Goal: Task Accomplishment & Management: Manage account settings

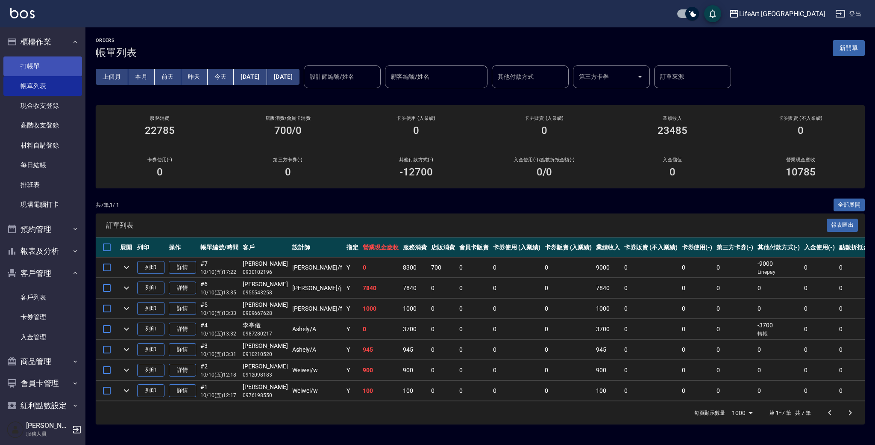
click at [59, 69] on link "打帳單" at bounding box center [42, 66] width 79 height 20
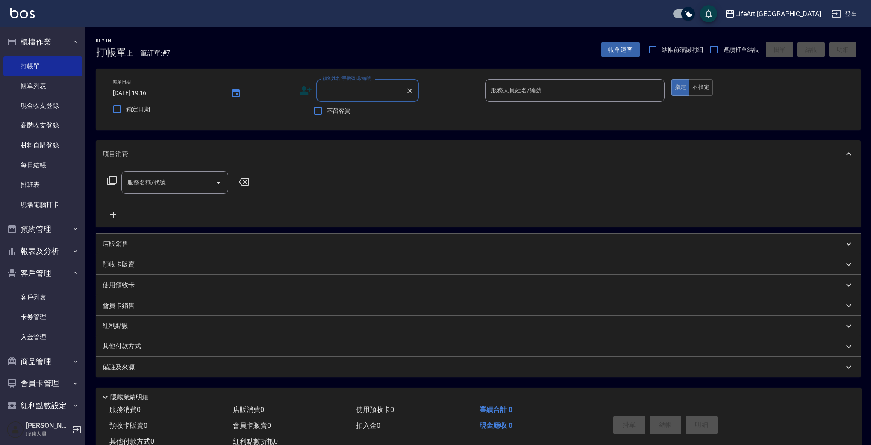
click at [365, 88] on input "顧客姓名/手機號碼/編號" at bounding box center [361, 90] width 82 height 15
type input "t"
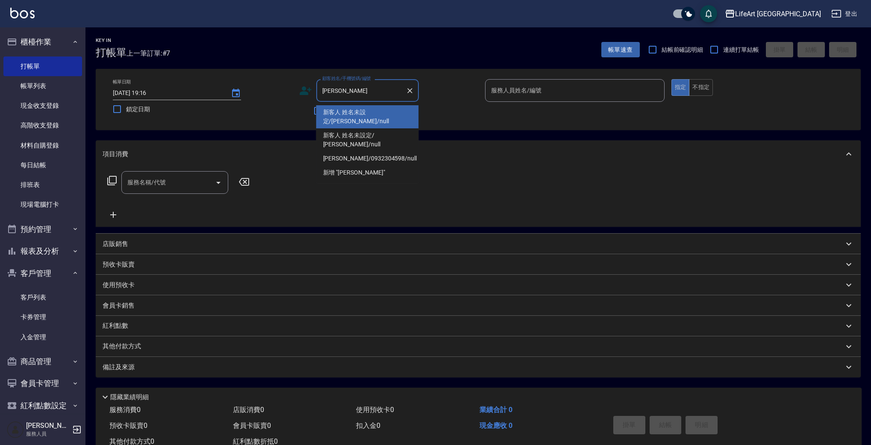
click at [339, 151] on li "陳彥婷/0932304598/null" at bounding box center [367, 158] width 103 height 14
type input "陳彥婷/0932304598/null"
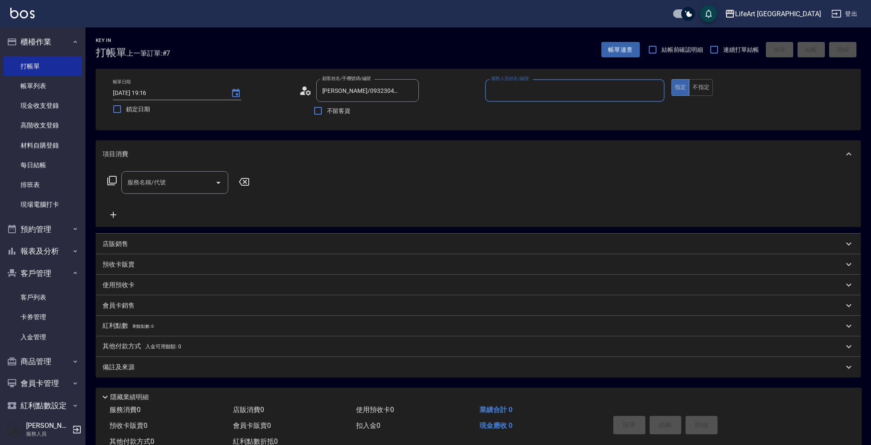
click at [303, 94] on icon at bounding box center [302, 93] width 5 height 4
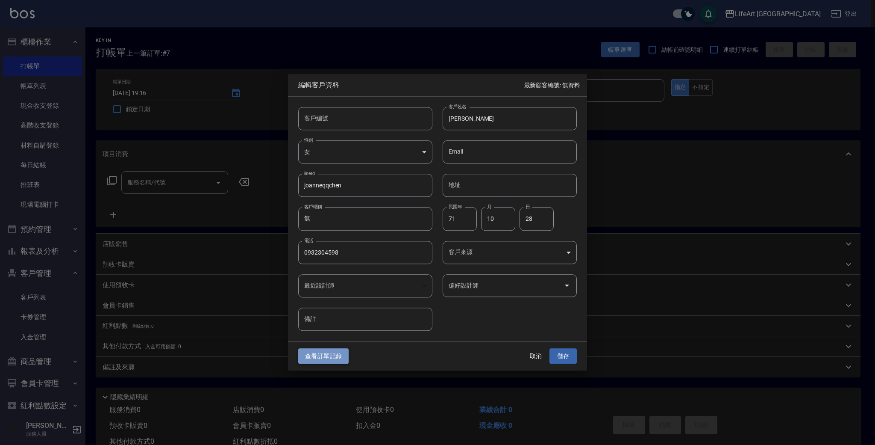
click at [315, 357] on button "查看訂單記錄" at bounding box center [323, 356] width 50 height 16
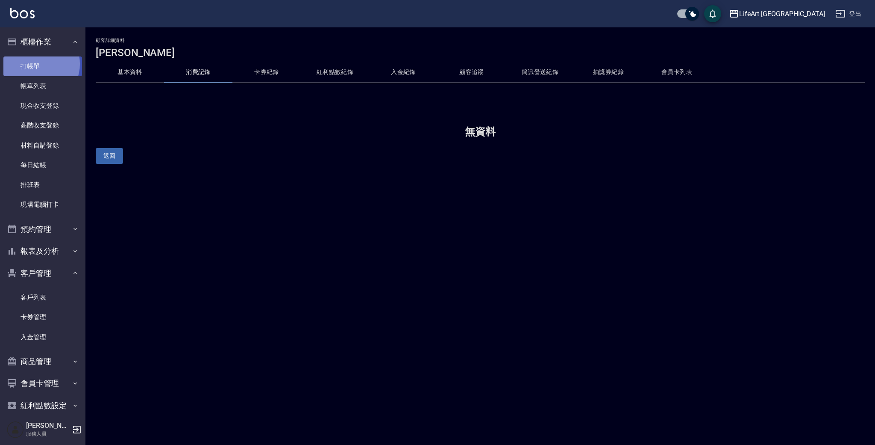
click at [38, 64] on link "打帳單" at bounding box center [42, 66] width 79 height 20
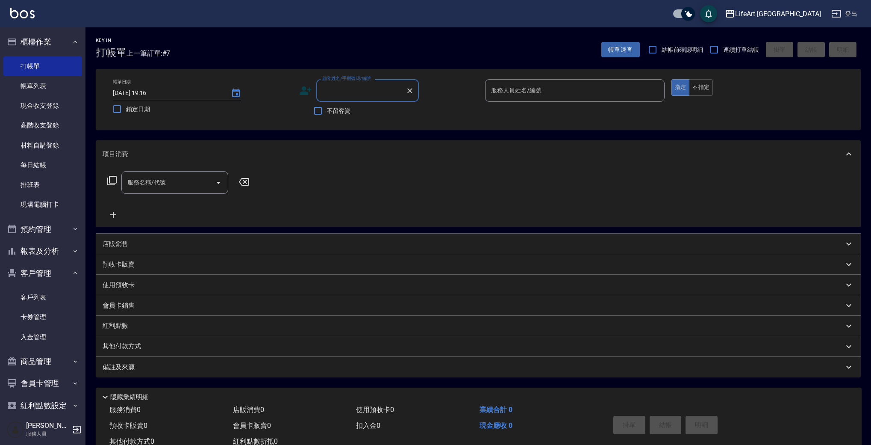
click at [342, 91] on input "顧客姓名/手機號碼/編號" at bounding box center [361, 90] width 82 height 15
type input "０"
click at [353, 111] on li "陳彥婷/0932304598/null" at bounding box center [367, 112] width 103 height 14
type input "陳彥婷/0932304598/null"
click at [306, 91] on icon at bounding box center [308, 92] width 5 height 5
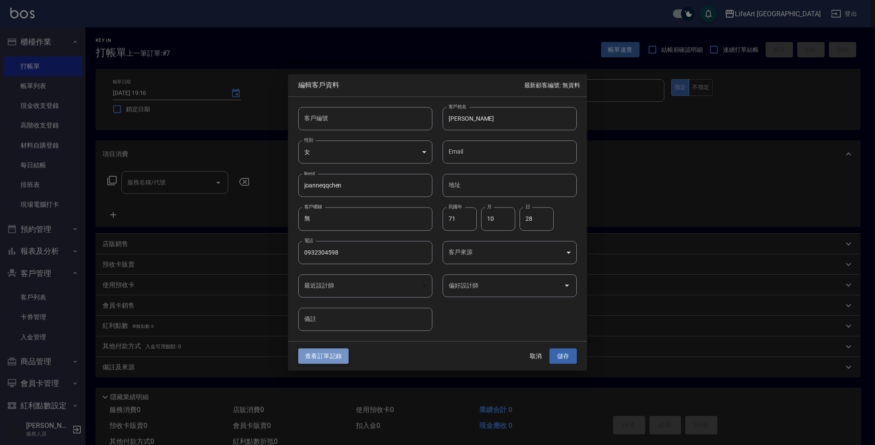
click at [319, 350] on button "查看訂單記錄" at bounding box center [323, 356] width 50 height 16
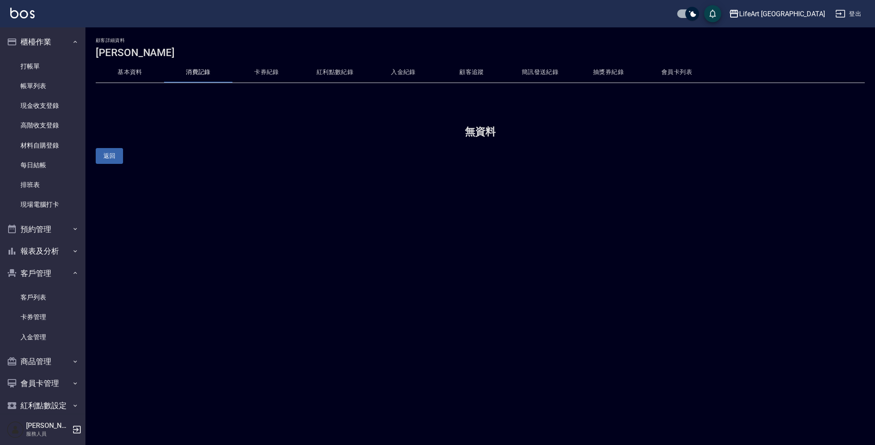
click at [266, 72] on button "卡券紀錄" at bounding box center [267, 72] width 68 height 21
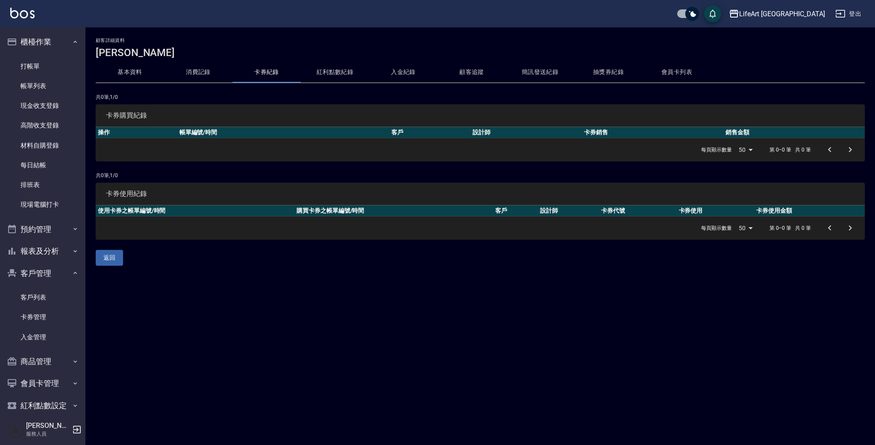
click at [201, 73] on button "消費記錄" at bounding box center [198, 72] width 68 height 21
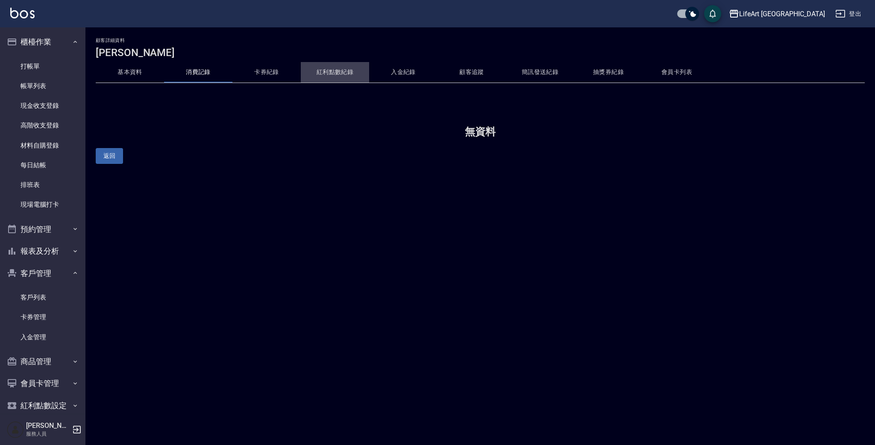
click at [329, 67] on button "紅利點數紀錄" at bounding box center [335, 72] width 68 height 21
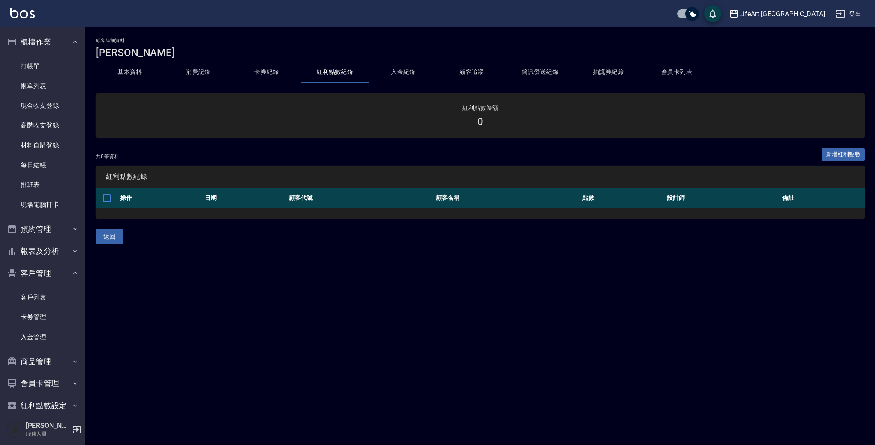
click at [673, 68] on button "會員卡列表" at bounding box center [677, 72] width 68 height 21
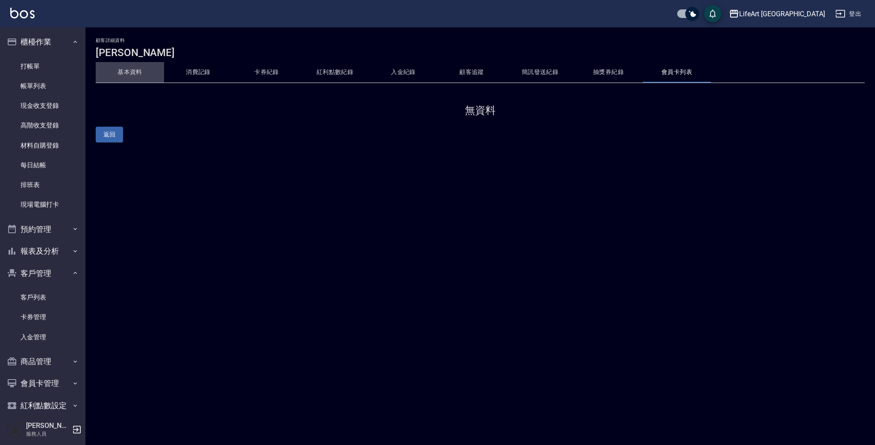
click at [135, 68] on button "基本資料" at bounding box center [130, 72] width 68 height 21
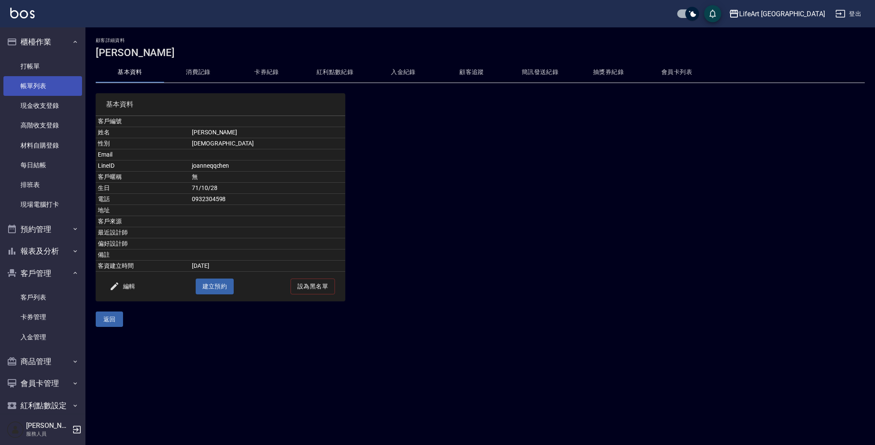
click at [52, 84] on link "帳單列表" at bounding box center [42, 86] width 79 height 20
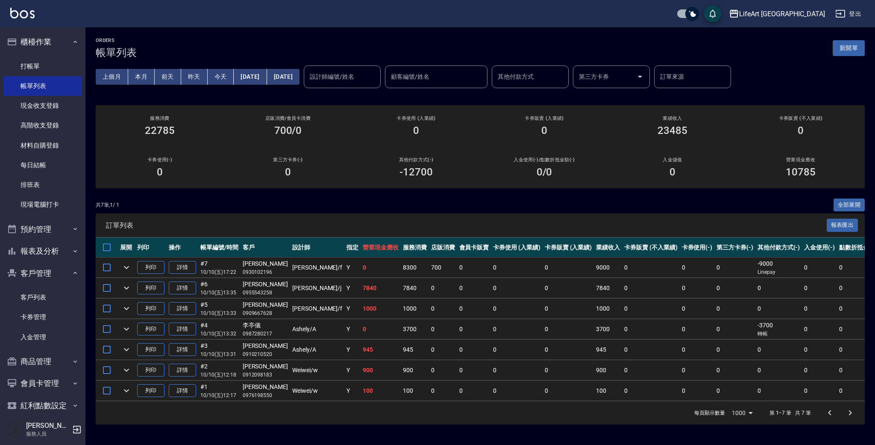
click at [256, 76] on button "[DATE]" at bounding box center [250, 77] width 33 height 16
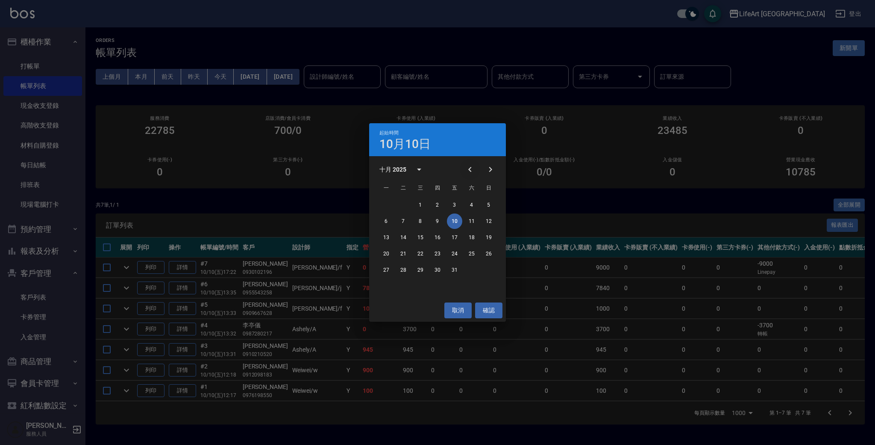
click at [473, 170] on icon "Previous month" at bounding box center [470, 169] width 10 height 10
click at [472, 169] on icon "Previous month" at bounding box center [470, 169] width 10 height 10
click at [441, 239] on button "14" at bounding box center [437, 237] width 15 height 15
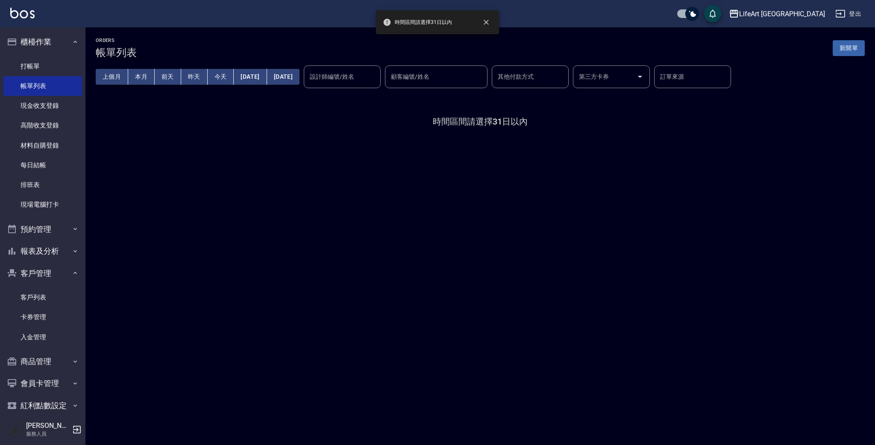
click at [295, 76] on button "[DATE]" at bounding box center [283, 77] width 32 height 16
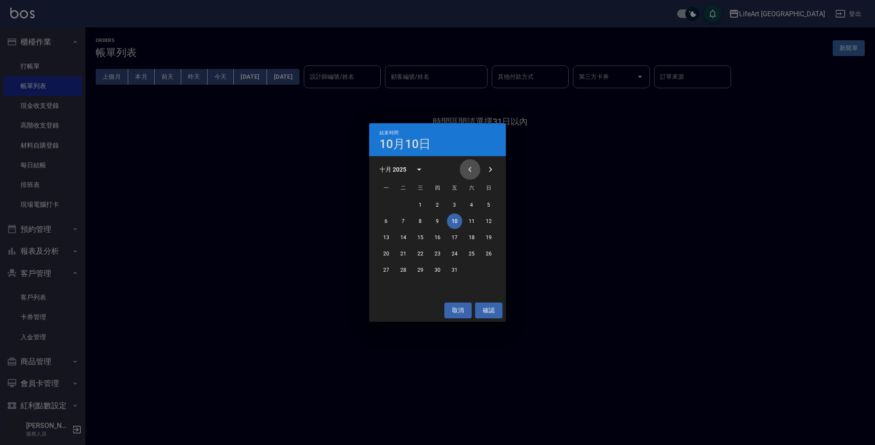
click at [472, 173] on icon "Previous month" at bounding box center [470, 169] width 10 height 10
click at [472, 172] on icon "Previous month" at bounding box center [470, 169] width 10 height 10
click at [437, 239] on button "14" at bounding box center [437, 237] width 15 height 15
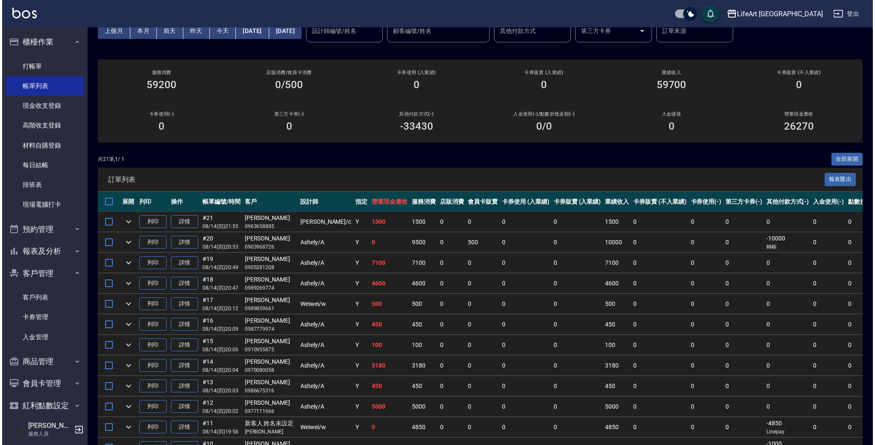
scroll to position [40, 0]
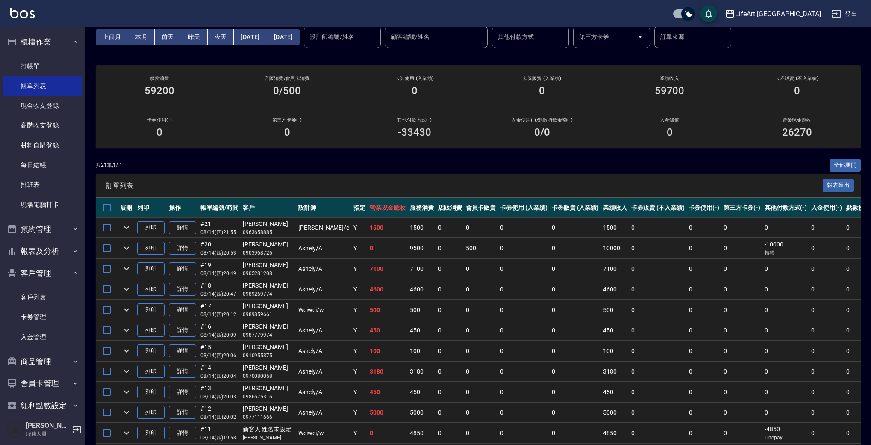
click at [267, 39] on button "2025/08/14" at bounding box center [250, 37] width 33 height 16
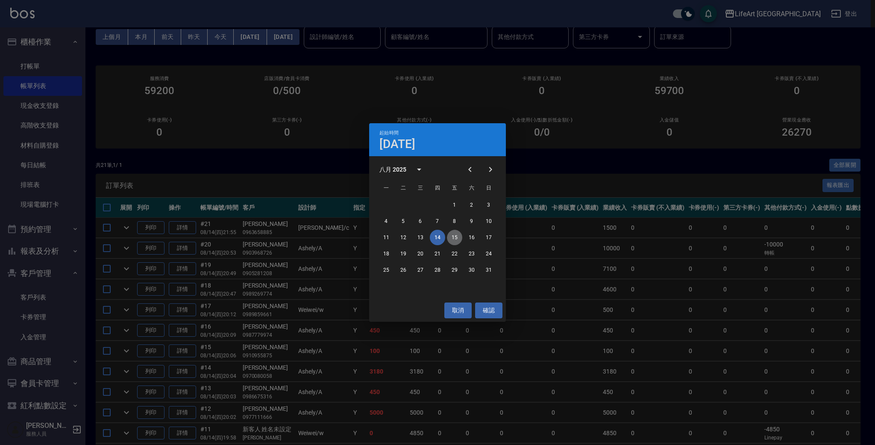
click at [454, 236] on button "15" at bounding box center [454, 237] width 15 height 15
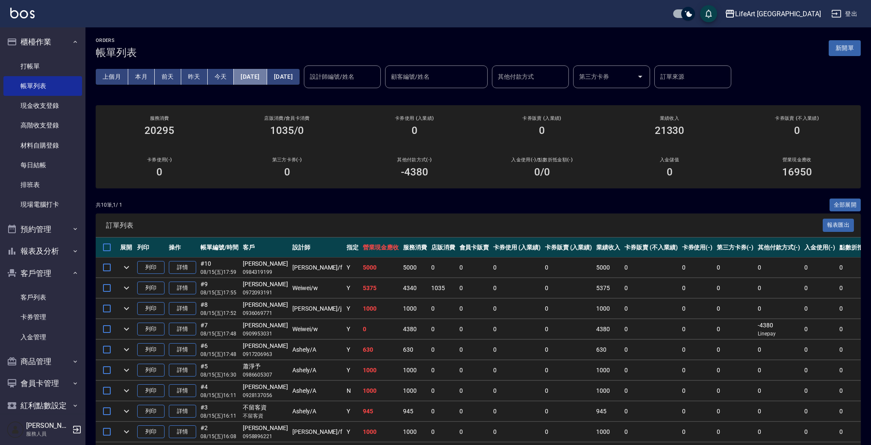
click at [267, 74] on button "2025/08/15" at bounding box center [250, 77] width 33 height 16
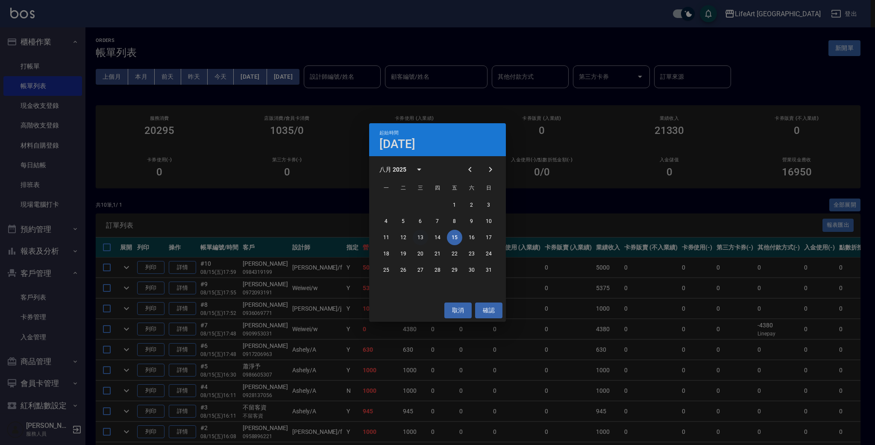
click at [421, 239] on button "13" at bounding box center [420, 237] width 15 height 15
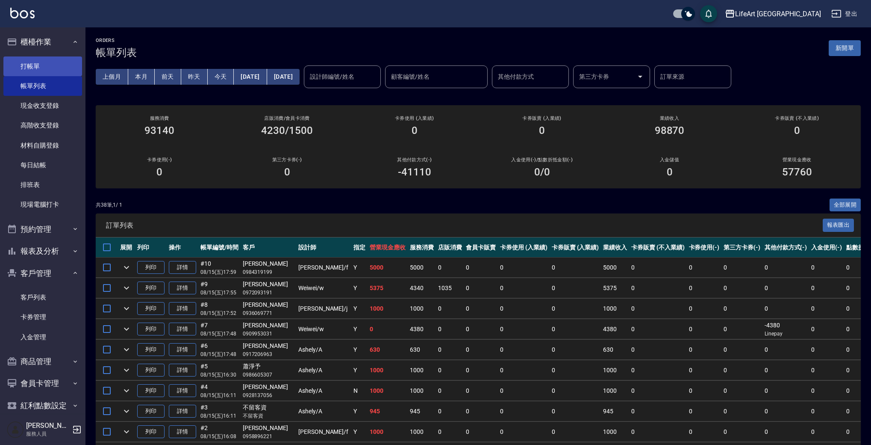
click at [40, 67] on link "打帳單" at bounding box center [42, 66] width 79 height 20
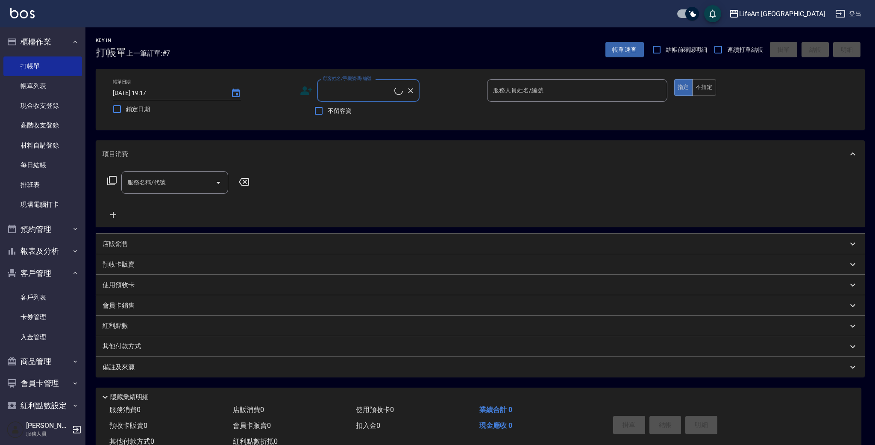
click at [348, 88] on input "顧客姓名/手機號碼/編號" at bounding box center [358, 90] width 74 height 15
type input "t"
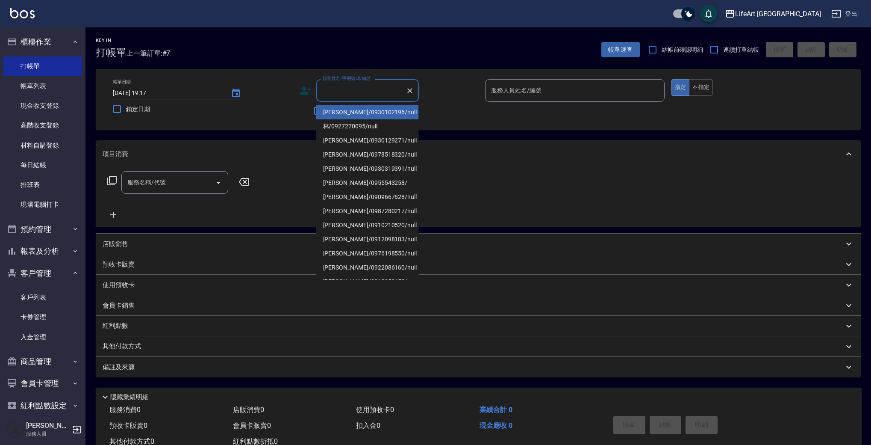
type input "ㄗ"
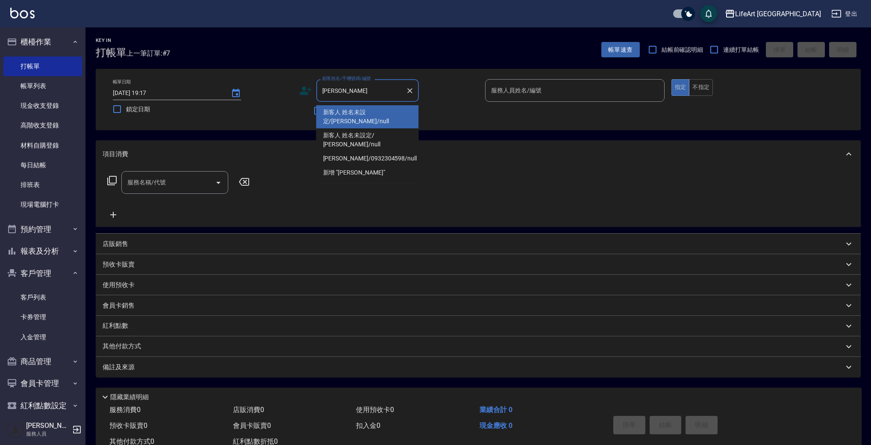
click at [350, 112] on li "新客人 姓名未設定/陳彥婷/null" at bounding box center [367, 116] width 103 height 23
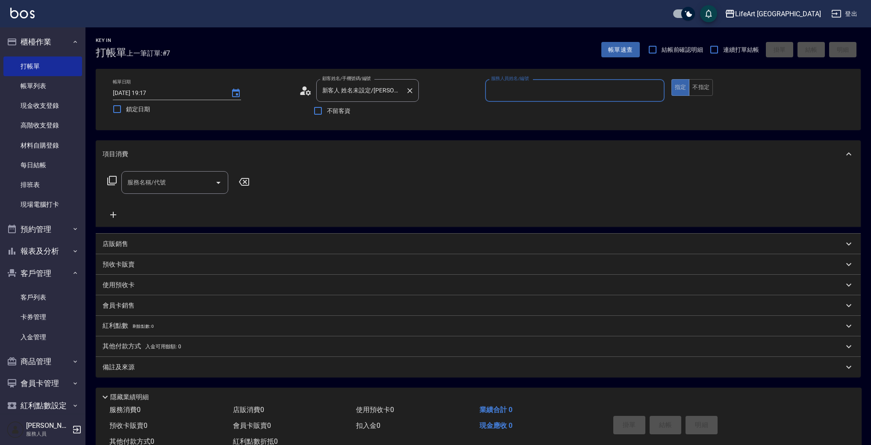
click at [348, 93] on input "新客人 姓名未設定/陳彥婷/null" at bounding box center [361, 90] width 82 height 15
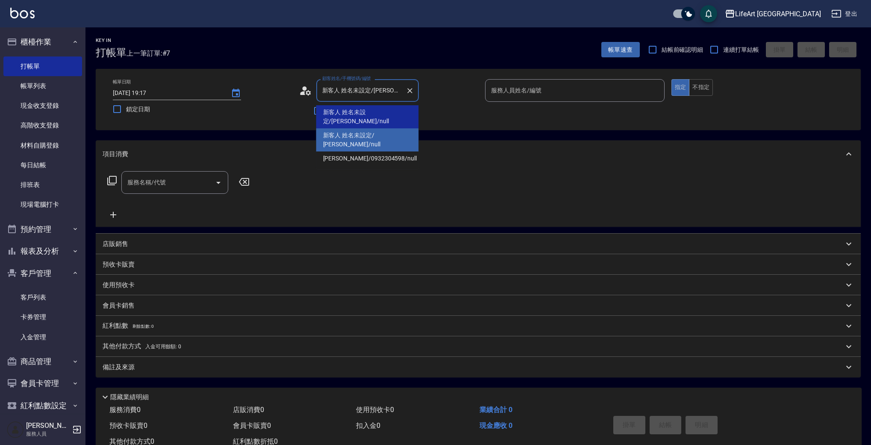
click at [398, 128] on li "新客人 姓名未設定/ 陳彥婷/null" at bounding box center [367, 139] width 103 height 23
click at [374, 90] on input "新客人 姓名未設定/ 陳彥婷/null" at bounding box center [361, 90] width 82 height 15
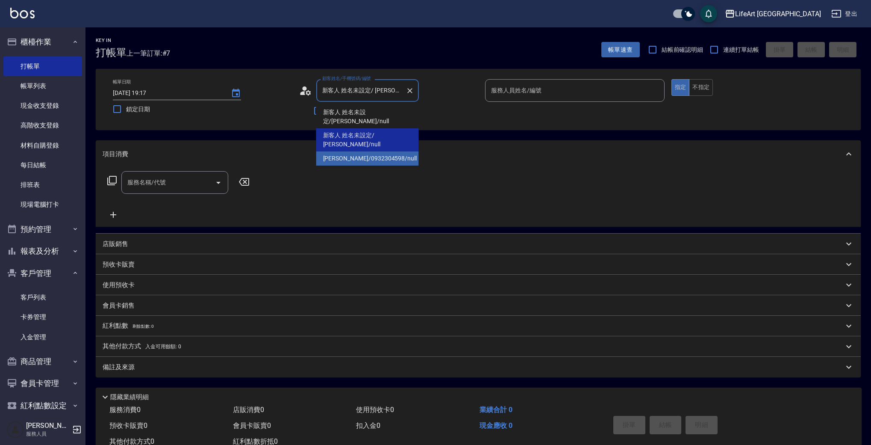
click at [342, 151] on li "陳彥婷/0932304598/null" at bounding box center [367, 158] width 103 height 14
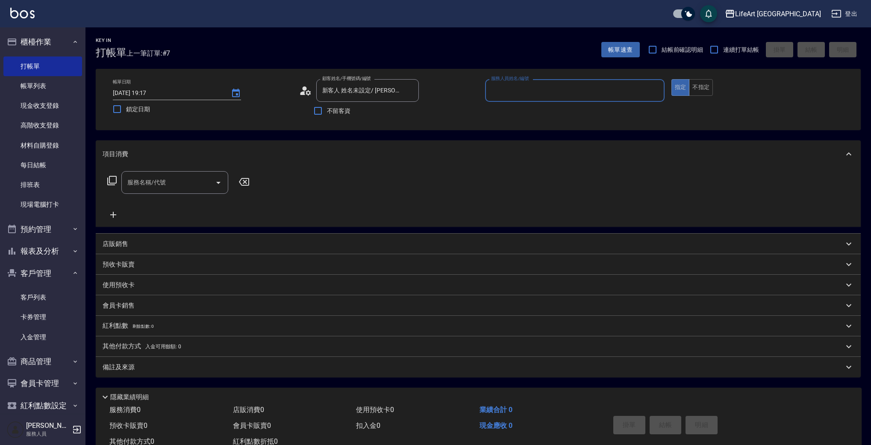
type input "陳彥婷/0932304598/null"
click at [300, 93] on icon at bounding box center [302, 93] width 5 height 4
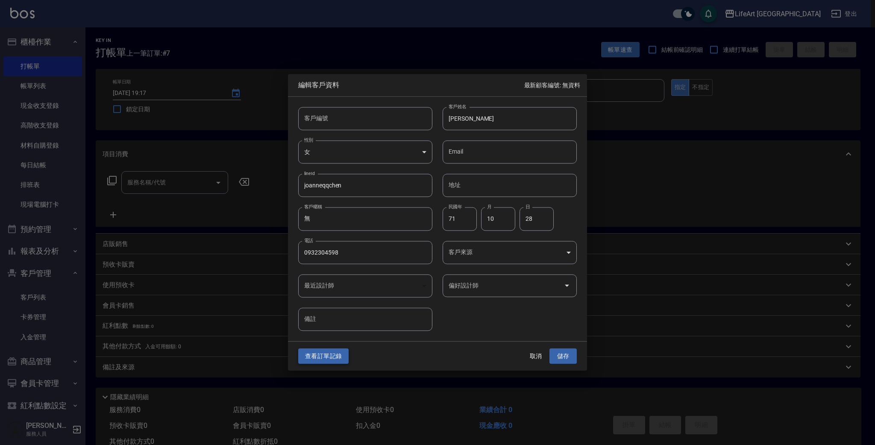
click at [324, 356] on button "查看訂單記錄" at bounding box center [323, 356] width 50 height 16
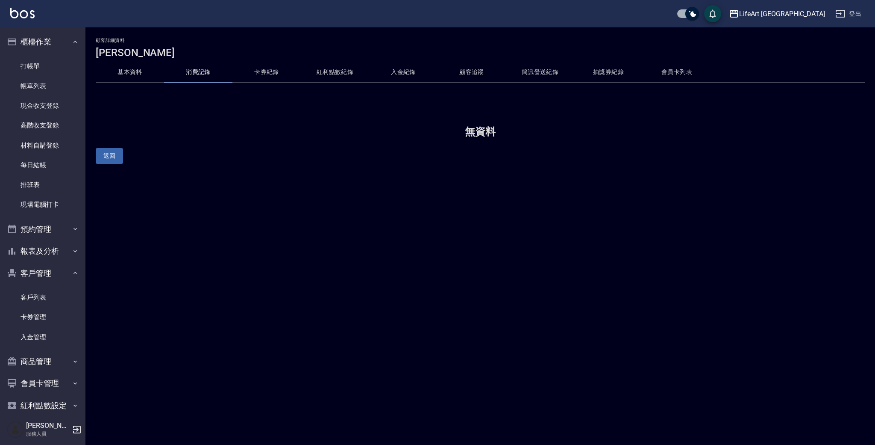
click at [268, 77] on button "卡券紀錄" at bounding box center [267, 72] width 68 height 21
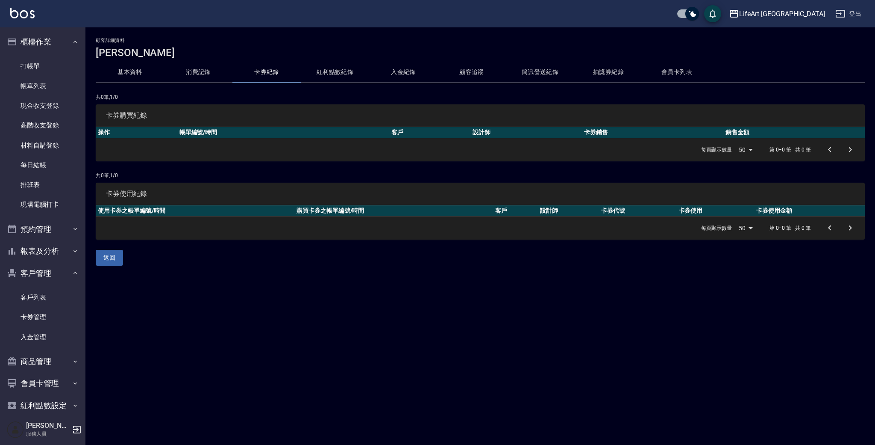
click at [349, 78] on button "紅利點數紀錄" at bounding box center [335, 72] width 68 height 21
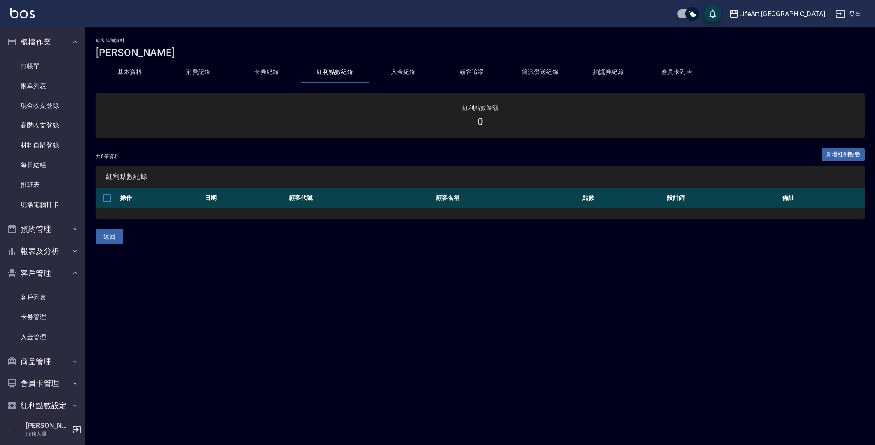
click at [138, 72] on button "基本資料" at bounding box center [130, 72] width 68 height 21
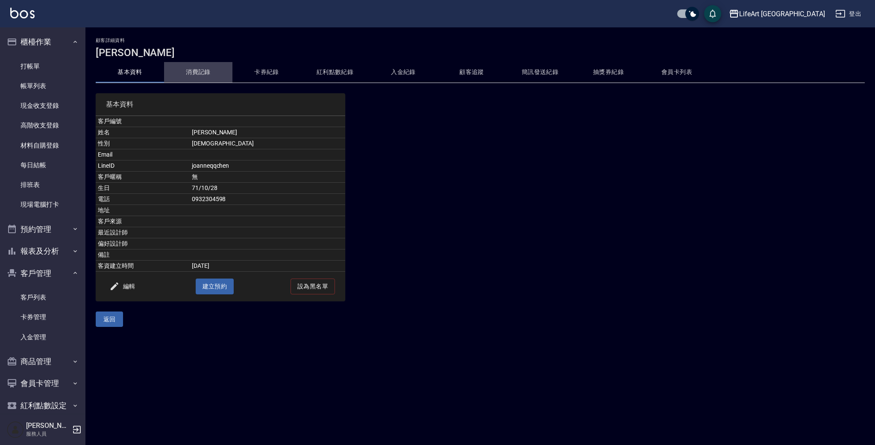
click at [201, 70] on button "消費記錄" at bounding box center [198, 72] width 68 height 21
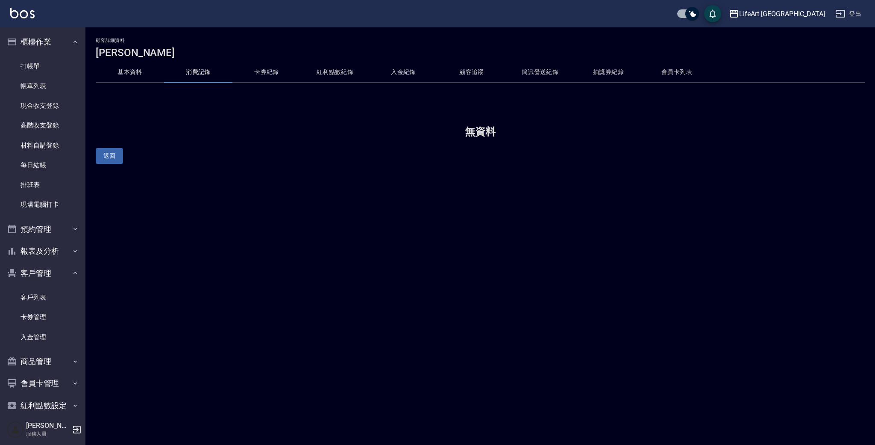
click at [127, 77] on button "基本資料" at bounding box center [130, 72] width 68 height 21
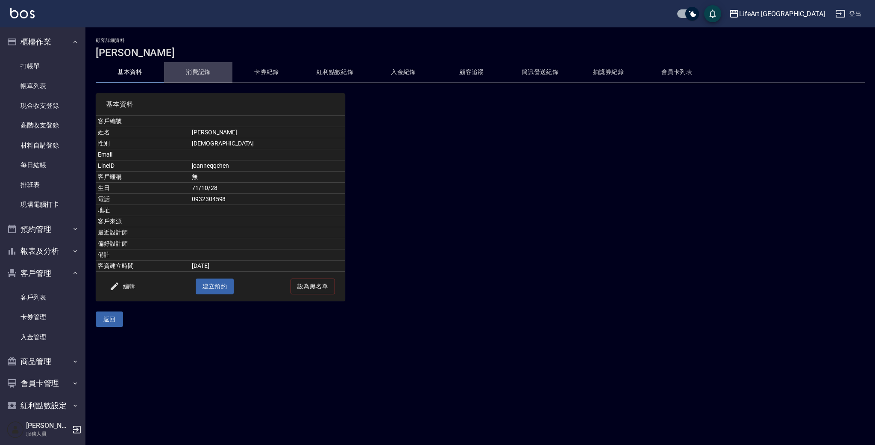
click at [193, 74] on button "消費記錄" at bounding box center [198, 72] width 68 height 21
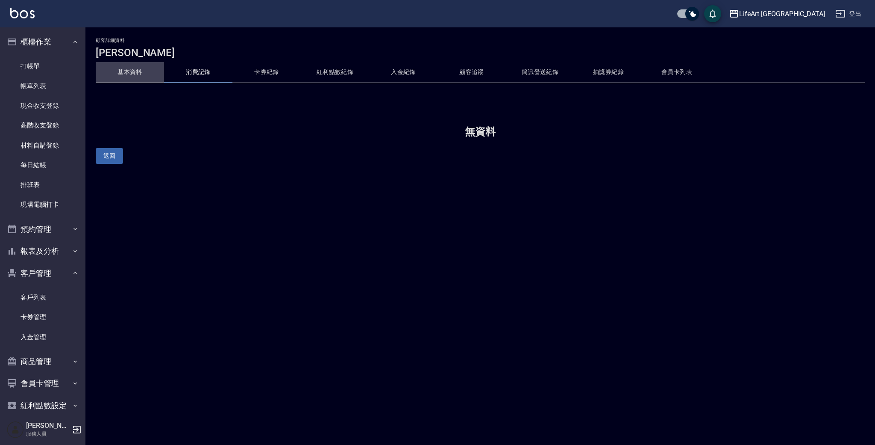
click at [140, 71] on button "基本資料" at bounding box center [130, 72] width 68 height 21
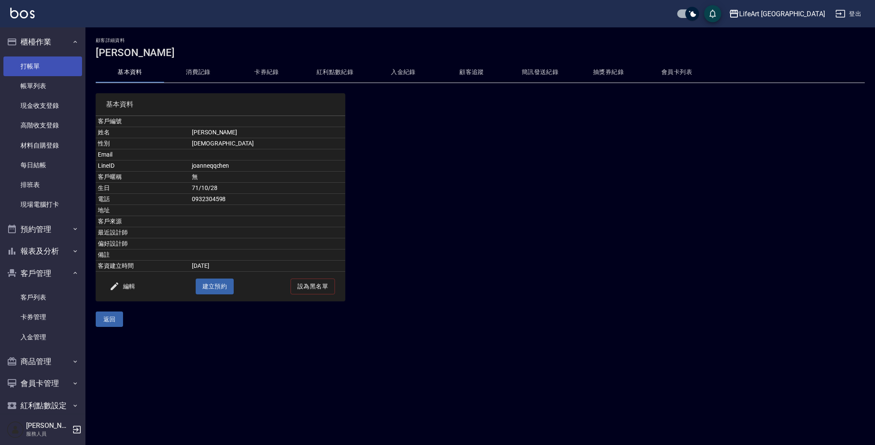
click at [54, 68] on link "打帳單" at bounding box center [42, 66] width 79 height 20
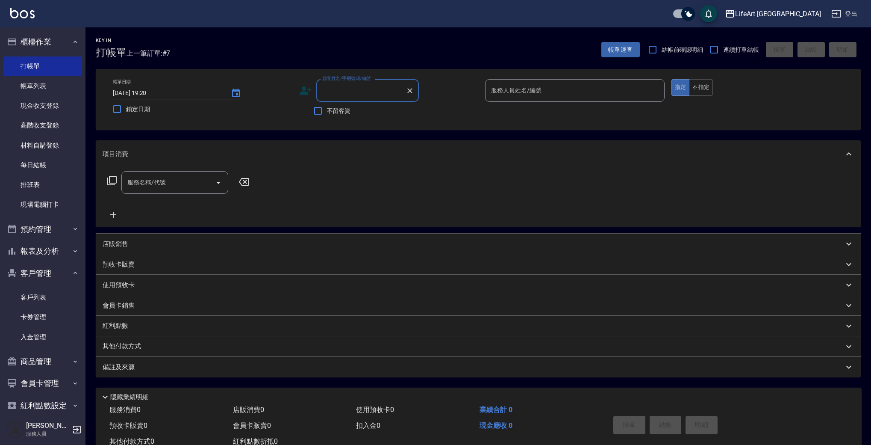
click at [364, 89] on input "顧客姓名/手機號碼/編號" at bounding box center [361, 90] width 82 height 15
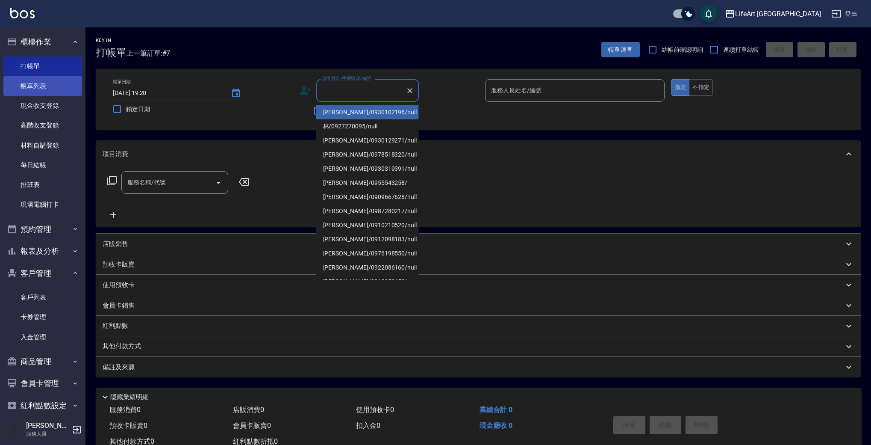
click at [57, 89] on link "帳單列表" at bounding box center [42, 86] width 79 height 20
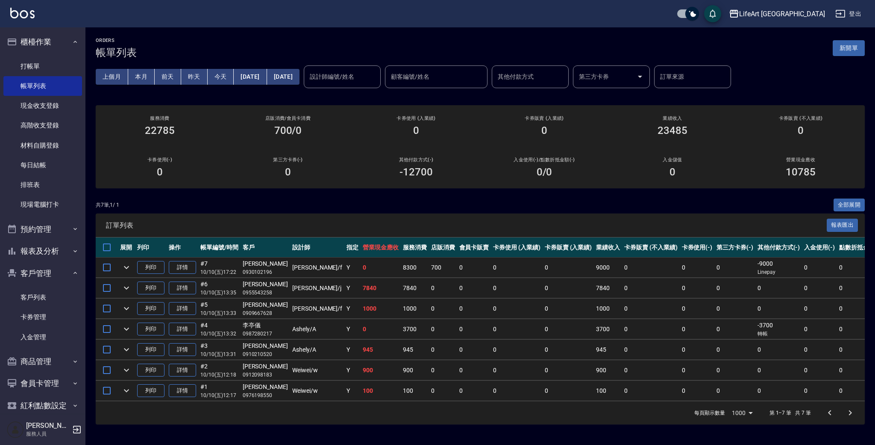
click at [267, 77] on button "[DATE]" at bounding box center [250, 77] width 33 height 16
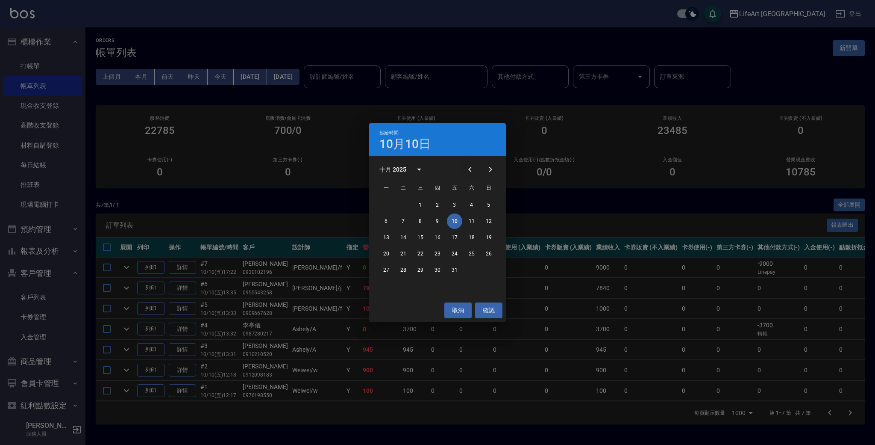
click at [472, 169] on icon "Previous month" at bounding box center [470, 169] width 10 height 10
click at [440, 237] on button "14" at bounding box center [437, 237] width 15 height 15
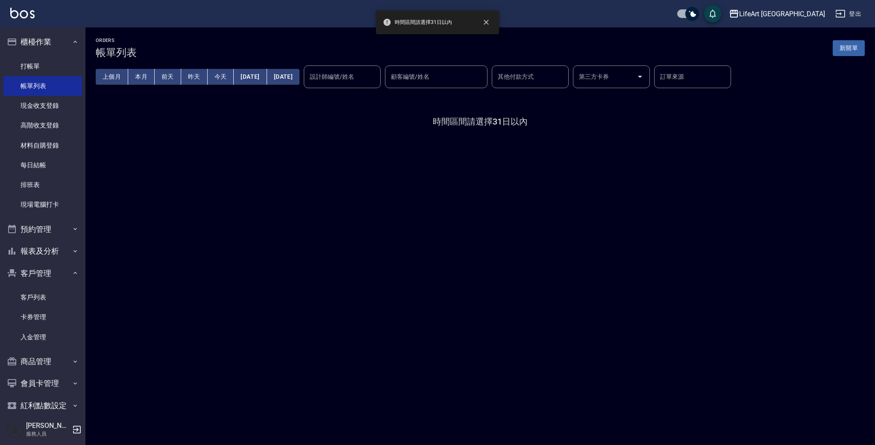
click at [300, 76] on button "[DATE]" at bounding box center [283, 77] width 32 height 16
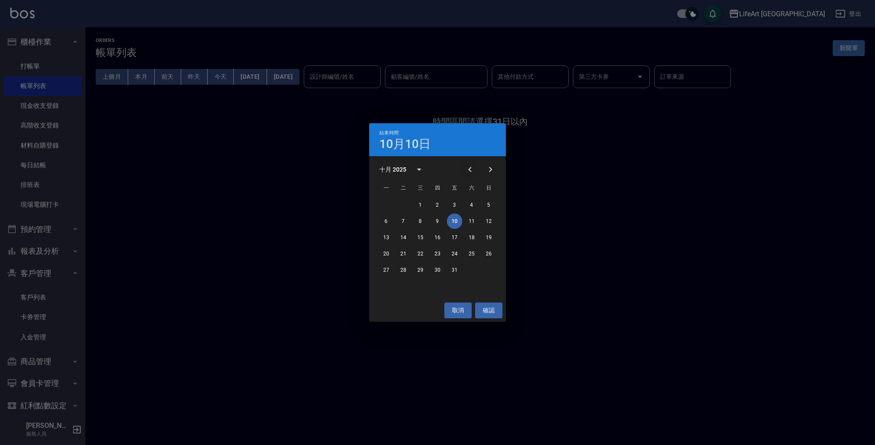
click at [470, 169] on icon "Previous month" at bounding box center [469, 169] width 3 height 5
click at [471, 167] on icon "Previous month" at bounding box center [470, 169] width 10 height 10
click at [491, 239] on button "17" at bounding box center [488, 237] width 15 height 15
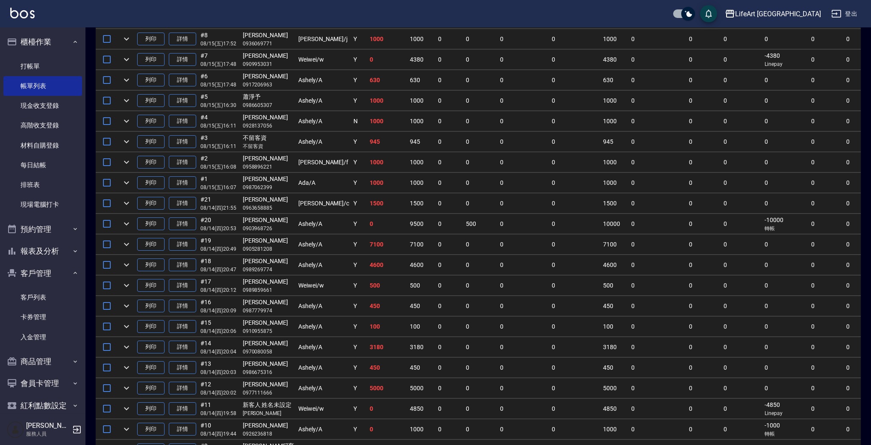
scroll to position [1073, 0]
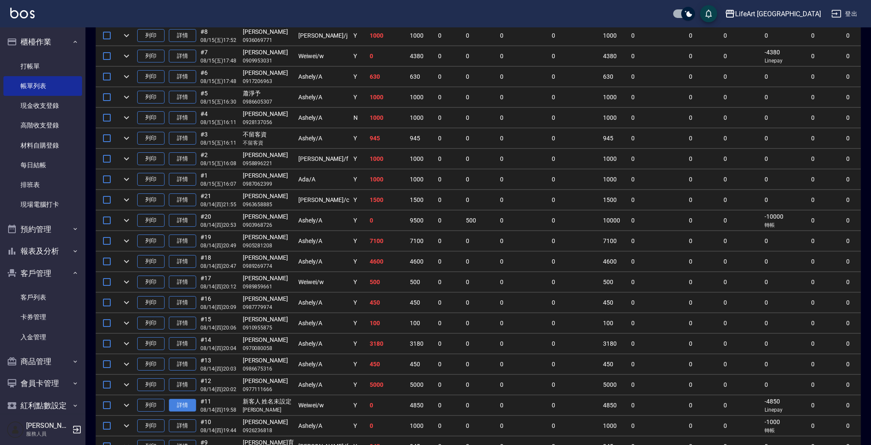
click at [184, 403] on link "詳情" at bounding box center [182, 404] width 27 height 13
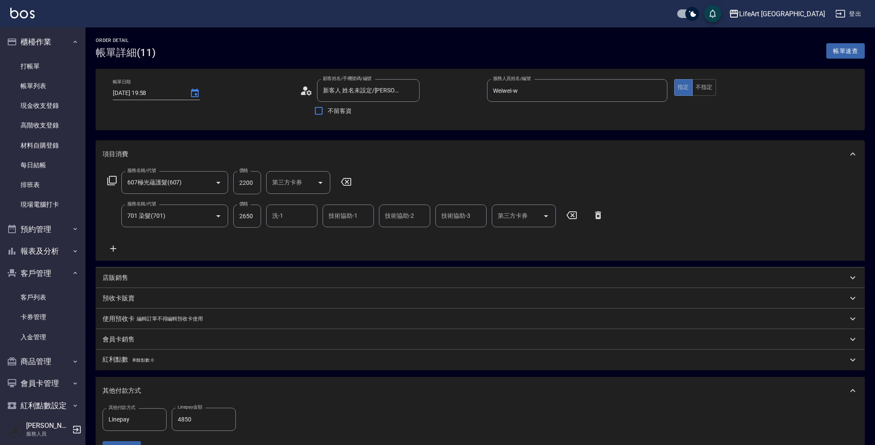
type input "2025/08/14 19:58"
type input "新客人 姓名未設定/陳彥婷/null"
type input "Weiwei-w"
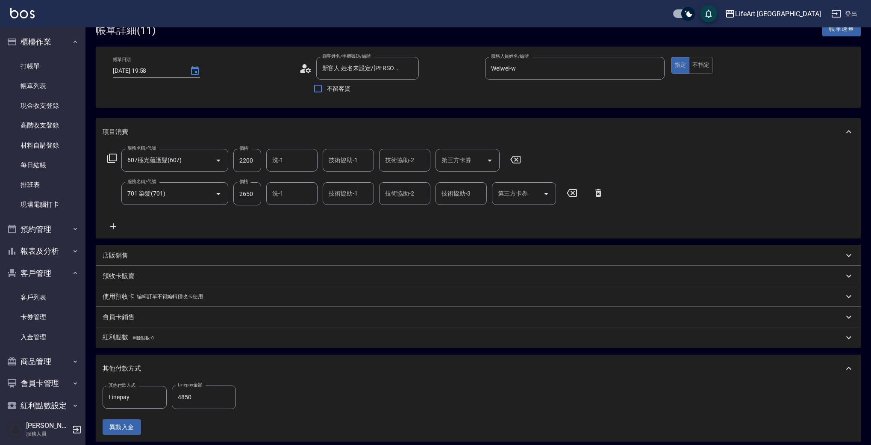
scroll to position [33, 0]
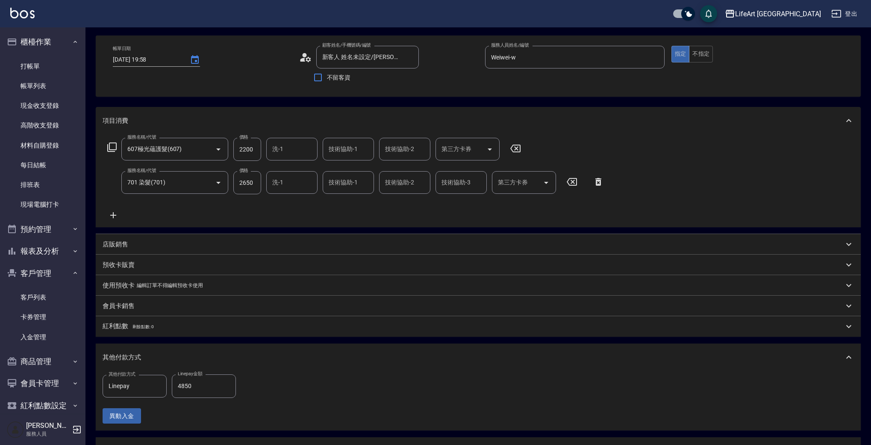
click at [307, 57] on icon at bounding box center [305, 57] width 13 height 13
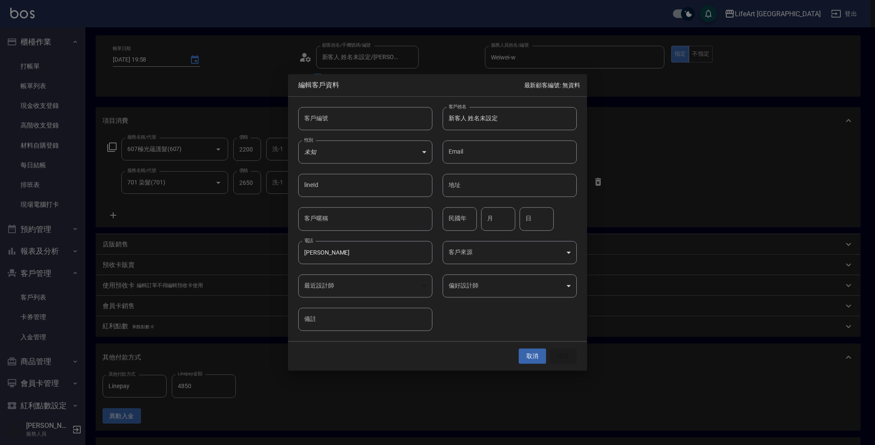
click at [530, 356] on button "取消" at bounding box center [532, 356] width 27 height 16
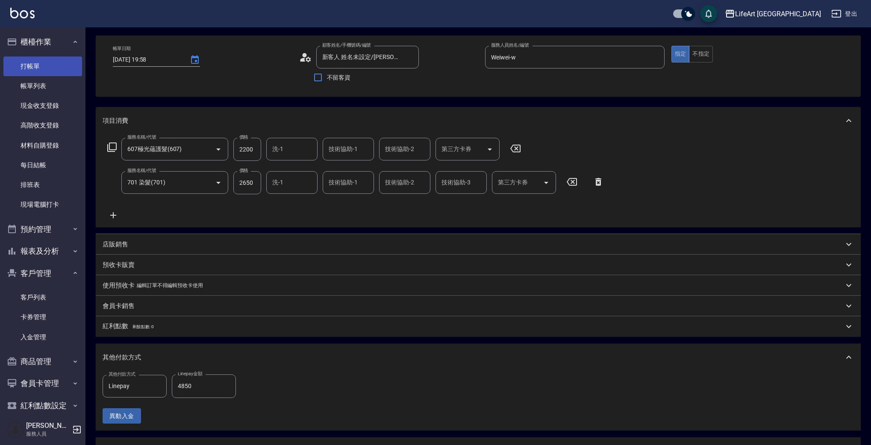
click at [41, 69] on link "打帳單" at bounding box center [42, 66] width 79 height 20
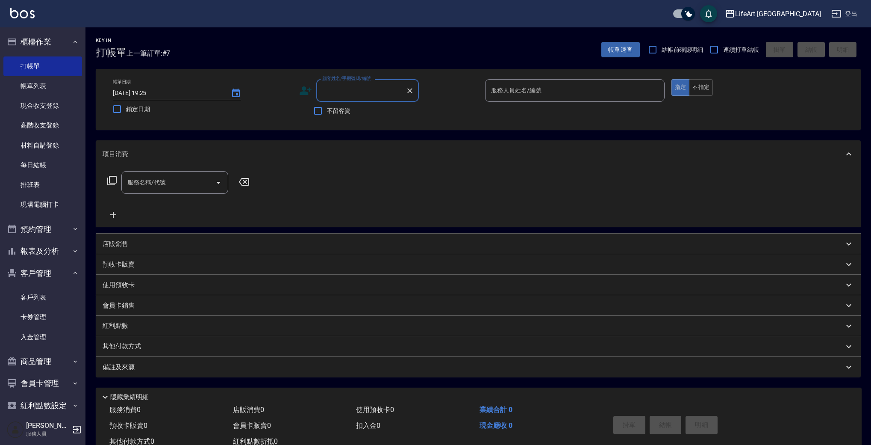
click at [344, 95] on input "顧客姓名/手機號碼/編號" at bounding box center [361, 90] width 82 height 15
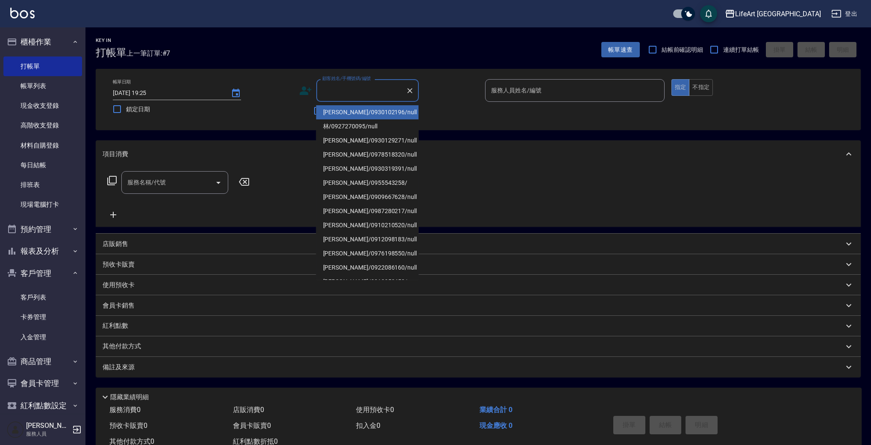
type input "ㄔ"
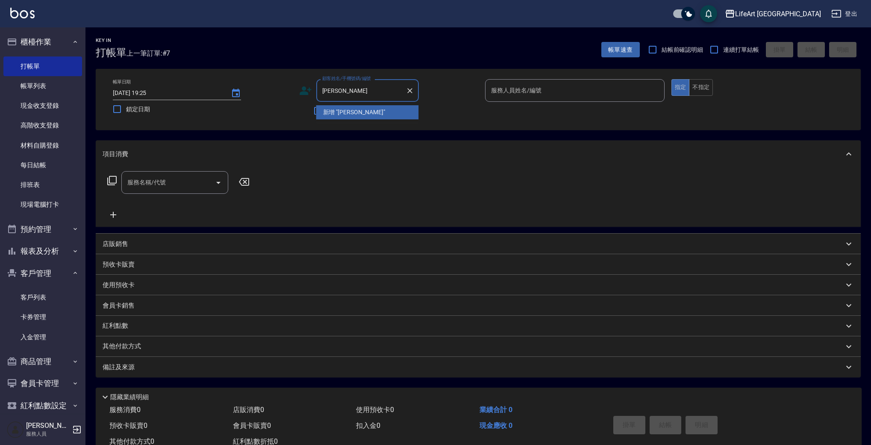
type input "[PERSON_NAME]"
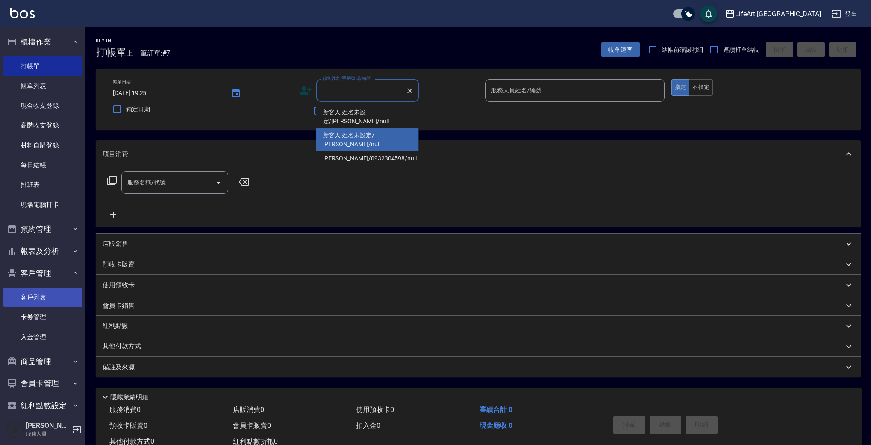
click at [35, 302] on link "客戶列表" at bounding box center [42, 297] width 79 height 20
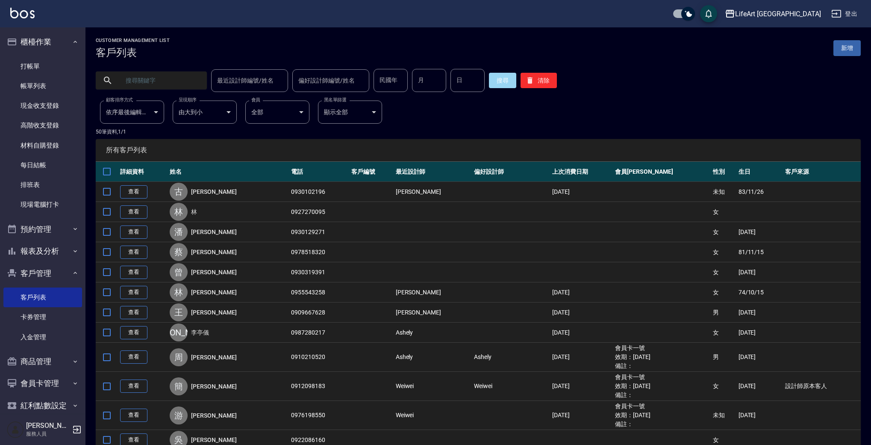
click at [152, 84] on input "text" at bounding box center [160, 80] width 80 height 23
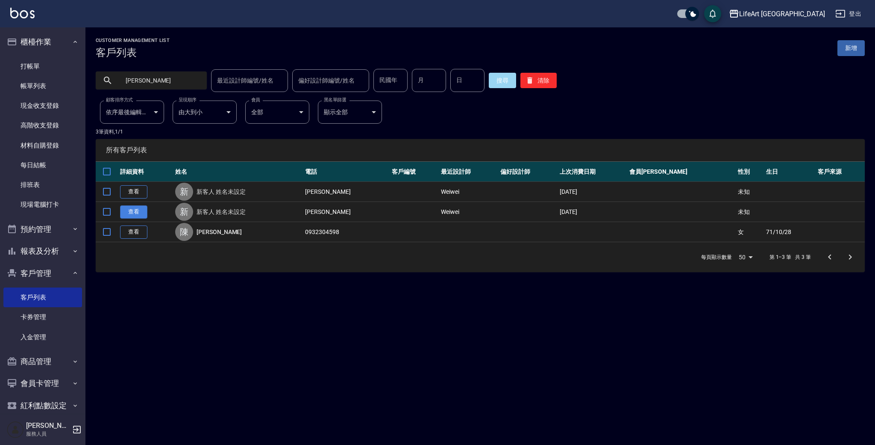
type input "[PERSON_NAME]"
click at [135, 211] on link "查看" at bounding box center [133, 211] width 27 height 13
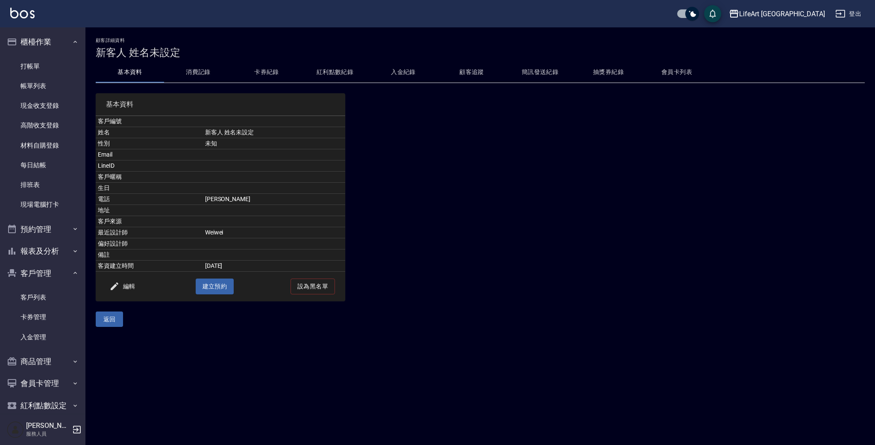
click at [199, 71] on button "消費記錄" at bounding box center [198, 72] width 68 height 21
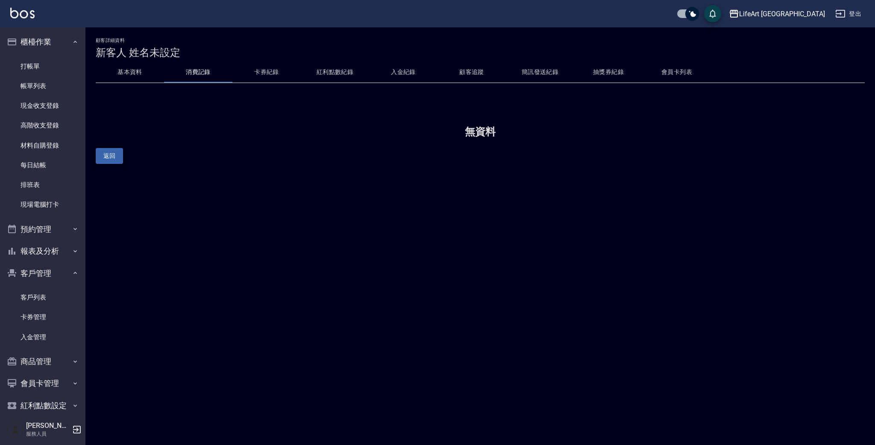
click at [100, 150] on button "返回" at bounding box center [109, 156] width 27 height 16
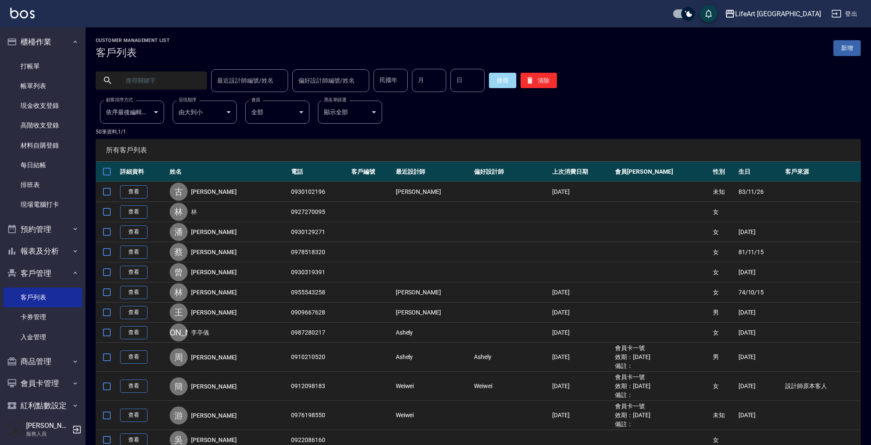
click at [137, 80] on input "text" at bounding box center [160, 80] width 80 height 23
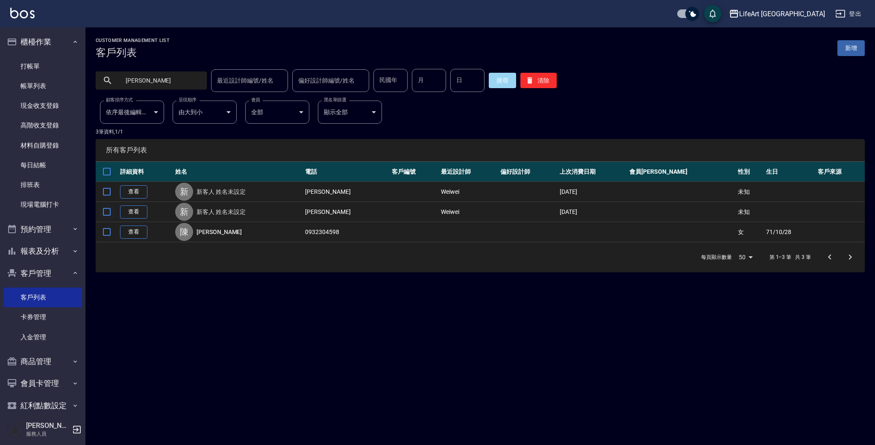
type input "陳彥"
click at [109, 216] on input "checkbox" at bounding box center [107, 212] width 18 height 18
checkbox input "true"
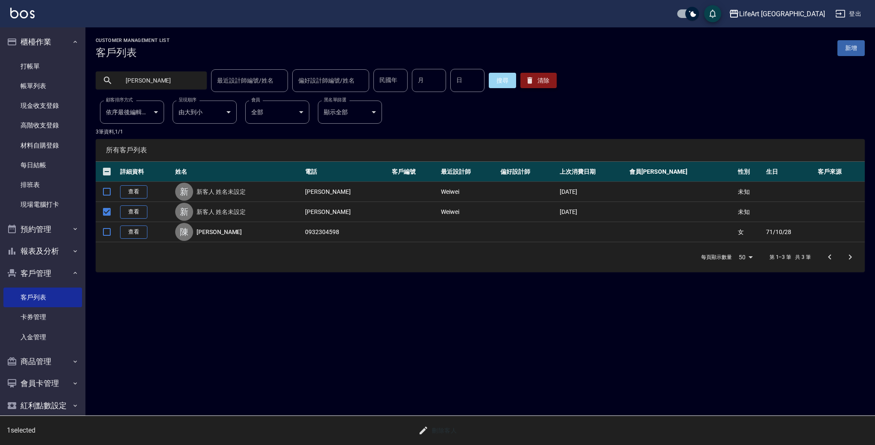
click at [535, 84] on button "清除" at bounding box center [539, 80] width 36 height 15
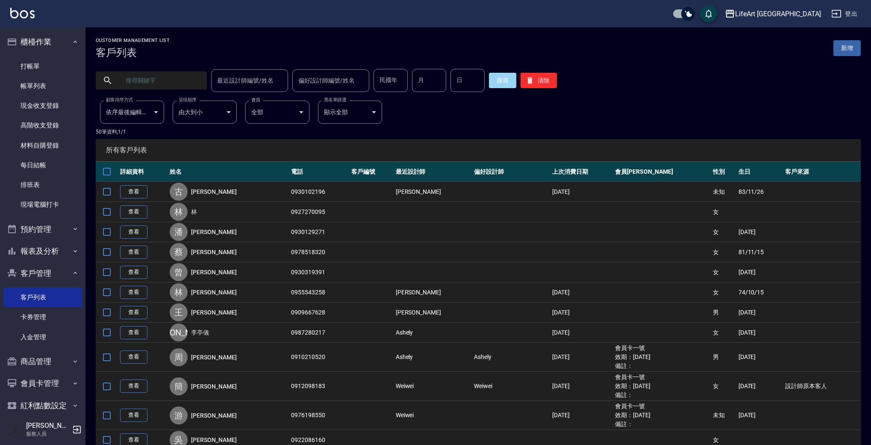
click at [133, 79] on input "text" at bounding box center [160, 80] width 80 height 23
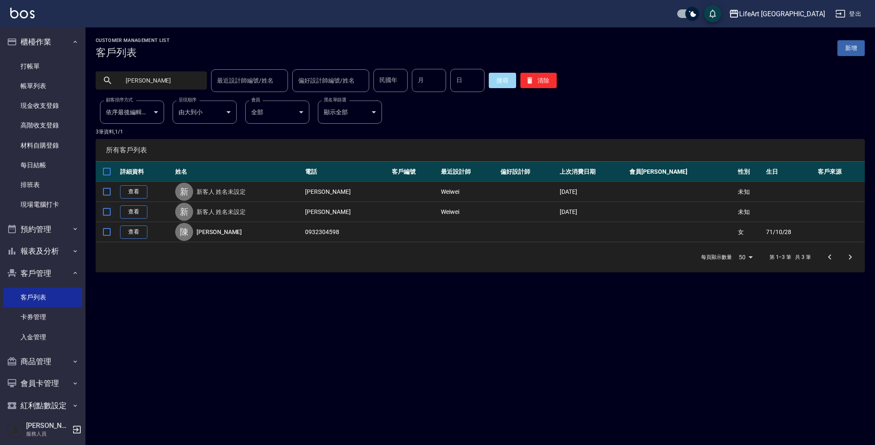
type input "陳彥"
click at [112, 211] on input "checkbox" at bounding box center [107, 212] width 18 height 18
checkbox input "true"
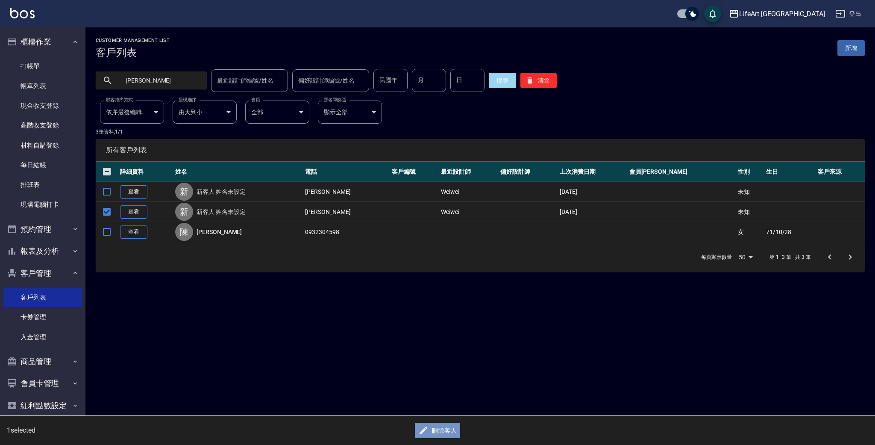
click at [443, 434] on button "刪除客人" at bounding box center [437, 430] width 45 height 16
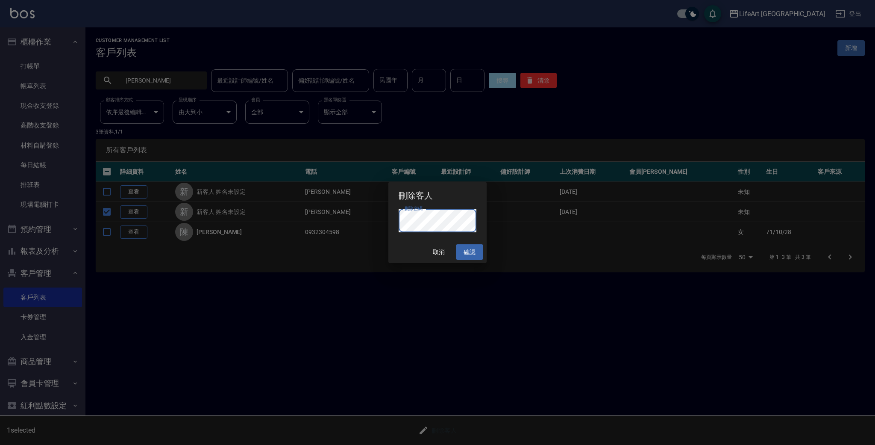
click at [473, 251] on button "確認" at bounding box center [469, 252] width 27 height 16
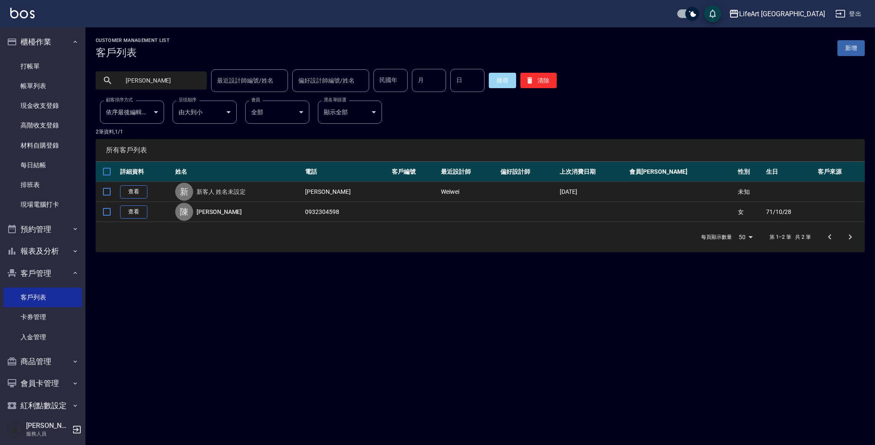
click at [364, 213] on td "0932304598" at bounding box center [346, 212] width 87 height 20
drag, startPoint x: 334, startPoint y: 211, endPoint x: 366, endPoint y: 212, distance: 32.1
click at [366, 212] on td "0932304598" at bounding box center [346, 212] width 87 height 20
click at [137, 193] on link "查看" at bounding box center [133, 191] width 27 height 13
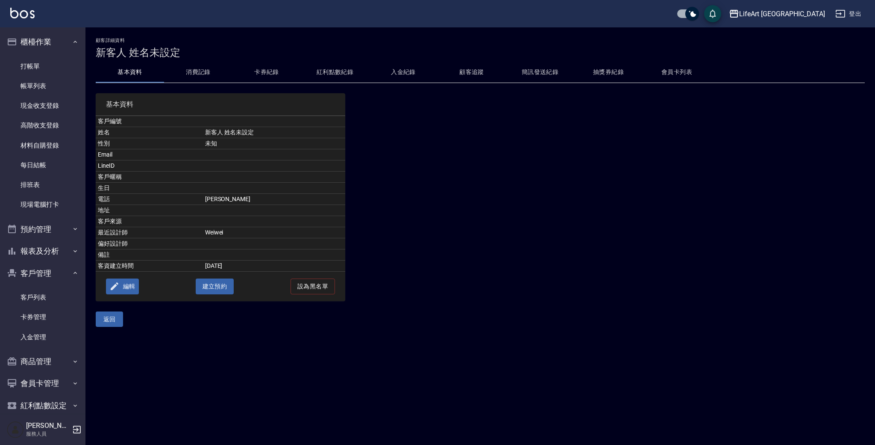
click at [123, 288] on button "編輯" at bounding box center [122, 286] width 33 height 16
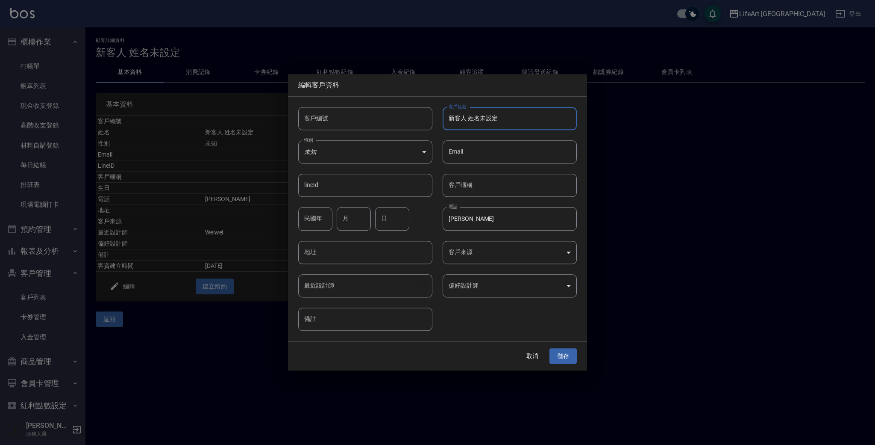
drag, startPoint x: 520, startPoint y: 120, endPoint x: 441, endPoint y: 115, distance: 79.2
click at [441, 115] on div "客戶姓名 新客人 姓名未設定 客戶姓名" at bounding box center [505, 113] width 144 height 33
drag, startPoint x: 441, startPoint y: 115, endPoint x: 436, endPoint y: 114, distance: 4.3
click at [436, 114] on div "客戶姓名 新客人 姓名未設定 客戶姓名" at bounding box center [505, 113] width 144 height 33
drag, startPoint x: 471, startPoint y: 218, endPoint x: 439, endPoint y: 215, distance: 32.2
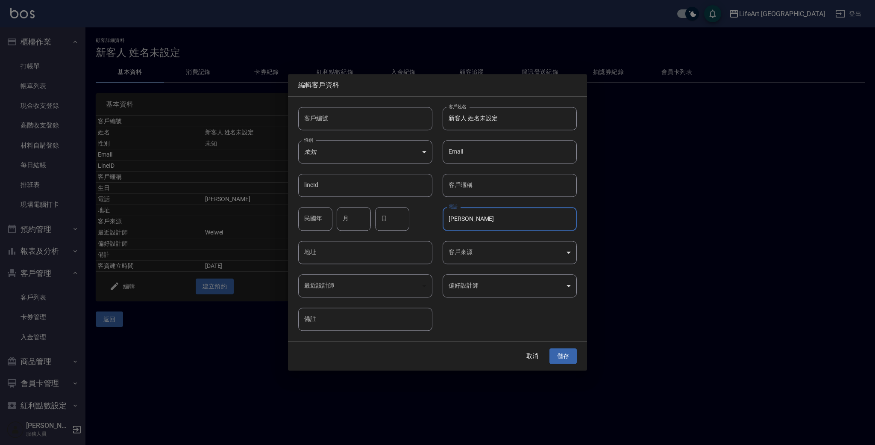
click at [439, 215] on div "電話 陳彥婷 電話" at bounding box center [505, 213] width 144 height 33
drag, startPoint x: 509, startPoint y: 121, endPoint x: 438, endPoint y: 124, distance: 71.0
click at [438, 124] on div "客戶姓名 新客人 姓名未設定 客戶姓名" at bounding box center [505, 113] width 144 height 33
type input "新"
paste input "0938916739"
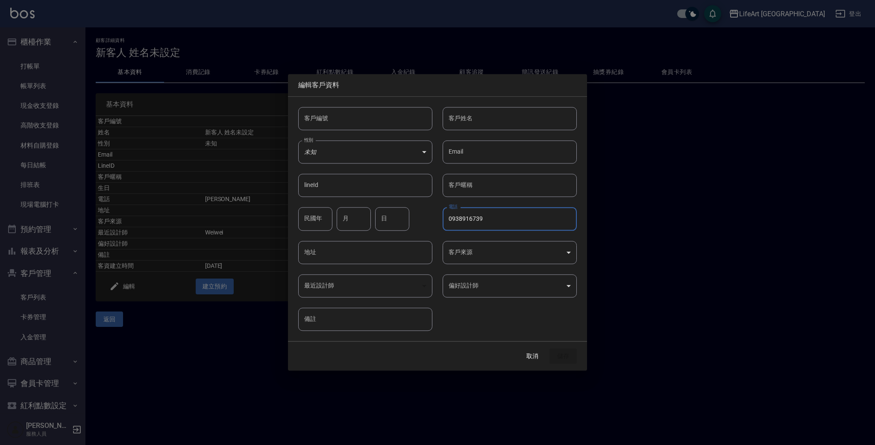
type input "0938916739"
type input "[PERSON_NAME]"
click at [355, 219] on input "月" at bounding box center [354, 218] width 34 height 23
click at [360, 218] on input "月" at bounding box center [354, 218] width 34 height 23
type input "10"
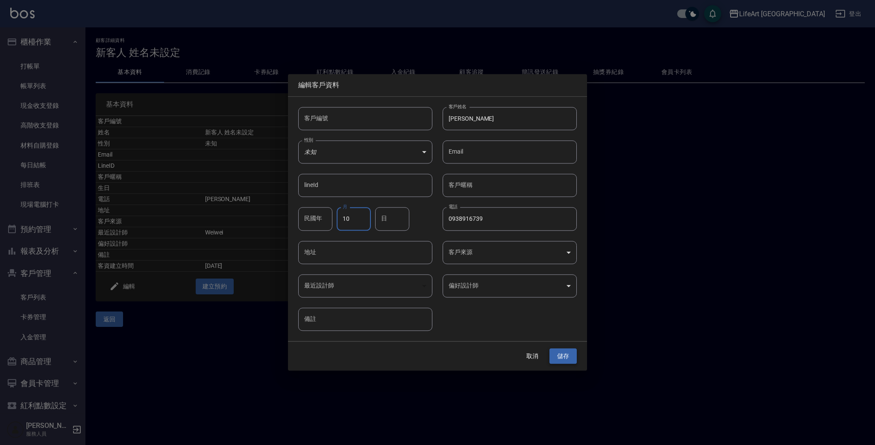
click at [568, 354] on button "儲存" at bounding box center [563, 356] width 27 height 16
click at [530, 361] on button "取消" at bounding box center [532, 356] width 27 height 16
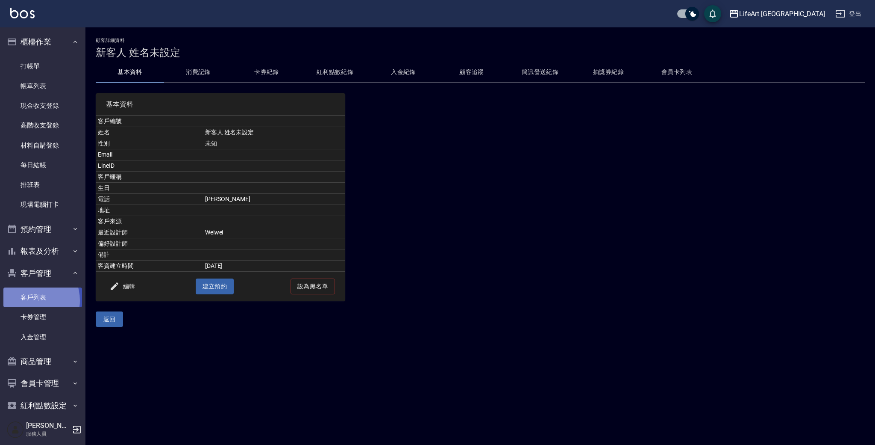
click at [29, 298] on link "客戶列表" at bounding box center [42, 297] width 79 height 20
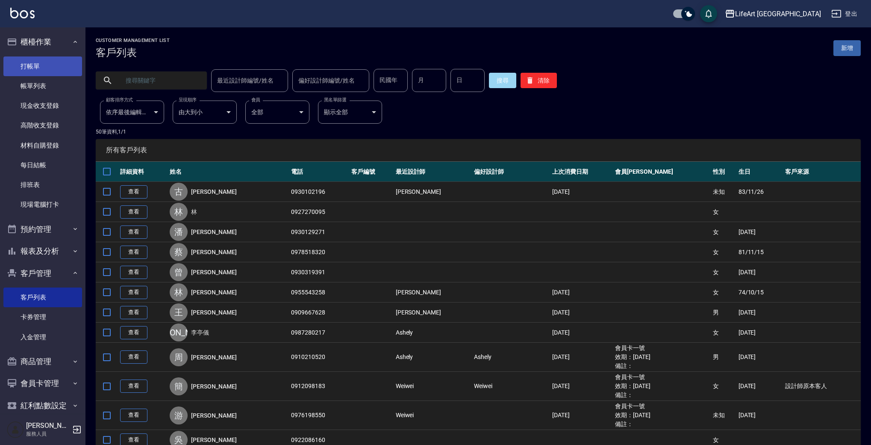
click at [50, 62] on link "打帳單" at bounding box center [42, 66] width 79 height 20
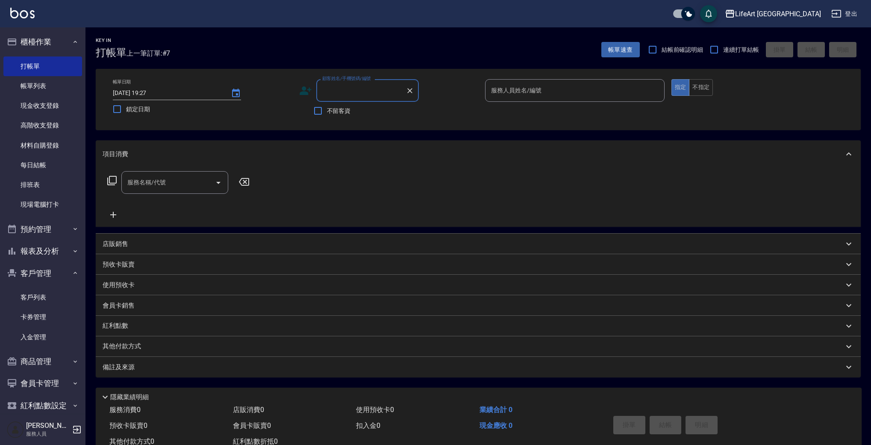
click at [336, 93] on input "顧客姓名/手機號碼/編號" at bounding box center [361, 90] width 82 height 15
type input "t"
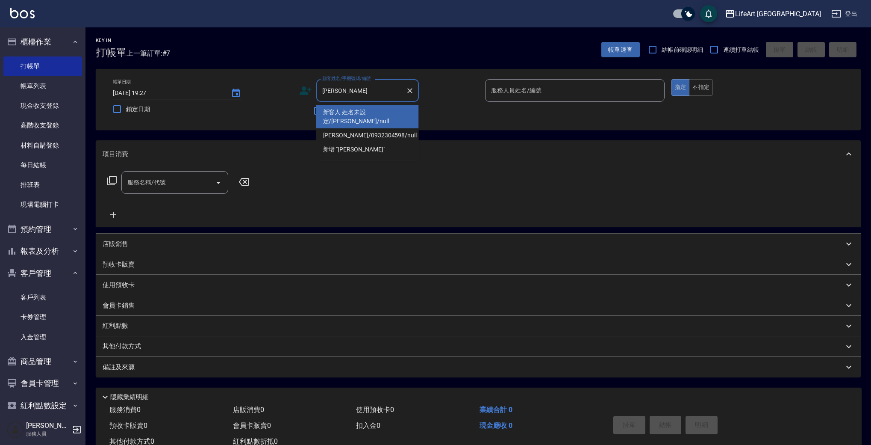
click at [359, 111] on li "新客人 姓名未設定/陳彥婷/null" at bounding box center [367, 116] width 103 height 23
type input "新客人 姓名未設定/陳彥婷/null"
click at [396, 88] on input "新客人 姓名未設定/陳彥婷/null" at bounding box center [361, 90] width 82 height 15
click at [285, 116] on label "鎖定日期" at bounding box center [196, 109] width 177 height 18
click at [126, 116] on input "鎖定日期" at bounding box center [117, 109] width 18 height 18
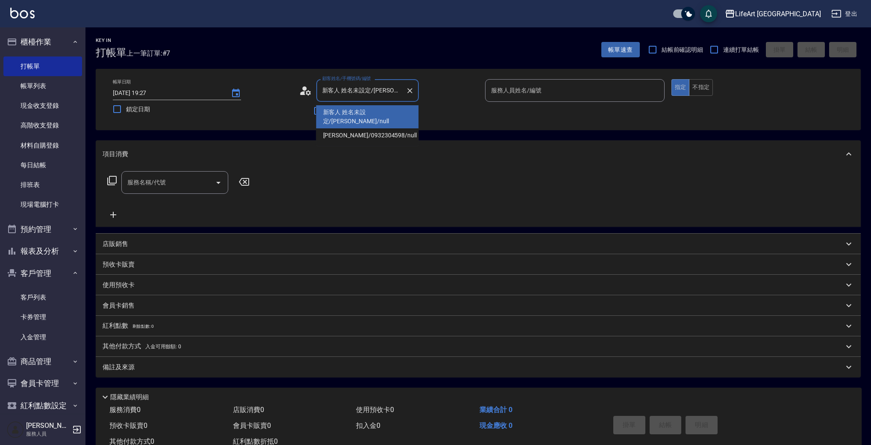
checkbox input "true"
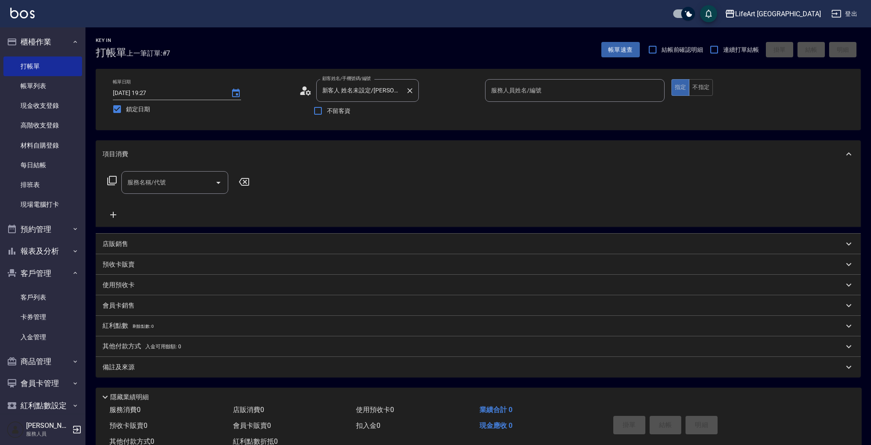
click at [345, 92] on input "新客人 姓名未設定/陳彥婷/null" at bounding box center [361, 90] width 82 height 15
click at [304, 90] on circle at bounding box center [304, 88] width 4 height 4
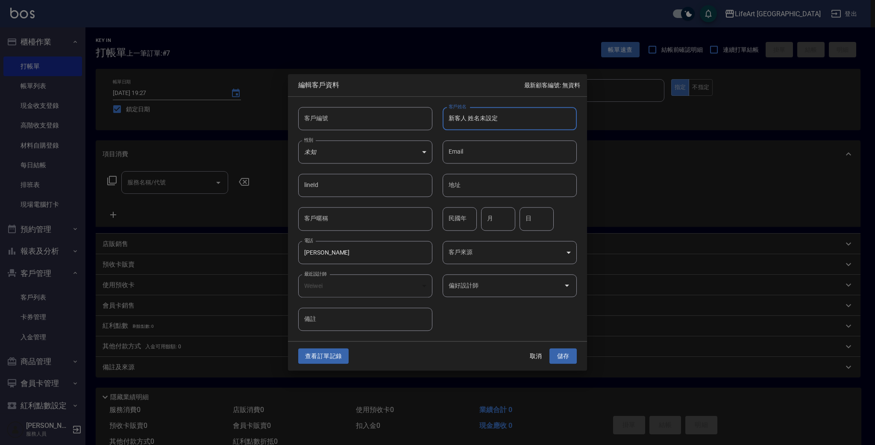
drag, startPoint x: 504, startPoint y: 119, endPoint x: 437, endPoint y: 118, distance: 67.1
click at [437, 118] on div "客戶姓名 新客人 姓名未設定 客戶姓名" at bounding box center [505, 113] width 144 height 33
click at [294, 247] on div "電話 陳彥婷 電話" at bounding box center [360, 246] width 144 height 33
drag, startPoint x: 318, startPoint y: 250, endPoint x: 284, endPoint y: 246, distance: 34.9
click at [285, 246] on div "編輯客戶資料 最新顧客編號: 無資料 客戶編號 客戶編號 客戶姓名 客戶姓名 性別 未知 UNKNOWN 性別 Email Email lineId line…" at bounding box center [437, 222] width 875 height 445
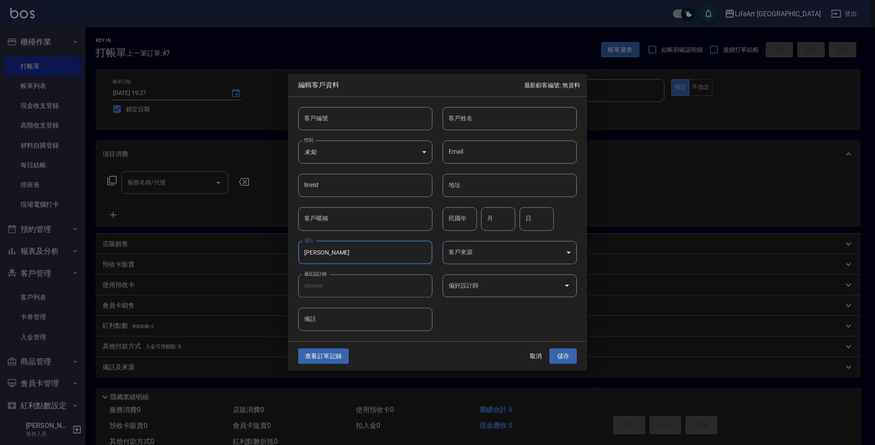
click at [448, 126] on input "客戶姓名" at bounding box center [510, 118] width 134 height 23
type input "ㄔ"
type input "[PERSON_NAME]"
click at [328, 290] on div at bounding box center [437, 222] width 875 height 445
drag, startPoint x: 331, startPoint y: 254, endPoint x: 273, endPoint y: 252, distance: 58.2
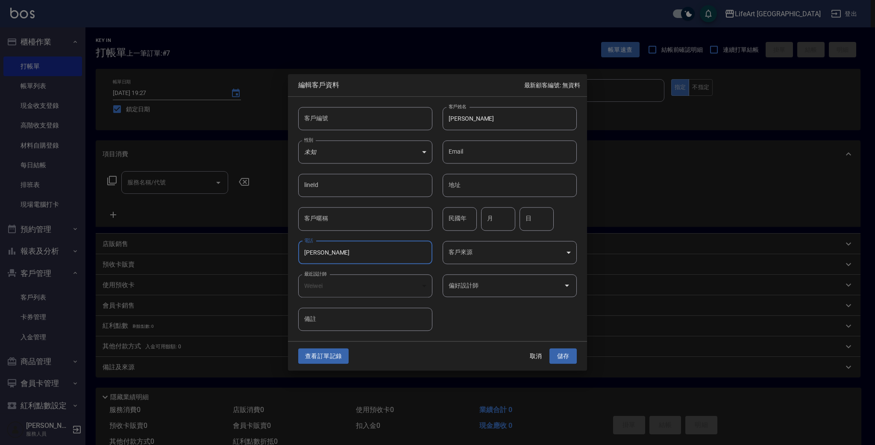
click at [273, 252] on div "編輯客戶資料 最新顧客編號: 無資料 客戶編號 客戶編號 客戶姓名 陳彥婷 客戶姓名 性別 未知 UNKNOWN 性別 Email Email lineId …" at bounding box center [437, 222] width 875 height 445
type input "[PERSON_NAME]"
click at [524, 358] on button "取消" at bounding box center [535, 356] width 27 height 16
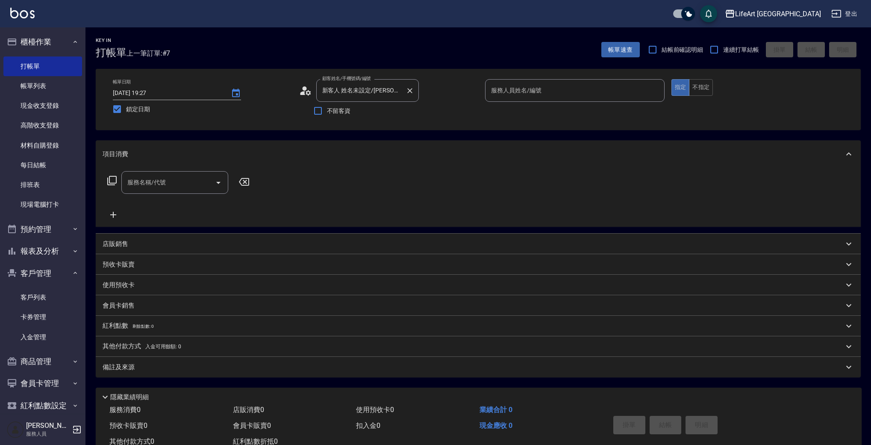
click at [363, 93] on input "新客人 姓名未設定/陳彥婷/null" at bounding box center [361, 90] width 82 height 15
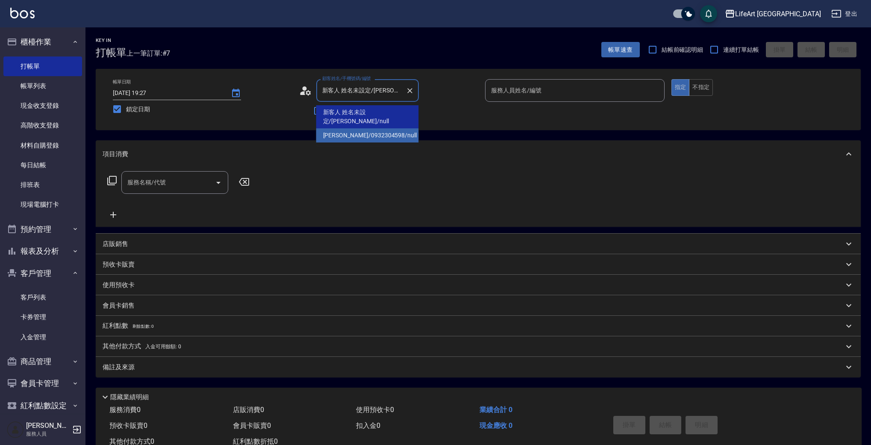
click at [356, 128] on li "陳彥婷/0932304598/null" at bounding box center [367, 135] width 103 height 14
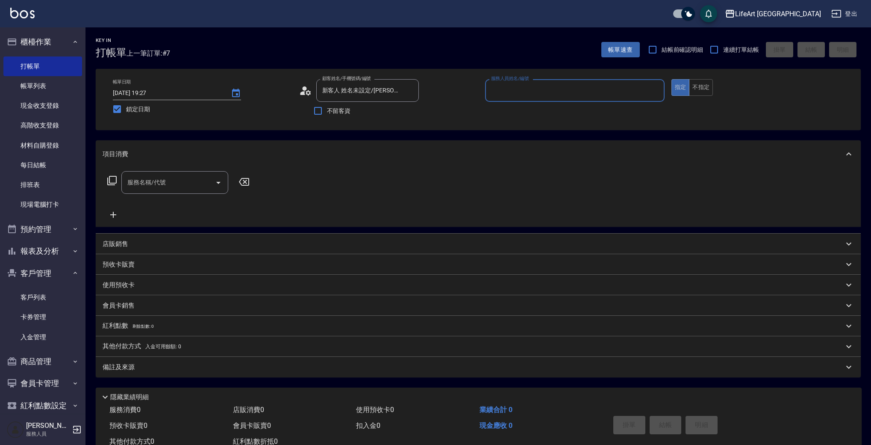
type input "陳彥婷/0932304598/null"
click at [303, 93] on icon at bounding box center [302, 93] width 5 height 4
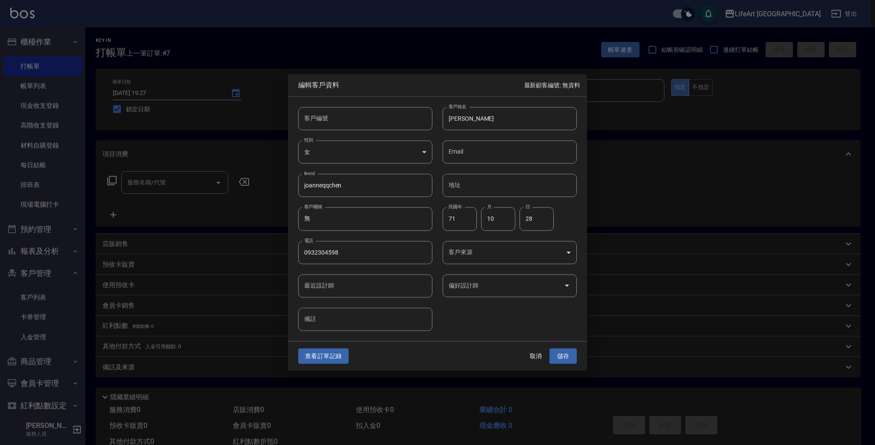
click at [486, 250] on body "LifeArt 蘆洲 登出 櫃檯作業 打帳單 帳單列表 現金收支登錄 高階收支登錄 材料自購登錄 每日結帳 排班表 現場電腦打卡 預約管理 預約管理 單日預約…" at bounding box center [437, 235] width 875 height 470
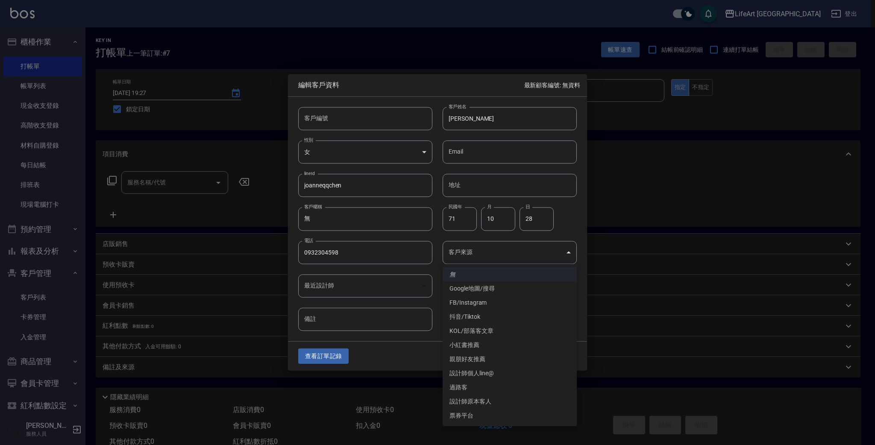
click at [473, 400] on li "設計師原本客人" at bounding box center [510, 401] width 134 height 14
type input "設計師原本客人"
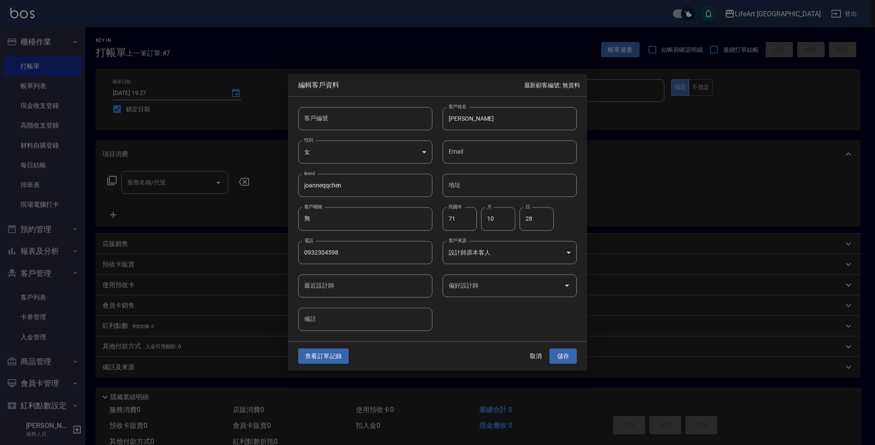
click at [486, 288] on input "偏好設計師" at bounding box center [504, 285] width 114 height 15
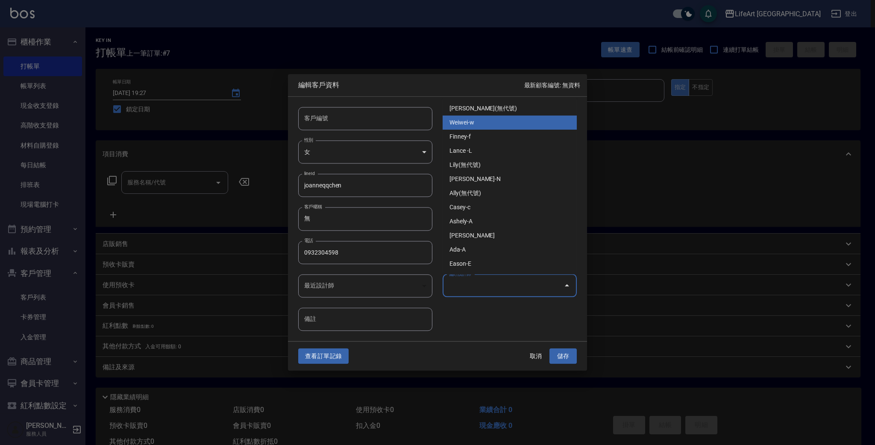
click at [473, 126] on li "Weiwei-w" at bounding box center [510, 122] width 134 height 14
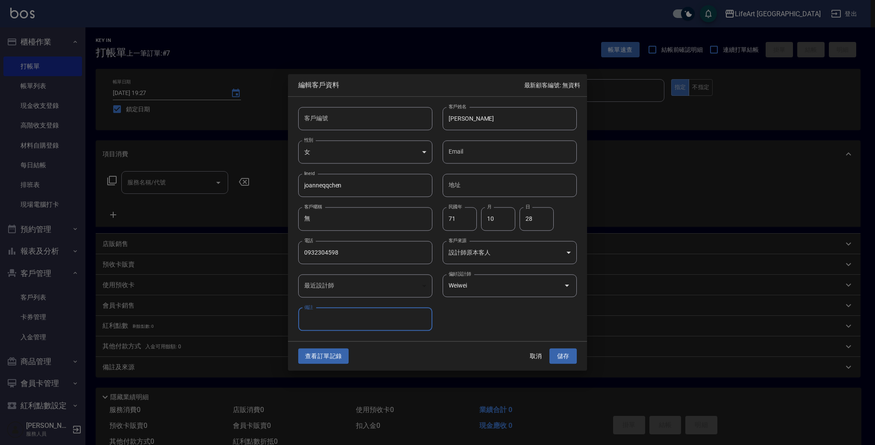
type input "Weiwei"
click at [561, 359] on button "儲存" at bounding box center [563, 356] width 27 height 16
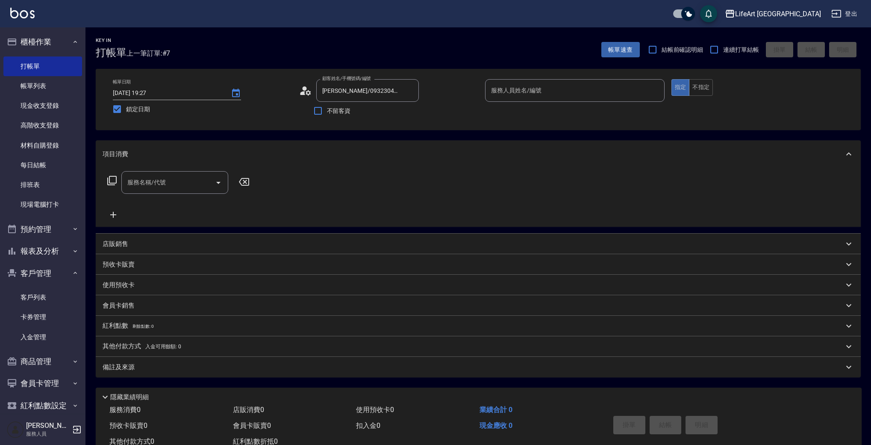
click at [619, 95] on input "服務人員姓名/編號" at bounding box center [575, 90] width 172 height 15
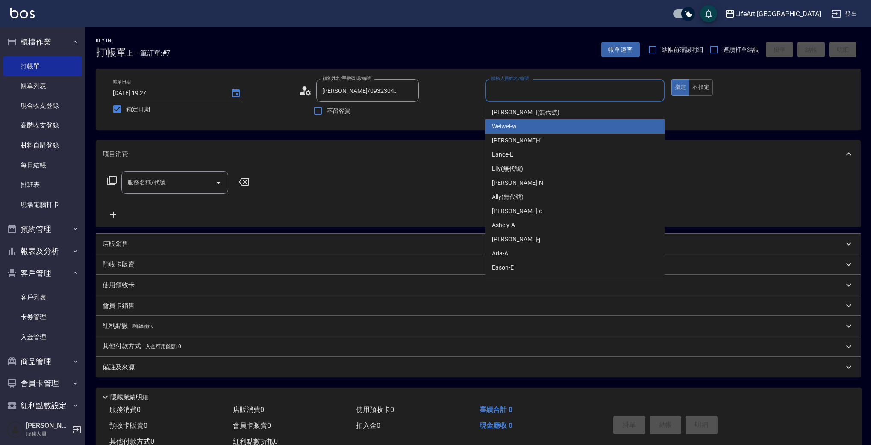
click at [530, 131] on div "Weiwei -w" at bounding box center [575, 126] width 180 height 14
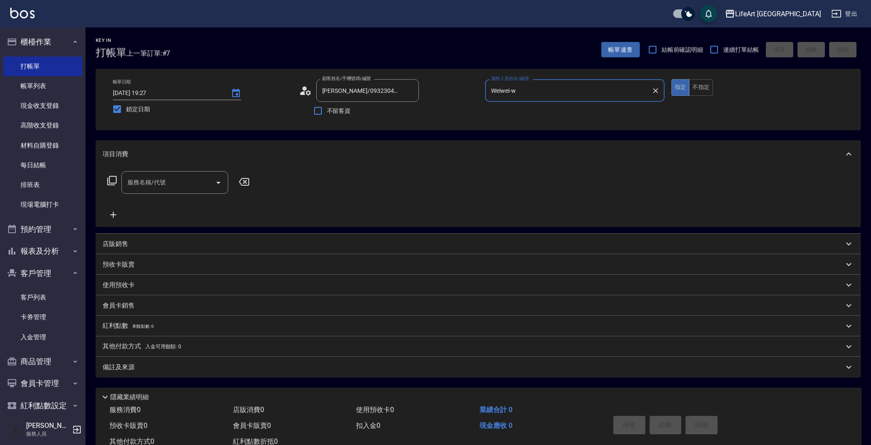
type input "Weiwei-w"
click at [158, 188] on input "服務名稱/代號" at bounding box center [168, 182] width 86 height 15
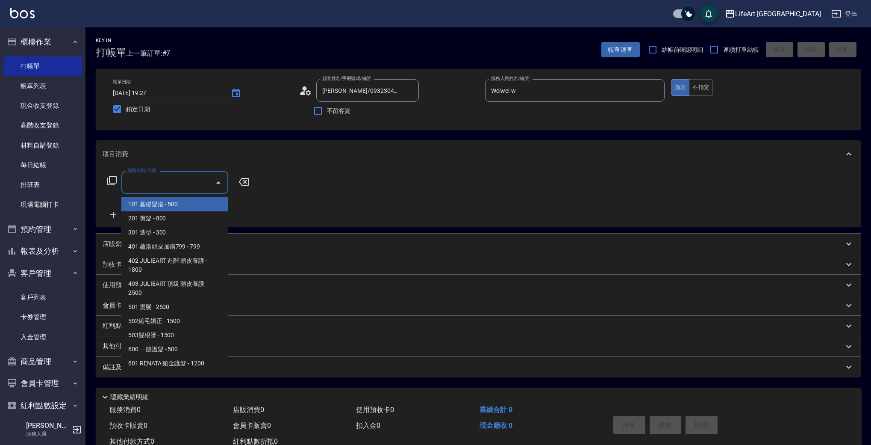
click at [159, 207] on span "101 基礎髮浴 - 500" at bounding box center [174, 204] width 107 height 14
type input "101 基礎髮浴 (101)"
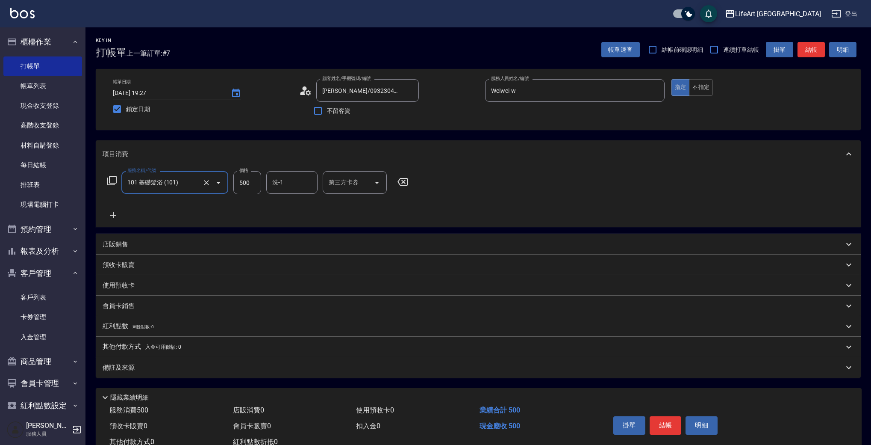
click at [109, 215] on icon at bounding box center [113, 215] width 21 height 10
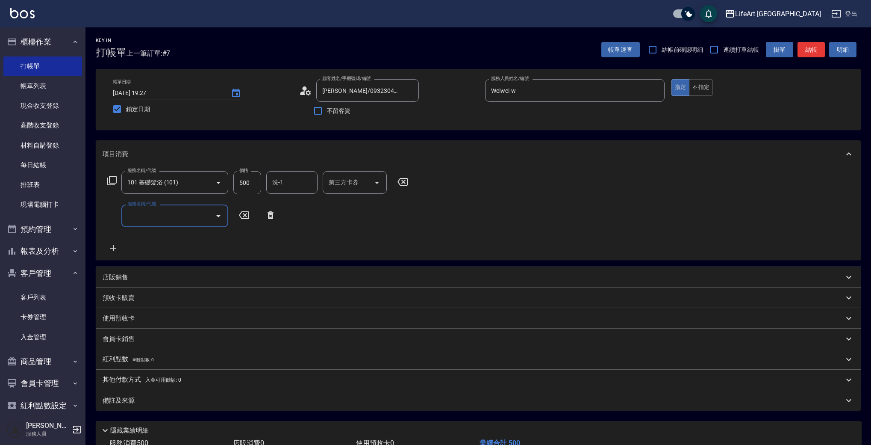
click at [177, 224] on div "服務名稱/代號" at bounding box center [174, 215] width 107 height 23
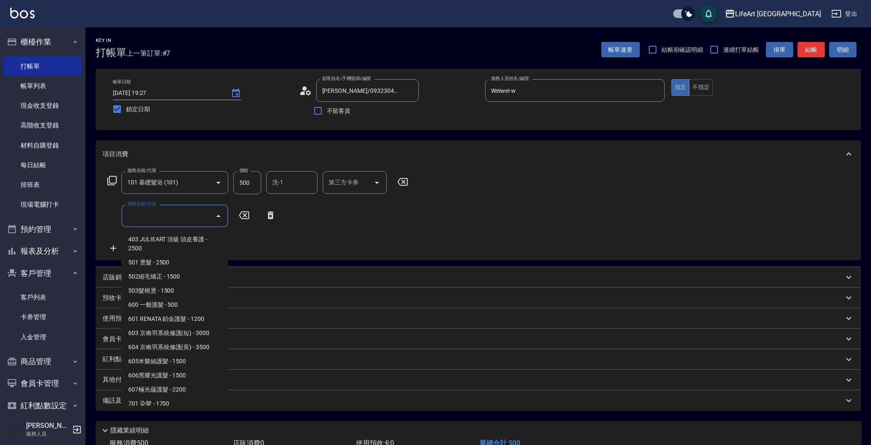
scroll to position [115, 0]
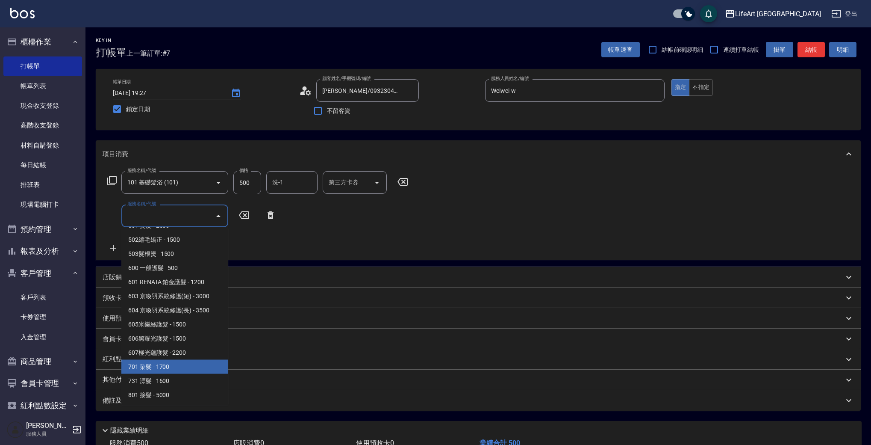
click at [164, 365] on span "701 染髮 - 1700" at bounding box center [174, 366] width 107 height 14
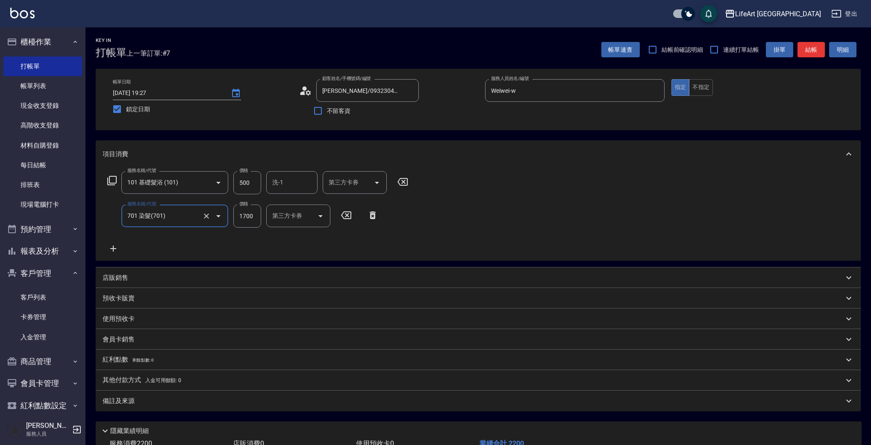
type input "701 染髮(701)"
click at [115, 247] on icon at bounding box center [113, 248] width 21 height 10
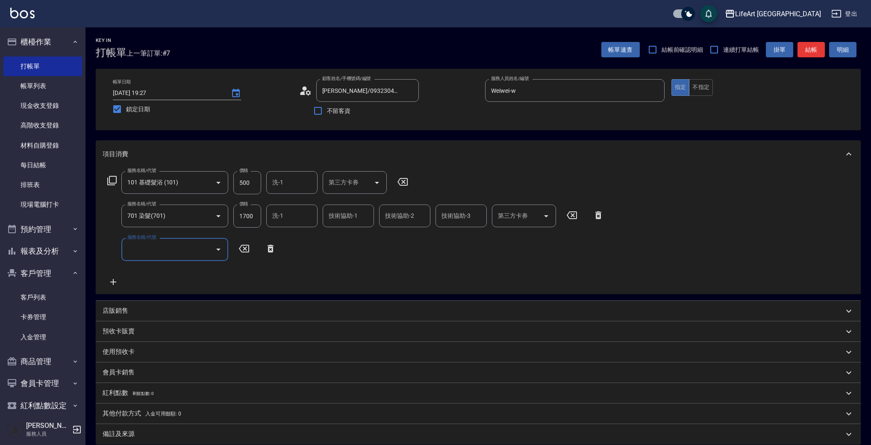
click at [151, 248] on input "服務名稱/代號" at bounding box center [168, 248] width 86 height 15
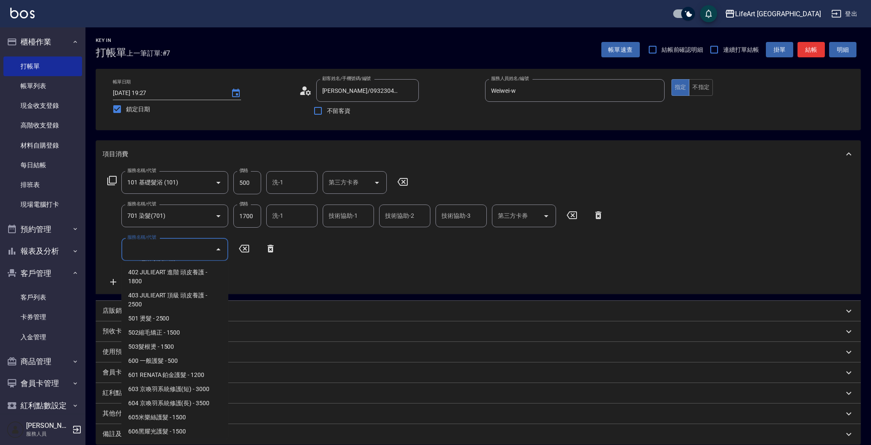
scroll to position [80, 0]
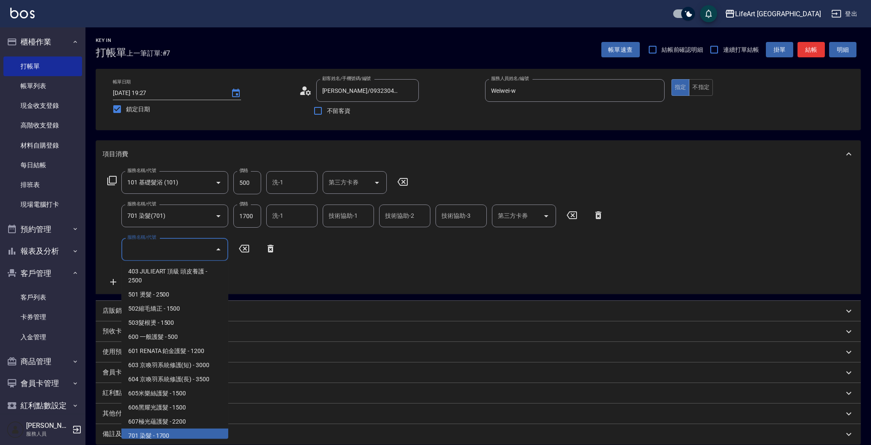
click at [158, 436] on span "701 染髮 - 1700" at bounding box center [174, 435] width 107 height 14
type input "701 染髮(701)"
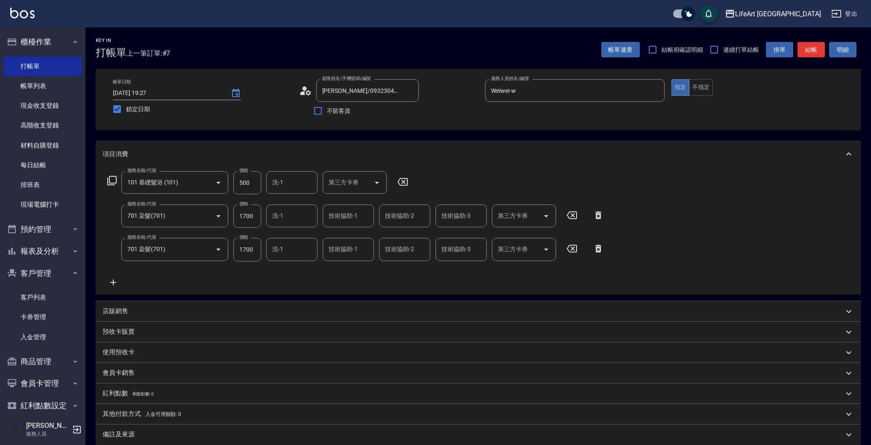
click at [112, 284] on icon at bounding box center [113, 282] width 21 height 10
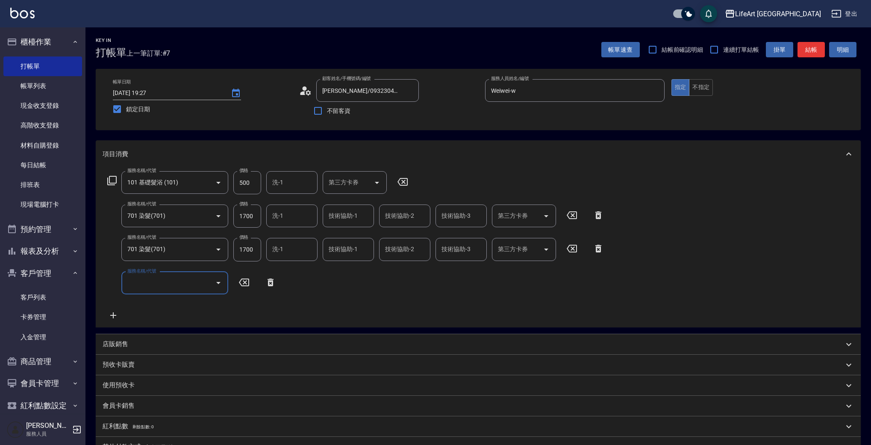
click at [146, 288] on input "服務名稱/代號" at bounding box center [168, 282] width 86 height 15
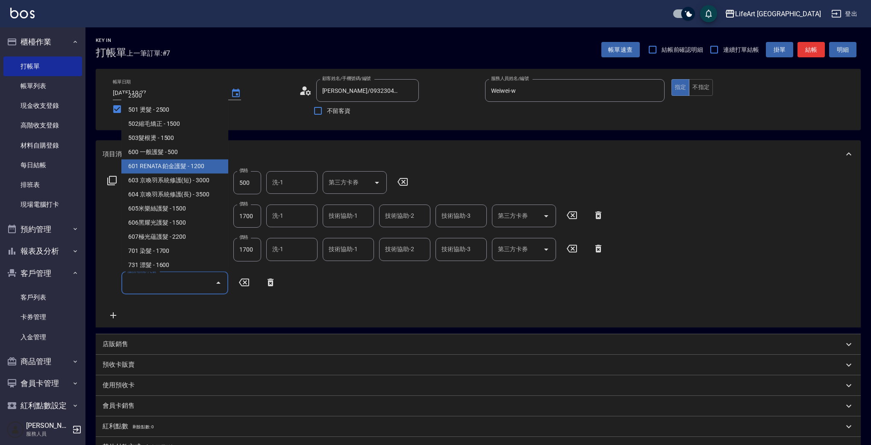
scroll to position [97, 0]
click at [156, 170] on span "601 RENATA 鉑金護髮 - 1200" at bounding box center [174, 166] width 107 height 14
type input "601 RENATA 鉑金護髮(601)"
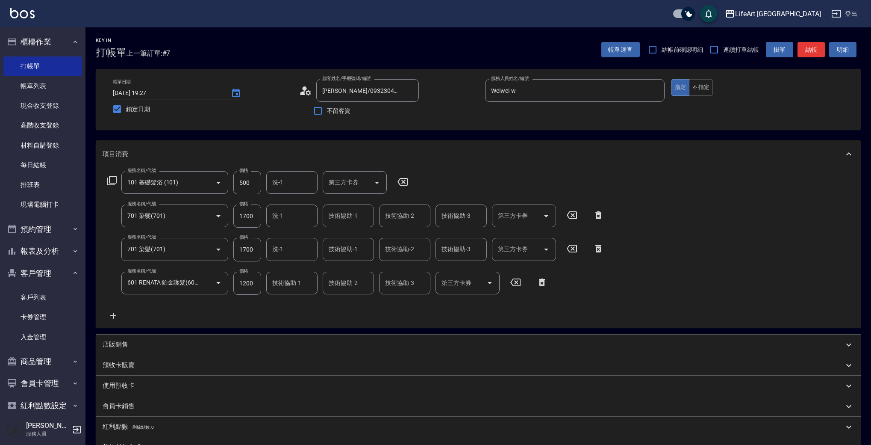
click at [115, 316] on icon at bounding box center [113, 315] width 6 height 6
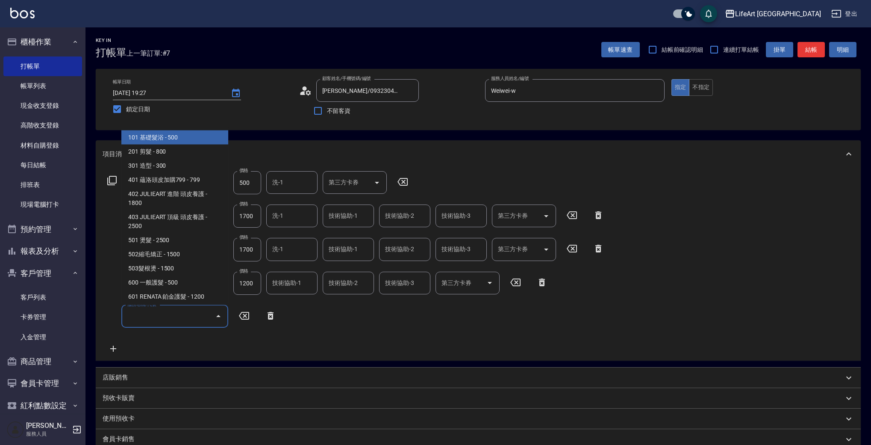
click at [143, 318] on input "服務名稱/代號" at bounding box center [168, 316] width 86 height 15
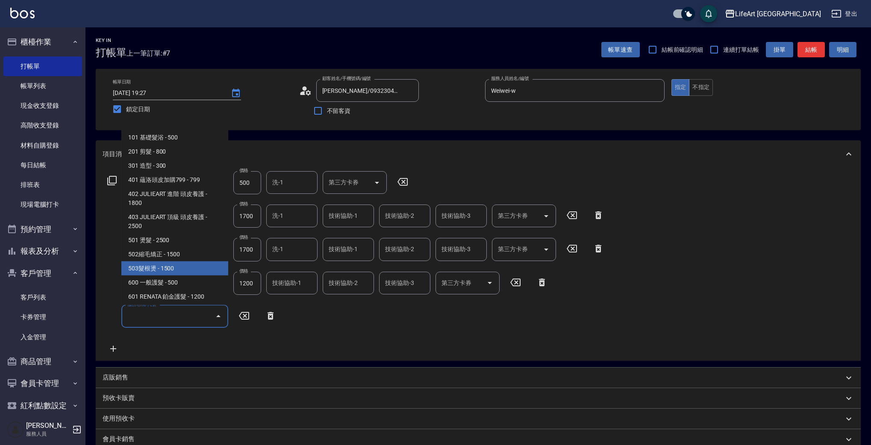
drag, startPoint x: 224, startPoint y: 214, endPoint x: 224, endPoint y: 262, distance: 48.3
click at [224, 262] on ul "101 基礎髮浴 - 500 201 剪髮 - 800 301 造型 - 300 401 蘊洛頭皮加購799 - 799 402 JULIEART 進階 頭皮…" at bounding box center [174, 216] width 107 height 178
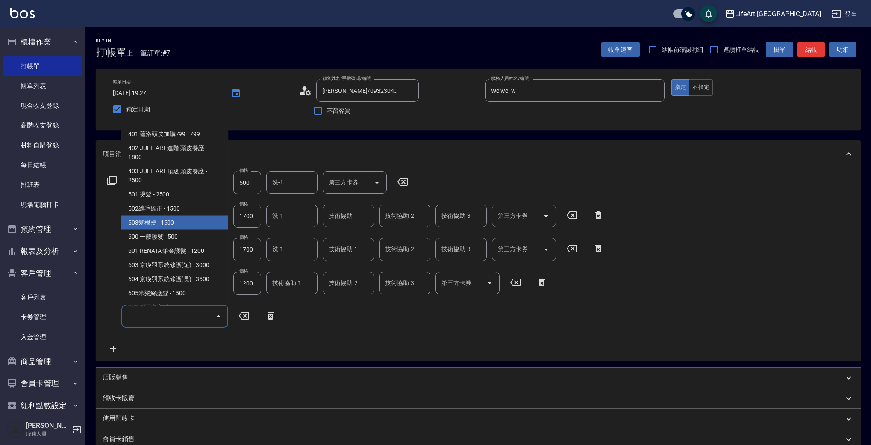
scroll to position [46, 0]
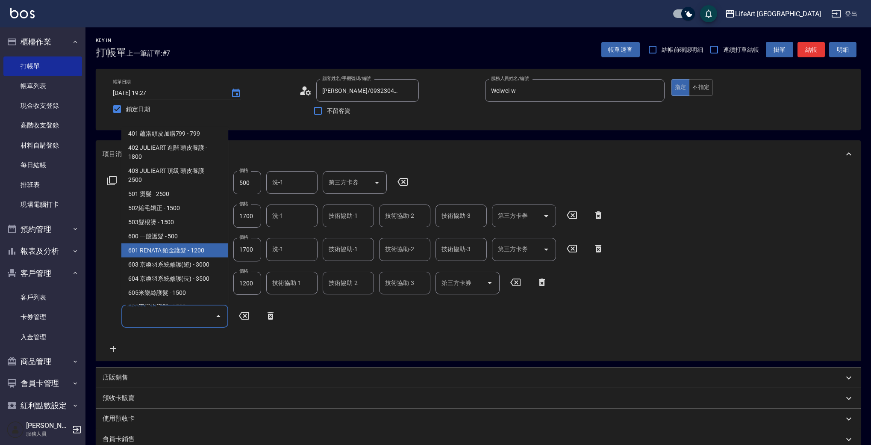
click at [200, 252] on span "601 RENATA 鉑金護髮 - 1200" at bounding box center [174, 250] width 107 height 14
type input "601 RENATA 鉑金護髮(601)"
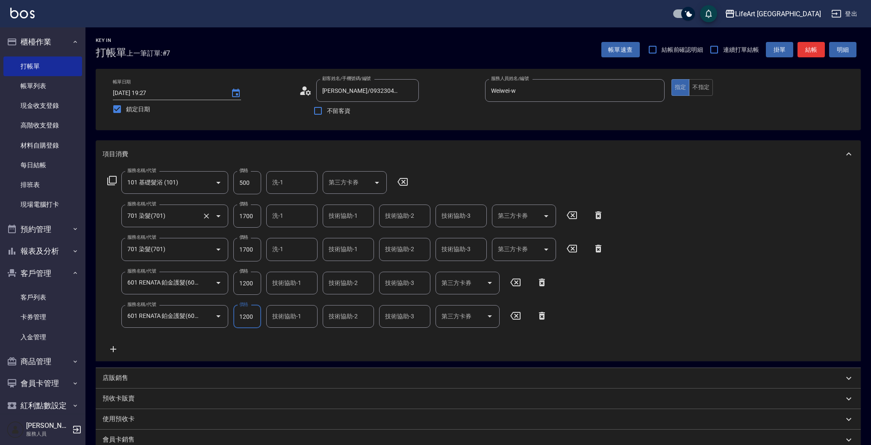
drag, startPoint x: 253, startPoint y: 217, endPoint x: 227, endPoint y: 213, distance: 26.8
click at [227, 212] on div "服務名稱/代號 701 染髮(701) 服務名稱/代號 價格 1700 價格 洗-1 洗-1 技術協助-1 技術協助-1 技術協助-2 技術協助-2 技術協助…" at bounding box center [356, 215] width 507 height 23
drag, startPoint x: 256, startPoint y: 217, endPoint x: 232, endPoint y: 216, distance: 24.8
click at [232, 216] on div "服務名稱/代號 701 染髮(701) 服務名稱/代號 價格 1700 價格 洗-1 洗-1 技術協助-1 技術協助-1 技術協助-2 技術協助-2 技術協助…" at bounding box center [356, 215] width 507 height 23
type input "2140"
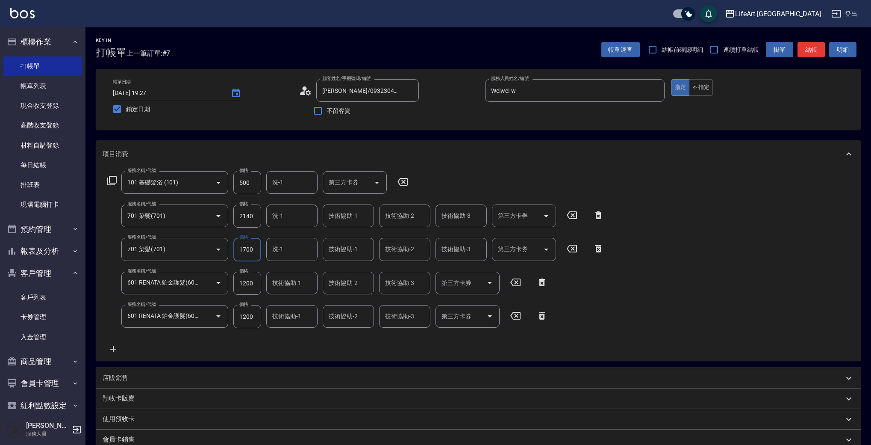
drag, startPoint x: 255, startPoint y: 251, endPoint x: 229, endPoint y: 250, distance: 26.1
click at [229, 250] on div "服務名稱/代號 701 染髮(701) 服務名稱/代號 價格 1700 價格 洗-1 洗-1 技術協助-1 技術協助-1 技術協助-2 技術協助-2 技術協助…" at bounding box center [356, 249] width 507 height 23
drag, startPoint x: 241, startPoint y: 251, endPoint x: 234, endPoint y: 249, distance: 7.2
click at [234, 249] on input "12390" at bounding box center [247, 249] width 28 height 23
type input "2390"
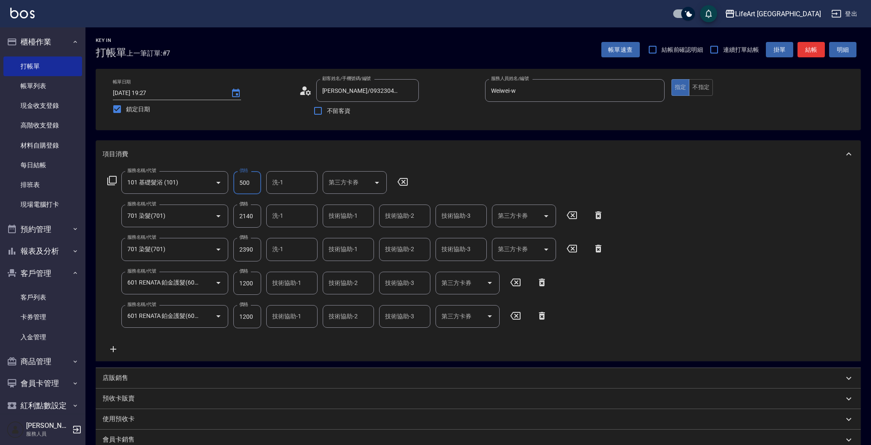
drag, startPoint x: 237, startPoint y: 180, endPoint x: 233, endPoint y: 179, distance: 4.9
click at [233, 179] on div "服務名稱/代號 101 基礎髮浴 (101) 服務名稱/代號 價格 500 價格 洗-1 洗-1 第三方卡券 第三方卡券" at bounding box center [258, 182] width 311 height 23
type input "350"
click at [345, 215] on div "技術協助-1 技術協助-1" at bounding box center [348, 215] width 51 height 23
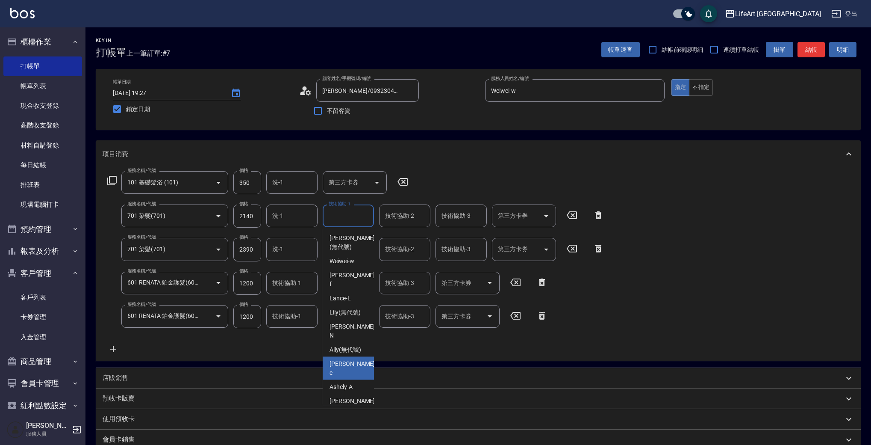
click at [342, 359] on span "Casey -c" at bounding box center [353, 368] width 47 height 18
type input "Casey-c"
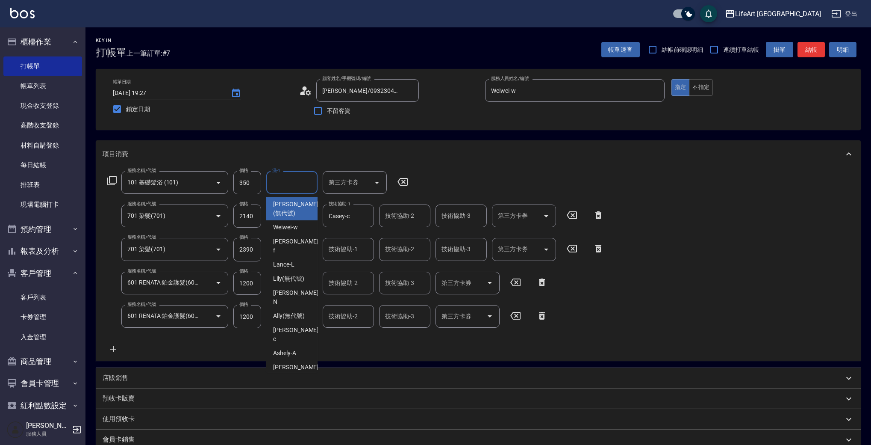
click at [292, 180] on input "洗-1" at bounding box center [292, 182] width 44 height 15
click at [287, 325] on span "Casey -c" at bounding box center [296, 334] width 47 height 18
type input "Casey-c"
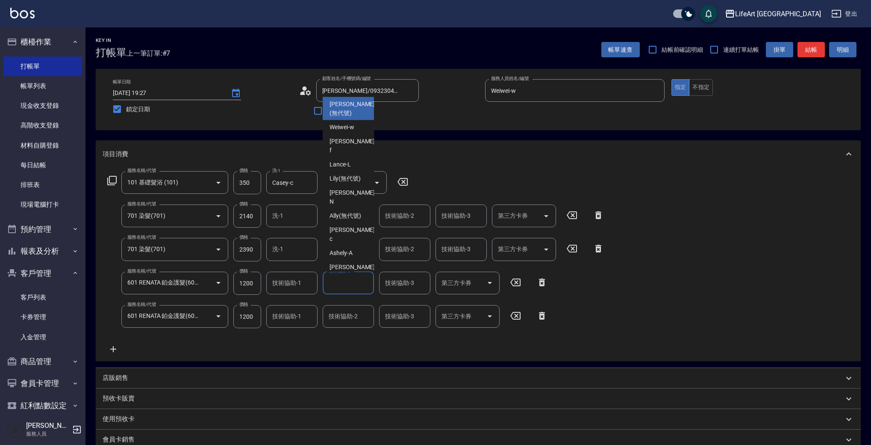
click at [345, 286] on input "技術協助-2" at bounding box center [349, 282] width 44 height 15
click at [344, 225] on span "Casey -c" at bounding box center [353, 234] width 47 height 18
type input "Casey-c"
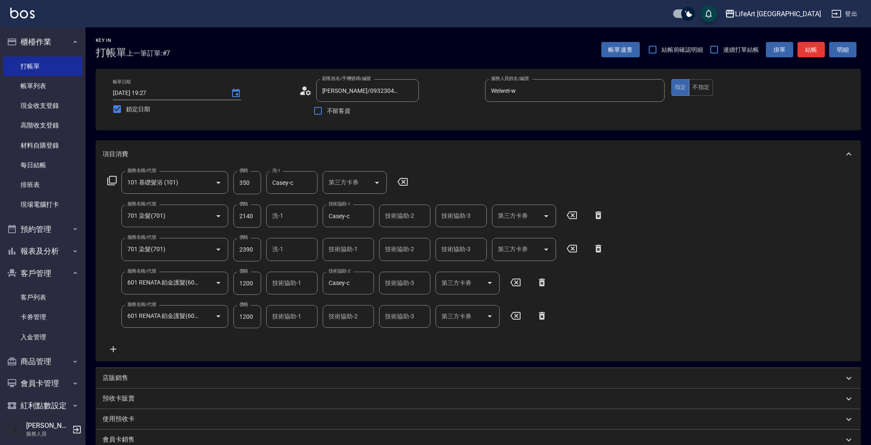
click at [138, 377] on div "店販銷售" at bounding box center [473, 377] width 741 height 9
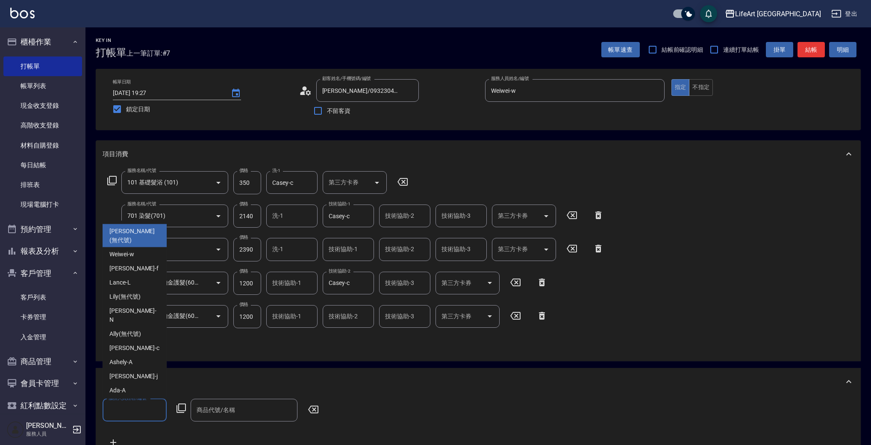
click at [138, 407] on input "服務人員姓名/編號" at bounding box center [134, 409] width 56 height 15
click at [147, 247] on div "Weiwei -w" at bounding box center [135, 254] width 64 height 14
type input "Weiwei-w"
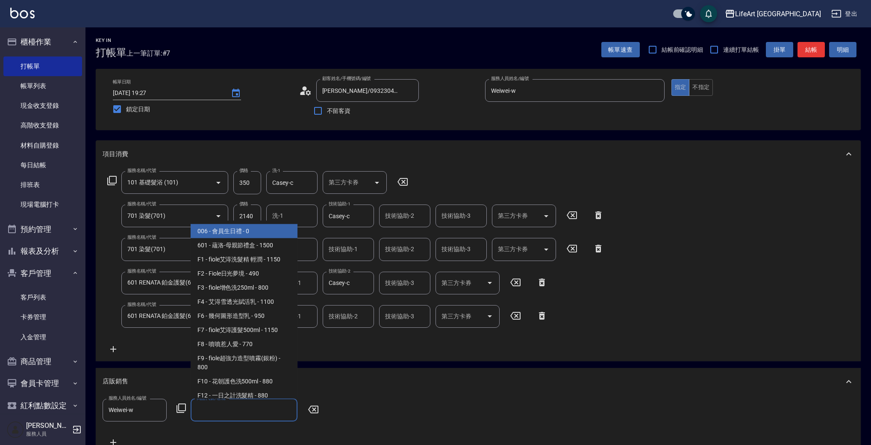
click at [228, 413] on input "商品代號/名稱" at bounding box center [243, 409] width 99 height 15
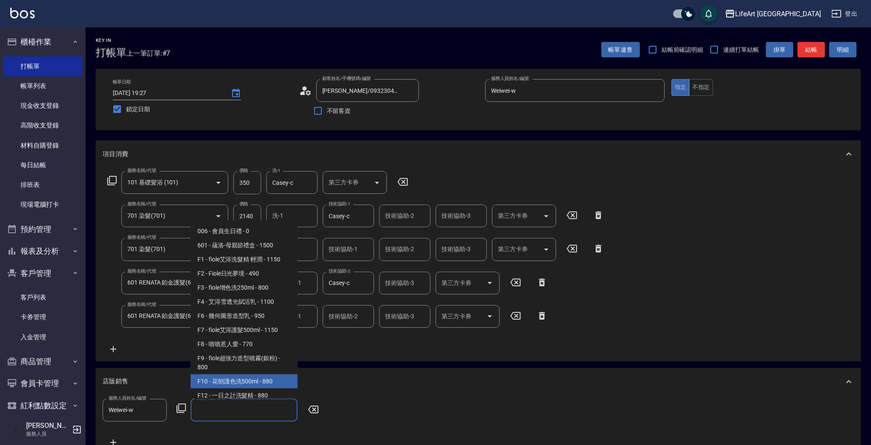
click at [273, 382] on span "F10 - 花朝護色洗500ml - 880" at bounding box center [244, 381] width 107 height 14
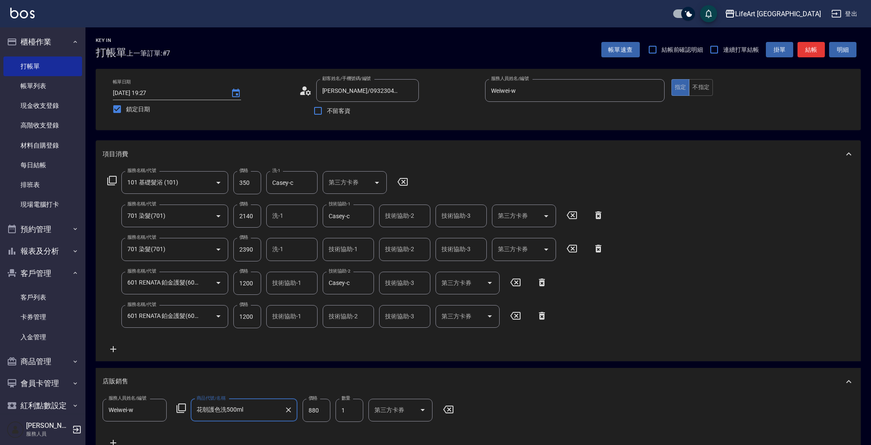
type input "花朝護色洗500ml"
drag, startPoint x: 321, startPoint y: 411, endPoint x: 299, endPoint y: 410, distance: 22.2
click at [299, 410] on div "服務人員姓名/編號 Weiwei-w 服務人員姓名/編號 商品代號/名稱 花朝護色洗500ml 商品代號/名稱 價格 880 價格 數量 1 數量 第三方卡券…" at bounding box center [281, 409] width 356 height 23
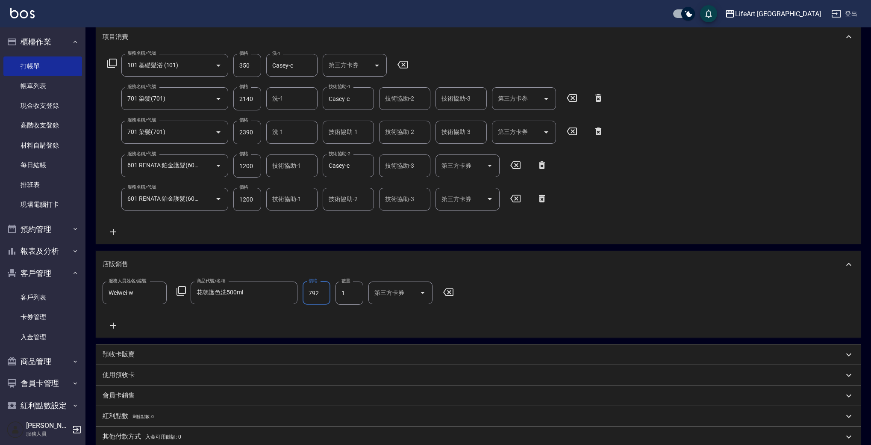
scroll to position [0, 0]
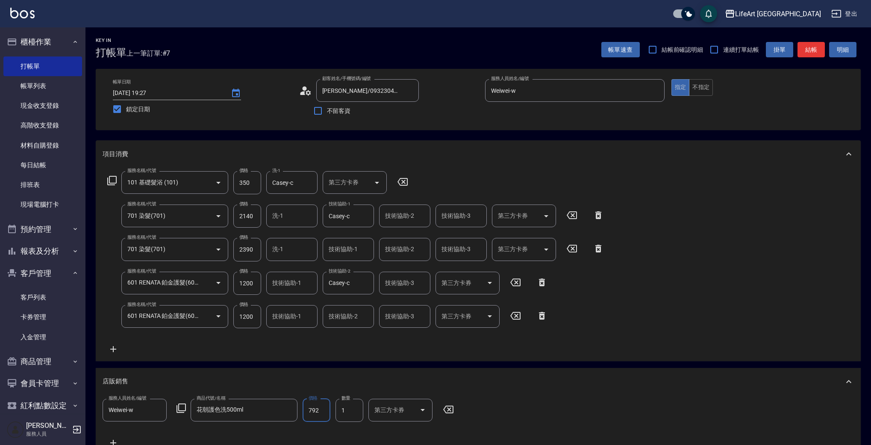
drag, startPoint x: 322, startPoint y: 411, endPoint x: 299, endPoint y: 409, distance: 23.6
click at [301, 408] on div "服務人員姓名/編號 Weiwei-w 服務人員姓名/編號 商品代號/名稱 花朝護色洗500ml 商品代號/名稱 價格 792 價格 數量 1 數量 第三方卡券…" at bounding box center [281, 409] width 356 height 23
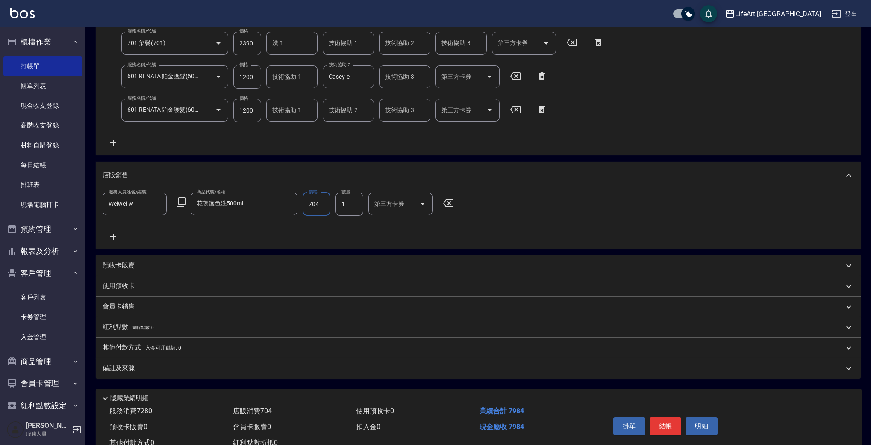
scroll to position [236, 0]
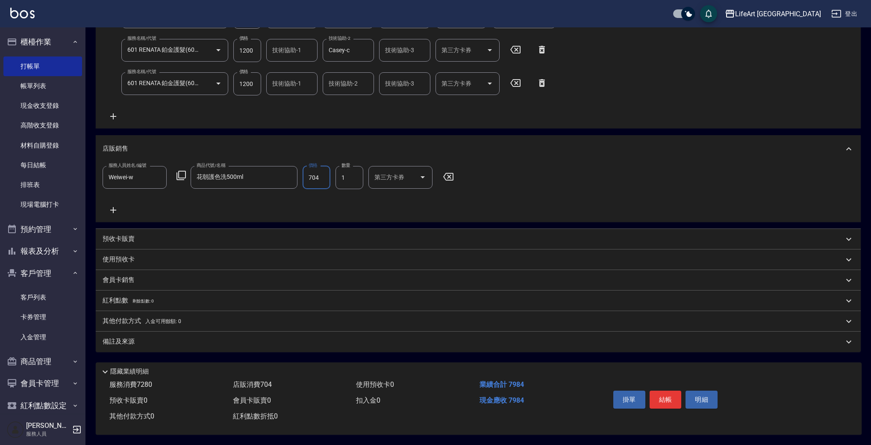
type input "704"
click at [116, 316] on p "其他付款方式 入金可用餘額: 0" at bounding box center [142, 320] width 79 height 9
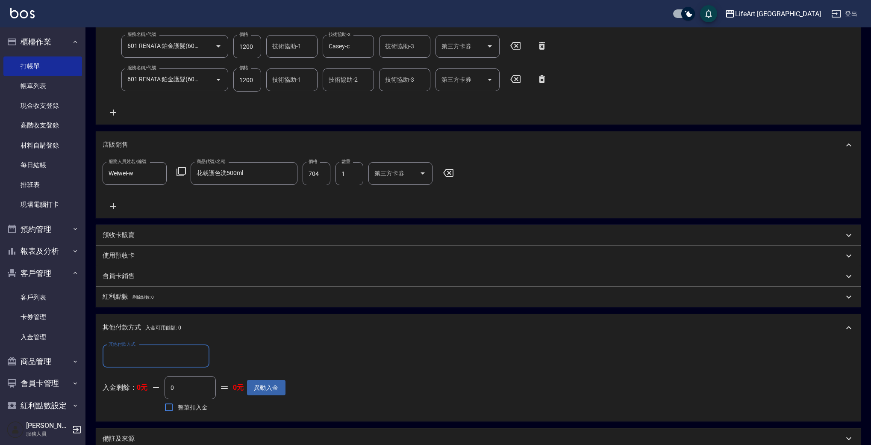
click at [126, 362] on input "其他付款方式" at bounding box center [155, 355] width 99 height 15
click at [124, 427] on span "信用卡" at bounding box center [156, 420] width 107 height 14
type input "信用卡"
drag, startPoint x: 238, startPoint y: 353, endPoint x: 211, endPoint y: 356, distance: 27.1
click at [211, 356] on div "其他付款方式 信用卡 其他付款方式 信用卡金額 0 信用卡金額" at bounding box center [194, 356] width 183 height 23
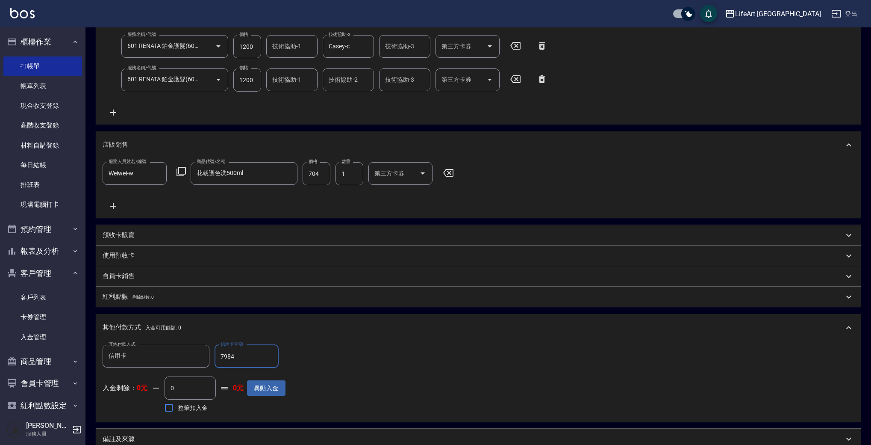
scroll to position [337, 0]
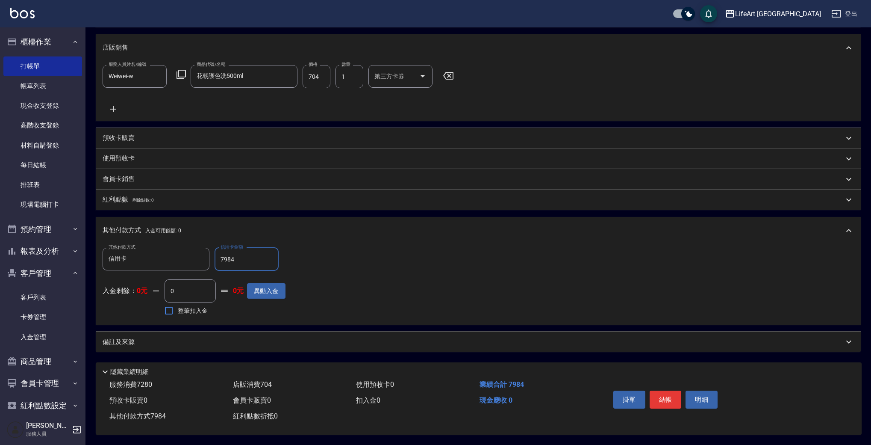
type input "7984"
click at [398, 338] on div "備註及來源" at bounding box center [473, 341] width 741 height 9
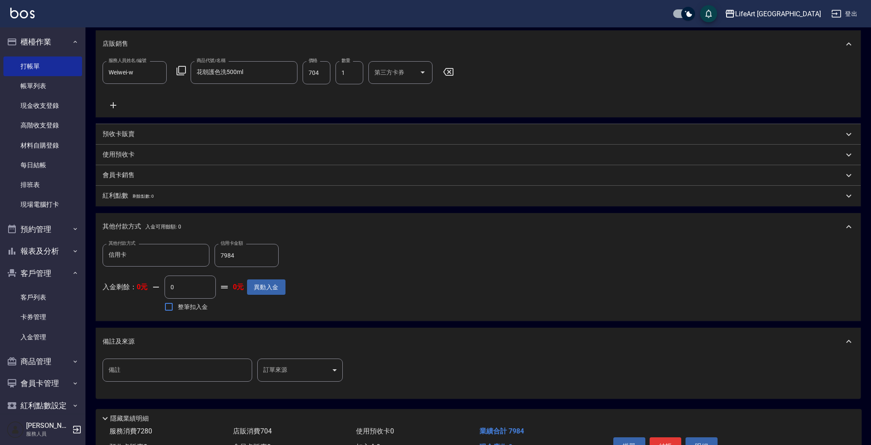
click at [324, 371] on body "LifeArt 蘆洲 登出 櫃檯作業 打帳單 帳單列表 現金收支登錄 高階收支登錄 材料自購登錄 每日結帳 排班表 現場電腦打卡 預約管理 預約管理 單日預約…" at bounding box center [435, 77] width 871 height 828
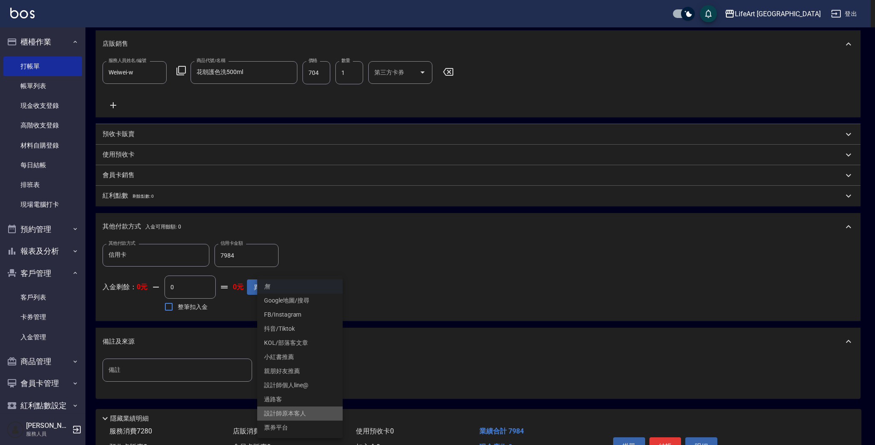
click at [302, 412] on li "設計師原本客人" at bounding box center [299, 413] width 85 height 14
type input "設計師原本客人"
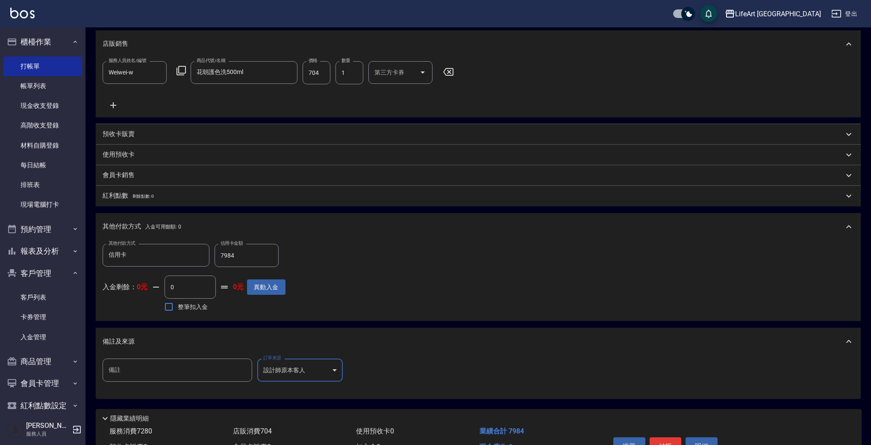
scroll to position [388, 0]
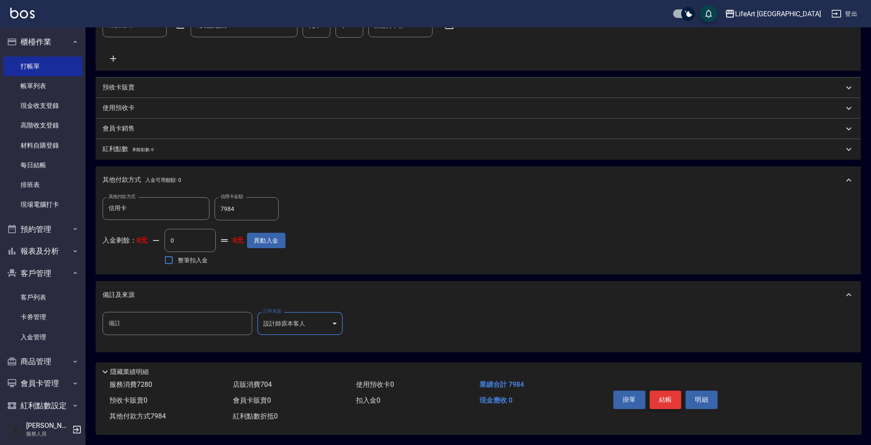
click at [676, 398] on button "結帳" at bounding box center [666, 399] width 32 height 18
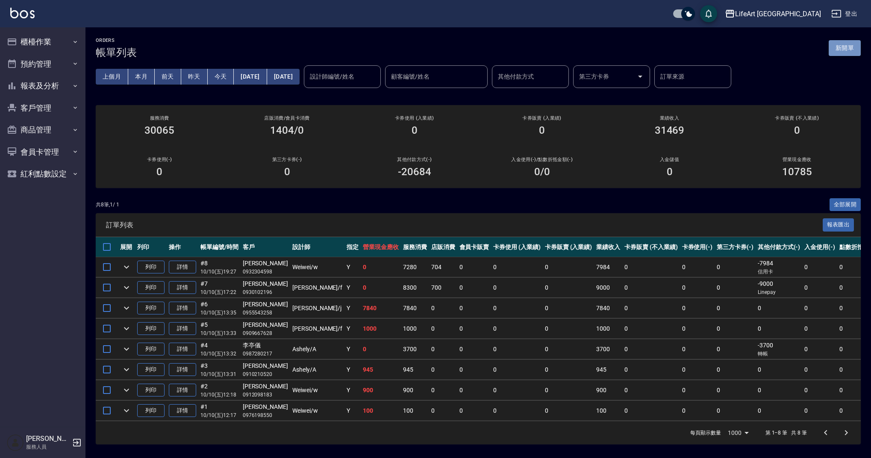
click at [848, 50] on button "新開單" at bounding box center [845, 48] width 32 height 16
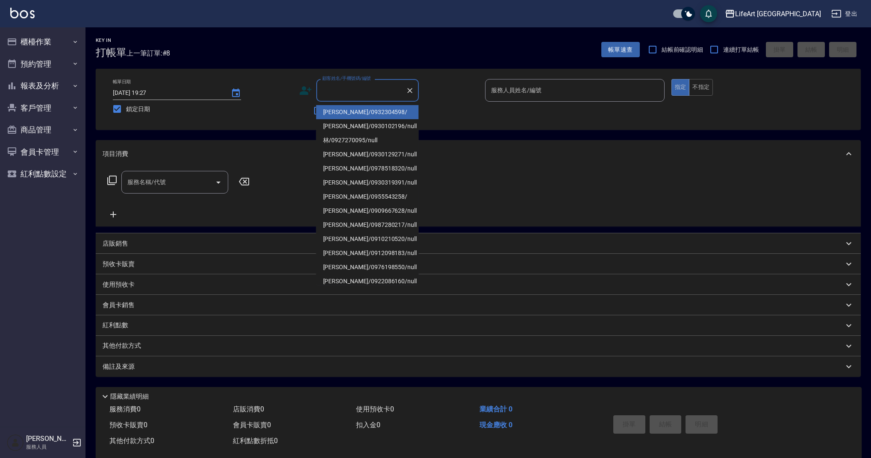
click at [384, 88] on input "顧客姓名/手機號碼/編號" at bounding box center [361, 90] width 82 height 15
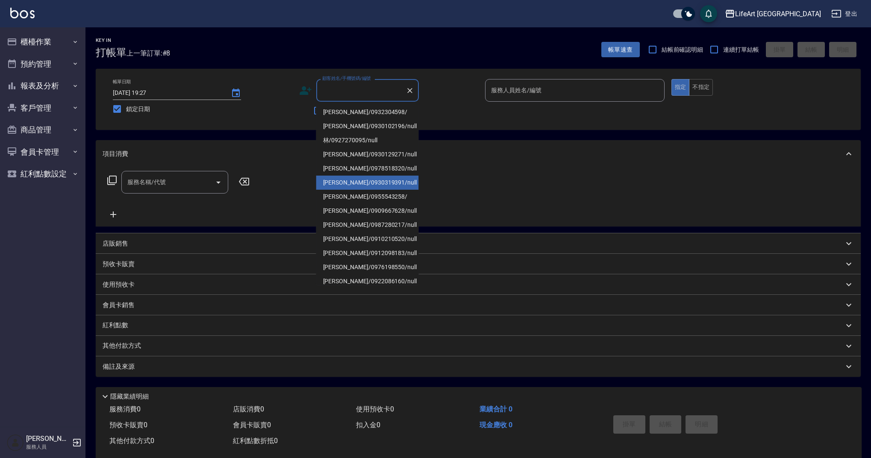
click at [326, 185] on li "[PERSON_NAME]/0930319391/null" at bounding box center [367, 183] width 103 height 14
type input "[PERSON_NAME]/0930319391/null"
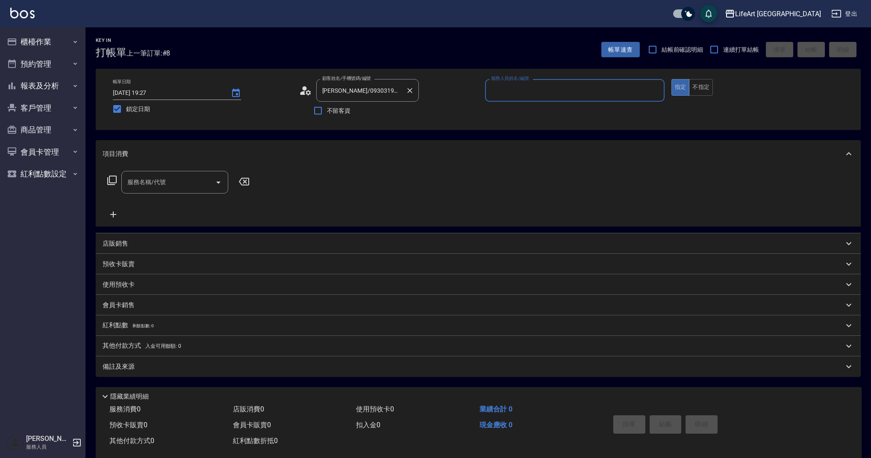
click at [408, 89] on icon "Clear" at bounding box center [409, 90] width 5 height 5
click at [401, 90] on input "顧客姓名/手機號碼/編號" at bounding box center [361, 90] width 82 height 15
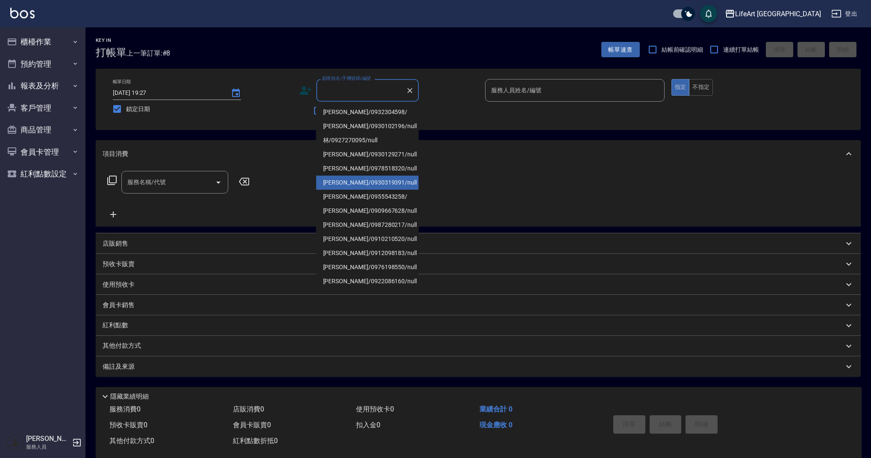
drag, startPoint x: 356, startPoint y: 182, endPoint x: 551, endPoint y: 93, distance: 214.4
click at [356, 182] on li "[PERSON_NAME]/0930319391/null" at bounding box center [367, 183] width 103 height 14
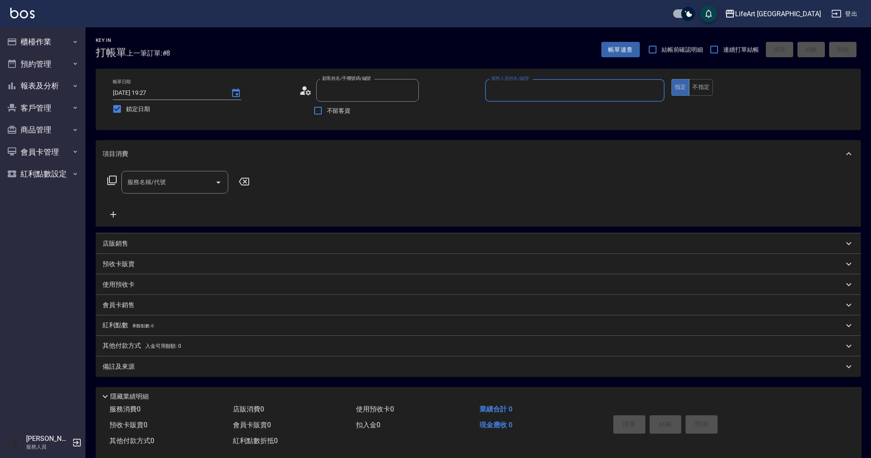
type input "[PERSON_NAME]/0930319391/null"
click at [536, 90] on input "服務人員姓名/編號" at bounding box center [575, 90] width 172 height 15
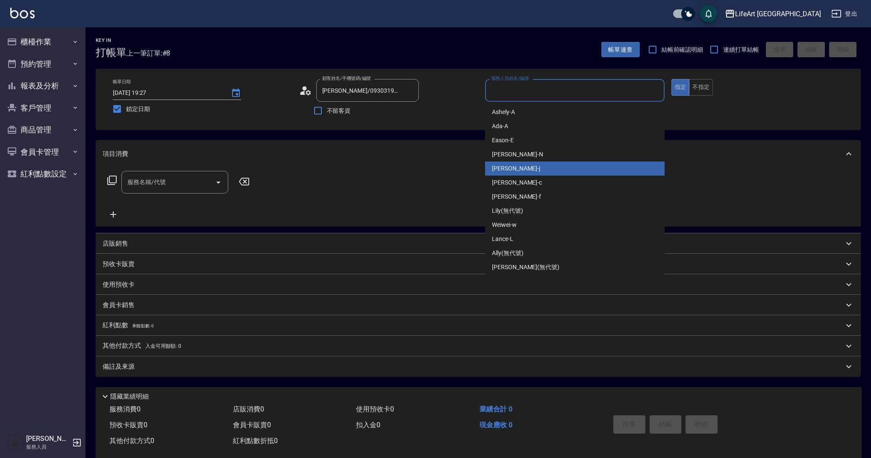
click at [512, 174] on div "[PERSON_NAME]" at bounding box center [575, 169] width 180 height 14
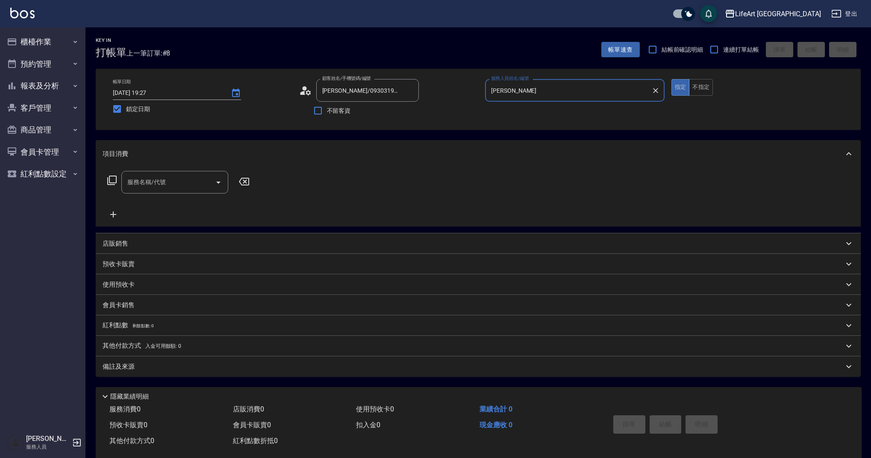
type input "[PERSON_NAME]"
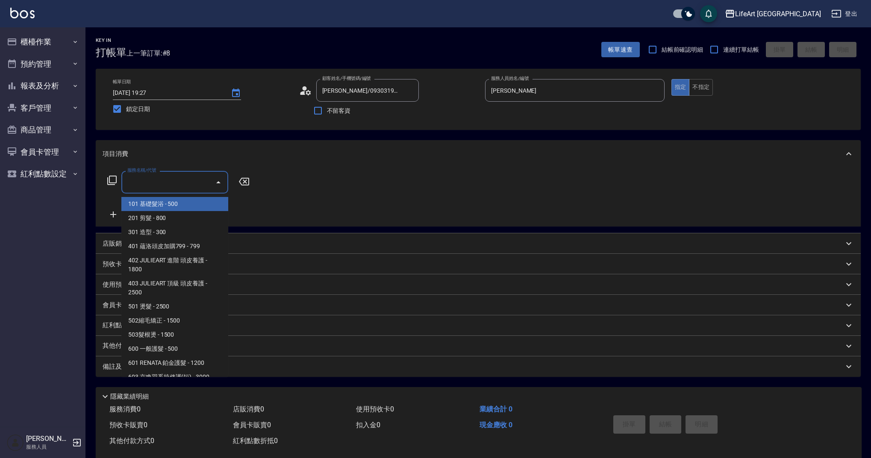
click at [177, 185] on input "服務名稱/代號" at bounding box center [168, 182] width 86 height 15
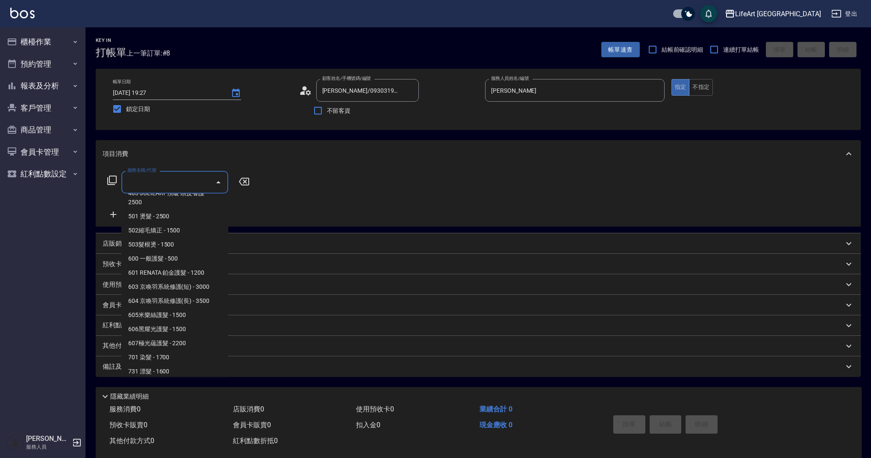
scroll to position [109, 0]
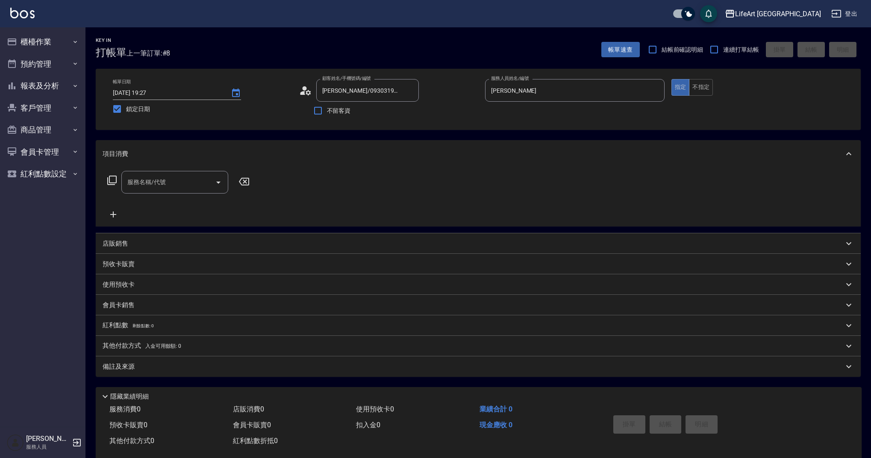
click at [116, 212] on icon at bounding box center [113, 214] width 21 height 10
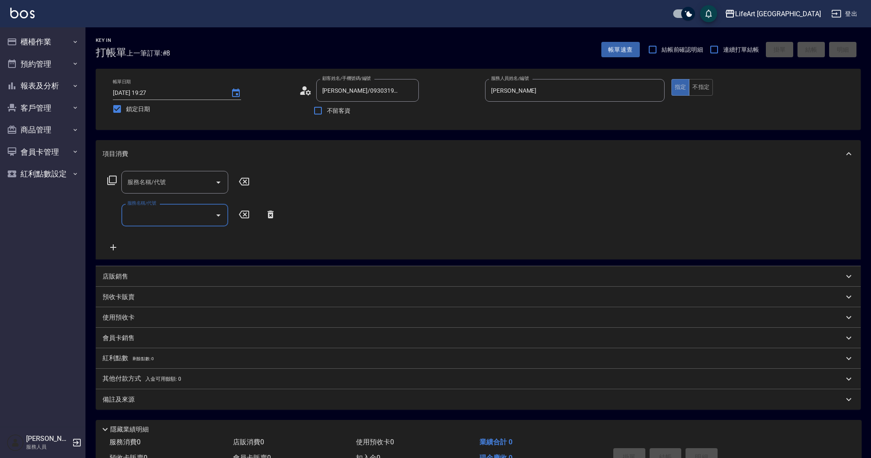
click at [178, 187] on input "服務名稱/代號" at bounding box center [168, 182] width 86 height 15
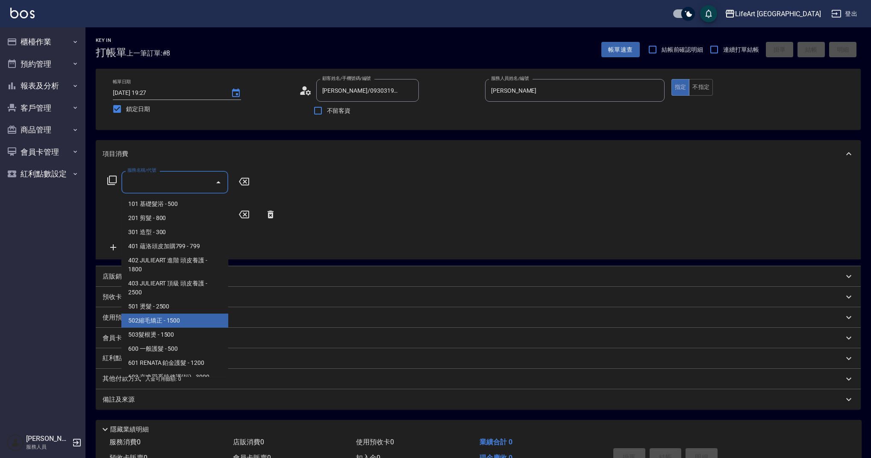
click at [175, 316] on span "502縮毛矯正 - 1500" at bounding box center [174, 321] width 107 height 14
type input "502縮毛矯正 (502)"
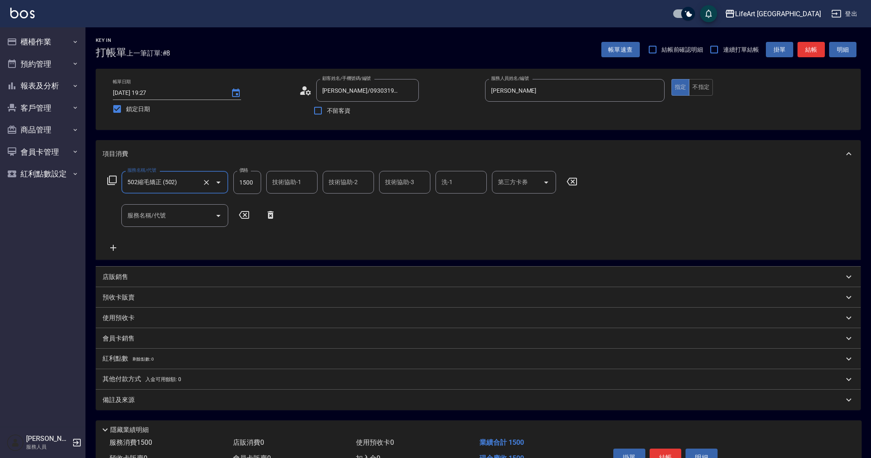
click at [149, 219] on input "服務名稱/代號" at bounding box center [168, 215] width 86 height 15
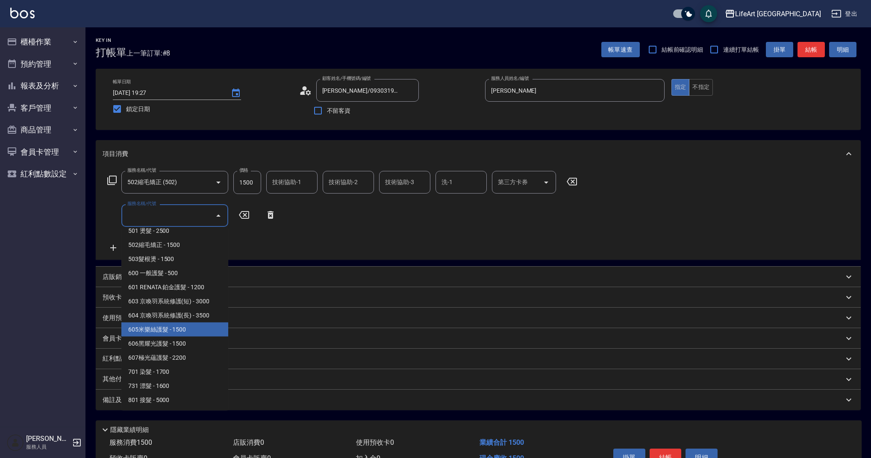
click at [187, 327] on span "605米樂絲護髮 - 1500" at bounding box center [174, 330] width 107 height 14
type input "605米樂絲護髮(605)"
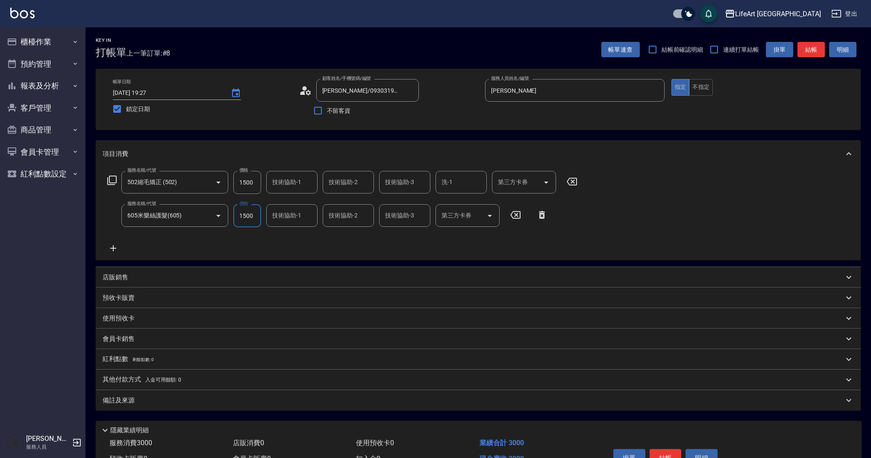
drag, startPoint x: 259, startPoint y: 181, endPoint x: 234, endPoint y: 184, distance: 25.8
click at [234, 184] on input "1500" at bounding box center [247, 182] width 28 height 23
drag, startPoint x: 234, startPoint y: 184, endPoint x: 271, endPoint y: 183, distance: 36.3
click at [271, 183] on div "服務名稱/代號 502縮毛矯正 (502) 服務名稱/代號 價格 1500 價格 技術協助-1 技術協助-1 技術協助-2 技術協助-2 技術協助-3 技術協…" at bounding box center [343, 182] width 480 height 23
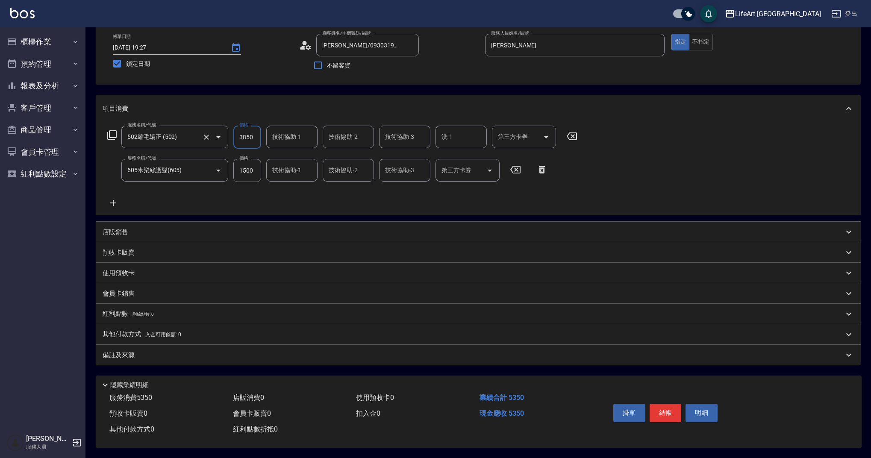
drag, startPoint x: 258, startPoint y: 133, endPoint x: 206, endPoint y: 134, distance: 51.3
click at [206, 134] on div "服務名稱/代號 502縮毛矯正 (502) 服務名稱/代號 價格 3850 價格 技術協助-1 技術協助-1 技術協助-2 技術協助-2 技術協助-3 技術協…" at bounding box center [343, 137] width 480 height 23
type input "4350"
click at [300, 222] on div "店販銷售" at bounding box center [478, 232] width 765 height 21
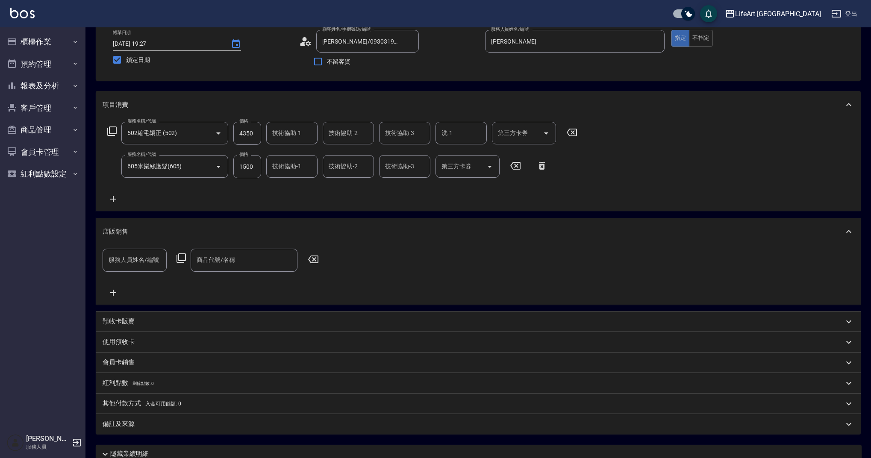
click at [154, 405] on span "入金可用餘額: 0" at bounding box center [163, 404] width 36 height 6
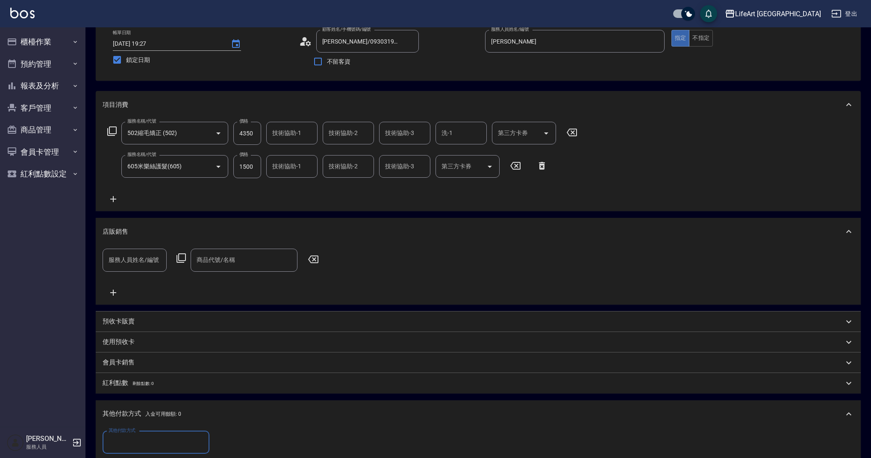
click at [186, 436] on input "其他付款方式" at bounding box center [155, 442] width 99 height 15
click at [156, 386] on span "Linepay" at bounding box center [156, 393] width 107 height 14
type input "Linepay"
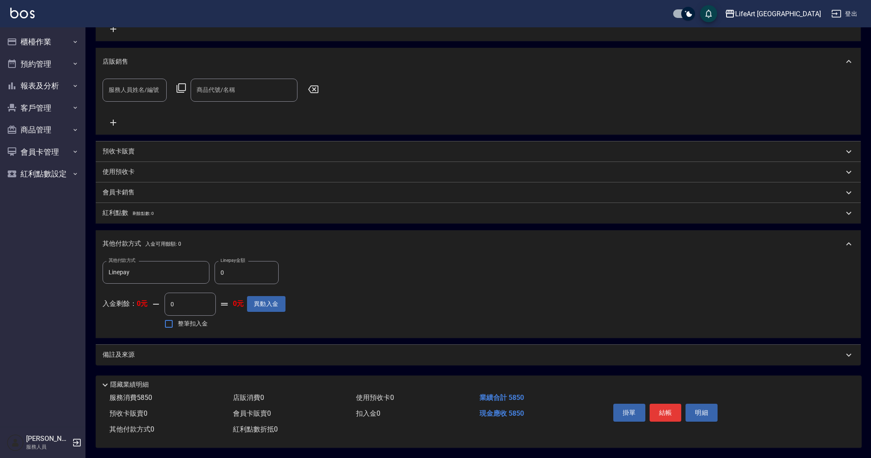
drag, startPoint x: 217, startPoint y: 350, endPoint x: 258, endPoint y: 368, distance: 45.2
click at [217, 350] on div "備註及來源" at bounding box center [473, 354] width 741 height 9
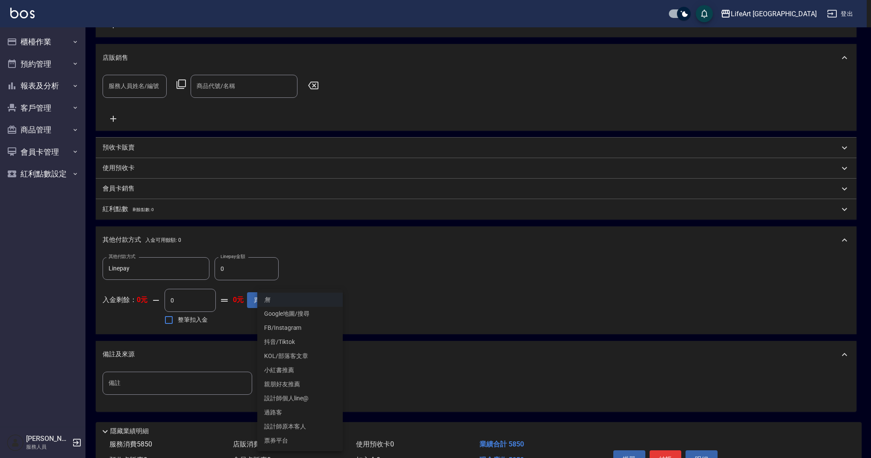
click at [287, 382] on body "LifeArt 蘆洲 登出 櫃檯作業 打帳單 帳單列表 現金收支登錄 高階收支登錄 材料自購登錄 每日結帳 排班表 現場電腦打卡 預約管理 預約管理 單日預約…" at bounding box center [435, 141] width 871 height 728
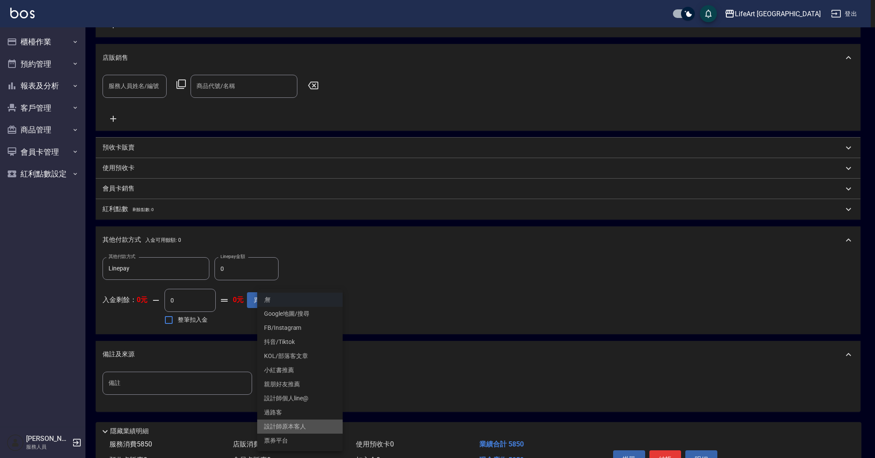
click at [306, 424] on li "設計師原本客人" at bounding box center [299, 427] width 85 height 14
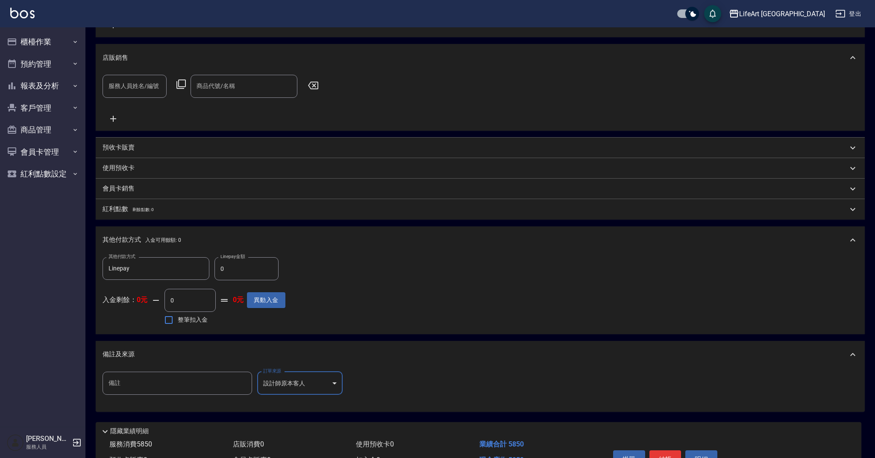
click at [311, 383] on body "LifeArt 蘆洲 登出 櫃檯作業 打帳單 帳單列表 現金收支登錄 高階收支登錄 材料自購登錄 每日結帳 排班表 現場電腦打卡 預約管理 預約管理 單日預約…" at bounding box center [437, 141] width 875 height 728
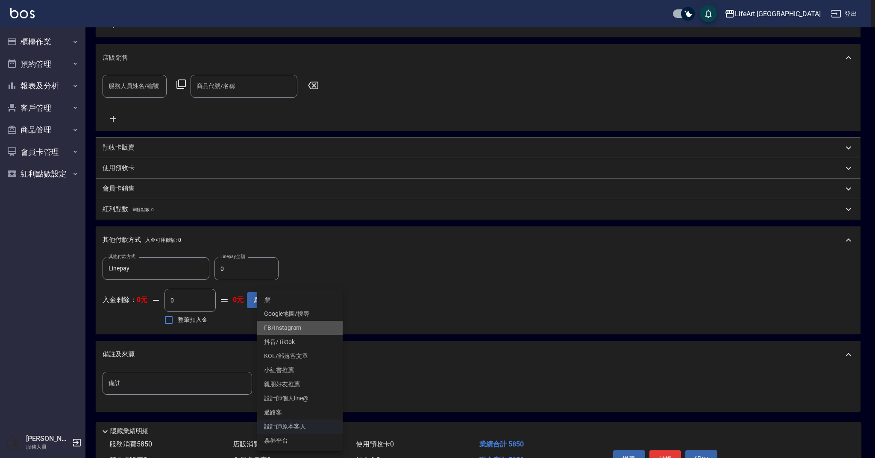
click at [304, 332] on li "FB/Instagram" at bounding box center [299, 328] width 85 height 14
type input "FB/Instagram"
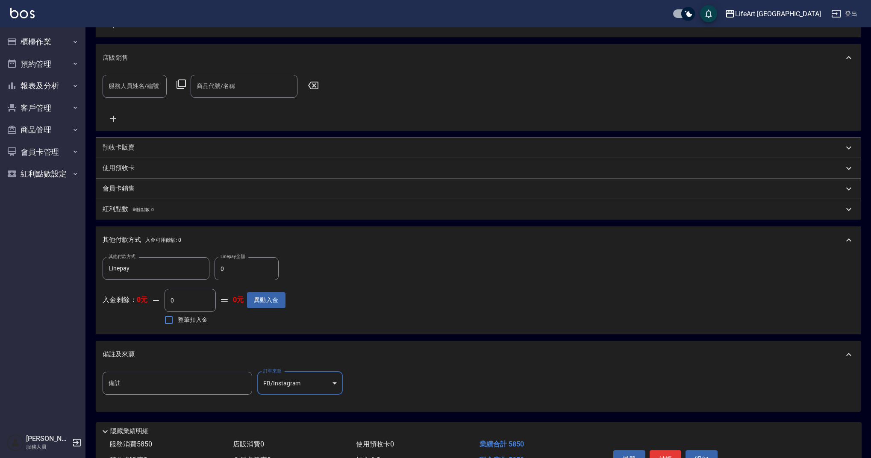
scroll to position [274, 0]
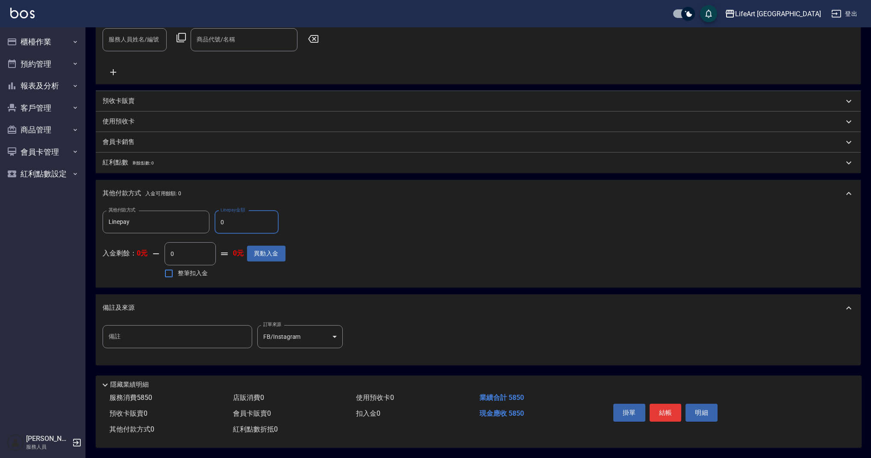
click at [221, 218] on input "0" at bounding box center [247, 222] width 64 height 23
type input "5850"
click at [671, 409] on button "結帳" at bounding box center [666, 413] width 32 height 18
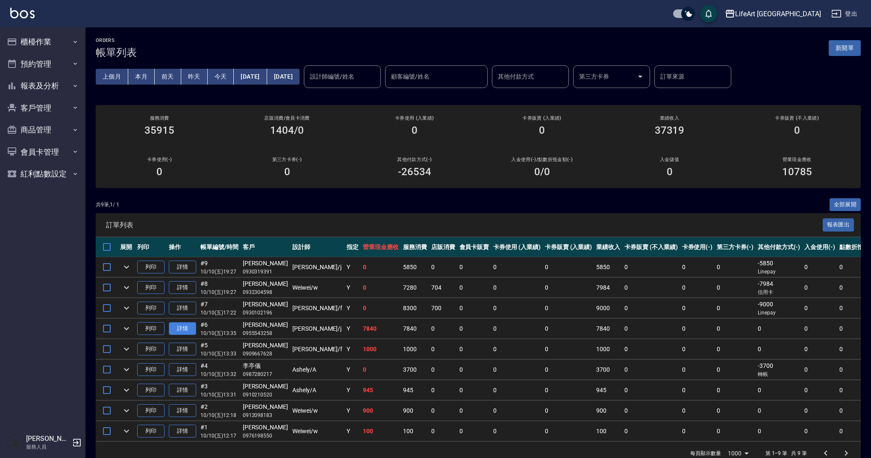
click at [183, 324] on link "詳情" at bounding box center [182, 328] width 27 height 13
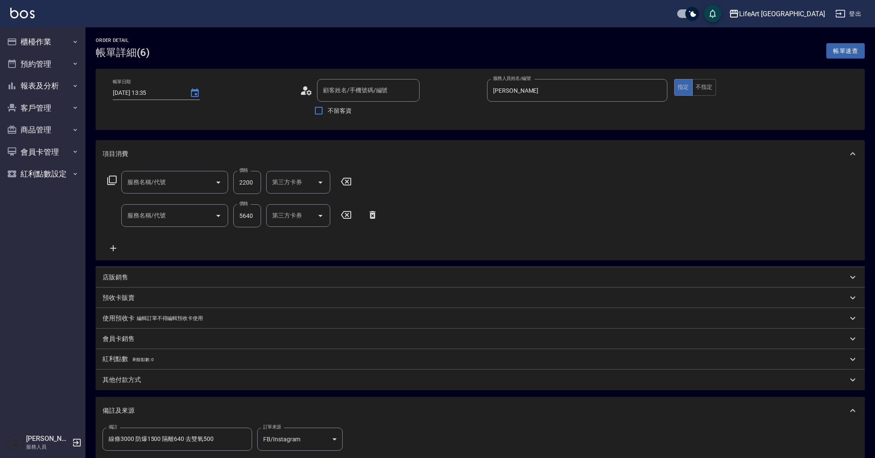
type input "[DATE] 13:35"
type input "[PERSON_NAME]"
type input "線條3000 防爆1500 隔離640 去雙氧500"
type input "[PERSON_NAME]/0955543258/"
type input "607極光蘊護髮(607)"
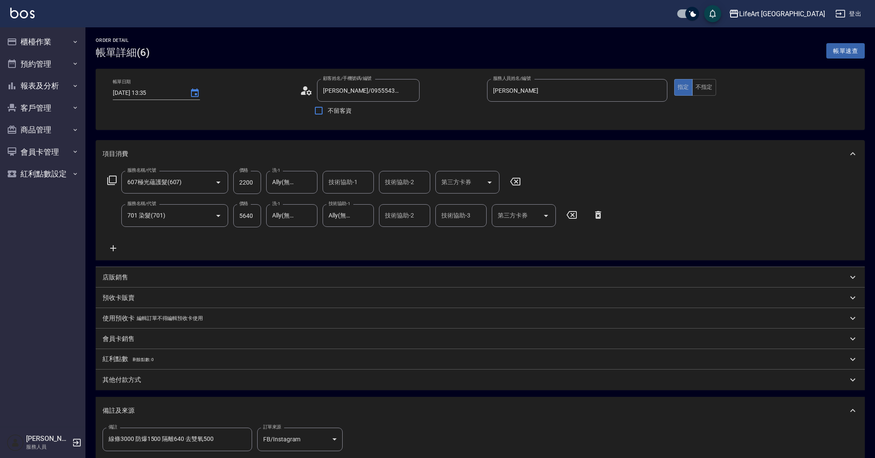
type input "701 染髮(701)"
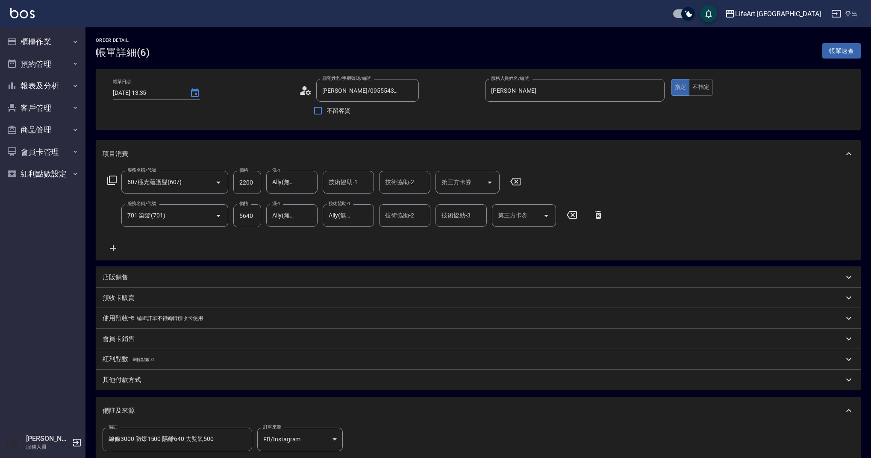
click at [154, 360] on div "紅利點數 剩餘點數: 0" at bounding box center [473, 359] width 741 height 9
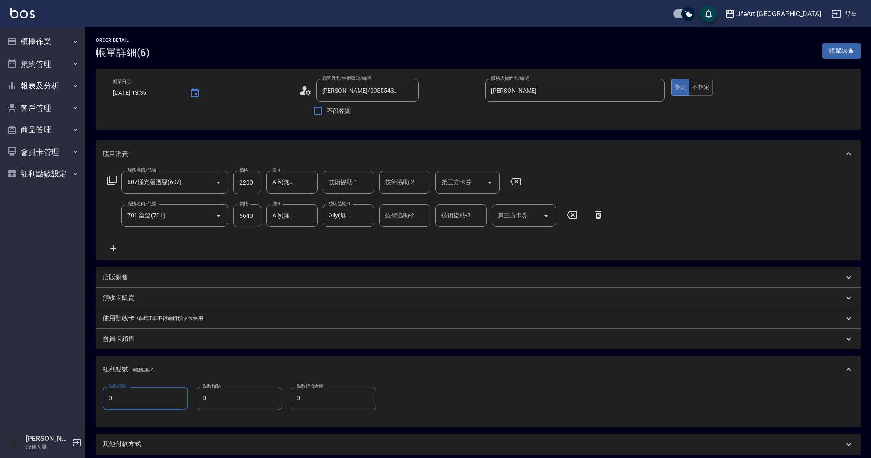
drag, startPoint x: 172, startPoint y: 402, endPoint x: 105, endPoint y: 399, distance: 67.6
click at [105, 399] on input "0" at bounding box center [145, 398] width 85 height 23
click at [181, 353] on div "項目消費 服務名稱/代號 607極光蘊護髮(607) 服務名稱/代號 價格 2200 價格 洗-1 Ally(無代號) 洗-1 技術協助-1 技術協助-1 技…" at bounding box center [478, 336] width 765 height 392
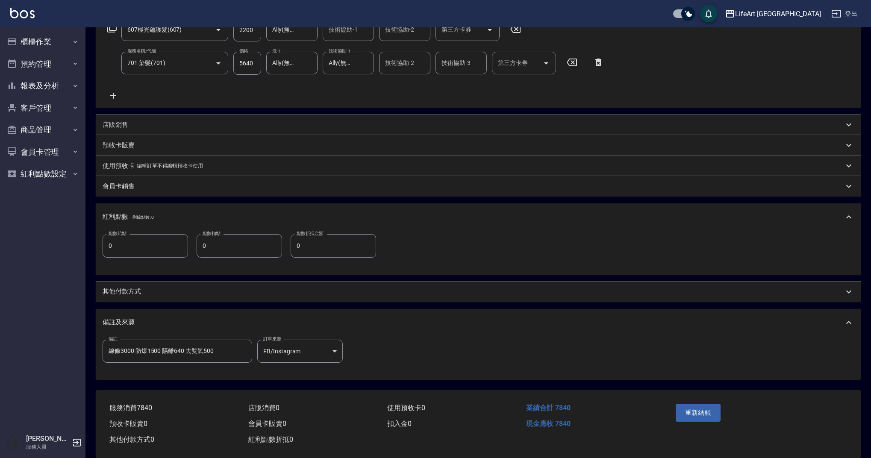
scroll to position [167, 0]
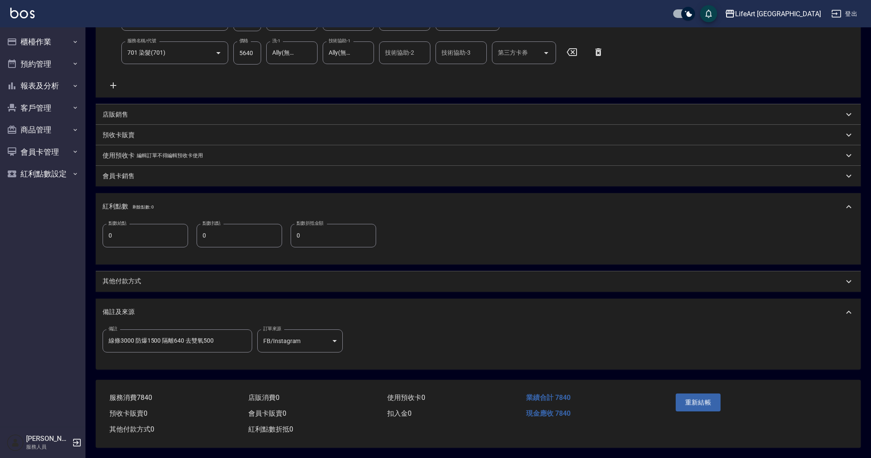
click at [138, 277] on p "其他付款方式" at bounding box center [122, 281] width 38 height 9
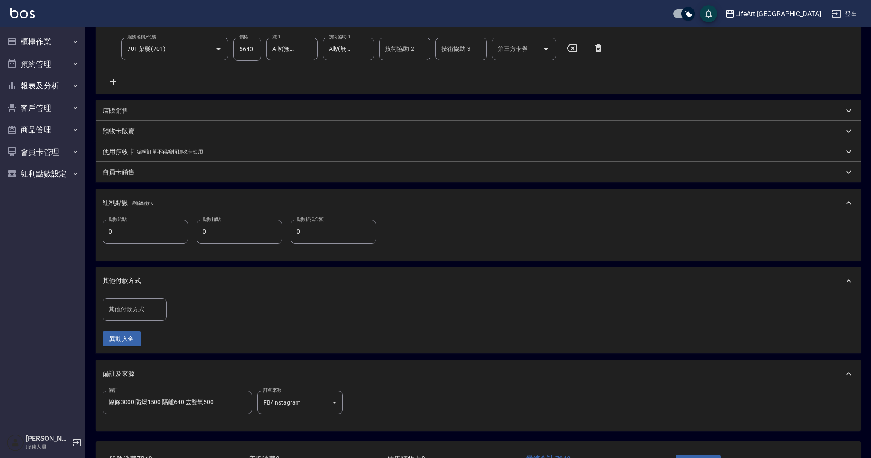
click at [144, 310] on input "其他付款方式" at bounding box center [134, 309] width 56 height 15
click at [138, 374] on span "信用卡" at bounding box center [135, 374] width 64 height 14
type input "信用卡"
drag, startPoint x: 199, startPoint y: 306, endPoint x: 176, endPoint y: 309, distance: 23.6
click at [176, 309] on input "0" at bounding box center [204, 309] width 64 height 23
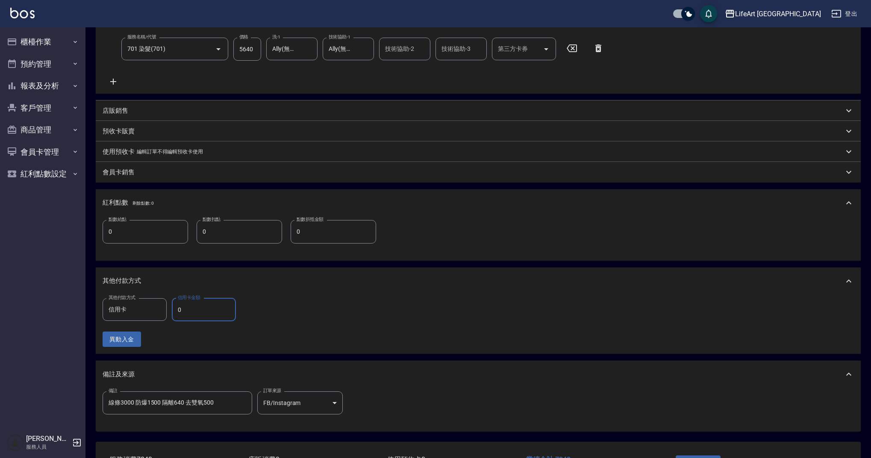
scroll to position [233, 0]
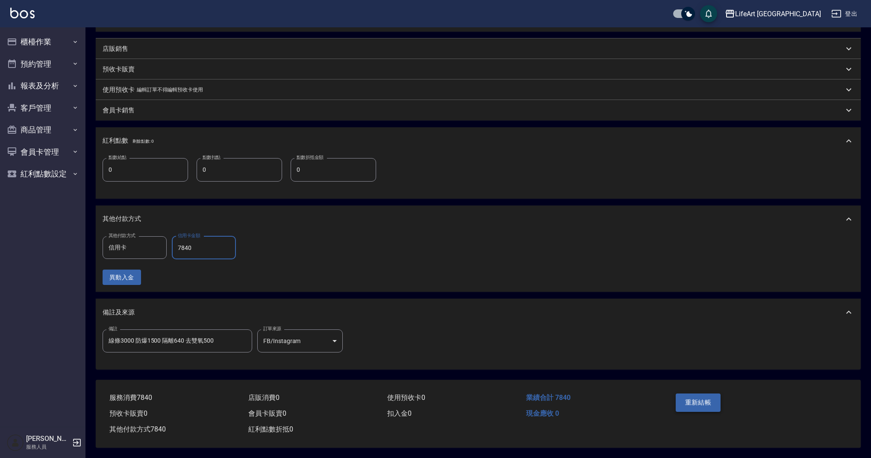
type input "7840"
click at [703, 399] on button "重新結帳" at bounding box center [698, 403] width 45 height 18
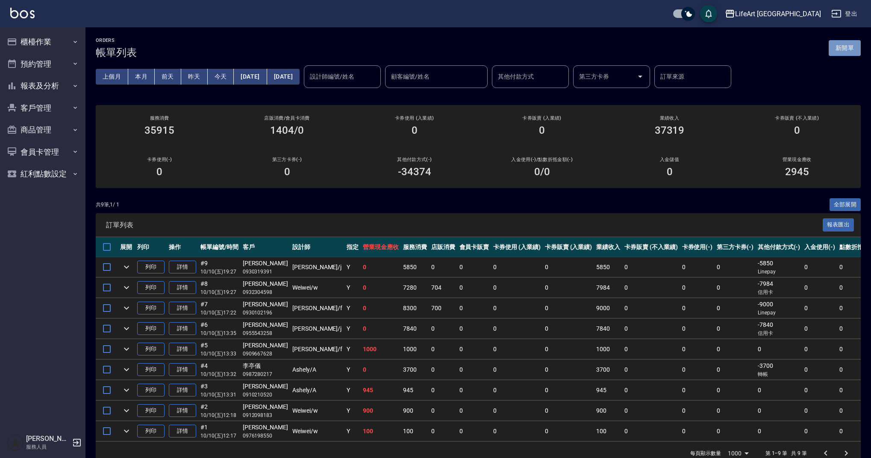
click at [850, 44] on button "新開單" at bounding box center [845, 48] width 32 height 16
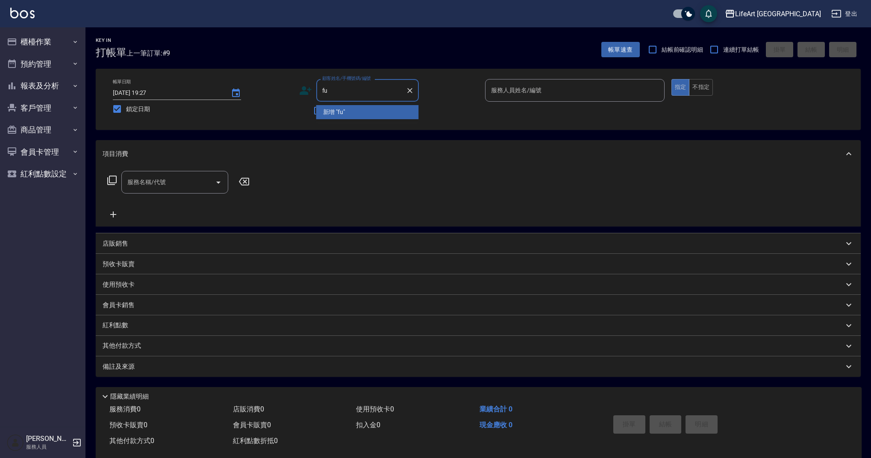
type input "f"
click at [364, 113] on li "[PERSON_NAME]/0916705714/" at bounding box center [367, 112] width 103 height 14
type input "[PERSON_NAME]/0916705714/"
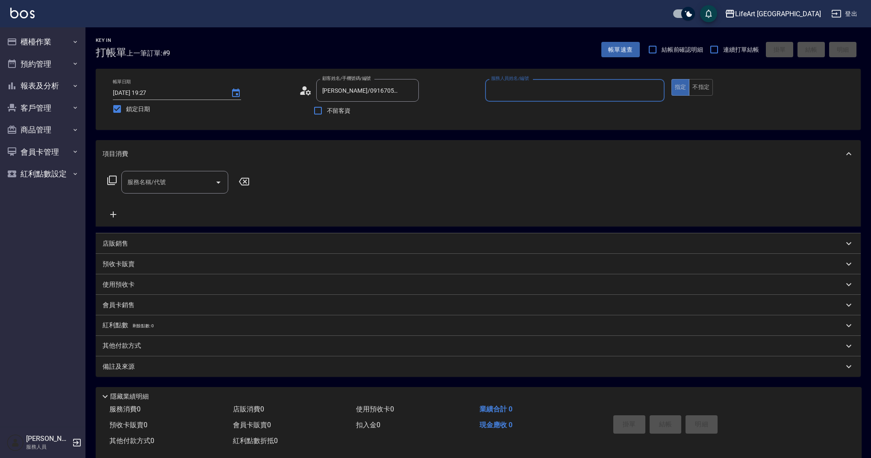
type input "Weiwei-w"
click at [170, 180] on input "服務名稱/代號" at bounding box center [168, 184] width 86 height 15
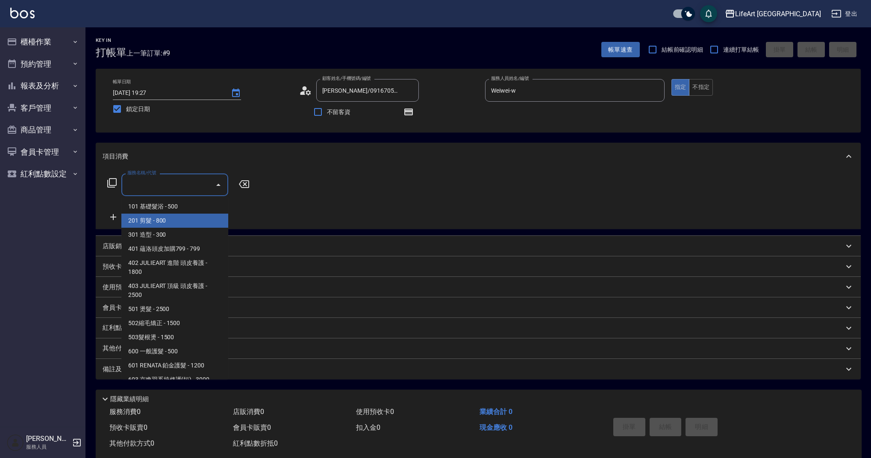
click at [169, 218] on span "201 剪髮 - 800" at bounding box center [174, 221] width 107 height 14
type input "201 剪髮(201)"
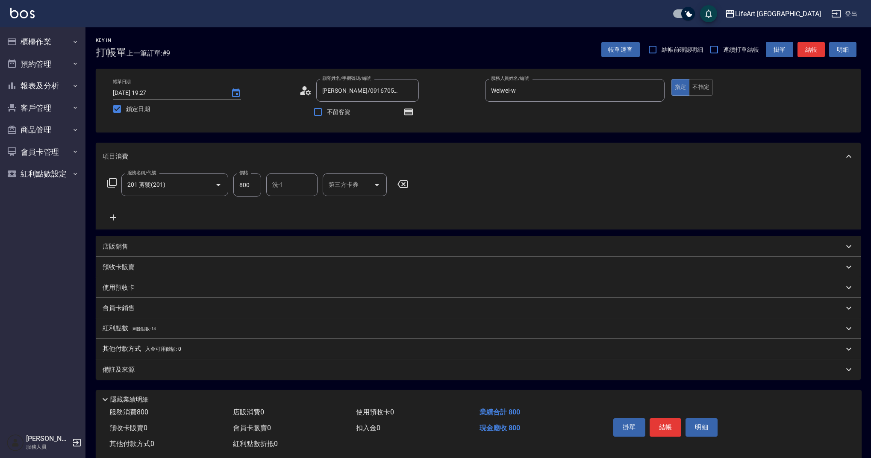
click at [117, 215] on icon at bounding box center [113, 217] width 21 height 10
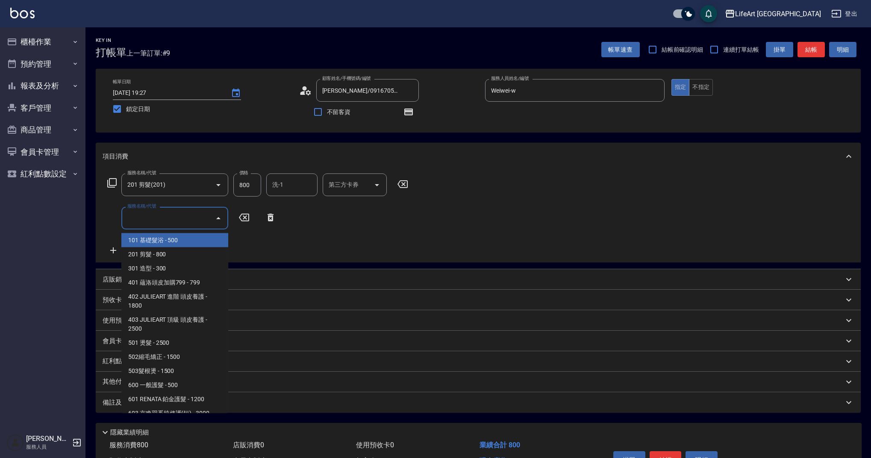
click at [159, 213] on input "服務名稱/代號" at bounding box center [168, 218] width 86 height 15
click at [195, 236] on span "101 基礎髮浴 - 500" at bounding box center [174, 240] width 107 height 14
type input "101 基礎髮浴 (101)"
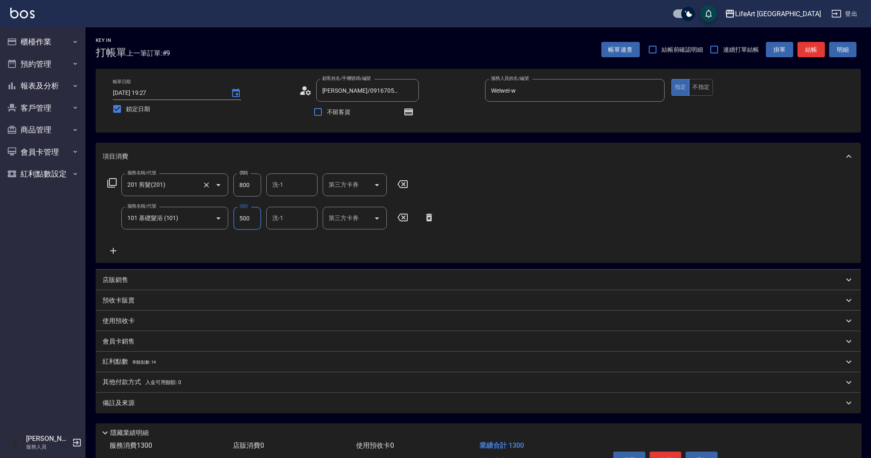
drag, startPoint x: 255, startPoint y: 187, endPoint x: 225, endPoint y: 187, distance: 29.5
click at [225, 187] on div "服務名稱/代號 201 剪髮(201) 服務名稱/代號 價格 800 價格 洗-1 洗-1 第三方卡券 第三方卡券" at bounding box center [258, 185] width 311 height 23
drag, startPoint x: 238, startPoint y: 185, endPoint x: 271, endPoint y: 186, distance: 33.4
click at [271, 186] on div "服務名稱/代號 201 剪髮(201) 服務名稱/代號 價格 800 價格 洗-1 洗-1 第三方卡券 第三方卡券" at bounding box center [258, 185] width 311 height 23
type input "900"
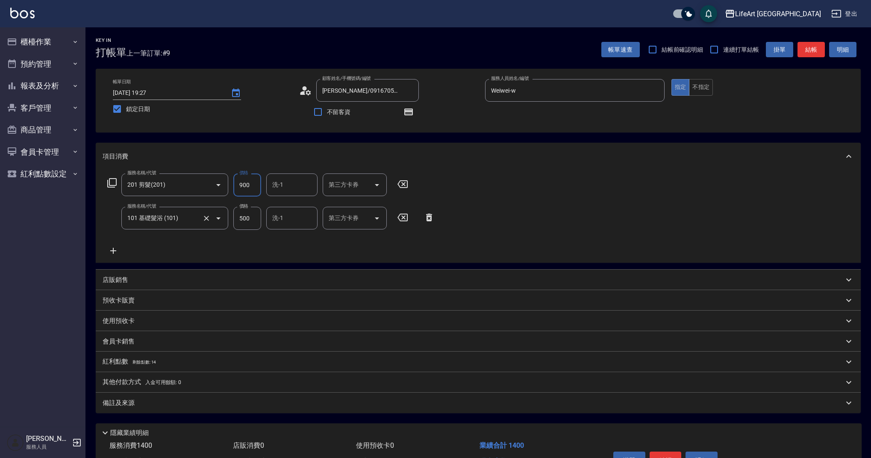
drag, startPoint x: 256, startPoint y: 215, endPoint x: 213, endPoint y: 220, distance: 43.8
click at [213, 220] on div "服務名稱/代號 101 基礎髮浴 (101) 服務名稱/代號 價格 500 價格 洗-1 洗-1 第三方卡券 第三方卡券" at bounding box center [271, 218] width 337 height 23
type input "350"
click at [283, 189] on input "洗-1" at bounding box center [292, 184] width 44 height 15
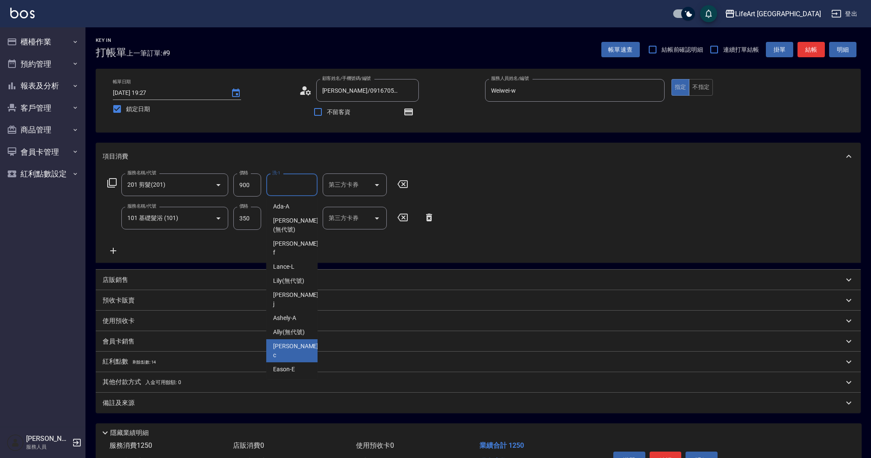
click at [291, 342] on span "Casey -c" at bounding box center [296, 351] width 47 height 18
type input "Casey-c"
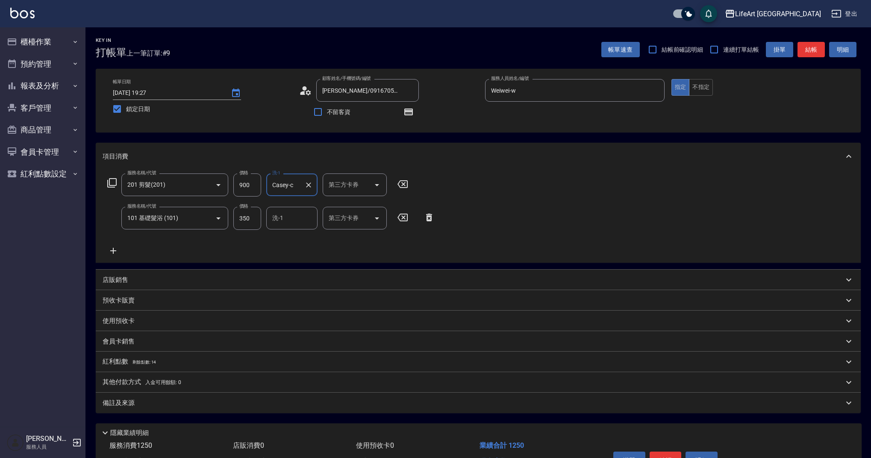
click at [301, 225] on input "洗-1" at bounding box center [292, 218] width 44 height 15
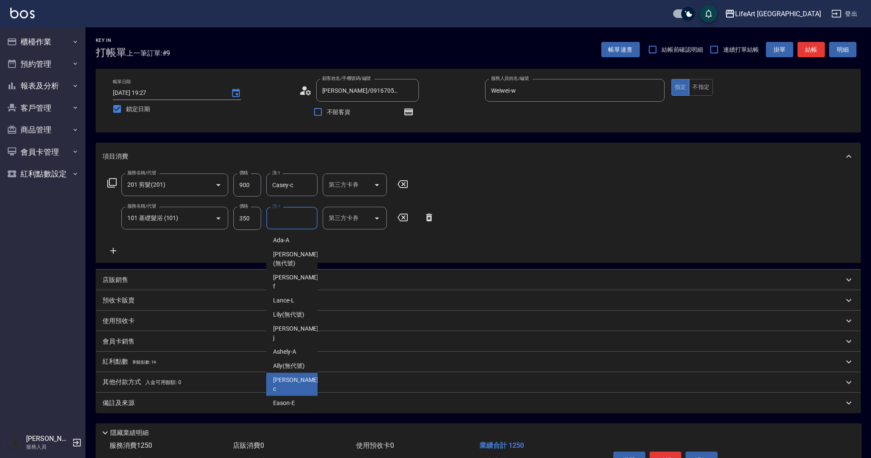
click at [292, 376] on span "Casey -c" at bounding box center [296, 385] width 47 height 18
type input "Casey-c"
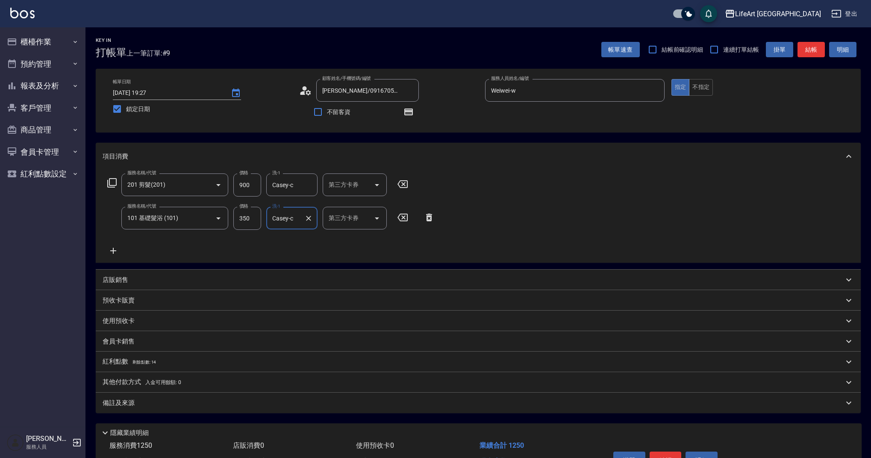
scroll to position [52, 0]
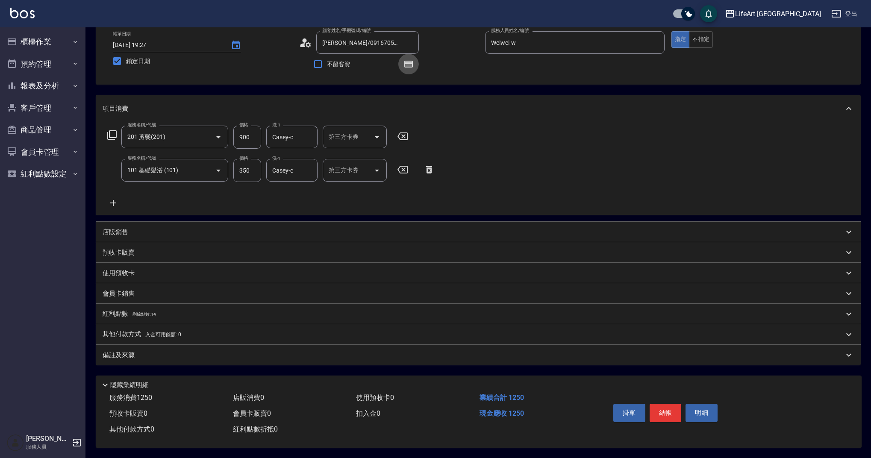
click at [408, 61] on icon "button" at bounding box center [408, 64] width 9 height 7
click at [150, 312] on span "剩餘點數: 14" at bounding box center [145, 314] width 24 height 5
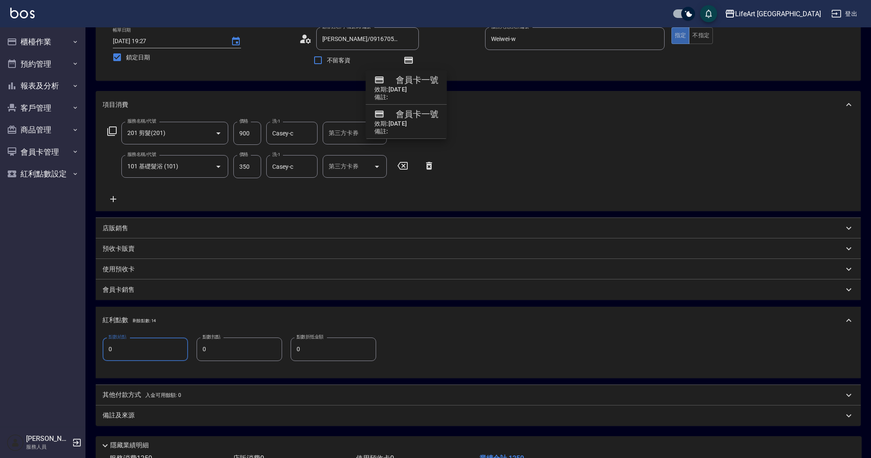
click at [92, 349] on div "Key In 打帳單 上一筆訂單:#9 帳單速查 結帳前確認明細 連續打單結帳 掛單 結帳 明細 帳單日期 [DATE] 19:27 鎖定日期 顧客姓名/手機…" at bounding box center [478, 247] width 786 height 543
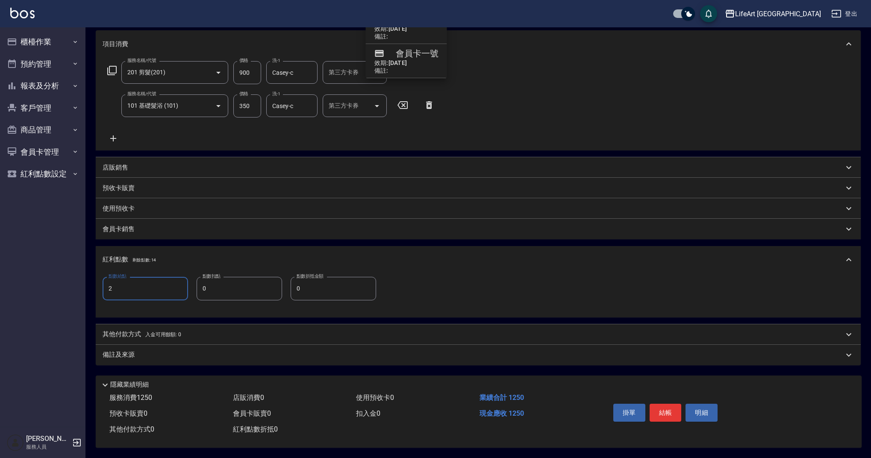
type input "2"
click at [238, 356] on div "備註及來源" at bounding box center [473, 354] width 741 height 9
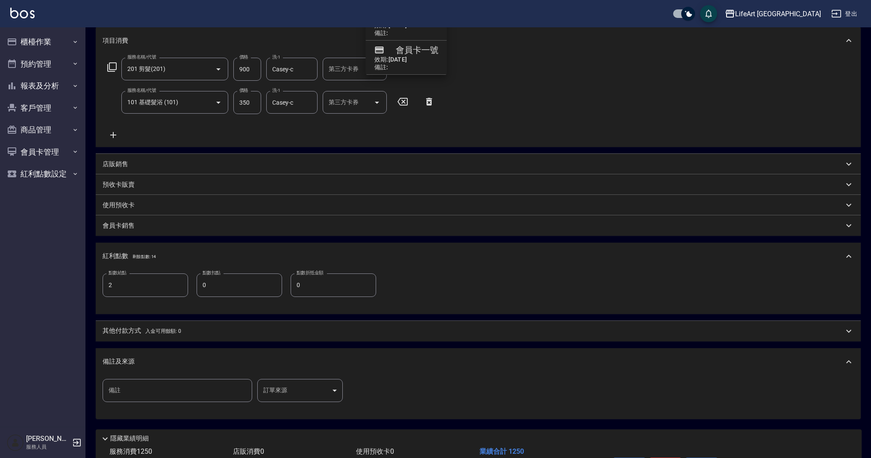
click at [307, 381] on body "LifeArt 蘆洲 登出 櫃檯作業 打帳單 帳單列表 現金收支登錄 高階收支登錄 材料自購登錄 每日結帳 排班表 現場電腦打卡 預約管理 預約管理 單日預約…" at bounding box center [435, 198] width 871 height 628
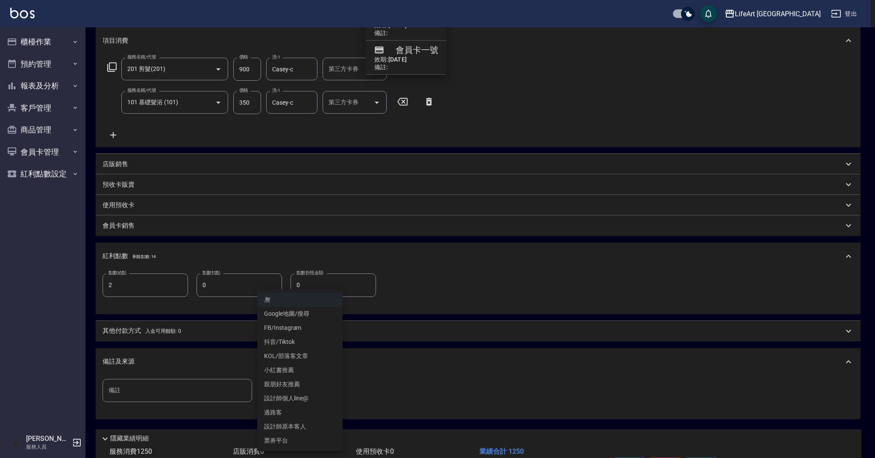
click at [310, 423] on li "設計師原本客人" at bounding box center [299, 427] width 85 height 14
type input "設計師原本客人"
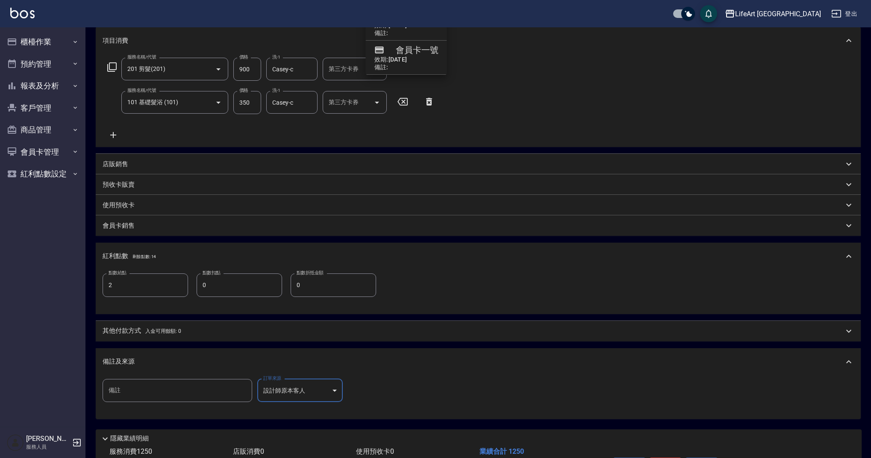
scroll to position [174, 0]
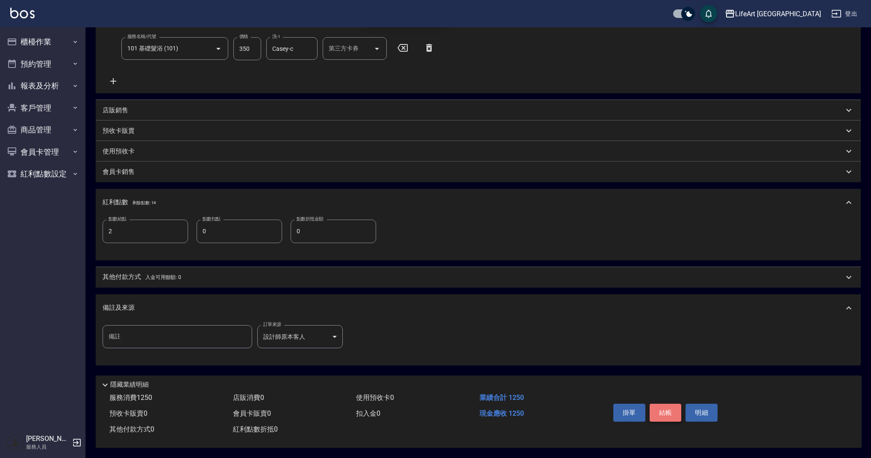
click at [667, 404] on button "結帳" at bounding box center [666, 413] width 32 height 18
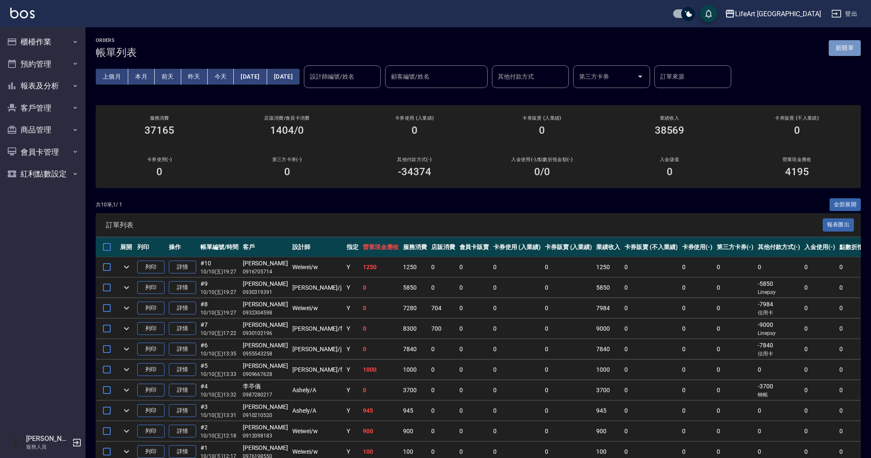
click at [839, 50] on button "新開單" at bounding box center [845, 48] width 32 height 16
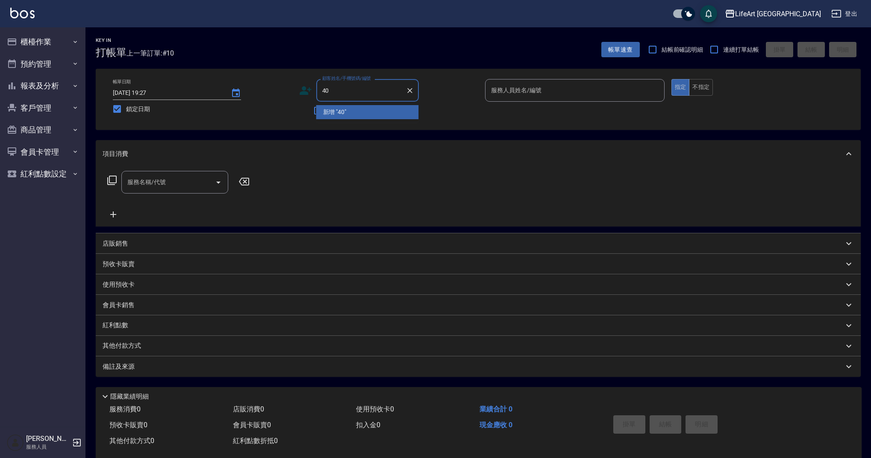
type input "4"
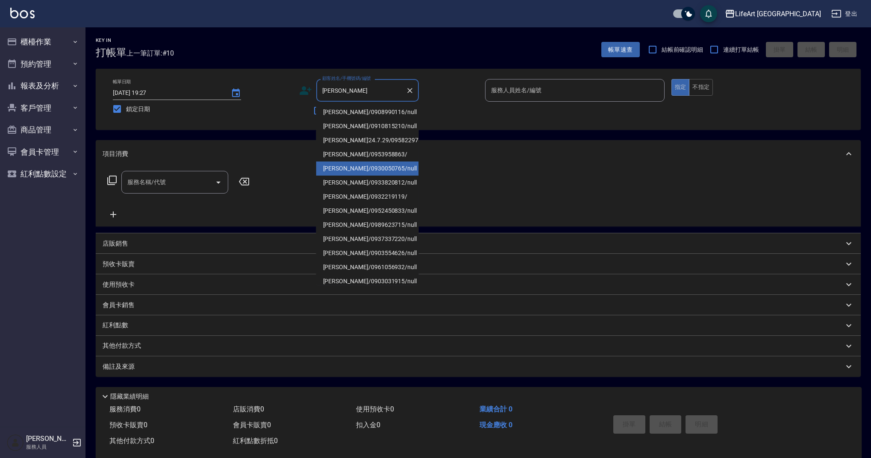
click at [365, 176] on li "[PERSON_NAME]/0930050765/null" at bounding box center [367, 169] width 103 height 14
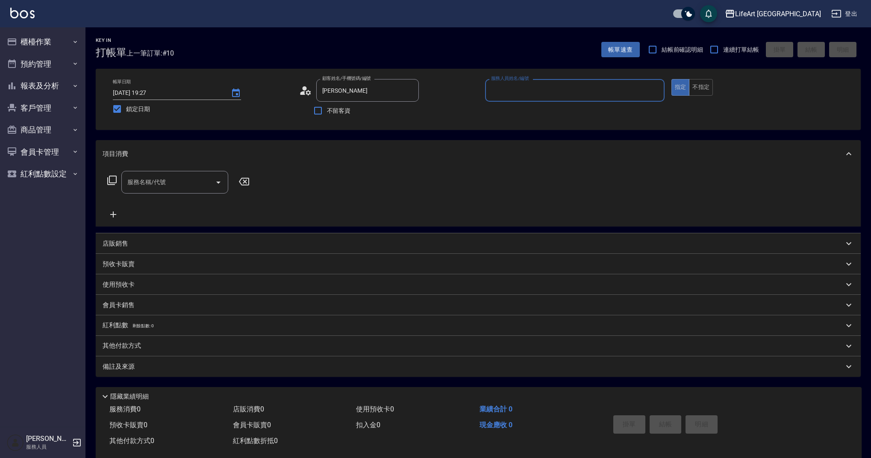
type input "[PERSON_NAME]/0930050765/null"
click at [408, 110] on icon "button" at bounding box center [408, 112] width 9 height 7
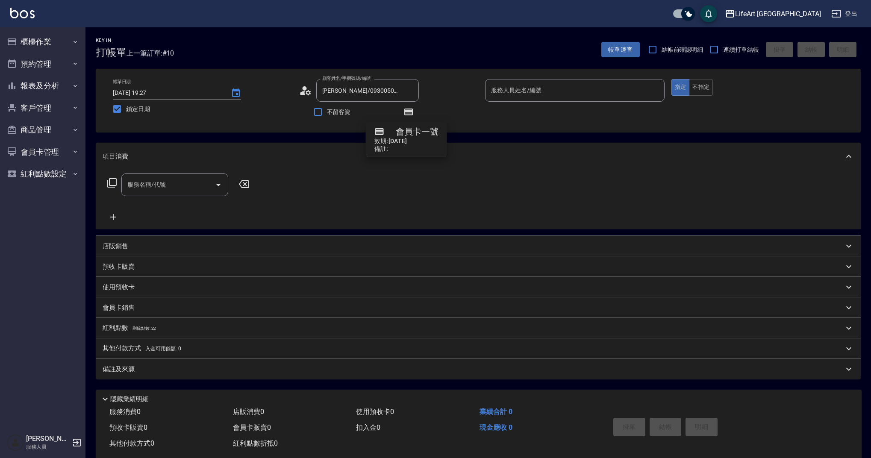
click at [503, 94] on input "服務人員姓名/編號" at bounding box center [575, 90] width 172 height 15
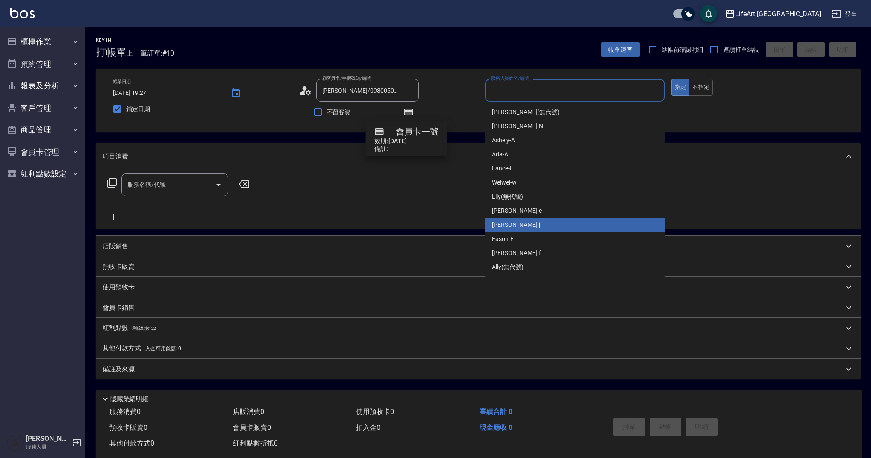
drag, startPoint x: 515, startPoint y: 220, endPoint x: 521, endPoint y: 218, distance: 6.2
click at [515, 220] on div "[PERSON_NAME]" at bounding box center [575, 225] width 180 height 14
type input "[PERSON_NAME]"
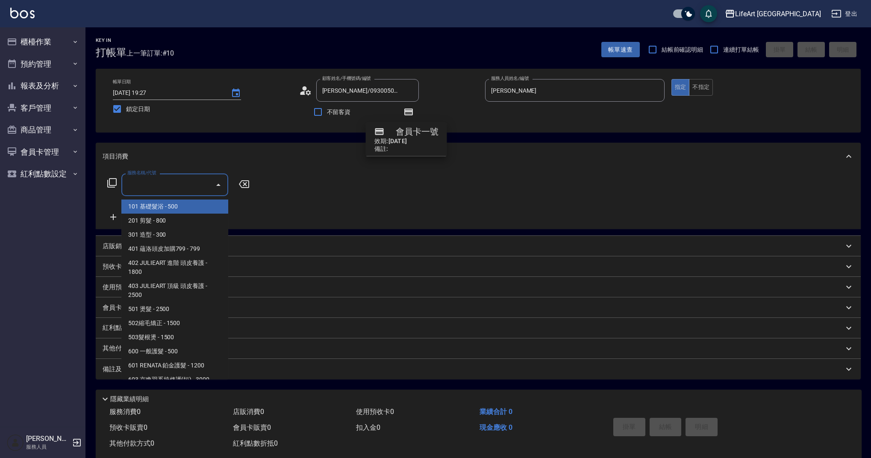
click at [167, 189] on input "服務名稱/代號" at bounding box center [168, 184] width 86 height 15
click at [169, 224] on span "201 剪髮 - 800" at bounding box center [174, 221] width 107 height 14
type input "201 剪髮(201)"
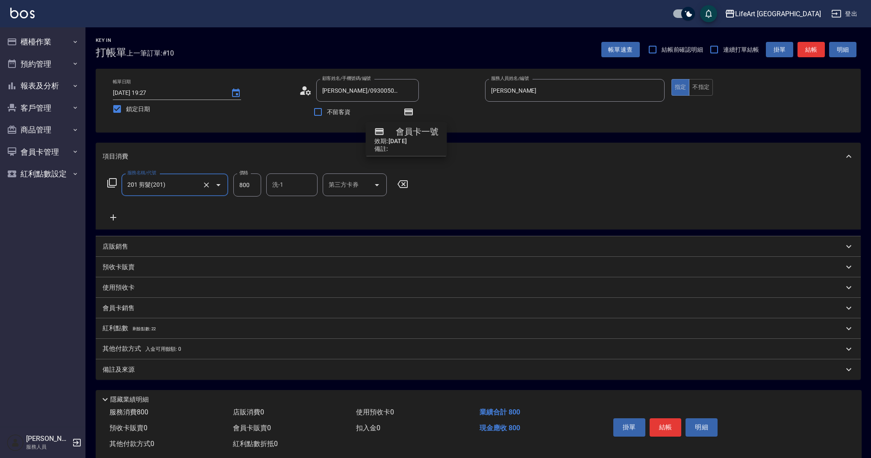
click at [113, 217] on icon at bounding box center [113, 218] width 6 height 6
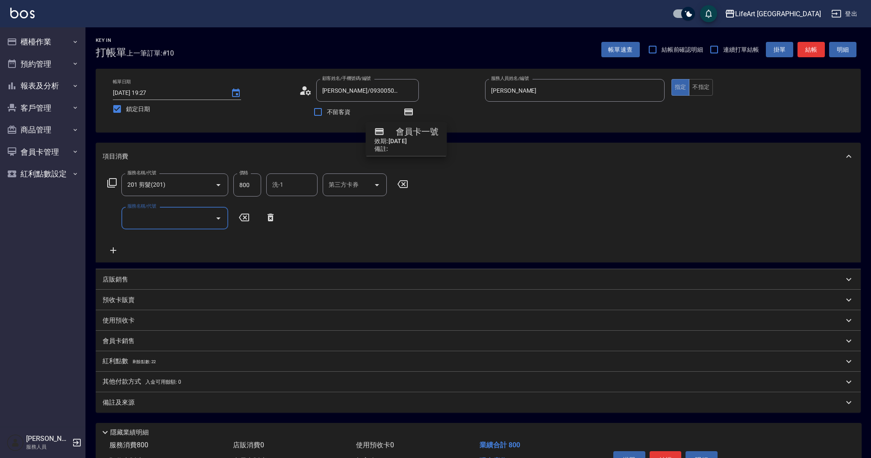
click at [168, 220] on input "服務名稱/代號" at bounding box center [168, 218] width 86 height 15
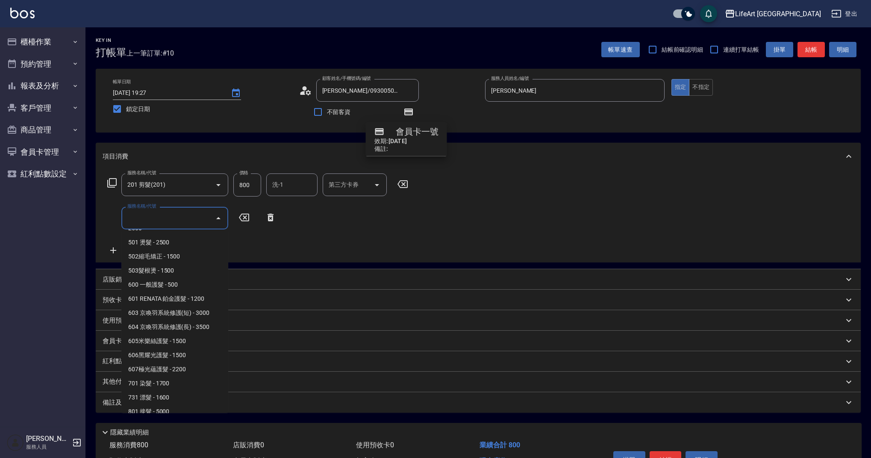
scroll to position [109, 0]
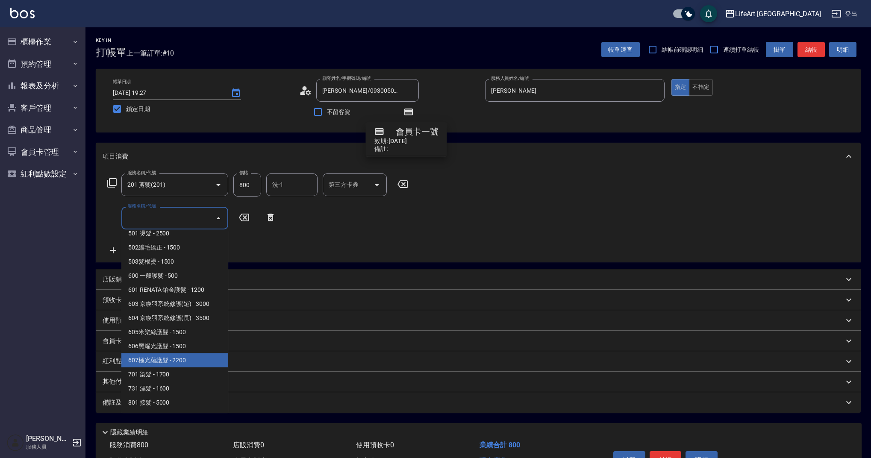
click at [188, 361] on span "607極光蘊護髮 - 2200" at bounding box center [174, 360] width 107 height 14
type input "607極光蘊護髮(607)"
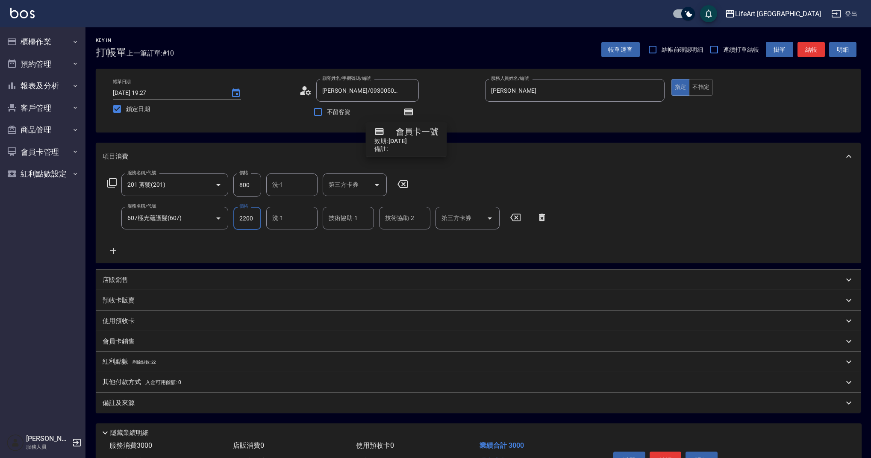
drag, startPoint x: 256, startPoint y: 182, endPoint x: 236, endPoint y: 184, distance: 19.4
click at [236, 184] on input "800" at bounding box center [247, 185] width 28 height 23
drag, startPoint x: 236, startPoint y: 184, endPoint x: 255, endPoint y: 187, distance: 19.0
click at [255, 187] on input "800" at bounding box center [247, 185] width 28 height 23
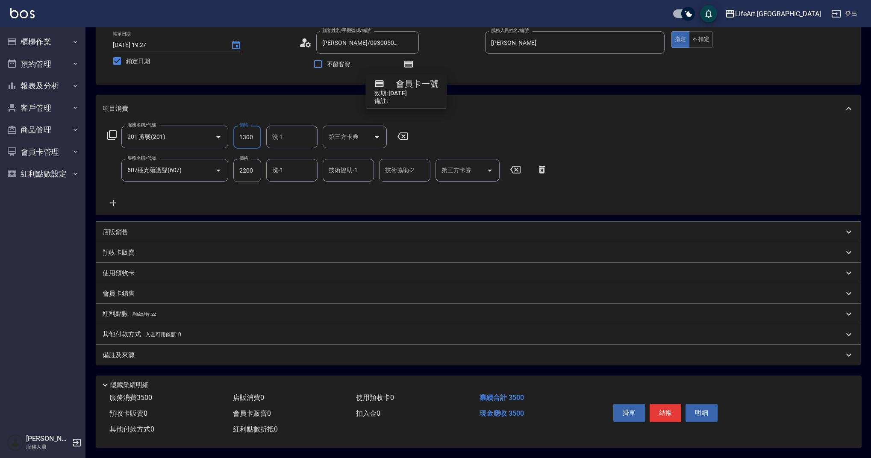
type input "1300"
click at [124, 309] on p "紅利點數 剩餘點數: 22" at bounding box center [129, 313] width 53 height 9
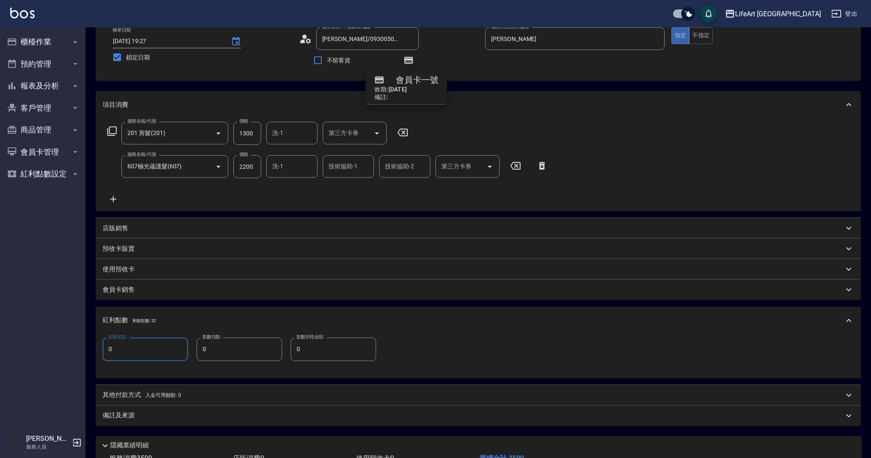
click at [100, 349] on div "點數給點 0 點數給點 點數扣點 0 點數扣點 點數折抵金額 0 點數折抵金額" at bounding box center [478, 356] width 765 height 44
type input "7"
click at [132, 396] on p "其他付款方式 入金可用餘額: 0" at bounding box center [142, 395] width 79 height 9
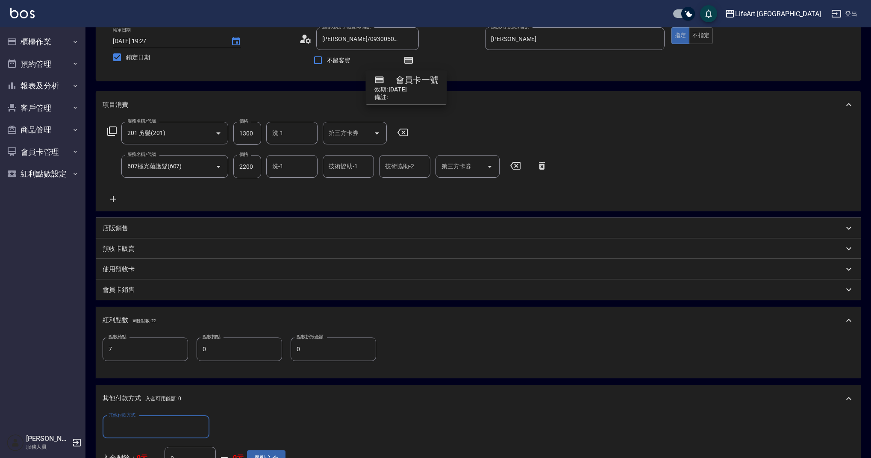
click at [156, 424] on input "其他付款方式" at bounding box center [155, 427] width 99 height 15
click at [137, 377] on span "Linepay" at bounding box center [156, 377] width 107 height 14
type input "Linepay"
drag, startPoint x: 230, startPoint y: 428, endPoint x: 214, endPoint y: 428, distance: 16.7
click at [214, 428] on div "其他付款方式 Linepay 其他付款方式 Linepay金額 0 Linepay金額" at bounding box center [194, 427] width 183 height 23
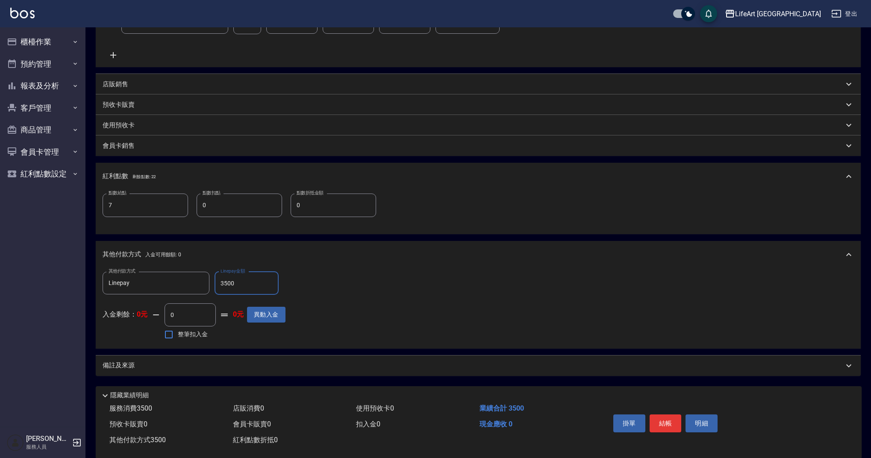
scroll to position [210, 0]
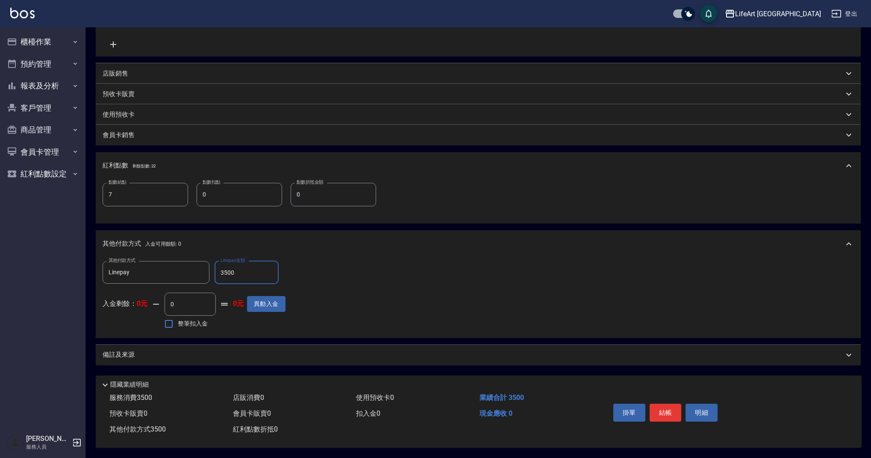
type input "3500"
click at [454, 356] on div "備註及來源" at bounding box center [473, 354] width 741 height 9
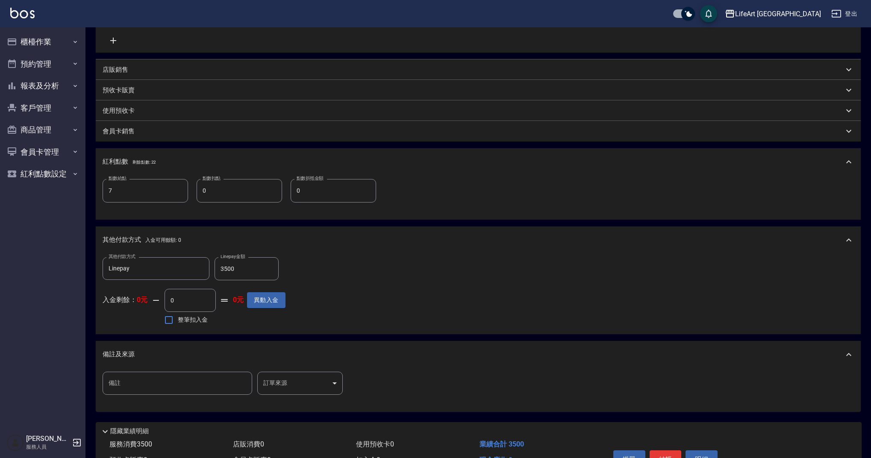
click at [318, 380] on body "LifeArt 蘆洲 登出 櫃檯作業 打帳單 帳單列表 現金收支登錄 高階收支登錄 材料自購登錄 每日結帳 排班表 現場電腦打卡 預約管理 預約管理 單日預約…" at bounding box center [435, 147] width 871 height 715
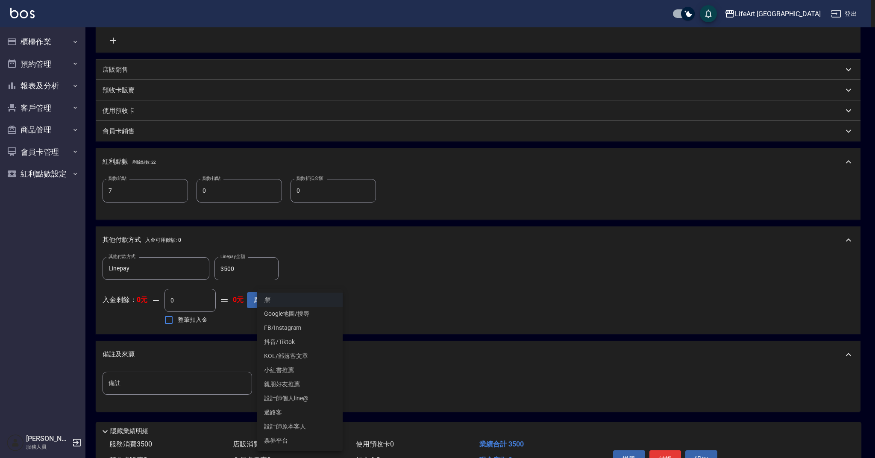
click at [289, 421] on li "設計師原本客人" at bounding box center [299, 427] width 85 height 14
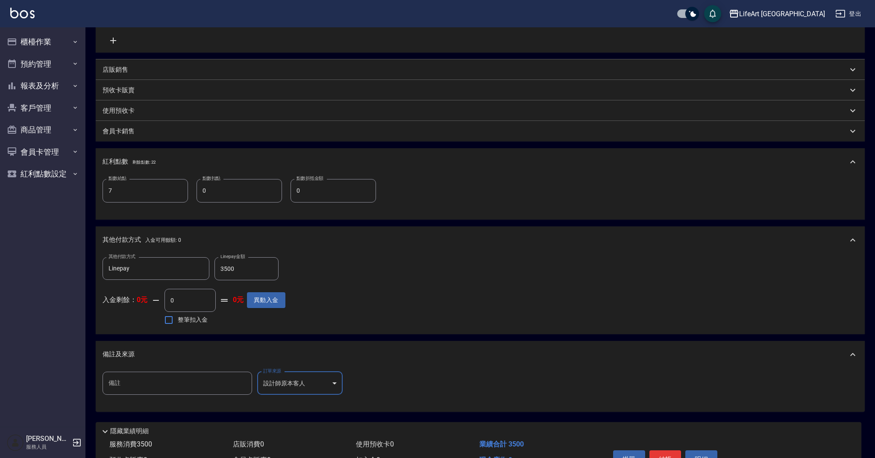
type input "設計師原本客人"
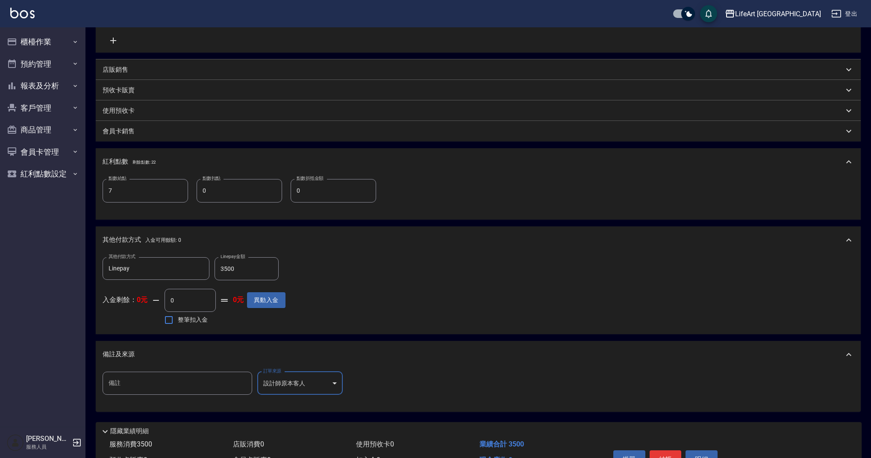
scroll to position [261, 0]
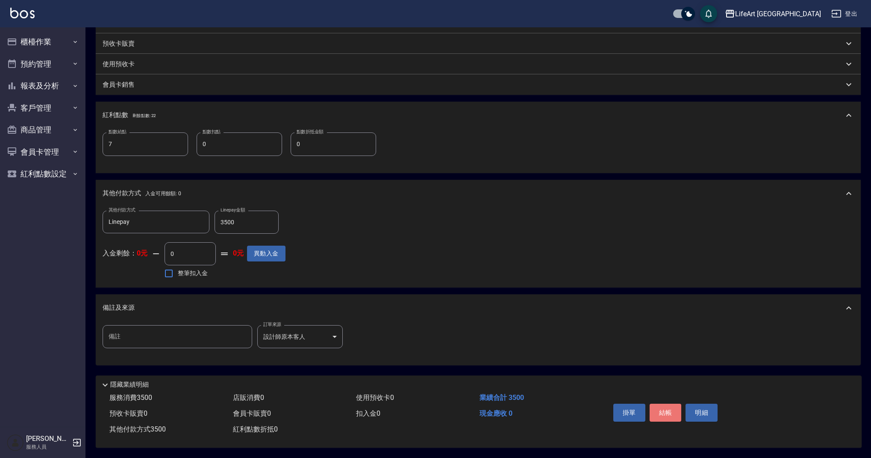
click at [664, 404] on button "結帳" at bounding box center [666, 413] width 32 height 18
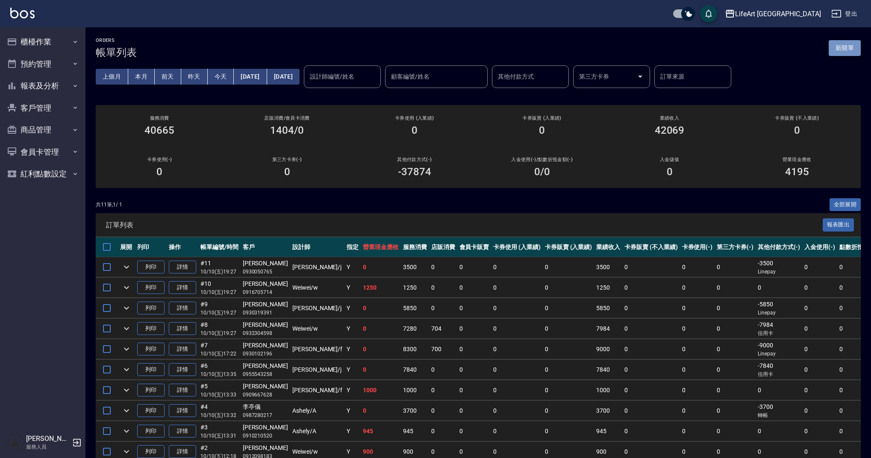
click at [838, 51] on button "新開單" at bounding box center [845, 48] width 32 height 16
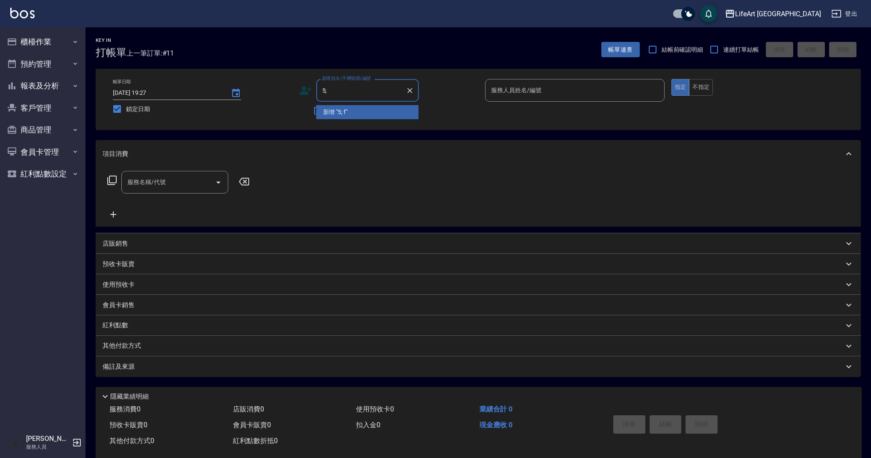
type input "5"
click at [359, 110] on li "[PERSON_NAME]/0931271129/null" at bounding box center [367, 112] width 103 height 14
type input "[PERSON_NAME]/0931271129/null"
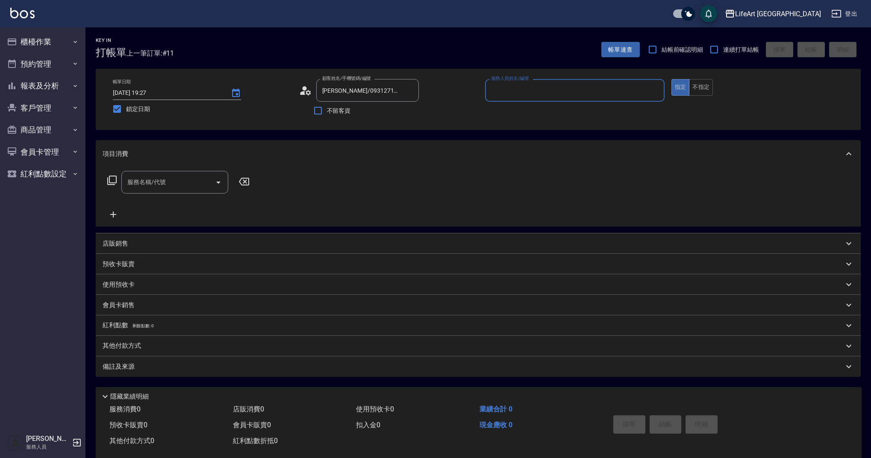
type input "Weiwei-w"
click at [515, 86] on input "Weiwei-w" at bounding box center [568, 90] width 159 height 15
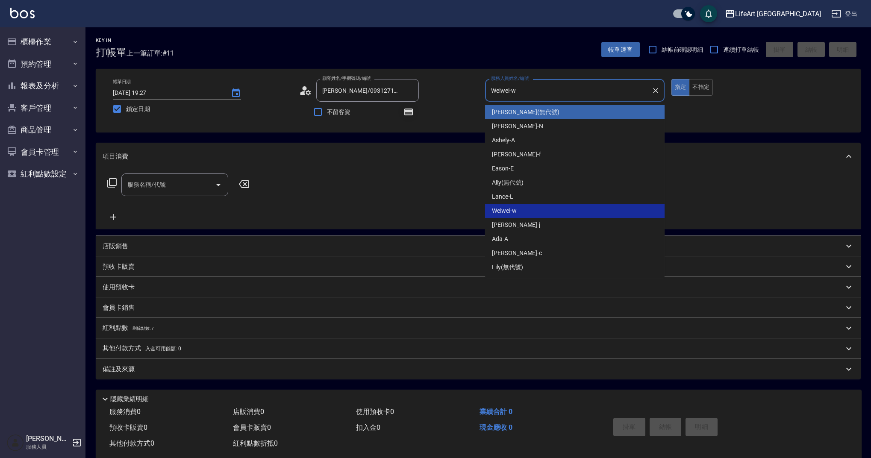
click at [409, 116] on icon "button" at bounding box center [408, 112] width 10 height 10
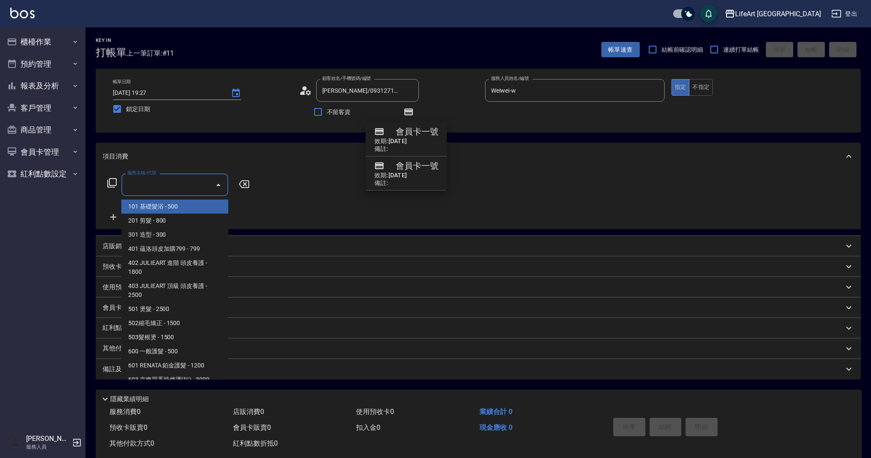
drag, startPoint x: 177, startPoint y: 179, endPoint x: 172, endPoint y: 224, distance: 44.7
click at [177, 179] on input "服務名稱/代號" at bounding box center [168, 184] width 86 height 15
click at [171, 224] on span "201 剪髮 - 800" at bounding box center [174, 221] width 107 height 14
type input "201 剪髮(201)"
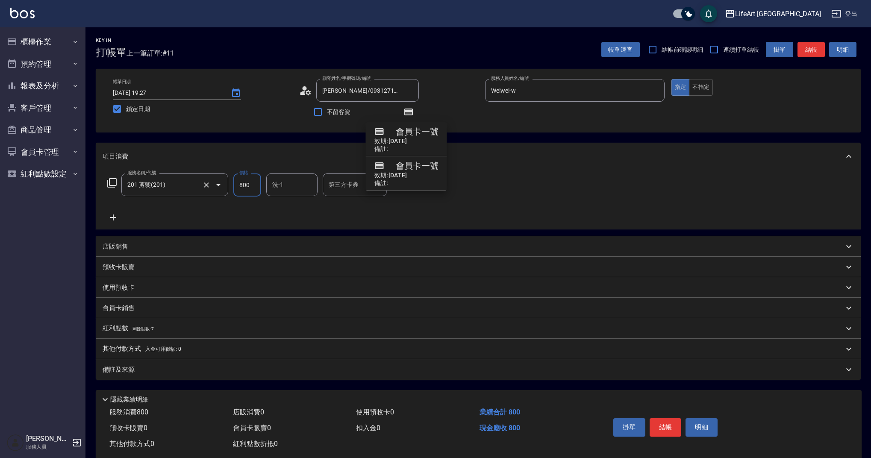
drag, startPoint x: 259, startPoint y: 183, endPoint x: 222, endPoint y: 187, distance: 37.0
click at [222, 187] on div "服務名稱/代號 201 剪髮(201) 服務名稱/代號 價格 800 價格 洗-1 洗-1 第三方卡券 第三方卡券" at bounding box center [258, 185] width 311 height 23
type input "630"
click at [141, 331] on span "剩餘點數: 7" at bounding box center [143, 329] width 21 height 5
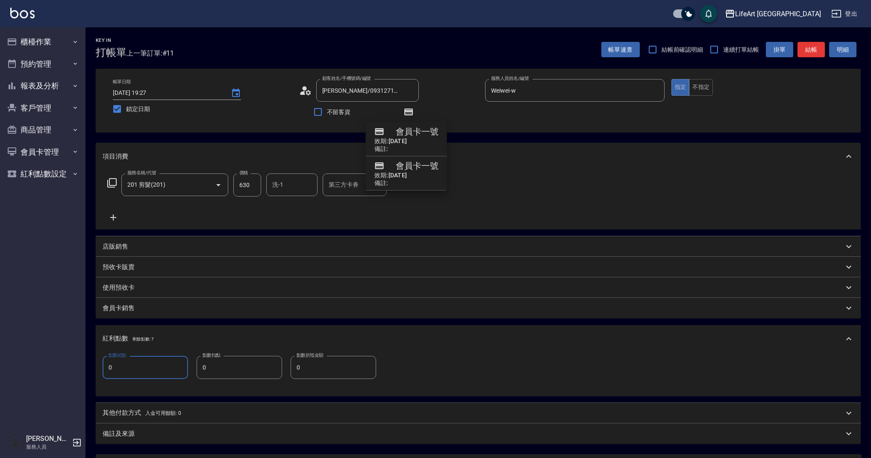
drag, startPoint x: 117, startPoint y: 361, endPoint x: 135, endPoint y: 369, distance: 19.9
click at [135, 369] on input "0" at bounding box center [145, 367] width 85 height 23
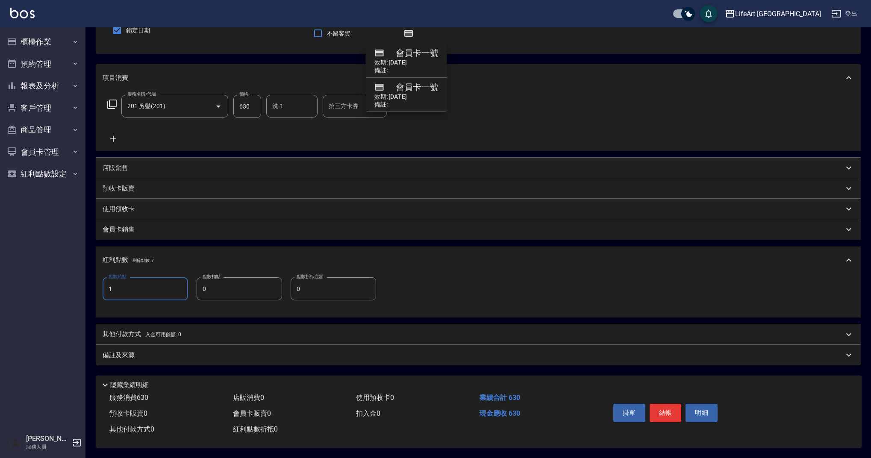
type input "1"
click at [332, 354] on div "備註及來源" at bounding box center [473, 355] width 741 height 9
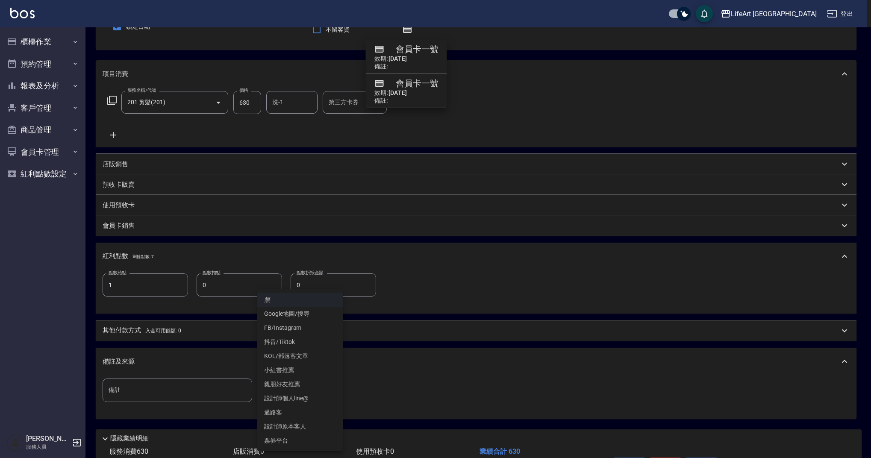
click at [317, 393] on body "LifeArt 蘆洲 登出 櫃檯作業 打帳單 帳單列表 現金收支登錄 高階收支登錄 材料自購登錄 每日結帳 排班表 現場電腦打卡 預約管理 預約管理 單日預約…" at bounding box center [435, 215] width 871 height 595
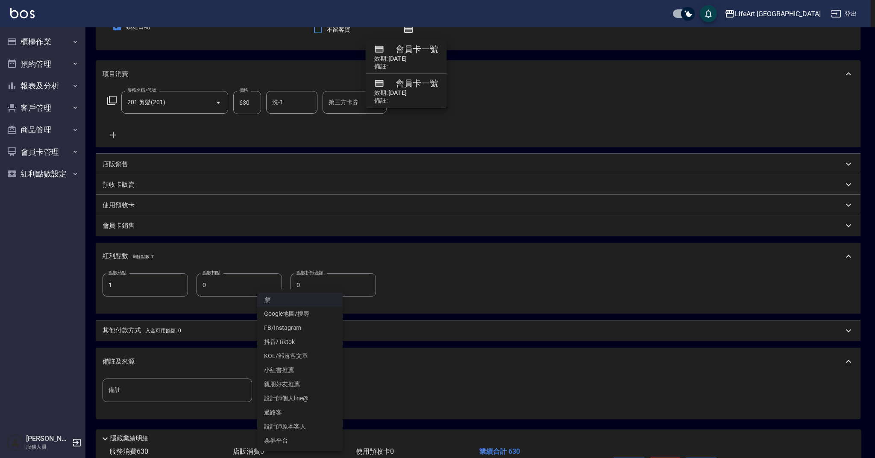
click at [302, 425] on li "設計師原本客人" at bounding box center [299, 427] width 85 height 14
type input "設計師原本客人"
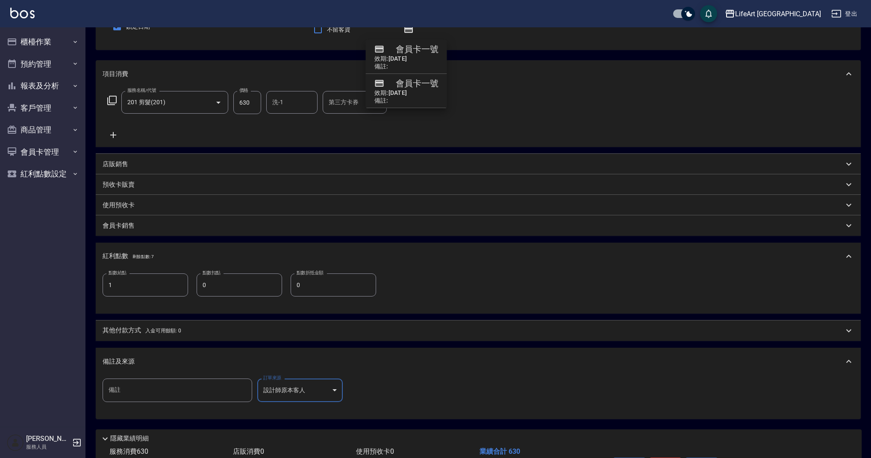
scroll to position [140, 0]
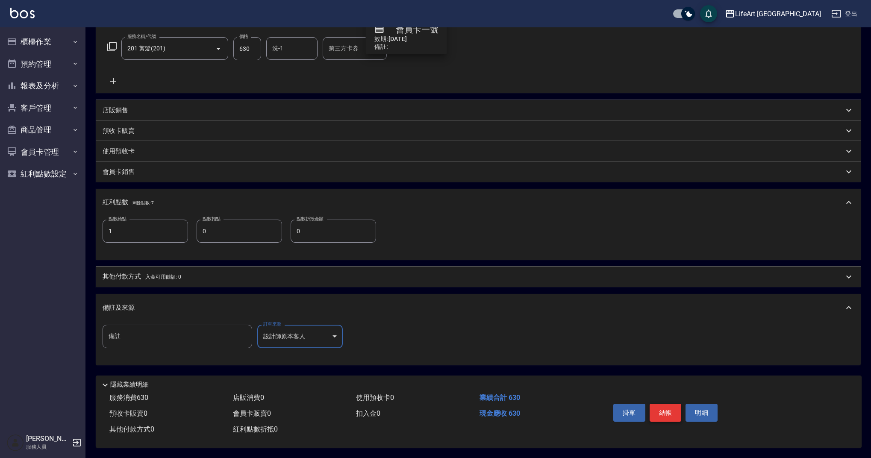
click at [667, 410] on button "結帳" at bounding box center [666, 413] width 32 height 18
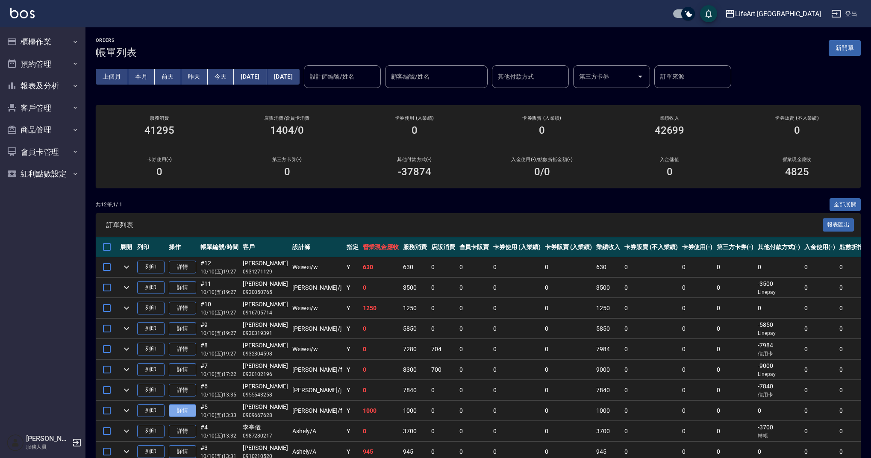
click at [187, 409] on link "詳情" at bounding box center [182, 410] width 27 height 13
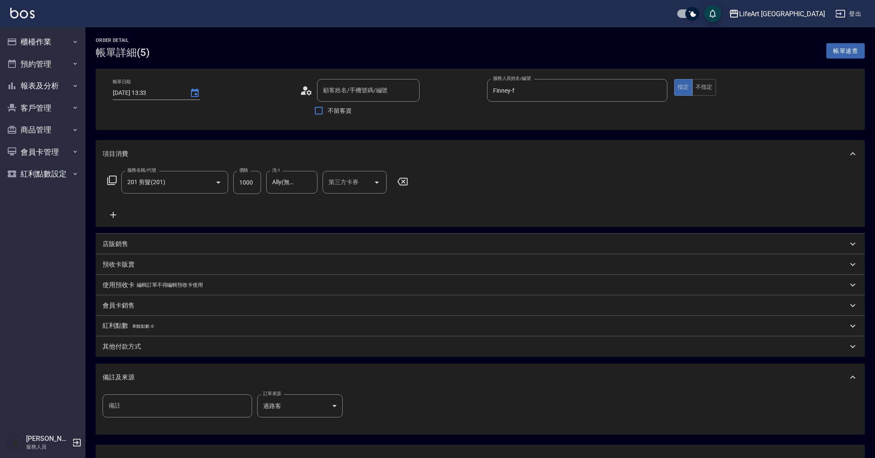
type input "[DATE] 13:33"
type input "Finney-f"
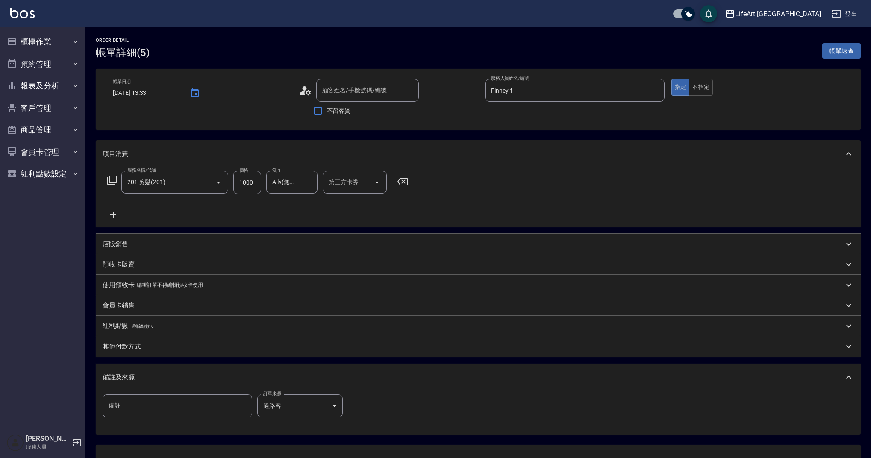
type input "[PERSON_NAME]/0909667628/null"
click at [708, 88] on button "不指定" at bounding box center [701, 87] width 24 height 17
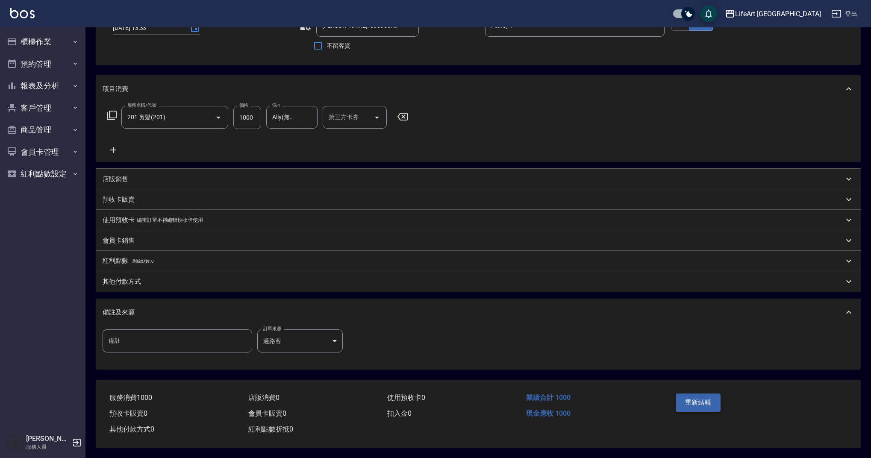
click at [701, 397] on button "重新結帳" at bounding box center [698, 403] width 45 height 18
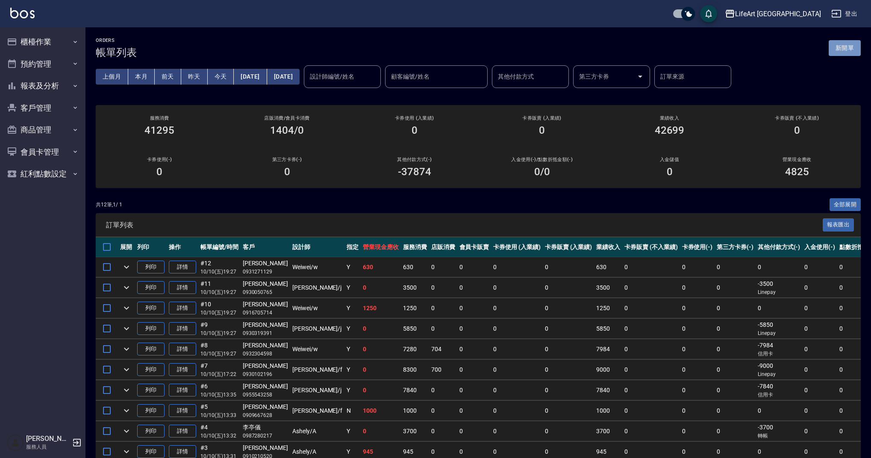
click at [839, 52] on button "新開單" at bounding box center [845, 48] width 32 height 16
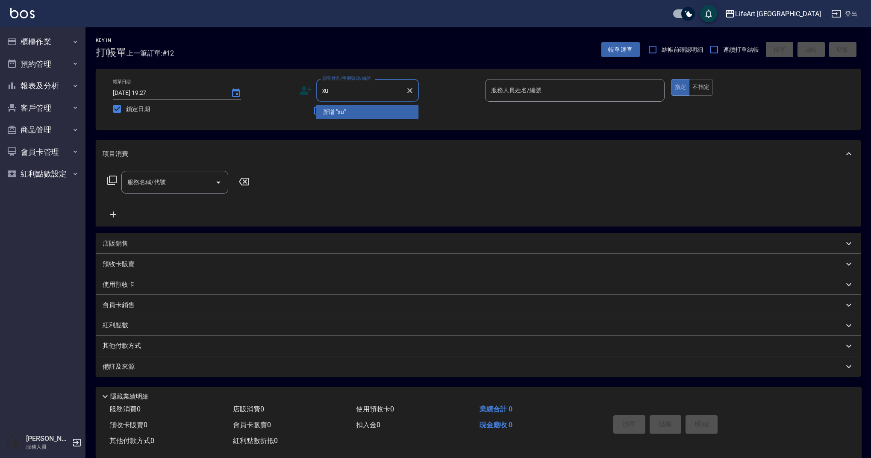
type input "x"
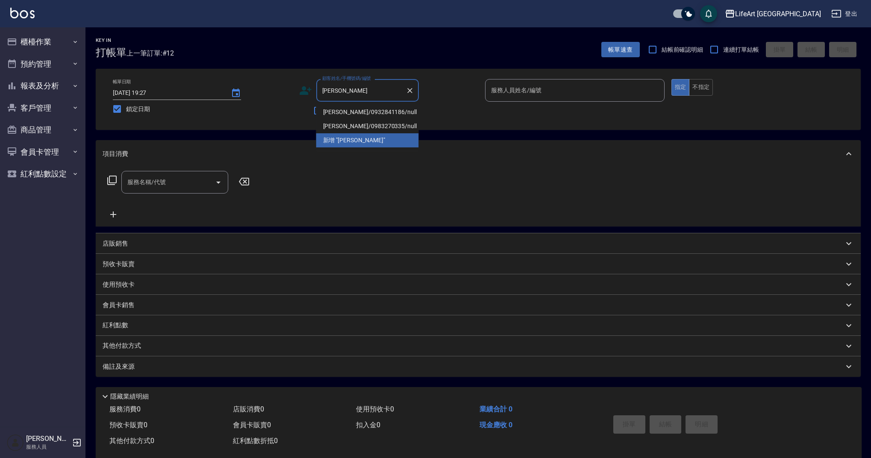
click at [365, 108] on li "[PERSON_NAME]/0932841186/null" at bounding box center [367, 112] width 103 height 14
type input "[PERSON_NAME]/0932841186/null"
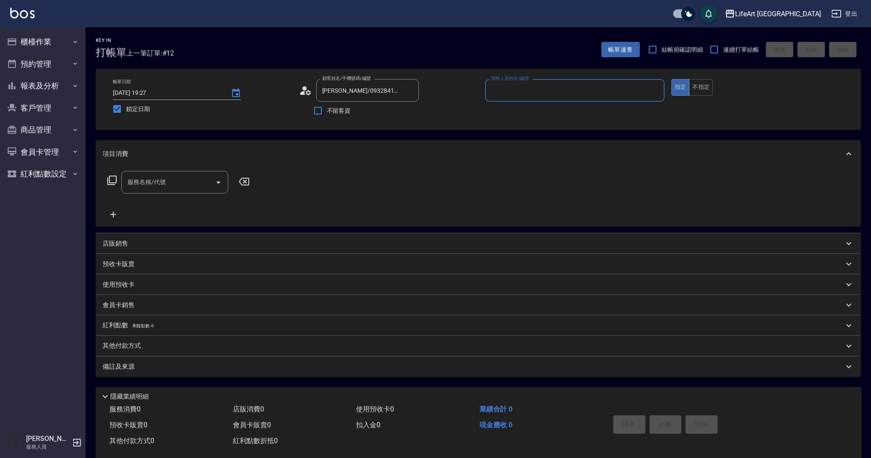
type input "Weiwei-w"
click at [415, 111] on button "button" at bounding box center [408, 112] width 21 height 21
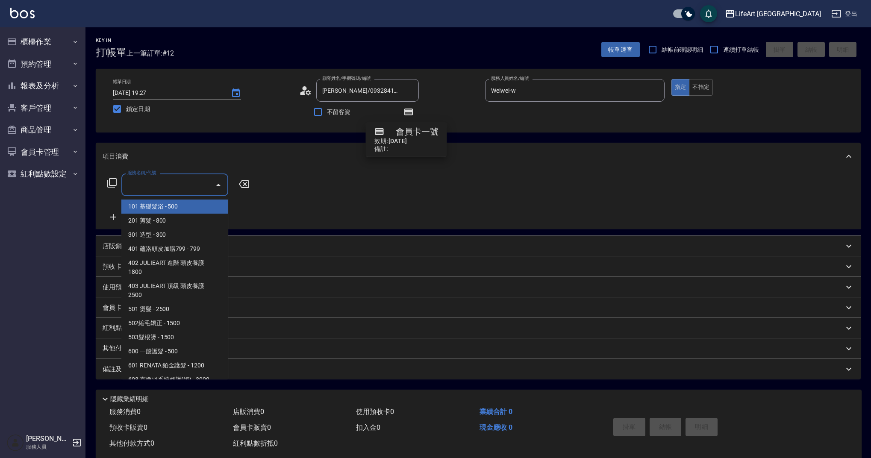
click at [160, 189] on input "服務名稱/代號" at bounding box center [168, 184] width 86 height 15
click at [112, 215] on icon at bounding box center [113, 217] width 21 height 10
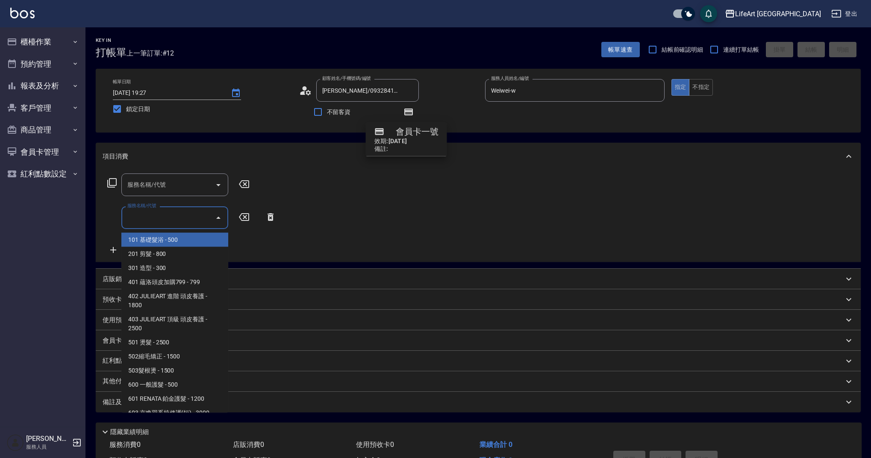
click at [159, 218] on input "服務名稱/代號" at bounding box center [168, 217] width 86 height 15
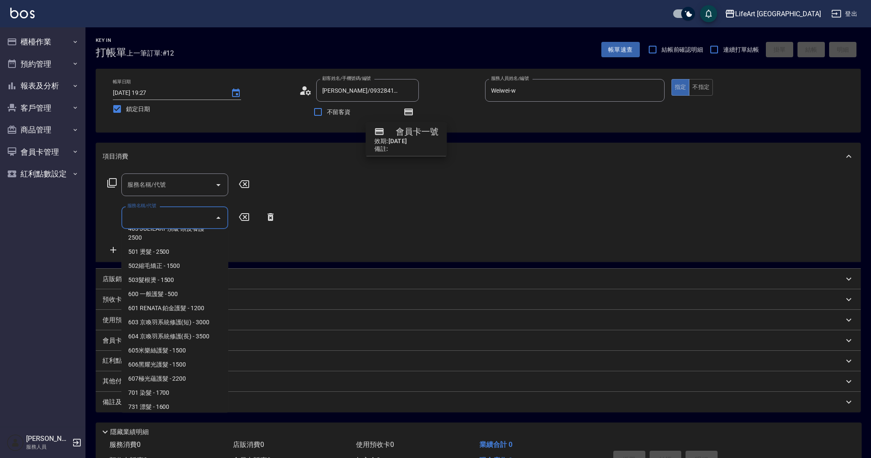
scroll to position [109, 0]
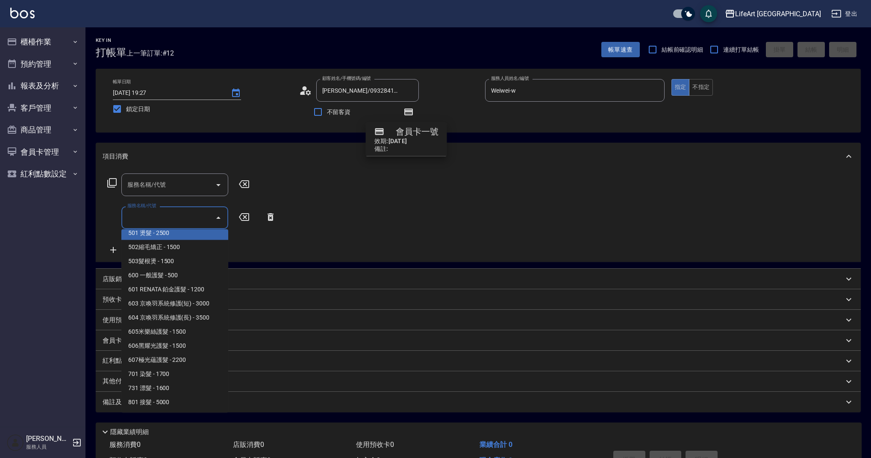
click at [164, 236] on span "501 燙髮 - 2500" at bounding box center [174, 233] width 107 height 14
type input "501 燙髮(501)"
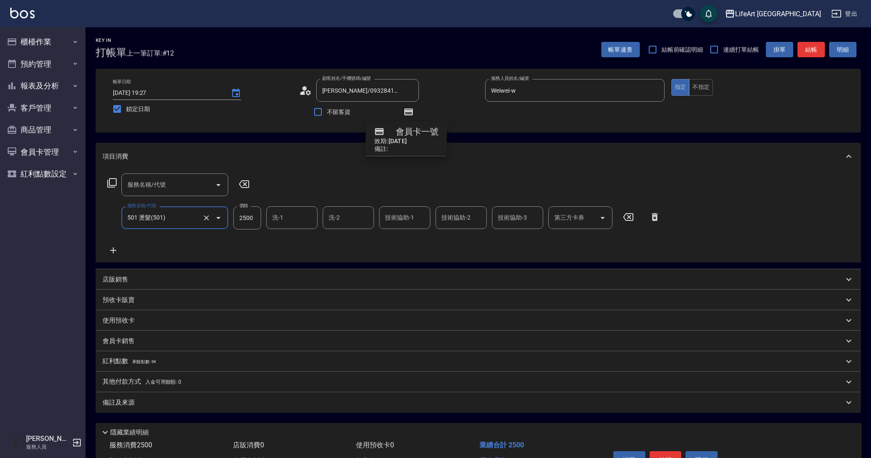
click at [183, 178] on input "服務名稱/代號" at bounding box center [168, 184] width 86 height 15
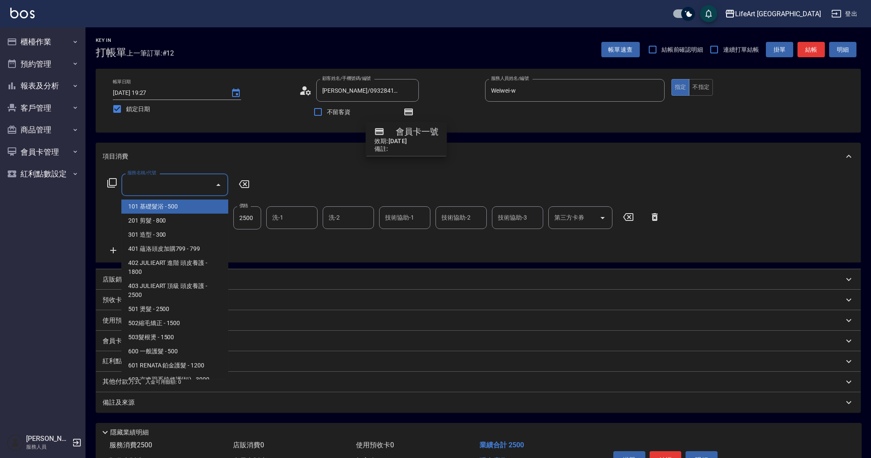
click at [168, 211] on span "101 基礎髮浴 - 500" at bounding box center [174, 207] width 107 height 14
type input "101 基礎髮浴 (101)"
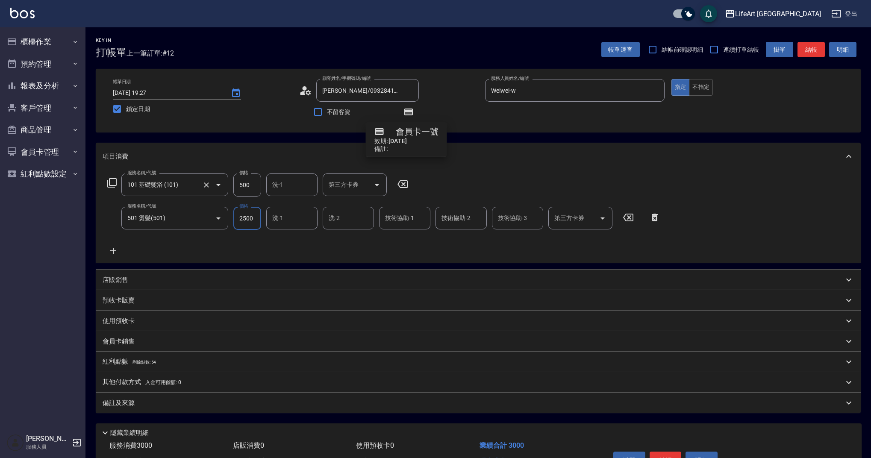
drag, startPoint x: 253, startPoint y: 185, endPoint x: 210, endPoint y: 190, distance: 43.1
click at [210, 190] on div "服務名稱/代號 101 基礎髮浴 (101) 服務名稱/代號 價格 500 價格 洗-1 洗-1 第三方卡券 第三方卡券" at bounding box center [258, 185] width 311 height 23
type input "500"
drag, startPoint x: 250, startPoint y: 186, endPoint x: 234, endPoint y: 186, distance: 15.8
click at [234, 186] on input "500" at bounding box center [247, 185] width 28 height 23
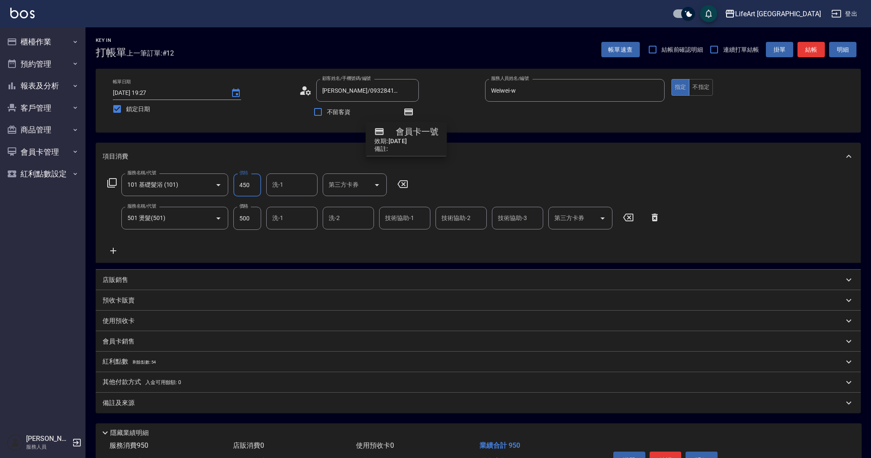
type input "450"
click at [306, 221] on input "洗-1" at bounding box center [292, 218] width 44 height 15
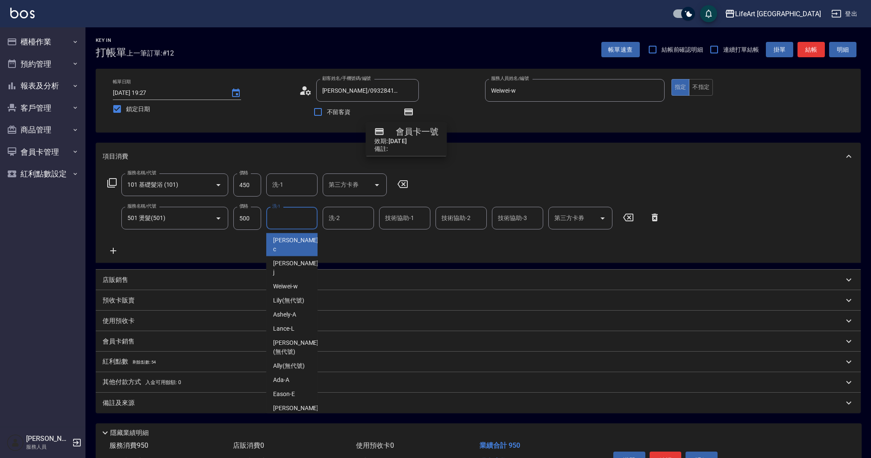
click at [297, 191] on input "洗-1" at bounding box center [292, 184] width 44 height 15
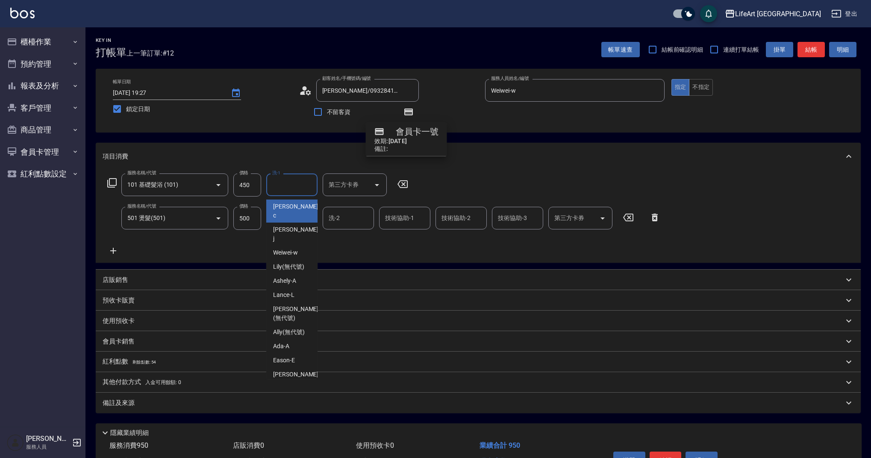
click at [293, 186] on input "洗-1" at bounding box center [292, 184] width 44 height 15
click at [292, 189] on input "洗-1" at bounding box center [292, 184] width 44 height 15
click at [291, 206] on span "Casey -c" at bounding box center [296, 211] width 47 height 18
type input "Casey-c"
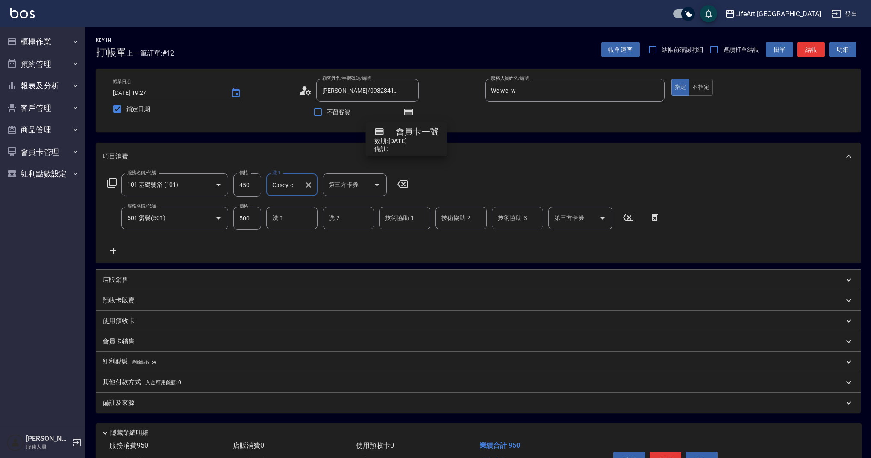
scroll to position [52, 0]
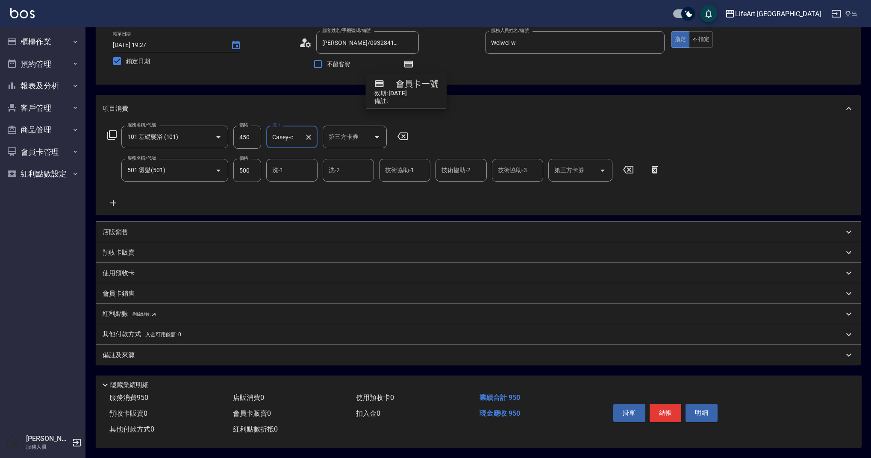
click at [137, 353] on div "備註及來源" at bounding box center [473, 355] width 741 height 9
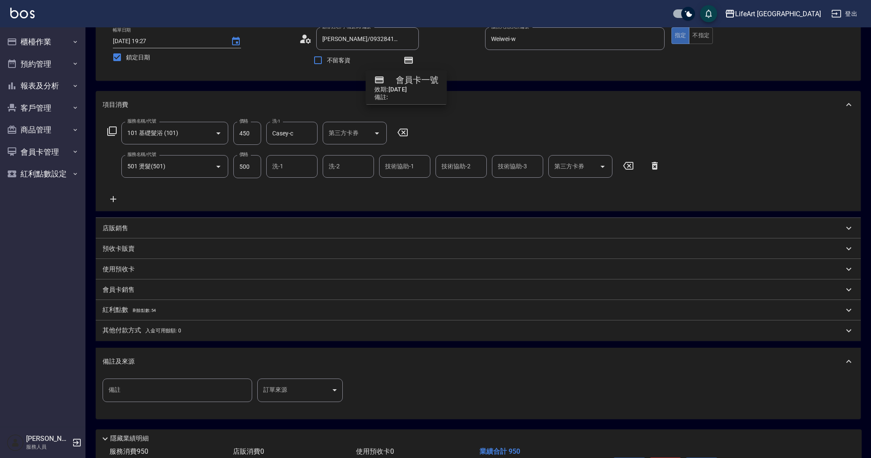
click at [290, 386] on body "LifeArt 蘆洲 登出 櫃檯作業 打帳單 帳單列表 現金收支登錄 高階收支登錄 材料自購登錄 每日結帳 排班表 現場電腦打卡 預約管理 預約管理 單日預約…" at bounding box center [435, 230] width 871 height 564
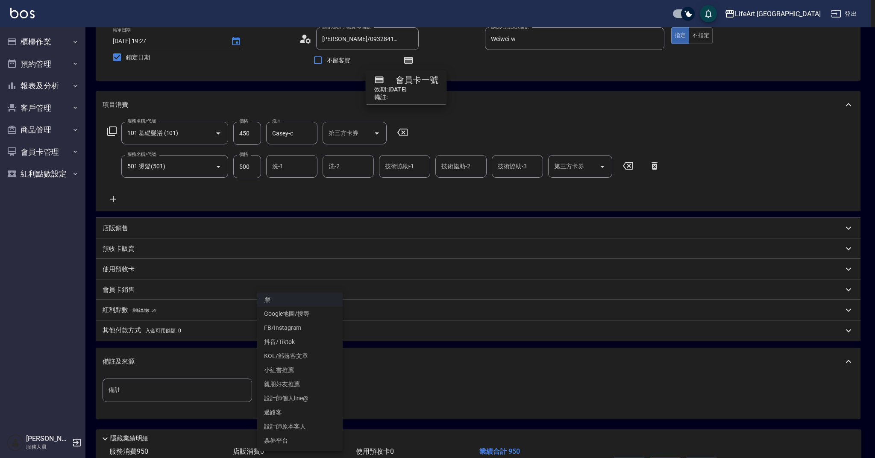
click at [301, 426] on li "設計師原本客人" at bounding box center [299, 427] width 85 height 14
type input "設計師原本客人"
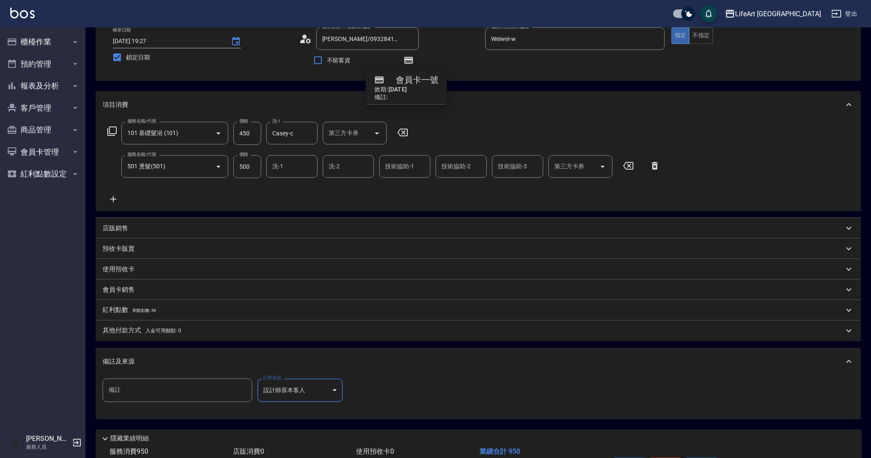
scroll to position [109, 0]
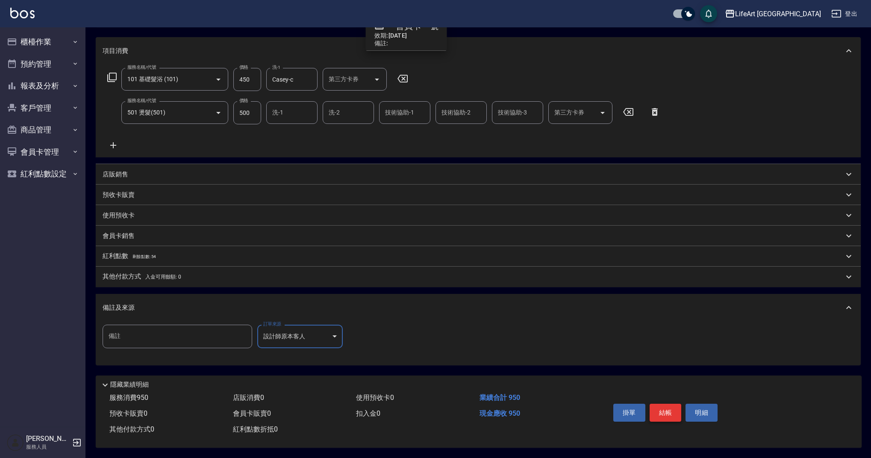
click at [665, 411] on button "結帳" at bounding box center [666, 413] width 32 height 18
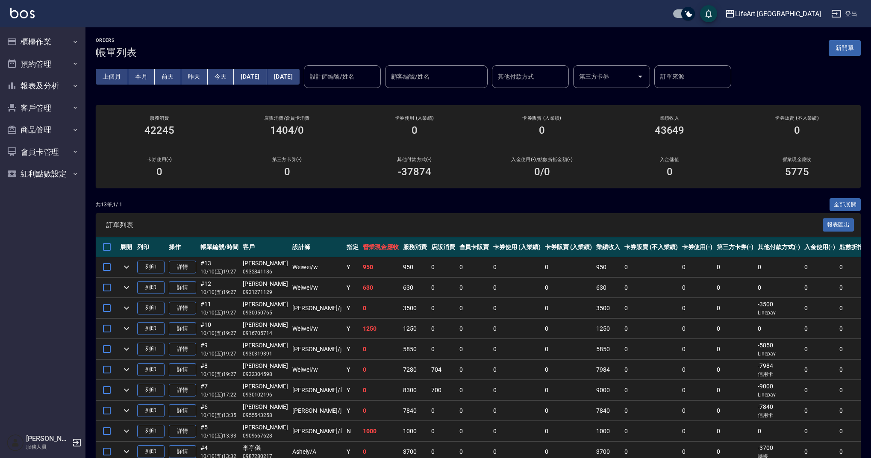
click at [836, 46] on button "新開單" at bounding box center [845, 48] width 32 height 16
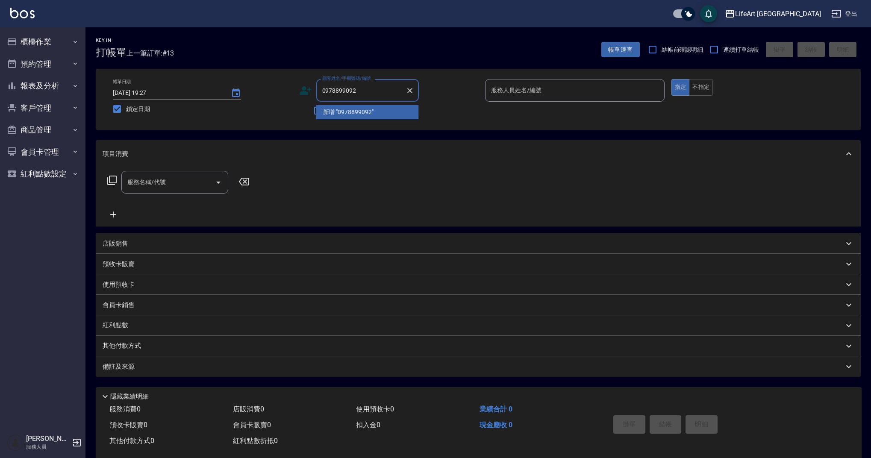
type input "0978899092"
click at [305, 92] on icon at bounding box center [306, 90] width 12 height 9
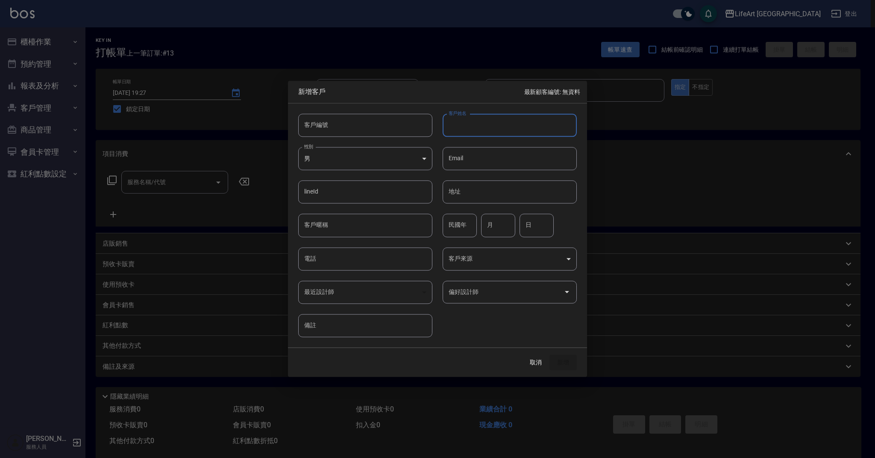
click at [366, 262] on input "電話" at bounding box center [365, 258] width 134 height 23
type input "0978899092"
click at [468, 227] on input "民國年" at bounding box center [460, 225] width 34 height 23
type input "82"
click at [495, 225] on input "月" at bounding box center [498, 225] width 34 height 23
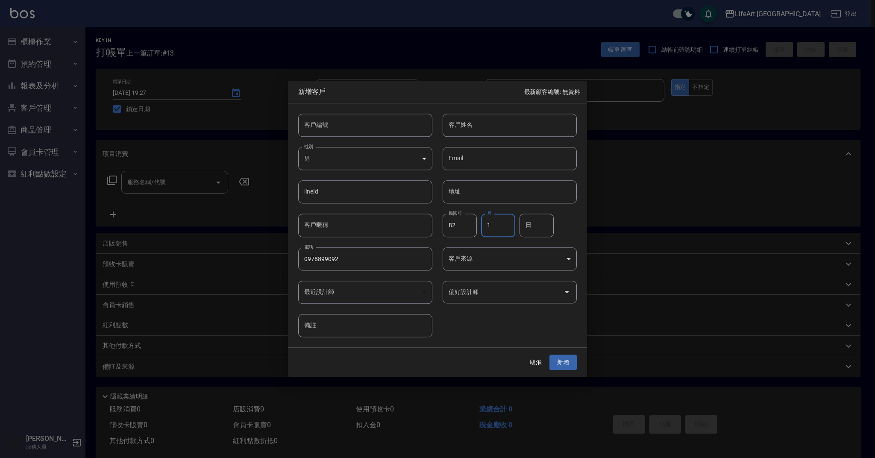
type input "1"
drag, startPoint x: 549, startPoint y: 220, endPoint x: 534, endPoint y: 227, distance: 16.3
click at [549, 220] on input "日" at bounding box center [537, 225] width 34 height 23
type input "15"
click at [515, 126] on input "客戶姓名" at bounding box center [510, 125] width 134 height 23
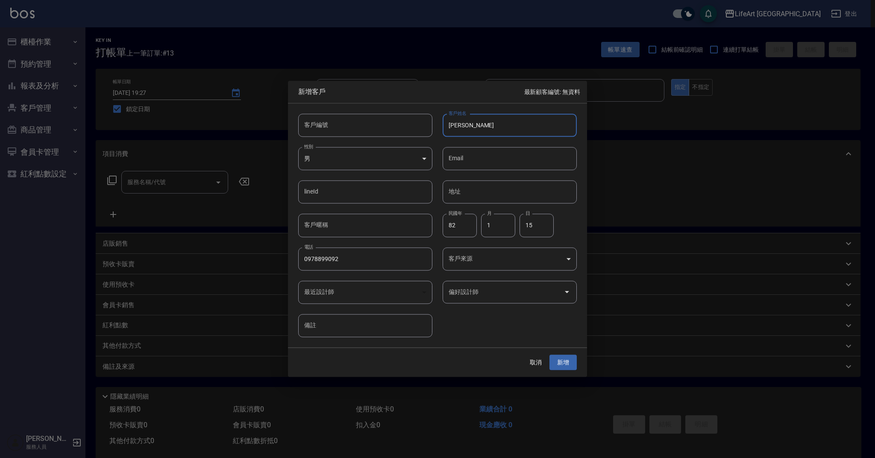
type input "[PERSON_NAME]"
click at [462, 122] on div at bounding box center [437, 229] width 875 height 458
click at [460, 124] on input "[PERSON_NAME]" at bounding box center [510, 125] width 134 height 23
type input "[PERSON_NAME]"
click at [565, 358] on button "新增" at bounding box center [563, 363] width 27 height 16
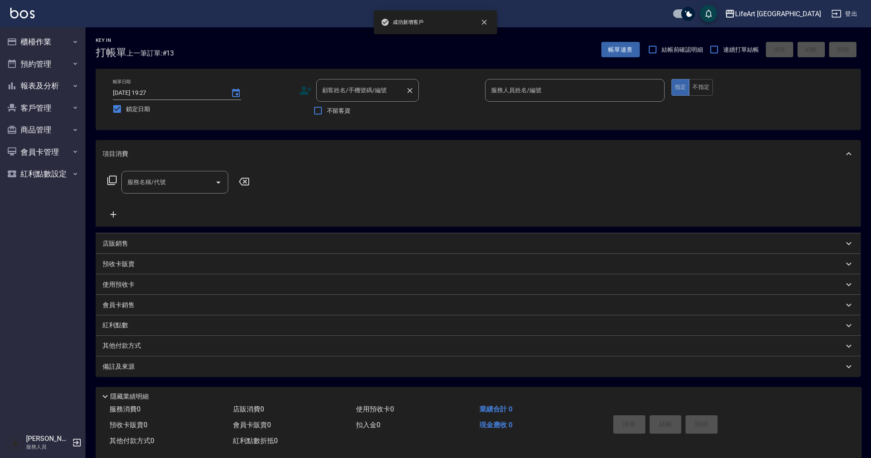
click at [380, 95] on input "顧客姓名/手機號碼/編號" at bounding box center [361, 90] width 82 height 15
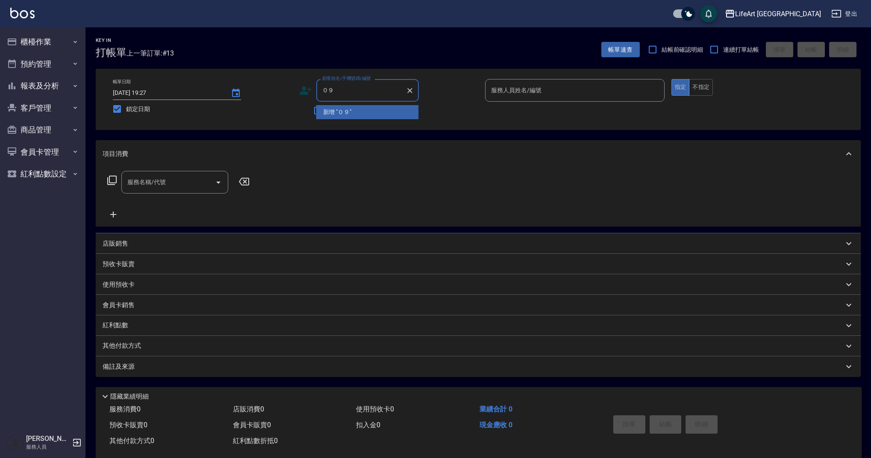
type input "０"
click at [330, 91] on input "9077799092" at bounding box center [361, 90] width 82 height 15
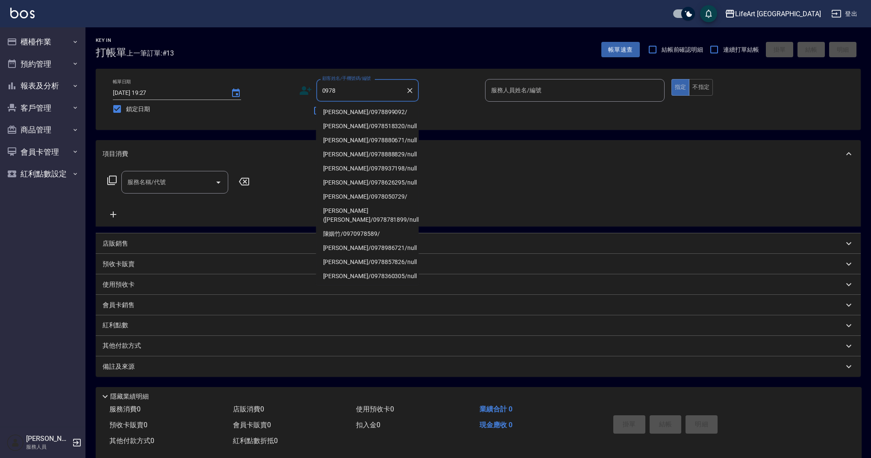
click at [368, 112] on li "[PERSON_NAME]/0978899092/" at bounding box center [367, 112] width 103 height 14
type input "[PERSON_NAME]/0978899092/"
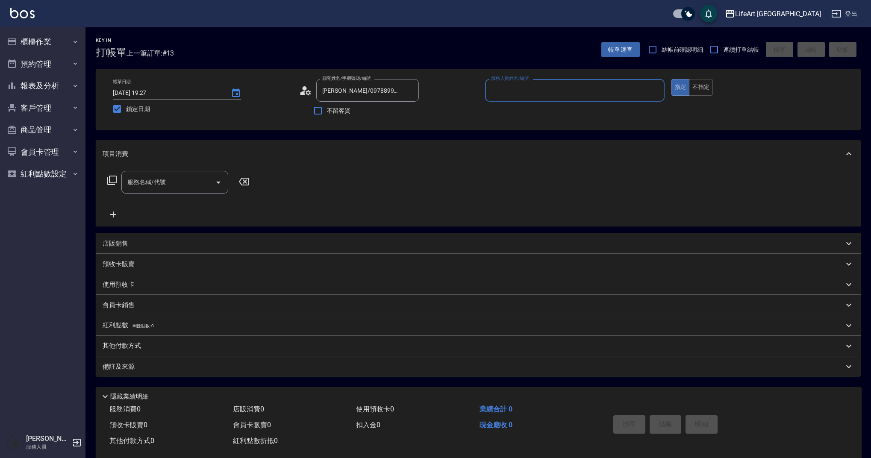
drag, startPoint x: 525, startPoint y: 91, endPoint x: 523, endPoint y: 100, distance: 9.2
click at [525, 90] on input "服務人員姓名/編號" at bounding box center [575, 90] width 172 height 15
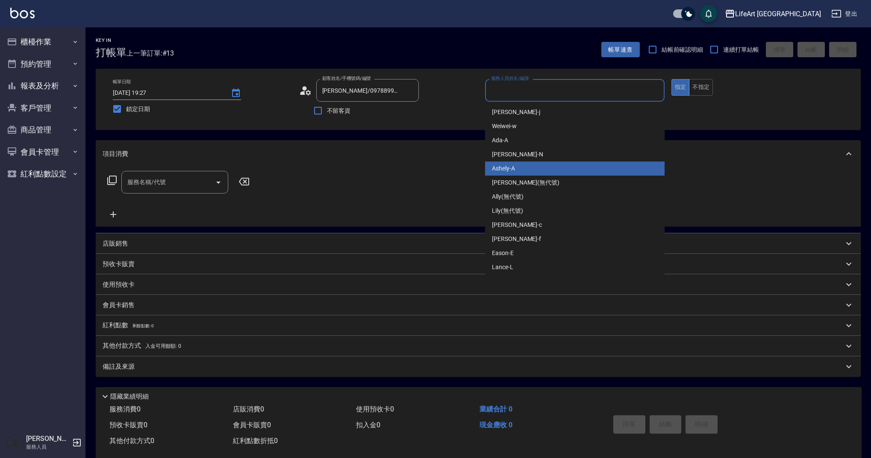
drag, startPoint x: 517, startPoint y: 170, endPoint x: 482, endPoint y: 183, distance: 37.9
click at [517, 170] on div "Ashely -A" at bounding box center [575, 169] width 180 height 14
type input "Ashely-A"
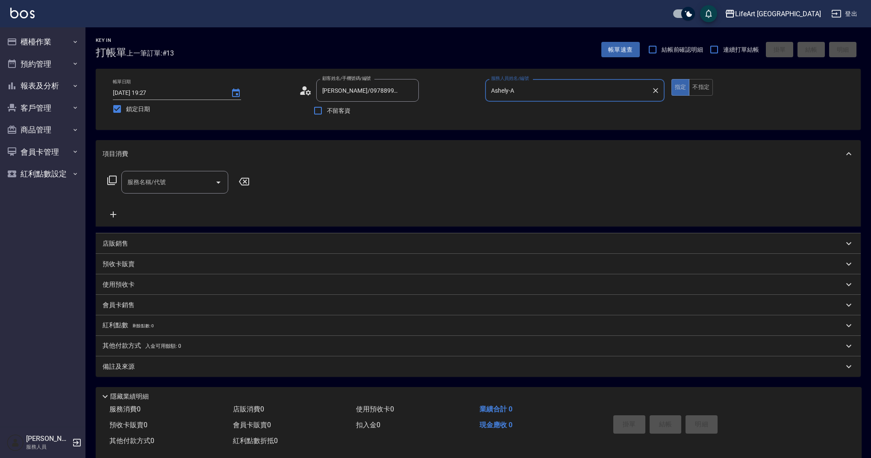
click at [171, 186] on input "服務名稱/代號" at bounding box center [168, 182] width 86 height 15
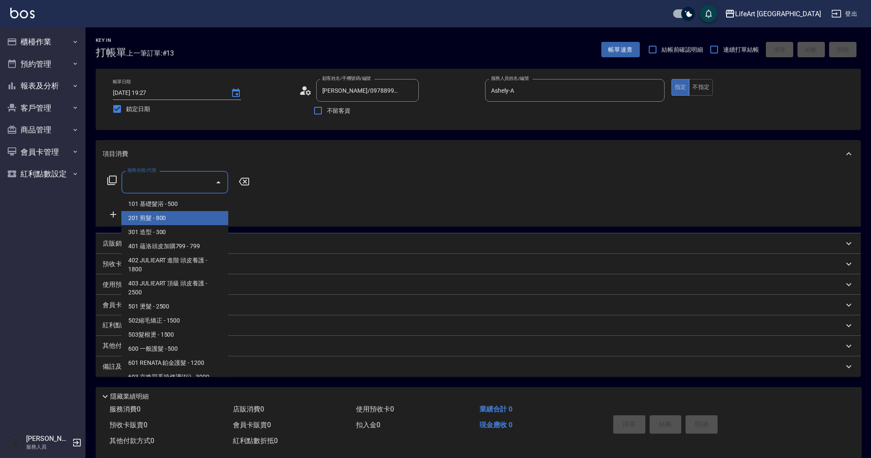
click at [172, 214] on span "201 剪髮 - 800" at bounding box center [174, 218] width 107 height 14
type input "201 剪髮(201)"
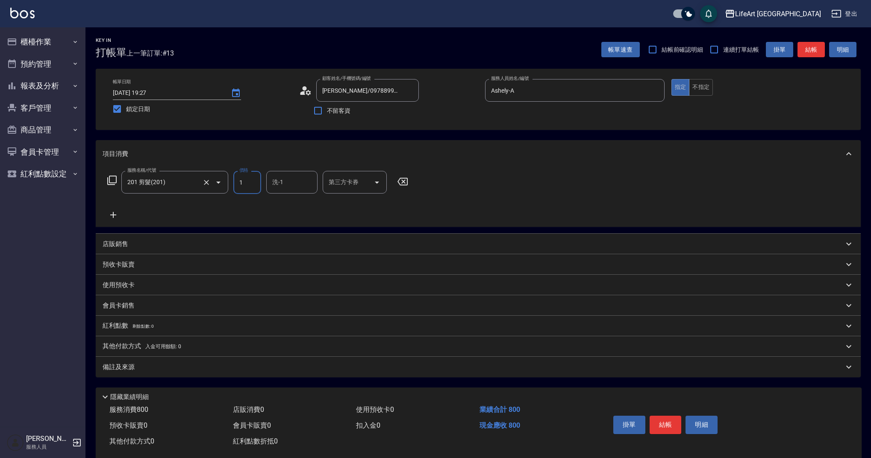
drag, startPoint x: 254, startPoint y: 183, endPoint x: 224, endPoint y: 185, distance: 29.5
click at [224, 185] on div "服務名稱/代號 201 剪髮(201) 服務名稱/代號 價格 1 價格 洗-1 洗-1 第三方卡券 第三方卡券" at bounding box center [258, 182] width 311 height 23
type input "1000"
click at [285, 183] on input "洗-1" at bounding box center [292, 182] width 44 height 15
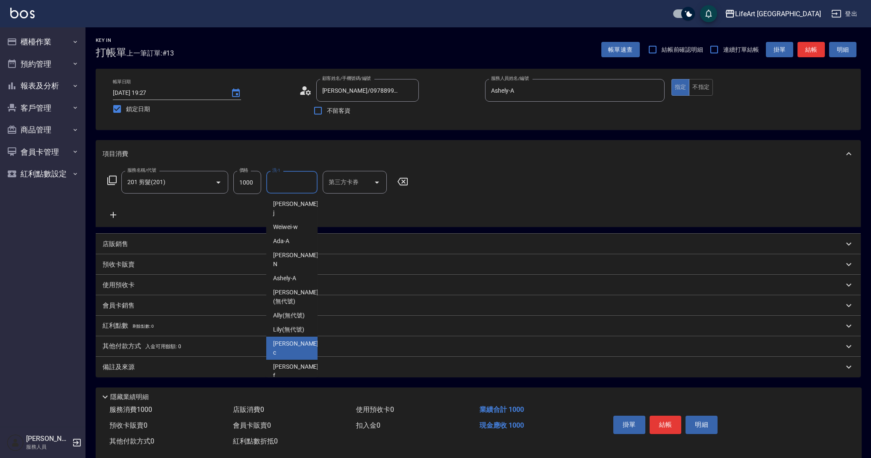
click at [290, 337] on div "Casey -c" at bounding box center [291, 348] width 51 height 23
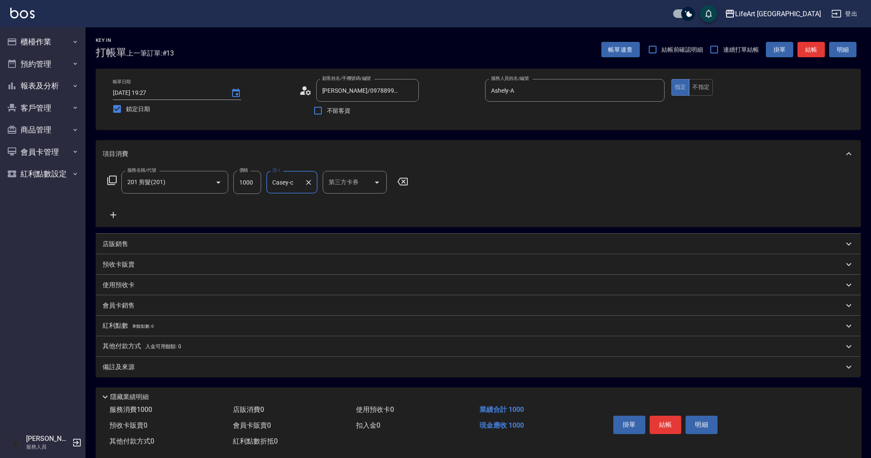
type input "Casey-c"
click at [160, 363] on div "備註及來源" at bounding box center [473, 367] width 741 height 9
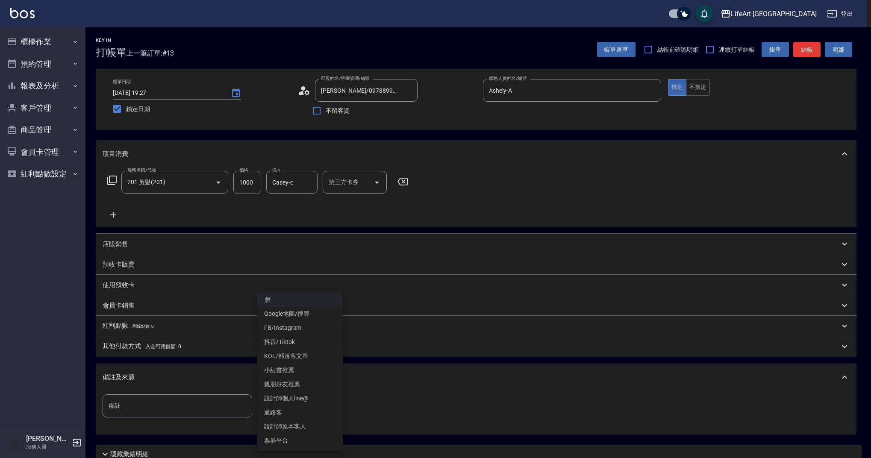
click at [312, 405] on body "LifeArt 蘆洲 登出 櫃檯作業 打帳單 帳單列表 現金收支登錄 高階收支登錄 材料自購登錄 每日結帳 排班表 現場電腦打卡 預約管理 預約管理 單日預約…" at bounding box center [435, 263] width 871 height 527
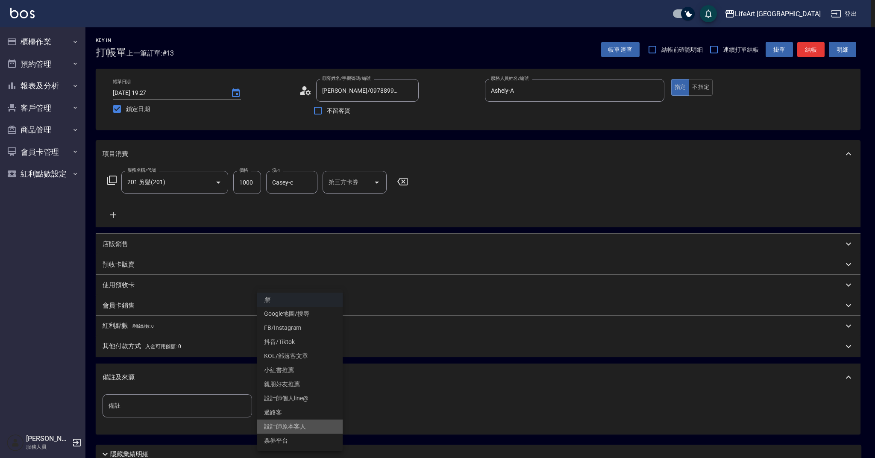
click at [309, 424] on li "設計師原本客人" at bounding box center [299, 427] width 85 height 14
type input "設計師原本客人"
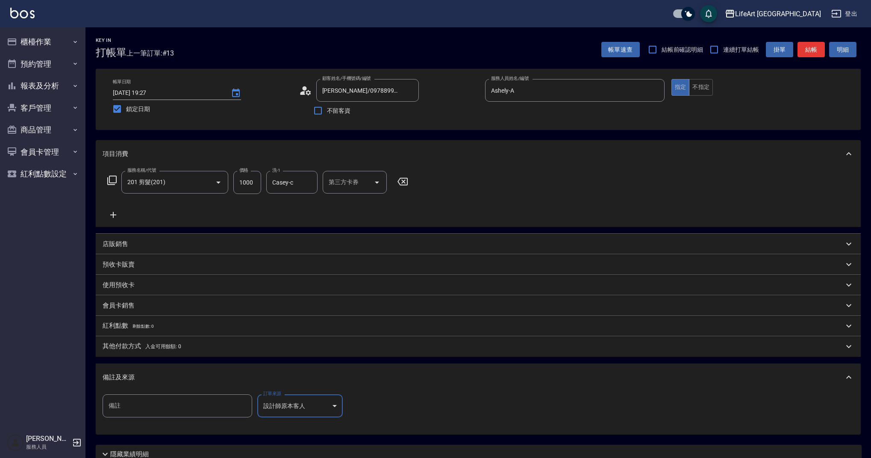
scroll to position [73, 0]
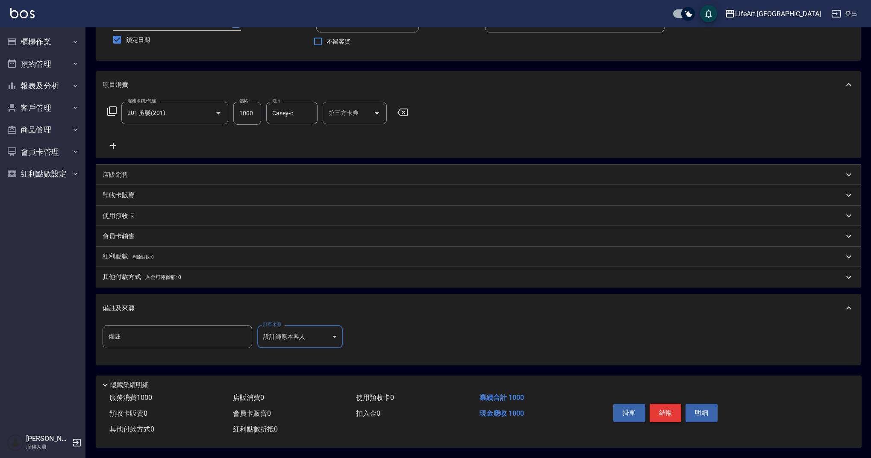
click at [662, 417] on button "結帳" at bounding box center [666, 413] width 32 height 18
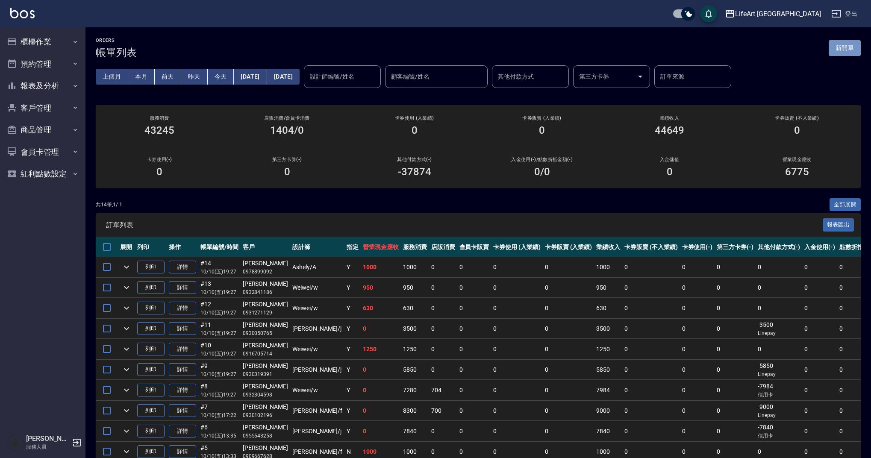
click at [841, 45] on button "新開單" at bounding box center [845, 48] width 32 height 16
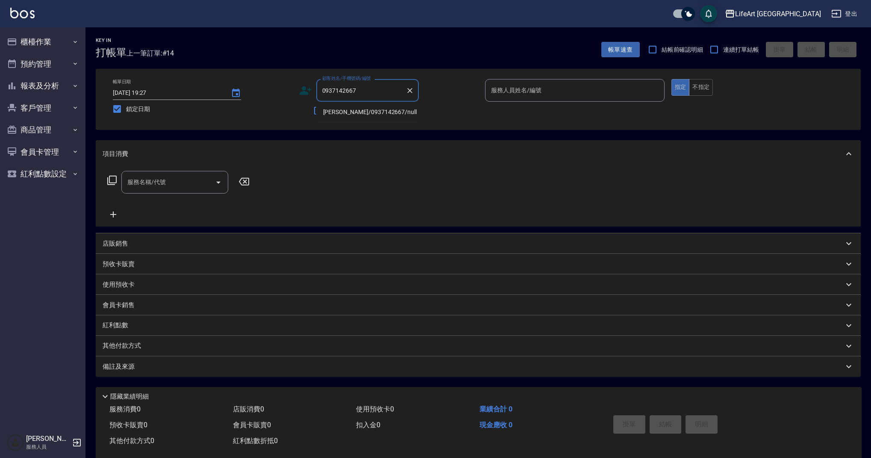
click at [355, 110] on li "[PERSON_NAME]/0937142667/null" at bounding box center [367, 112] width 103 height 14
type input "[PERSON_NAME]/0937142667/null"
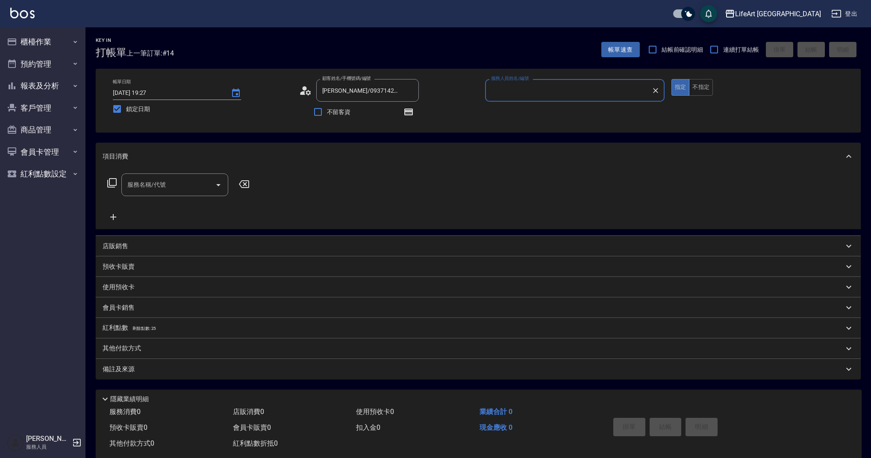
type input "Ashely-A"
click at [534, 91] on input "Ashely-A" at bounding box center [568, 90] width 159 height 15
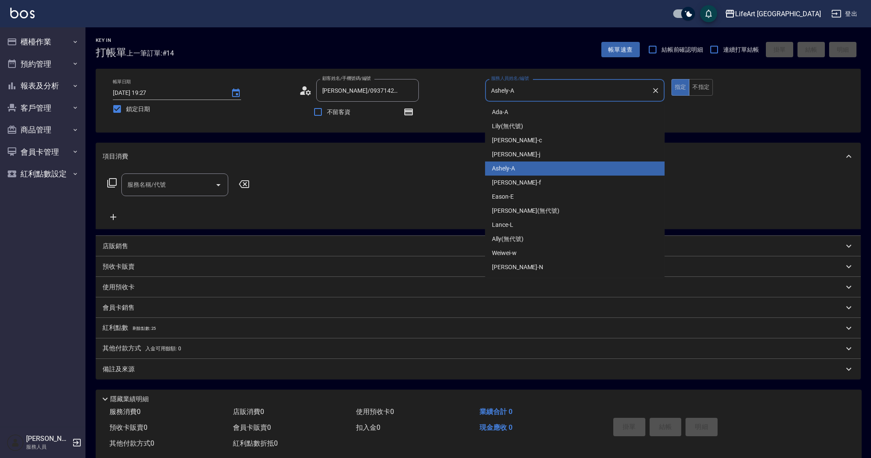
click at [513, 164] on div "Ashely -A" at bounding box center [575, 169] width 180 height 14
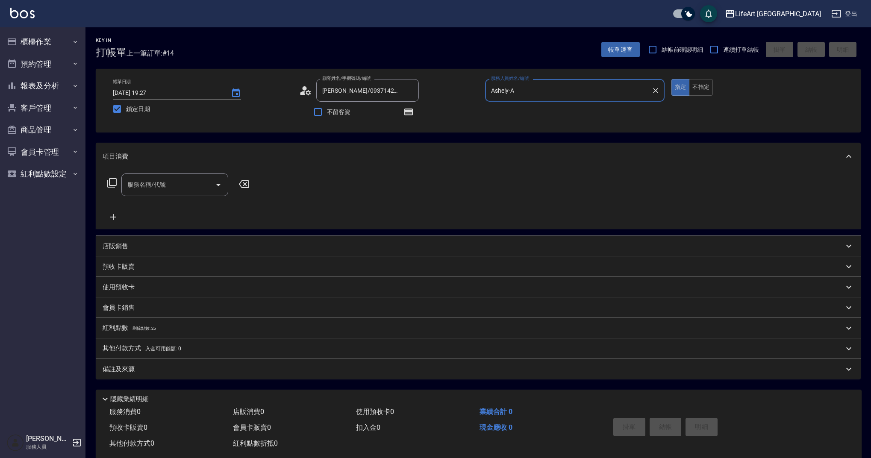
click at [174, 196] on div "服務名稱/代號" at bounding box center [174, 185] width 107 height 23
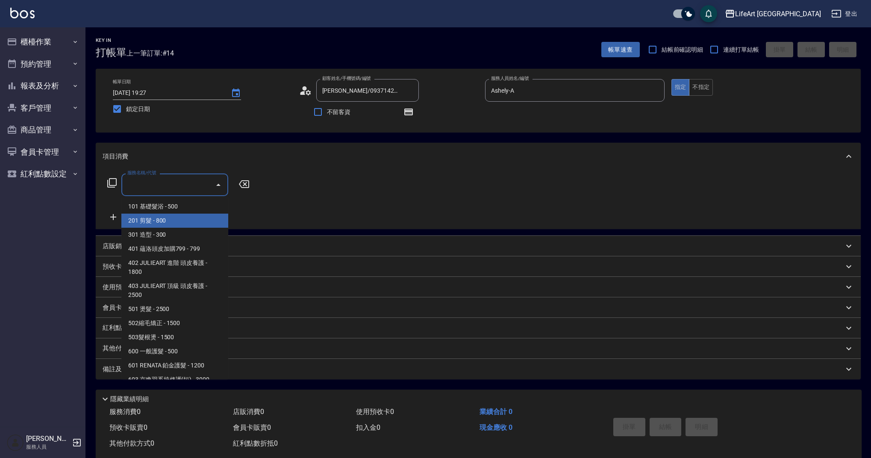
click at [174, 218] on span "201 剪髮 - 800" at bounding box center [174, 221] width 107 height 14
type input "201 剪髮(201)"
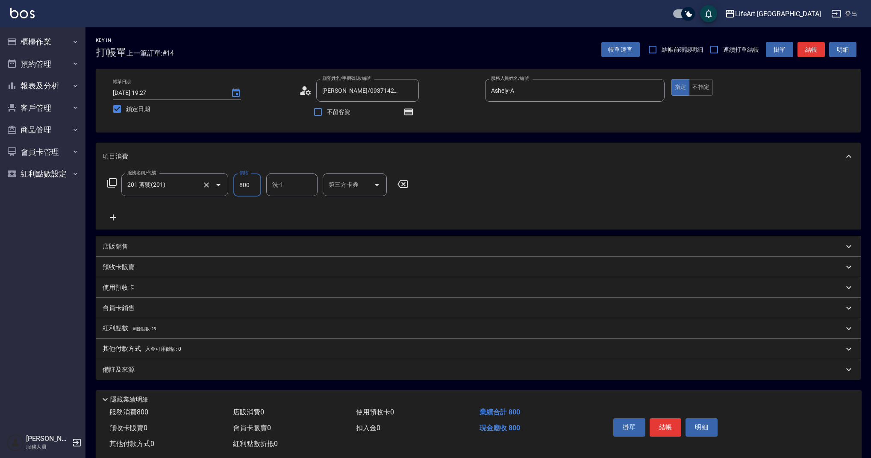
drag, startPoint x: 250, startPoint y: 184, endPoint x: 221, endPoint y: 183, distance: 28.2
click at [230, 182] on div "服務名稱/代號 201 剪髮(201) 服務名稱/代號 價格 800 價格 洗-1 洗-1 第三方卡券 第三方卡券" at bounding box center [258, 185] width 311 height 23
type input "100"
click at [190, 367] on div "備註及來源" at bounding box center [473, 369] width 741 height 9
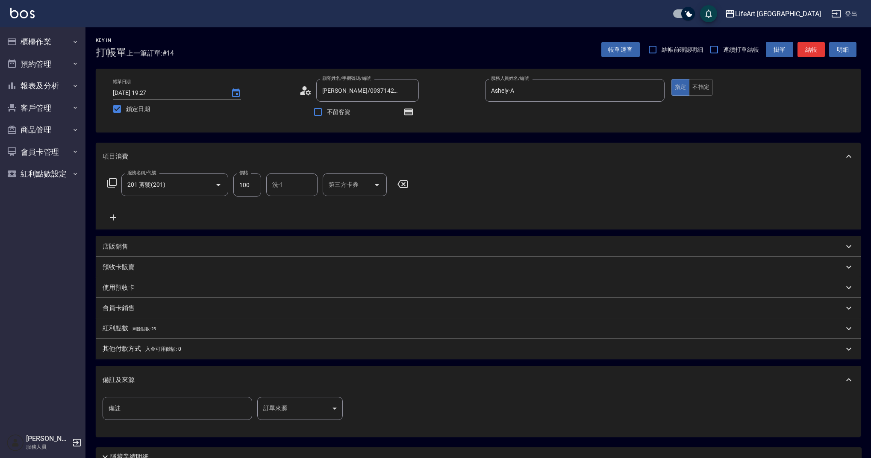
click at [315, 405] on body "LifeArt 蘆洲 登出 櫃檯作業 打帳單 帳單列表 現金收支登錄 高階收支登錄 材料自購登錄 每日結帳 排班表 現場電腦打卡 預約管理 預約管理 單日預約…" at bounding box center [435, 265] width 871 height 530
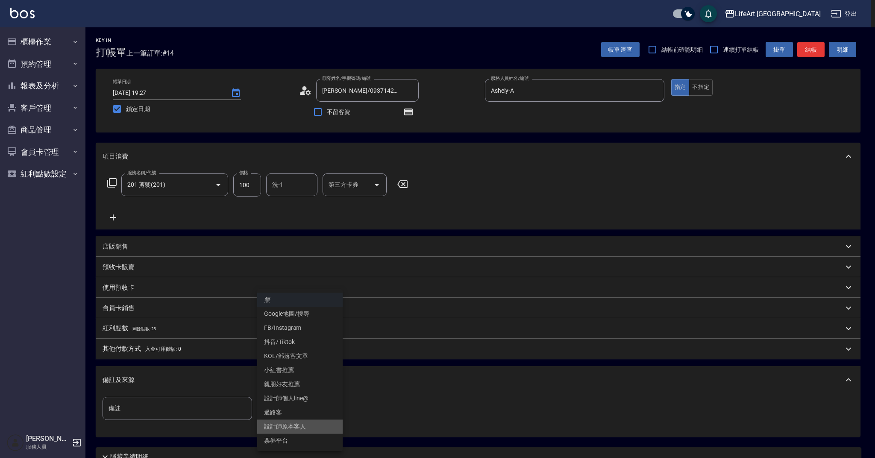
click at [312, 430] on li "設計師原本客人" at bounding box center [299, 427] width 85 height 14
type input "設計師原本客人"
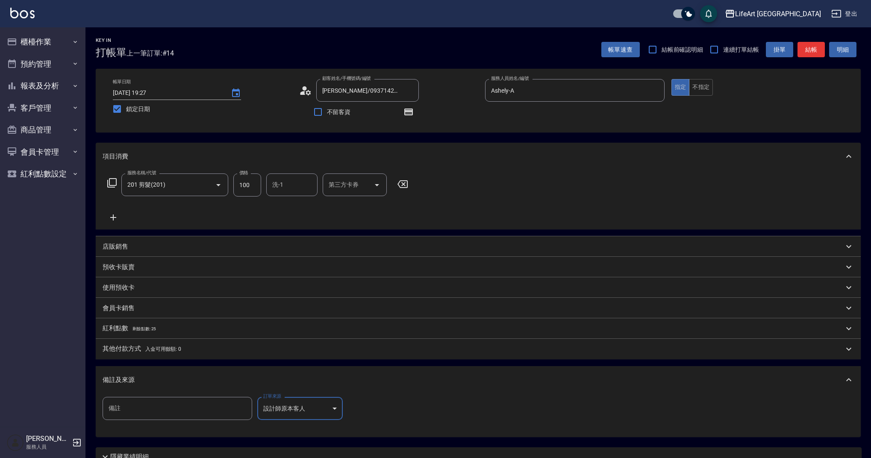
scroll to position [76, 0]
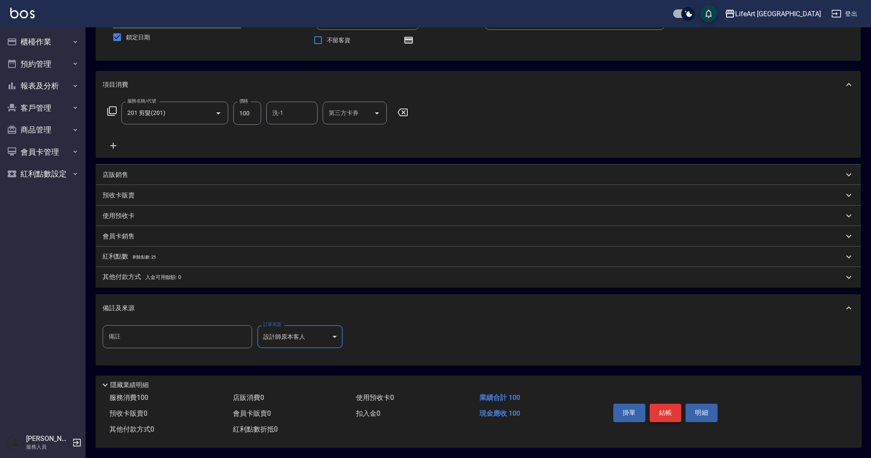
click at [659, 409] on button "結帳" at bounding box center [666, 413] width 32 height 18
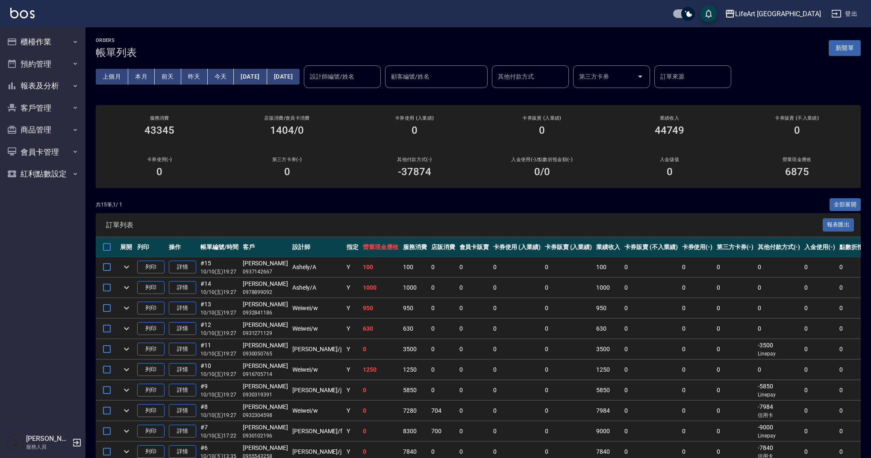
click at [849, 46] on button "新開單" at bounding box center [845, 48] width 32 height 16
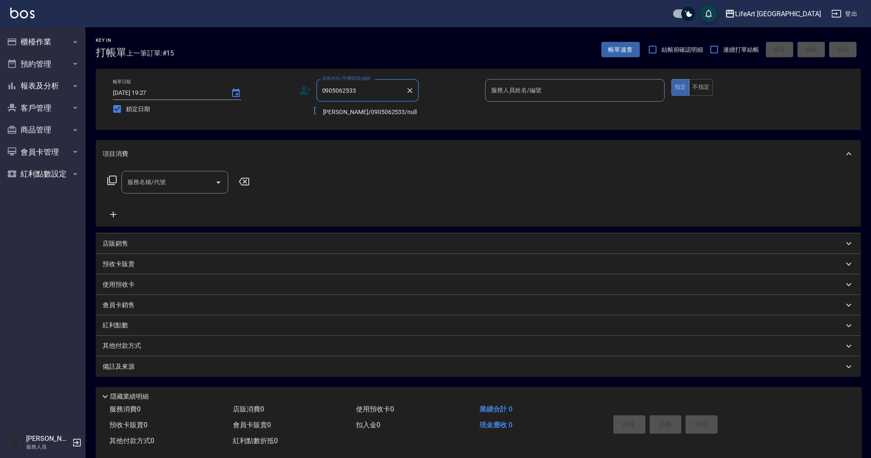
click at [403, 108] on li "[PERSON_NAME]/0905062533/null" at bounding box center [367, 112] width 103 height 14
type input "[PERSON_NAME]/0905062533/null"
type input "Ashely-A"
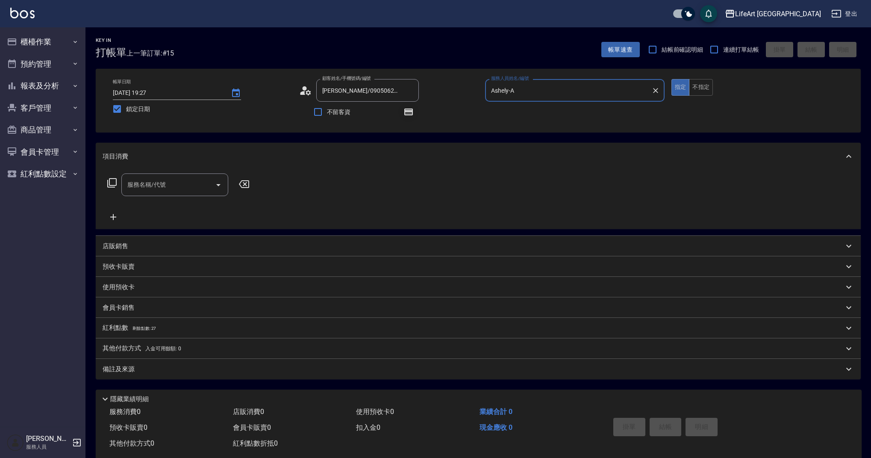
click at [406, 112] on icon "button" at bounding box center [408, 112] width 9 height 7
click at [447, 83] on div "顧客姓名/手機號碼/編號 [PERSON_NAME]/0905062533/null 顧客姓名/手機號碼/編號" at bounding box center [389, 90] width 180 height 23
click at [171, 183] on input "服務名稱/代號" at bounding box center [168, 184] width 86 height 15
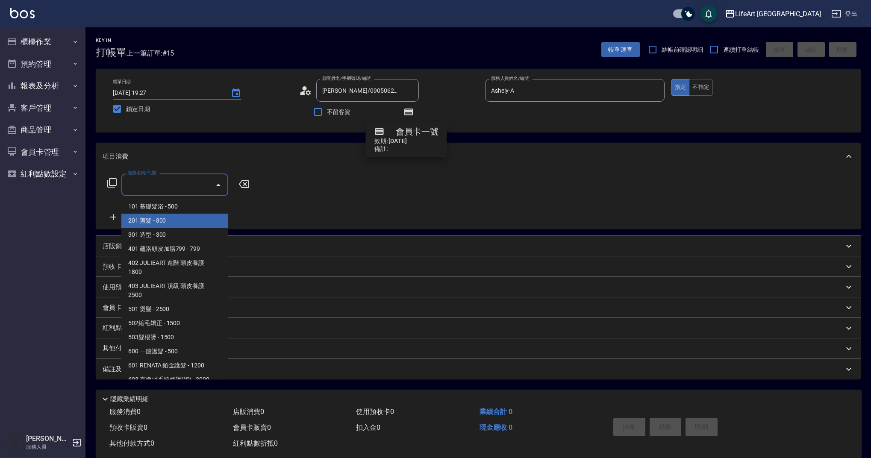
click at [159, 221] on span "201 剪髮 - 800" at bounding box center [174, 221] width 107 height 14
type input "201 剪髮(201)"
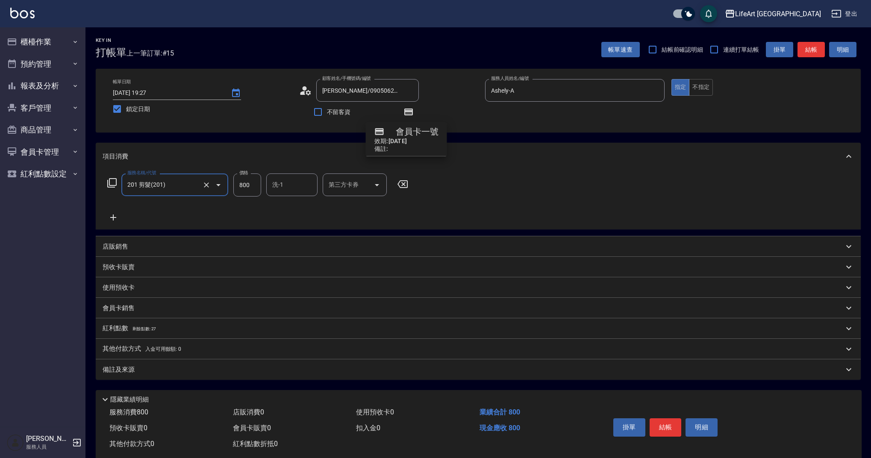
click at [114, 215] on icon at bounding box center [113, 218] width 6 height 6
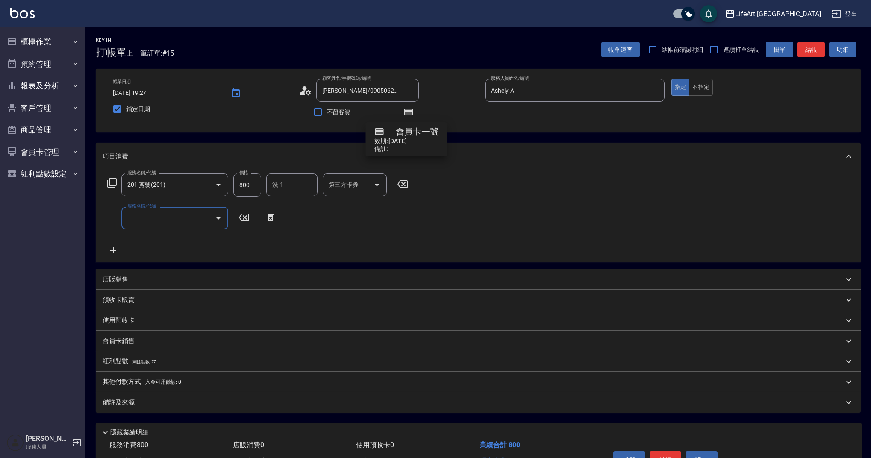
click at [191, 215] on input "服務名稱/代號" at bounding box center [168, 218] width 86 height 15
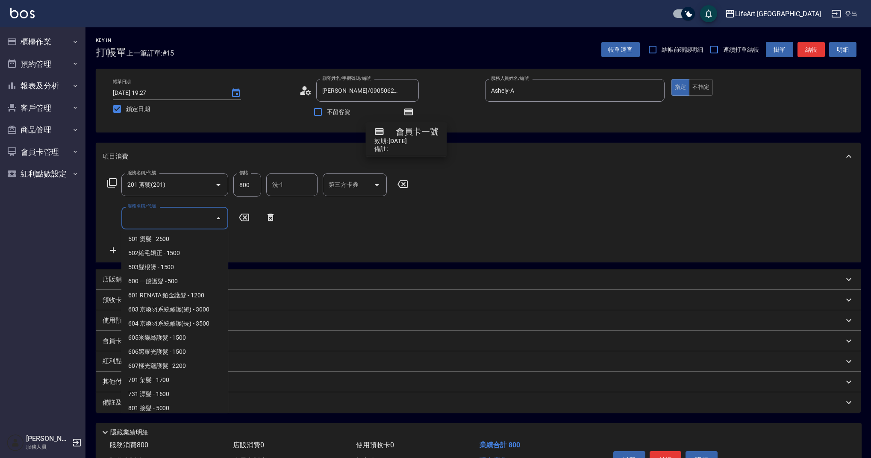
scroll to position [109, 0]
click at [193, 306] on span "603 京喚羽系統修護(短) - 3000" at bounding box center [174, 304] width 107 height 14
type input "603 京喚羽系統修護(短)(603)"
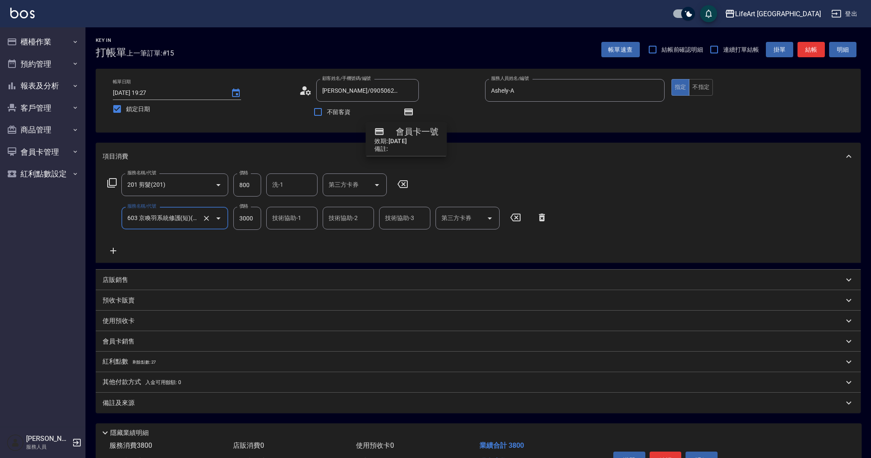
click at [114, 247] on icon at bounding box center [113, 251] width 21 height 10
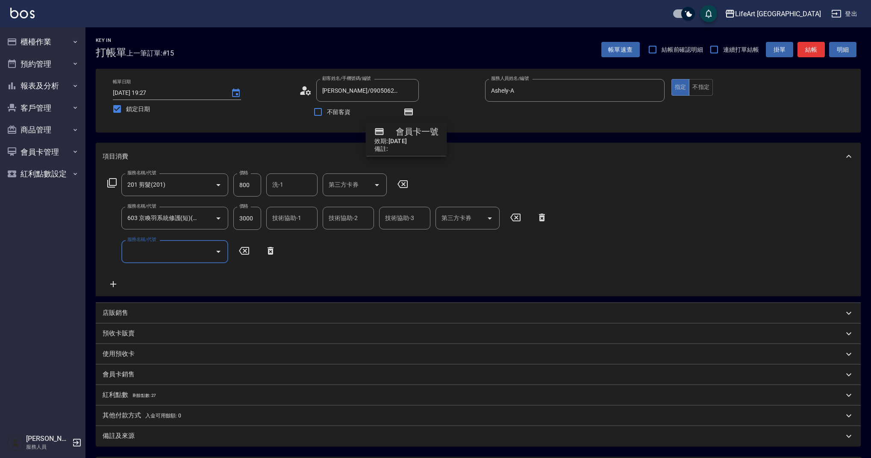
click at [163, 255] on input "服務名稱/代號" at bounding box center [168, 251] width 86 height 15
drag, startPoint x: 228, startPoint y: 273, endPoint x: 225, endPoint y: 339, distance: 66.3
click at [225, 339] on div "項目消費 服務名稱/代號 201 剪髮(201) 服務名稱/代號 價格 800 價格 洗-1 洗-1 第三方卡券 第三方卡券 服務名稱/代號 603 京喚羽系…" at bounding box center [478, 294] width 765 height 303
click at [178, 258] on input "服務名稱/代號" at bounding box center [168, 251] width 86 height 15
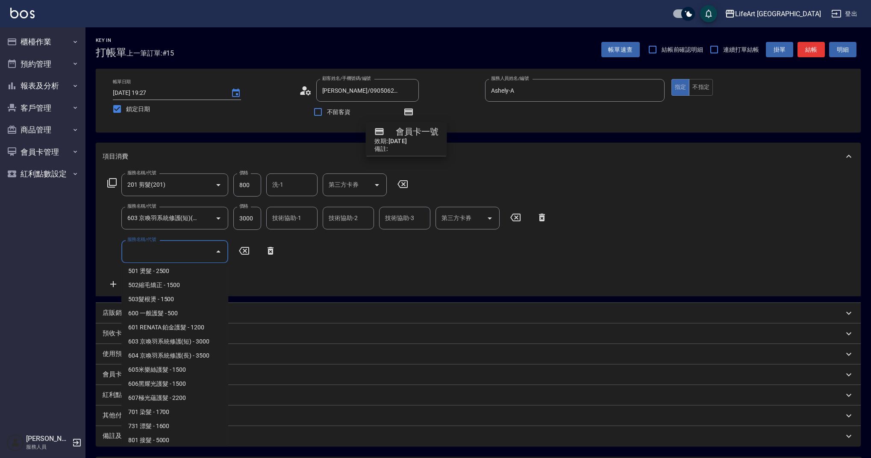
scroll to position [106, 0]
click at [181, 413] on span "701 染髮 - 1700" at bounding box center [174, 411] width 107 height 14
type input "701 染髮(701)"
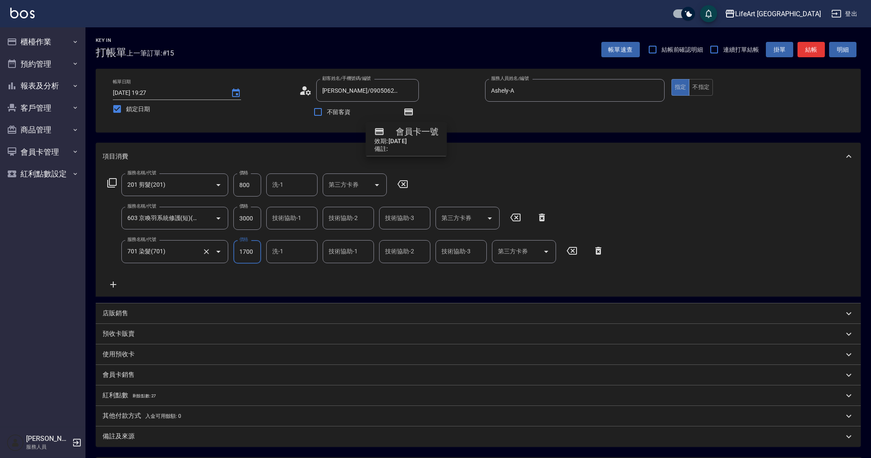
drag, startPoint x: 256, startPoint y: 253, endPoint x: 221, endPoint y: 251, distance: 35.1
click at [221, 251] on div "服務名稱/代號 701 染髮(701) 服務名稱/代號 價格 1700 價格 洗-1 洗-1 技術協助-1 技術協助-1 技術協助-2 技術協助-2 技術協助…" at bounding box center [356, 251] width 507 height 23
type input "3940"
drag, startPoint x: 258, startPoint y: 217, endPoint x: 227, endPoint y: 220, distance: 30.9
click at [227, 220] on div "服務名稱/代號 603 京喚羽系統修護(短)(603) 服務名稱/代號 價格 3000 價格 技術協助-1 技術協助-1 技術協助-2 技術協助-2 技術協助…" at bounding box center [328, 218] width 450 height 23
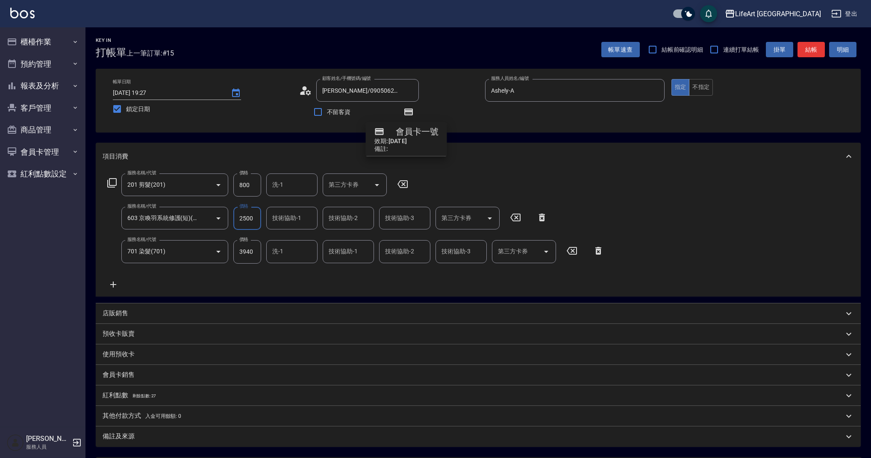
type input "2500"
click at [240, 188] on input "800" at bounding box center [247, 185] width 28 height 23
type input "630"
click at [292, 217] on div "技術協助-1 技術協助-1" at bounding box center [291, 218] width 51 height 23
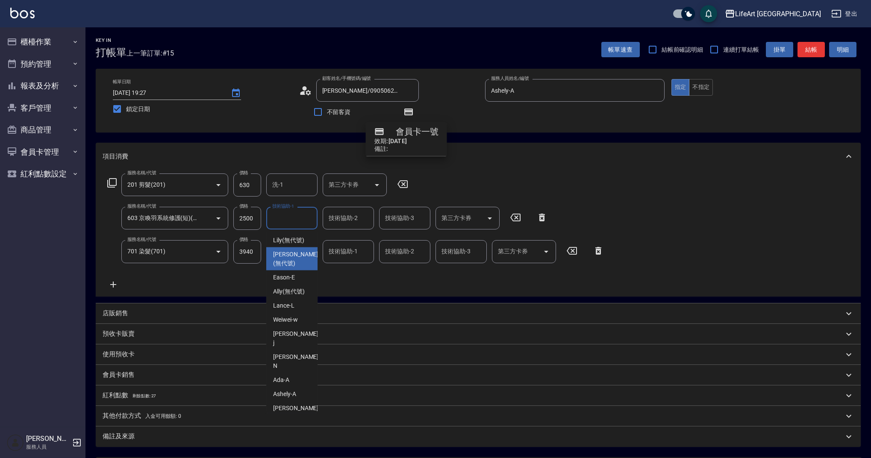
click at [286, 243] on span "Lily (無代號)" at bounding box center [288, 240] width 31 height 9
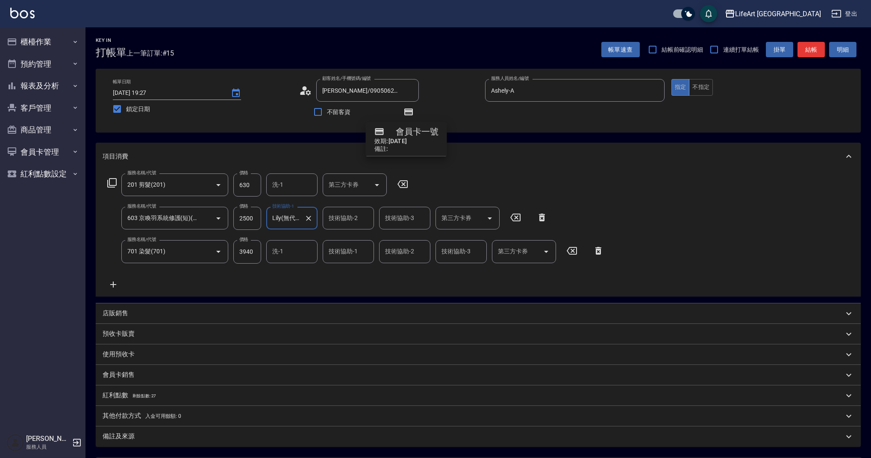
type input "Lily(無代號)"
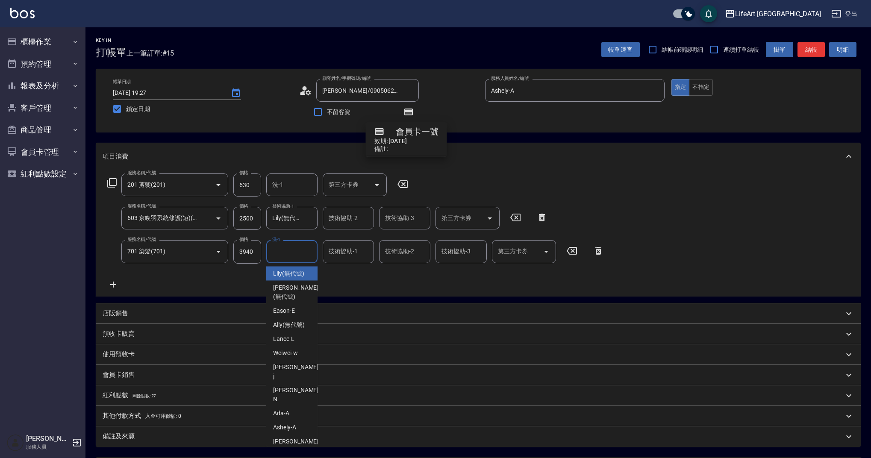
click at [292, 254] on input "洗-1" at bounding box center [292, 251] width 44 height 15
click at [295, 275] on span "Lily (無代號)" at bounding box center [288, 273] width 31 height 9
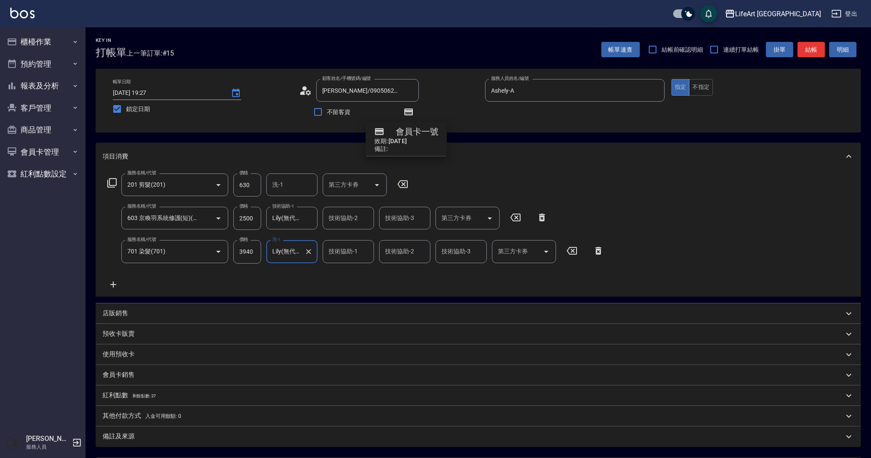
type input "Lily(無代號)"
click at [345, 247] on div "技術協助-1 技術協助-1" at bounding box center [348, 251] width 51 height 23
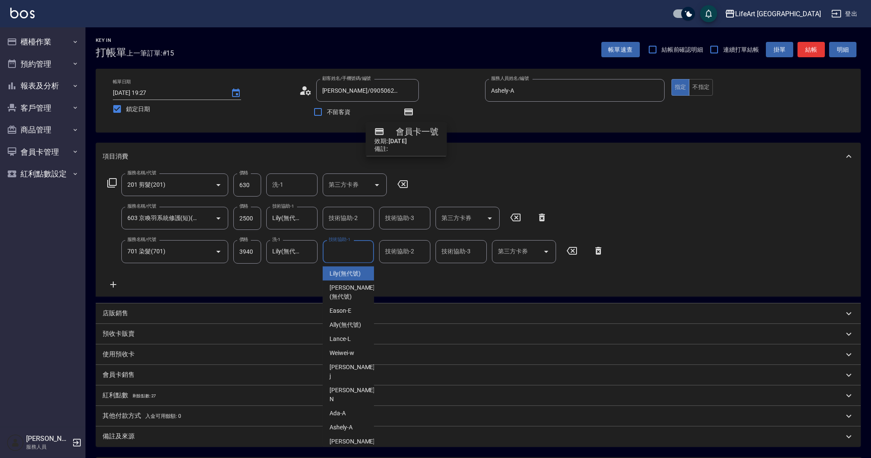
click at [395, 252] on input "技術協助-2" at bounding box center [405, 251] width 44 height 15
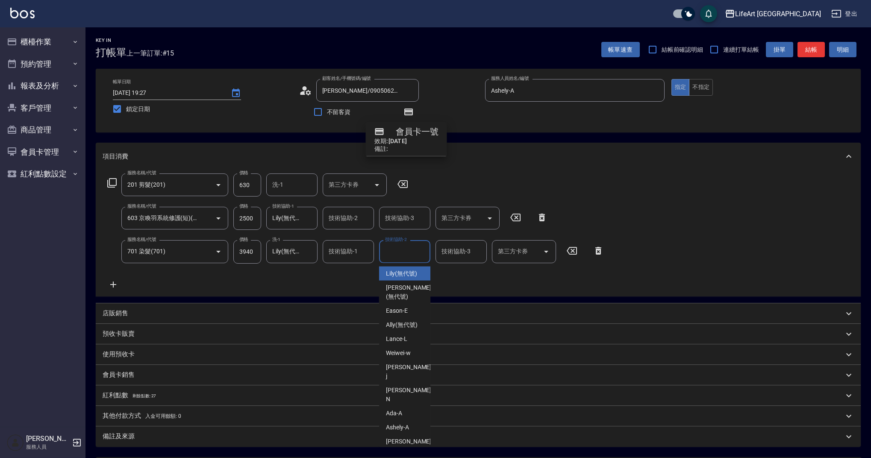
click at [403, 273] on span "Lily (無代號)" at bounding box center [401, 273] width 31 height 9
type input "Lily(無代號)"
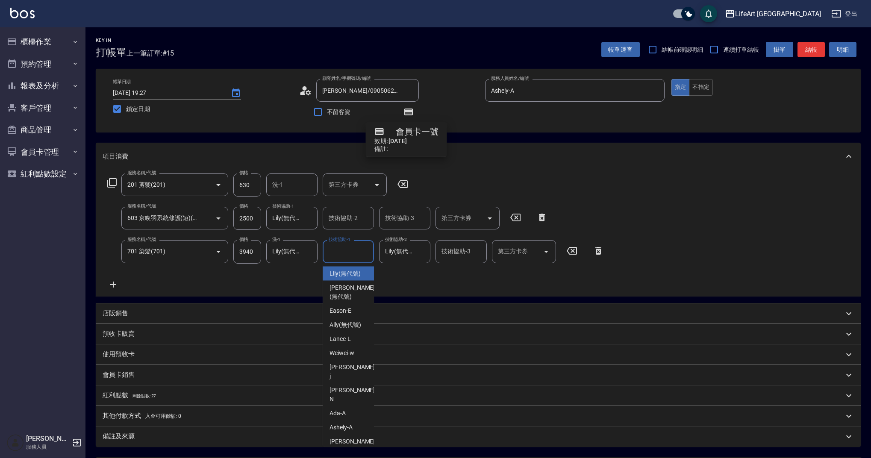
click at [359, 255] on input "技術協助-1" at bounding box center [349, 251] width 44 height 15
click at [365, 271] on div "Lily (無代號)" at bounding box center [348, 274] width 51 height 14
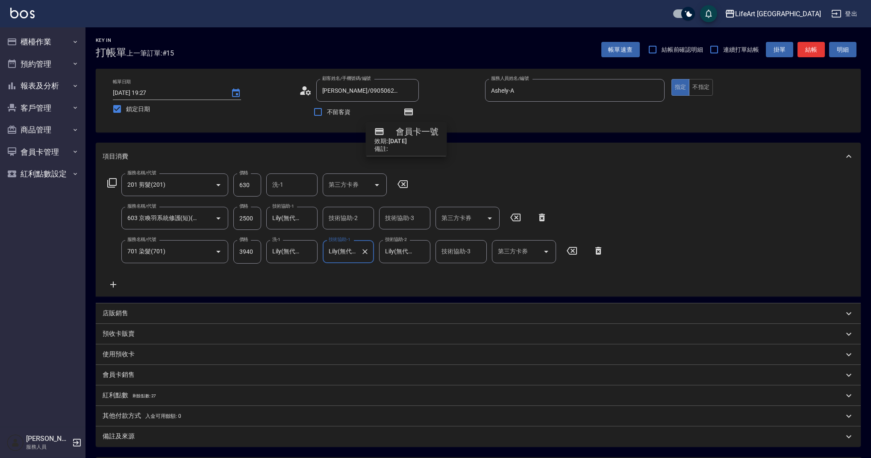
type input "Lily(無代號)"
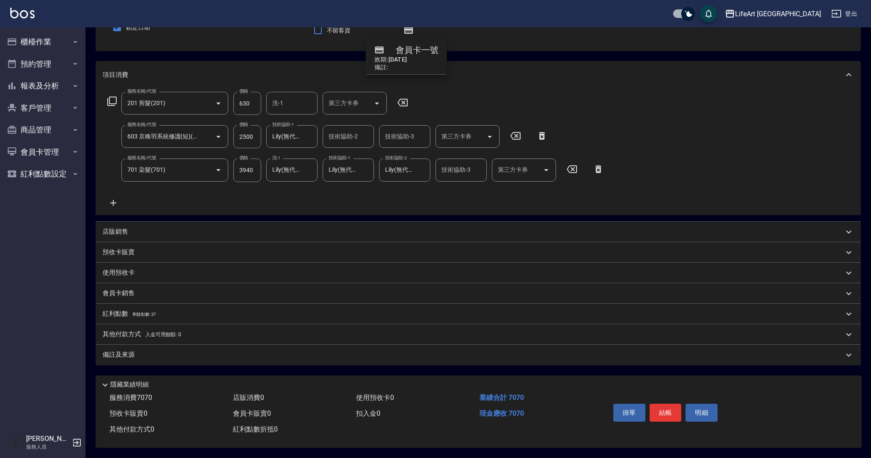
click at [145, 350] on div "備註及來源" at bounding box center [473, 354] width 741 height 9
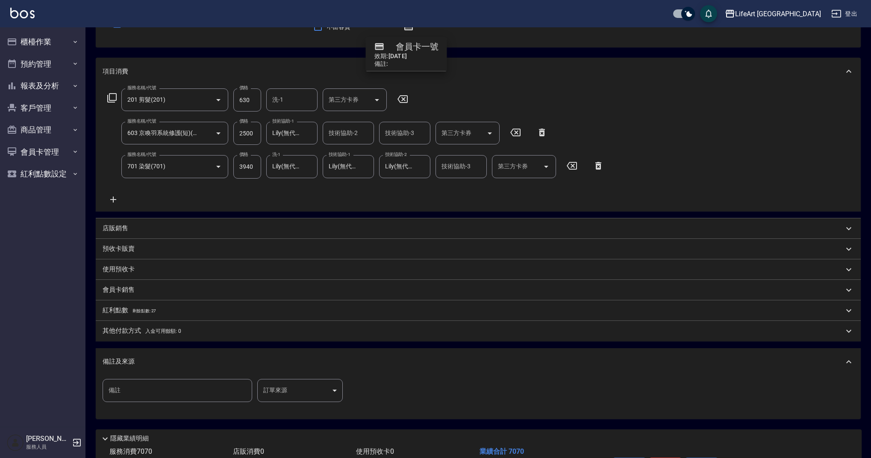
click at [310, 395] on body "LifeArt 蘆洲 登出 櫃檯作業 打帳單 帳單列表 現金收支登錄 高階收支登錄 材料自購登錄 每日結帳 排班表 現場電腦打卡 預約管理 預約管理 單日預約…" at bounding box center [435, 213] width 871 height 597
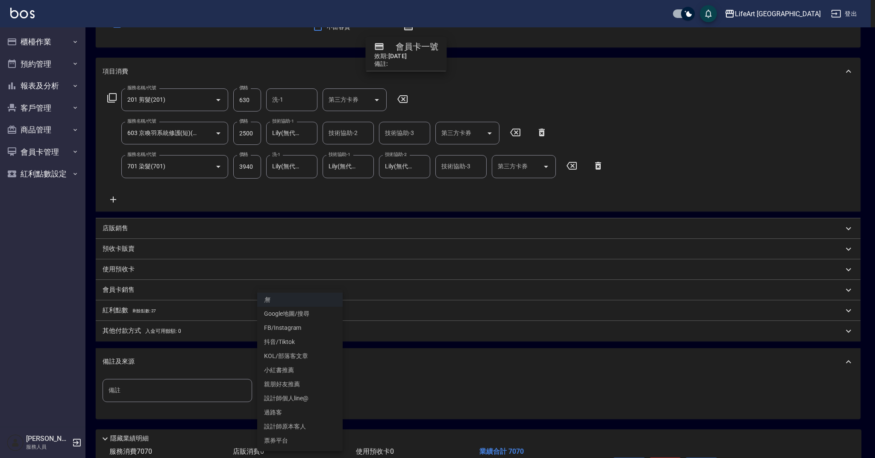
click at [301, 424] on li "設計師原本客人" at bounding box center [299, 427] width 85 height 14
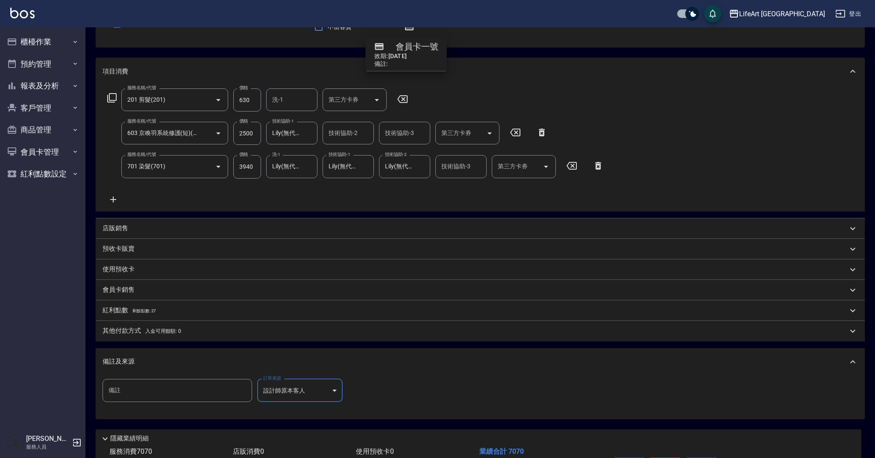
type input "設計師原本客人"
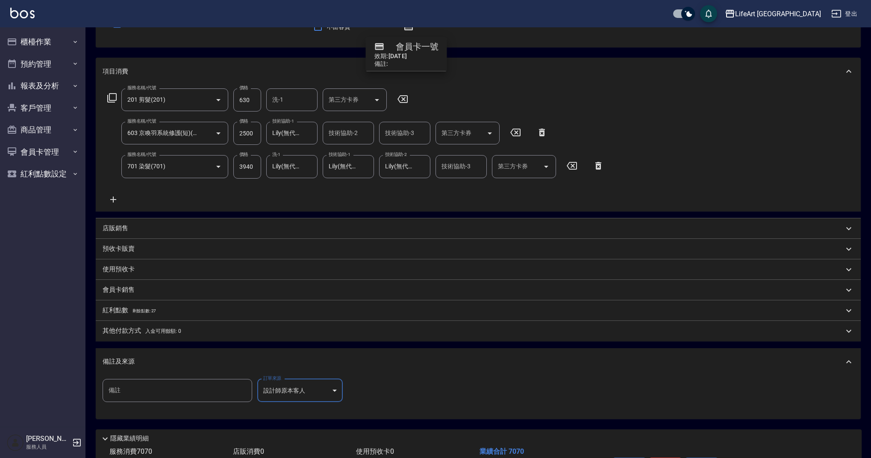
click at [125, 228] on p "店販銷售" at bounding box center [116, 228] width 26 height 9
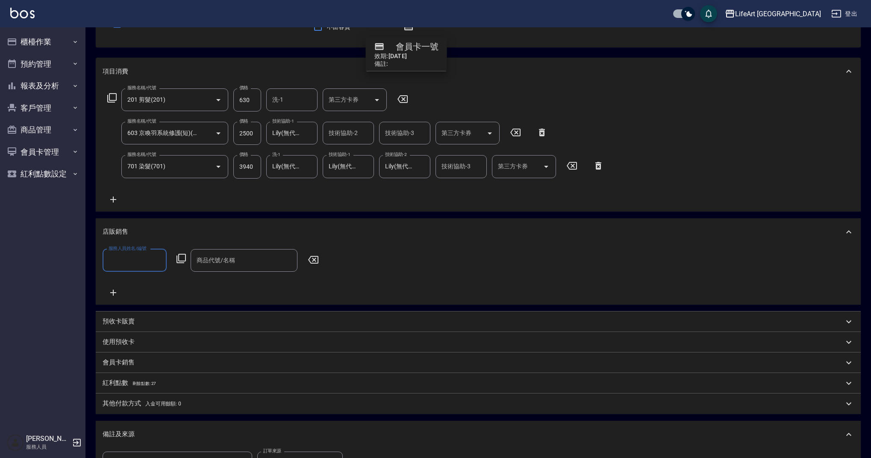
click at [127, 261] on input "服務人員姓名/編號" at bounding box center [134, 260] width 56 height 15
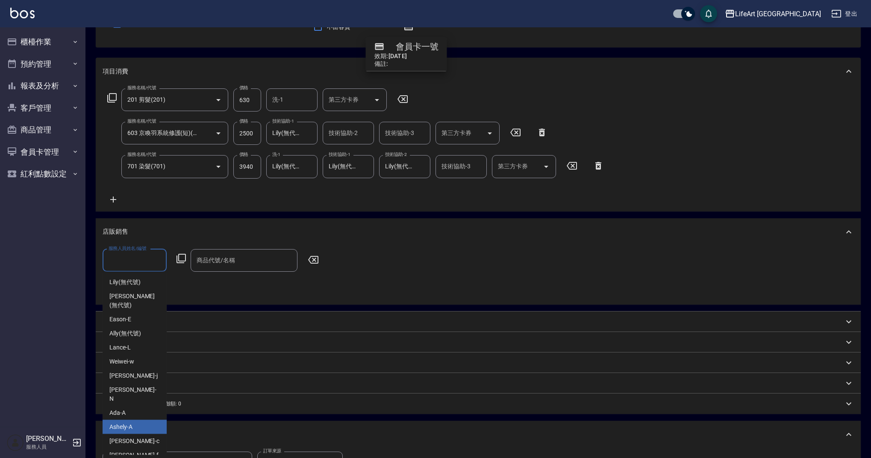
click at [122, 420] on div "Ashely -A" at bounding box center [135, 427] width 64 height 14
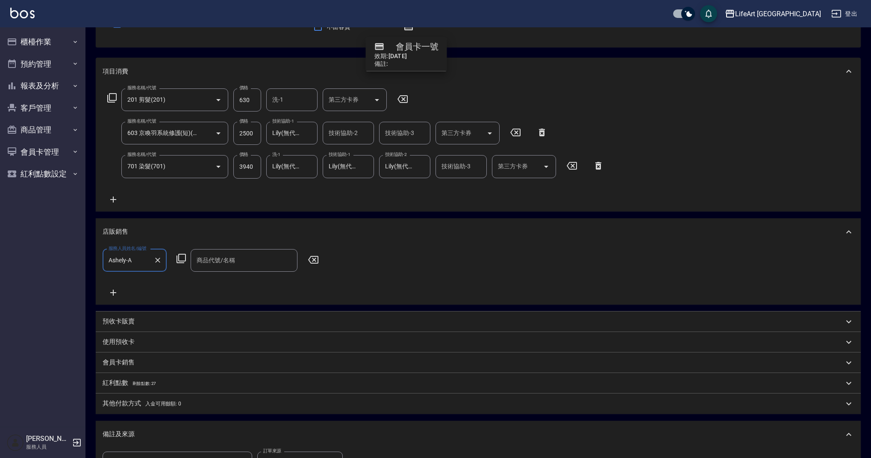
type input "Ashely-A"
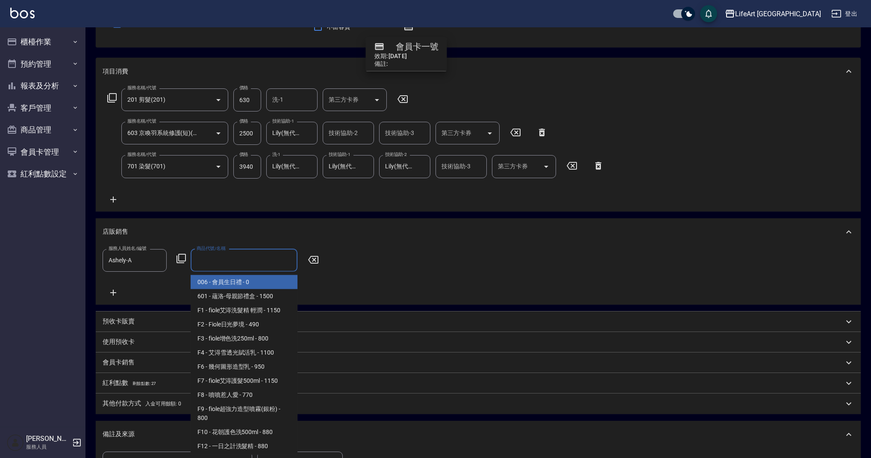
click at [213, 262] on input "商品代號/名稱" at bounding box center [243, 260] width 99 height 15
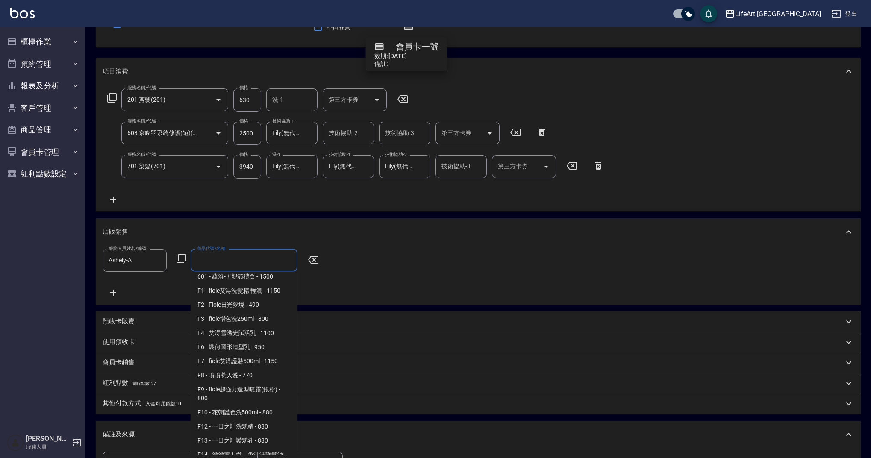
scroll to position [0, 0]
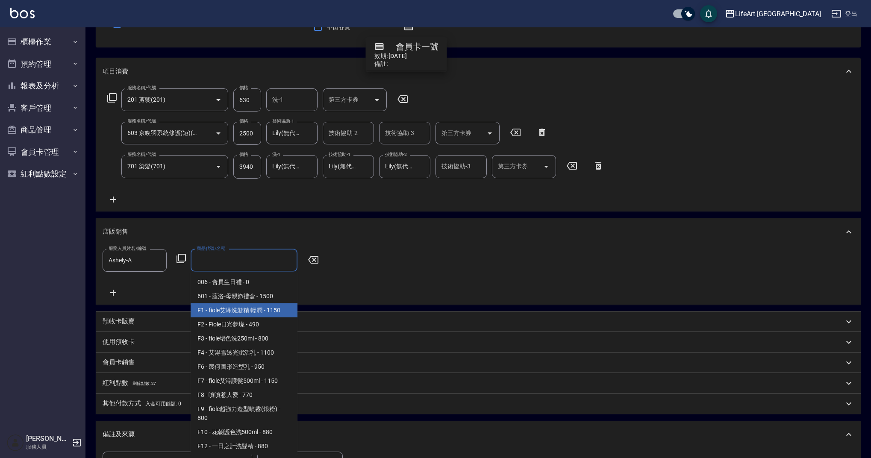
click at [263, 312] on span "F1 - fiole艾淂洗髮精 輕潤 - 1150" at bounding box center [244, 310] width 107 height 14
type input "fiole艾淂洗髮精 輕潤"
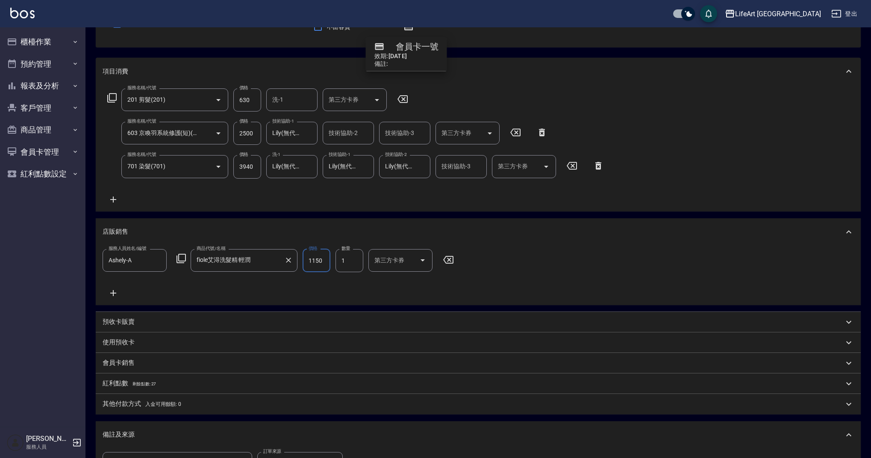
drag, startPoint x: 323, startPoint y: 262, endPoint x: 286, endPoint y: 261, distance: 36.8
click at [286, 261] on div "服務人員姓名/編號 [PERSON_NAME]-A 服務人員姓名/編號 商品代號/名稱 fiole艾淂洗髮精 輕潤 商品代號/名稱 價格 1150 價格 數量…" at bounding box center [281, 260] width 356 height 23
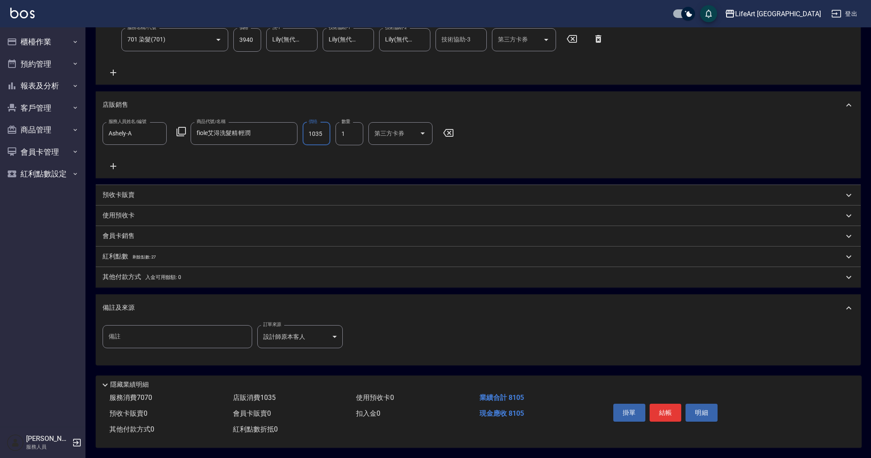
type input "1035"
click at [162, 277] on p "其他付款方式 入金可用餘額: 0" at bounding box center [142, 277] width 79 height 9
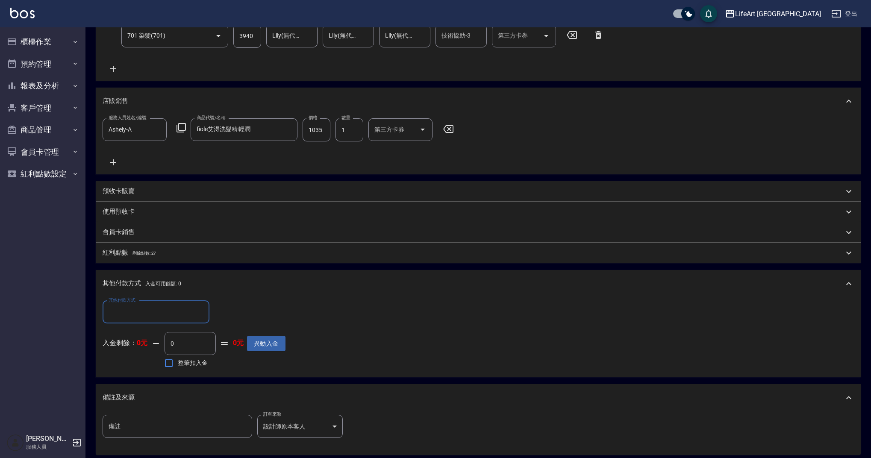
click at [174, 314] on input "其他付款方式" at bounding box center [155, 312] width 99 height 15
click at [146, 336] on span "轉帳" at bounding box center [156, 334] width 107 height 14
type input "轉帳"
drag, startPoint x: 243, startPoint y: 310, endPoint x: 215, endPoint y: 316, distance: 28.0
click at [215, 316] on input "0" at bounding box center [247, 312] width 64 height 23
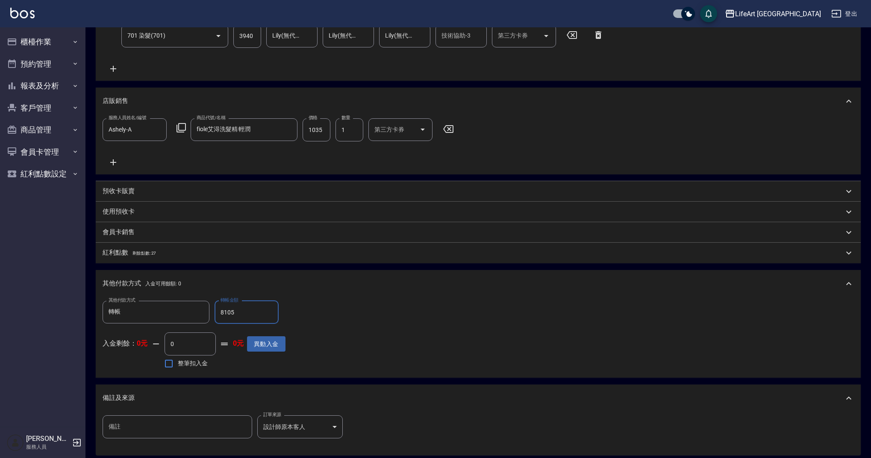
scroll to position [310, 0]
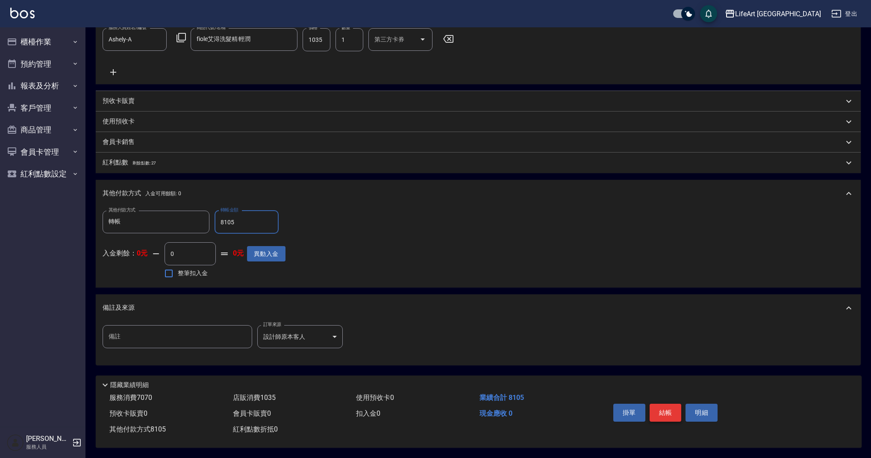
type input "8105"
click at [666, 406] on button "結帳" at bounding box center [666, 413] width 32 height 18
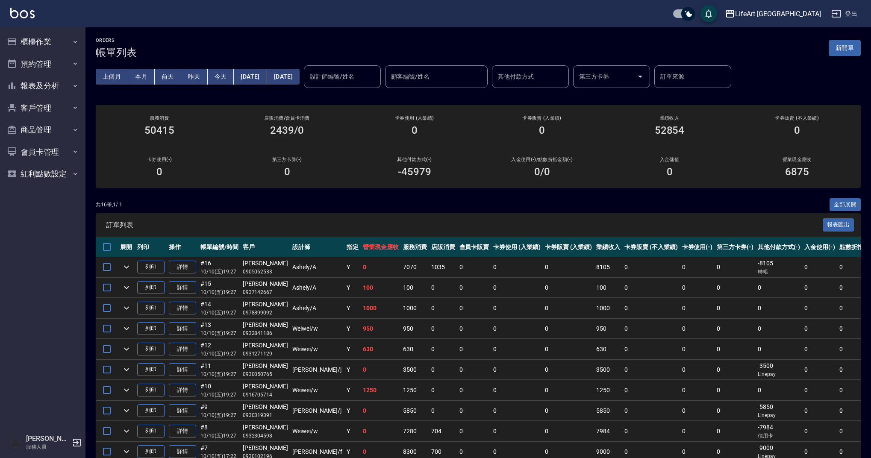
click at [851, 47] on button "新開單" at bounding box center [845, 48] width 32 height 16
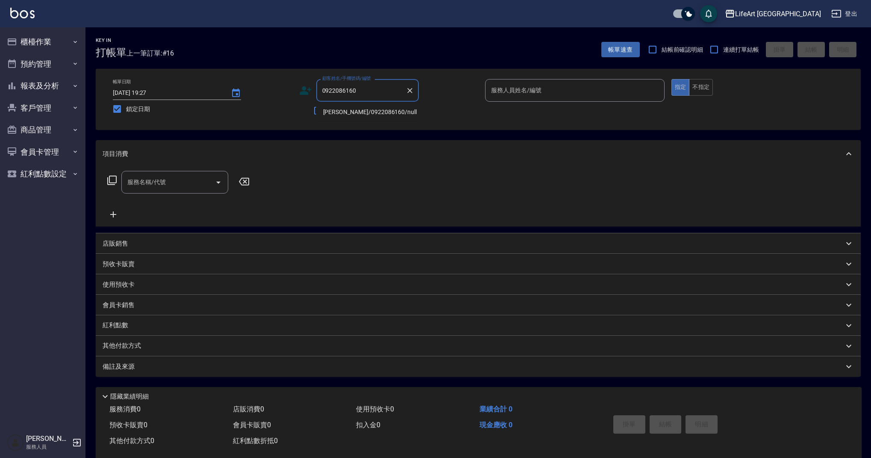
click at [364, 112] on li "[PERSON_NAME]/0922086160/null" at bounding box center [367, 112] width 103 height 14
type input "[PERSON_NAME]/0922086160/null"
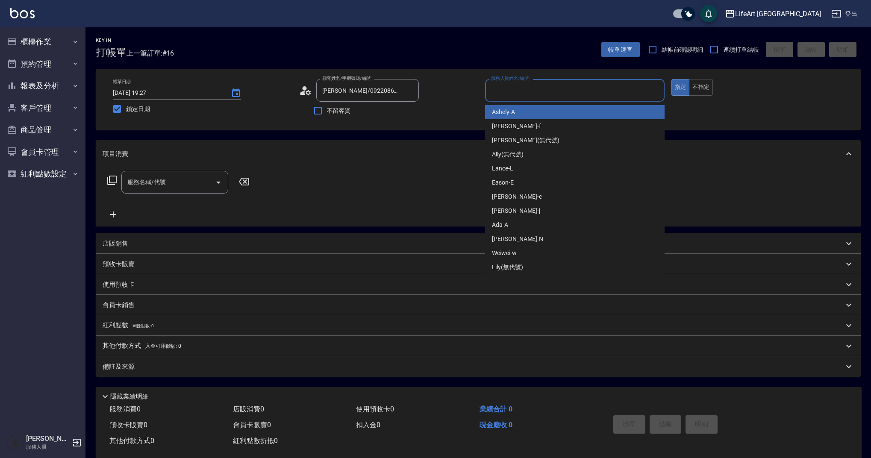
click at [564, 91] on input "服務人員姓名/編號" at bounding box center [575, 90] width 172 height 15
click at [547, 107] on div "Ashely -A" at bounding box center [575, 112] width 180 height 14
type input "Ashely-A"
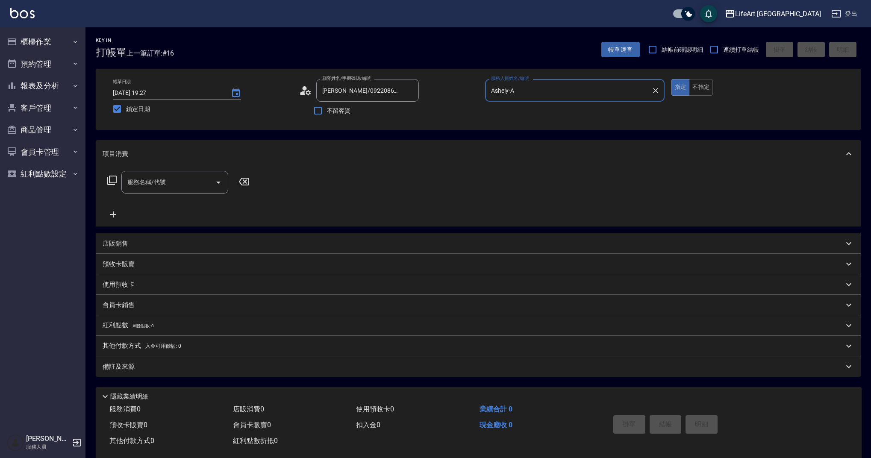
click at [180, 189] on input "服務名稱/代號" at bounding box center [168, 182] width 86 height 15
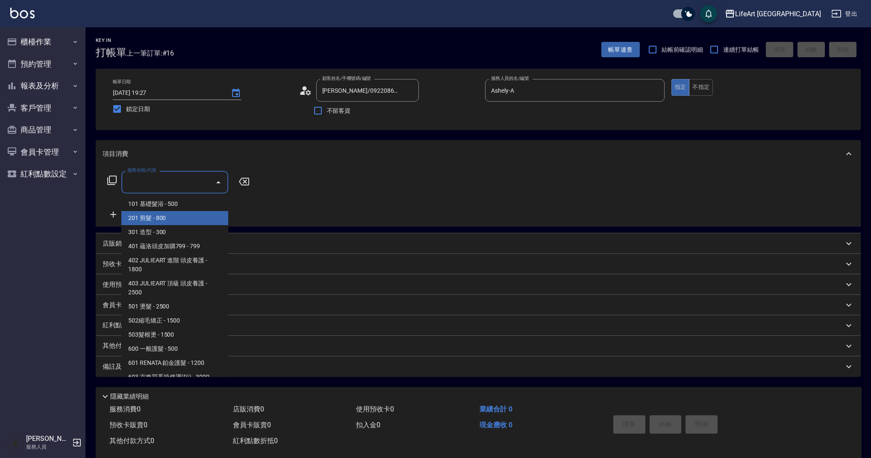
click at [159, 218] on span "201 剪髮 - 800" at bounding box center [174, 218] width 107 height 14
type input "201 剪髮(201)"
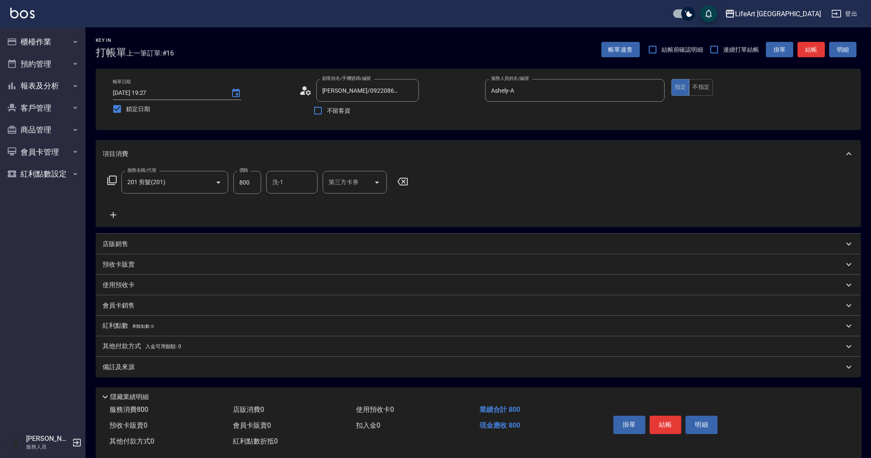
click at [115, 214] on icon at bounding box center [113, 215] width 21 height 10
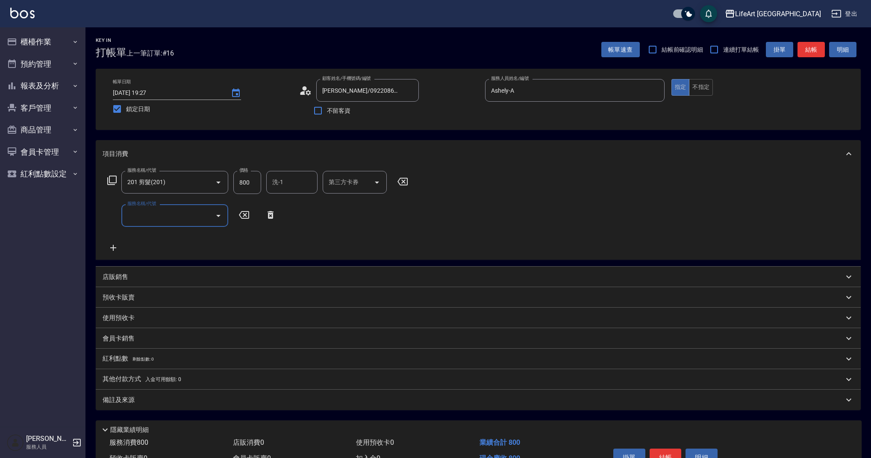
click at [185, 217] on input "服務名稱/代號" at bounding box center [168, 215] width 86 height 15
drag, startPoint x: 230, startPoint y: 272, endPoint x: 233, endPoint y: 296, distance: 23.6
click at [233, 296] on div "項目消費 服務名稱/代號 201 剪髮(201) 服務名稱/代號 價格 800 價格 洗-1 洗-1 第三方卡券 第三方卡券 服務名稱/代號 服務名稱/代號 …" at bounding box center [478, 275] width 765 height 270
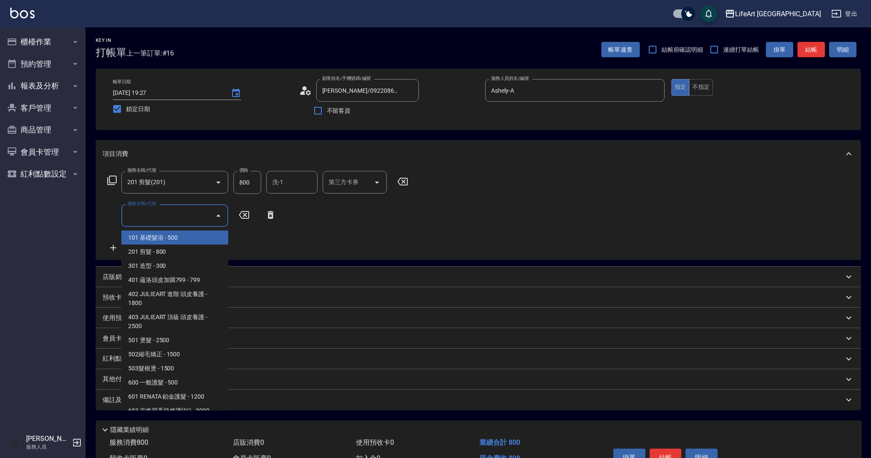
click at [194, 216] on input "服務名稱/代號" at bounding box center [168, 215] width 86 height 15
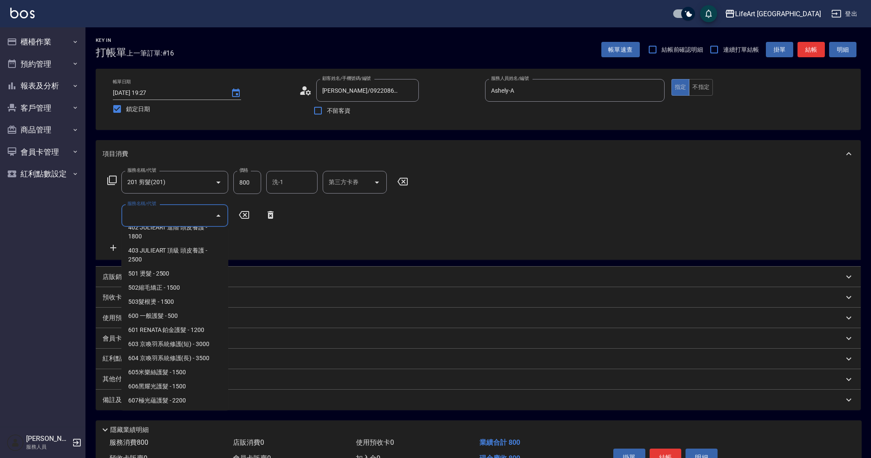
scroll to position [72, 0]
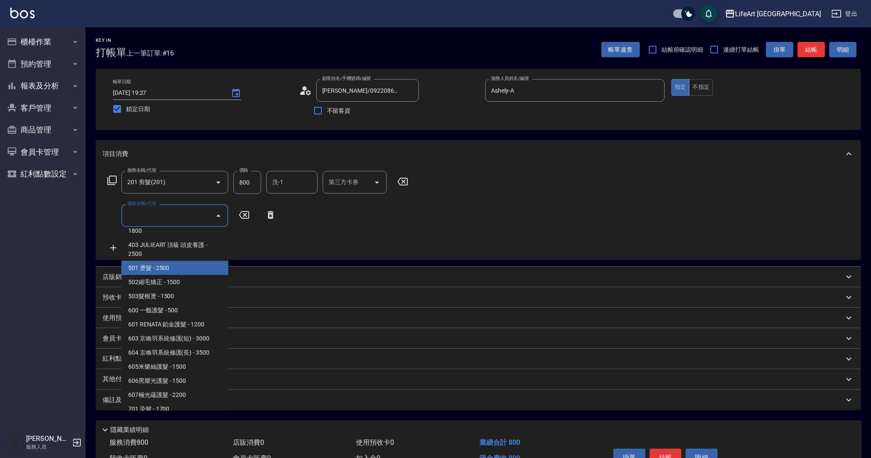
click at [188, 268] on span "501 燙髮 - 2500" at bounding box center [174, 268] width 107 height 14
type input "501 燙髮(501)"
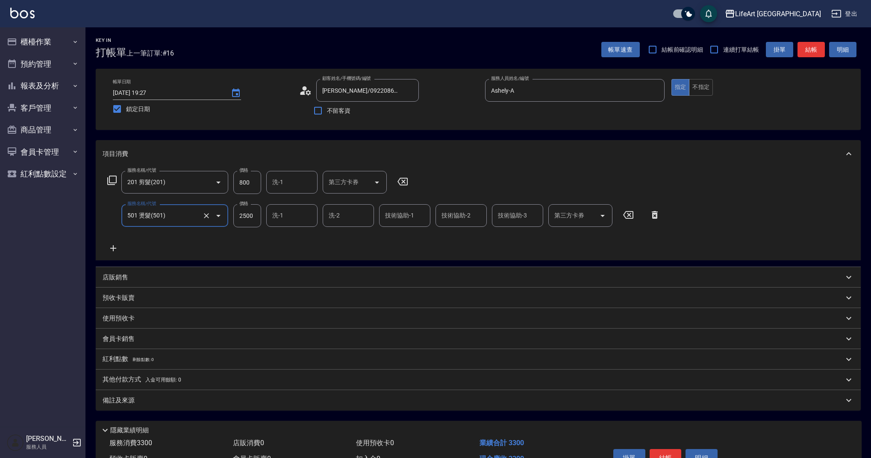
click at [115, 246] on icon at bounding box center [113, 248] width 21 height 10
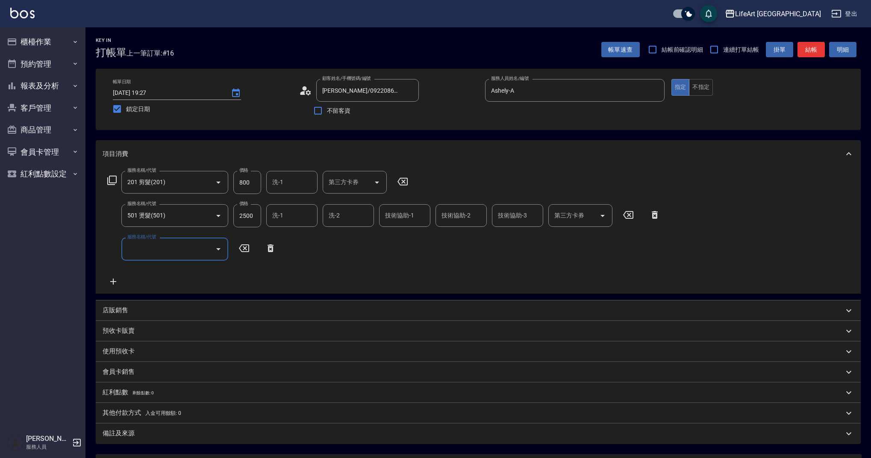
click at [146, 259] on div "服務名稱/代號" at bounding box center [174, 249] width 107 height 23
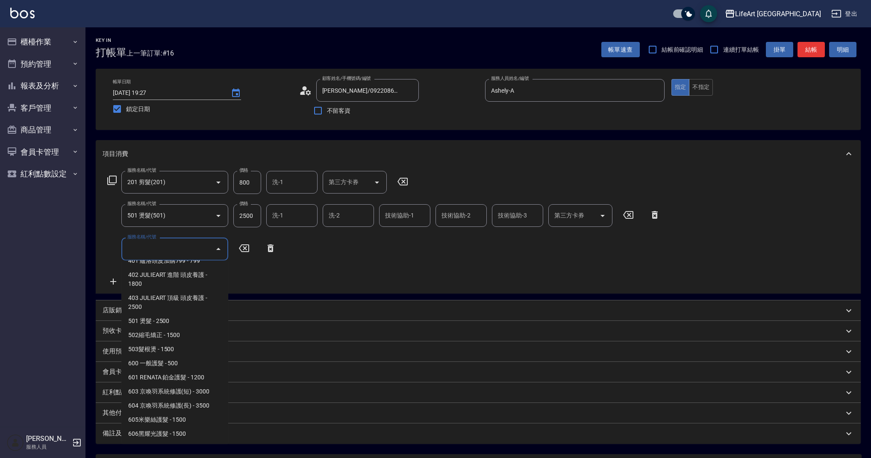
scroll to position [109, 0]
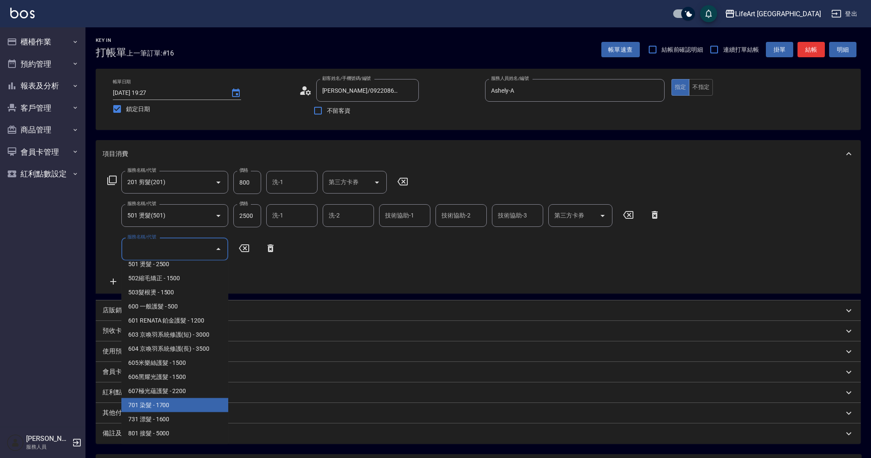
click at [171, 404] on span "701 染髮 - 1700" at bounding box center [174, 405] width 107 height 14
type input "701 染髮(701)"
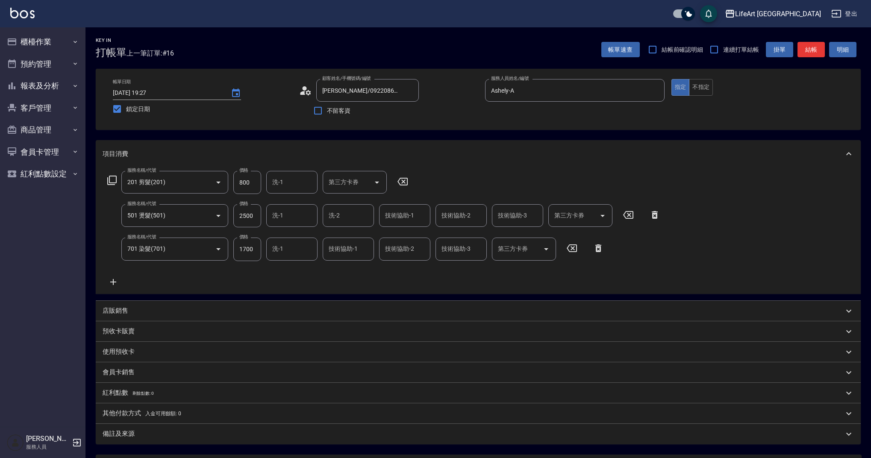
click at [115, 280] on icon at bounding box center [113, 282] width 21 height 10
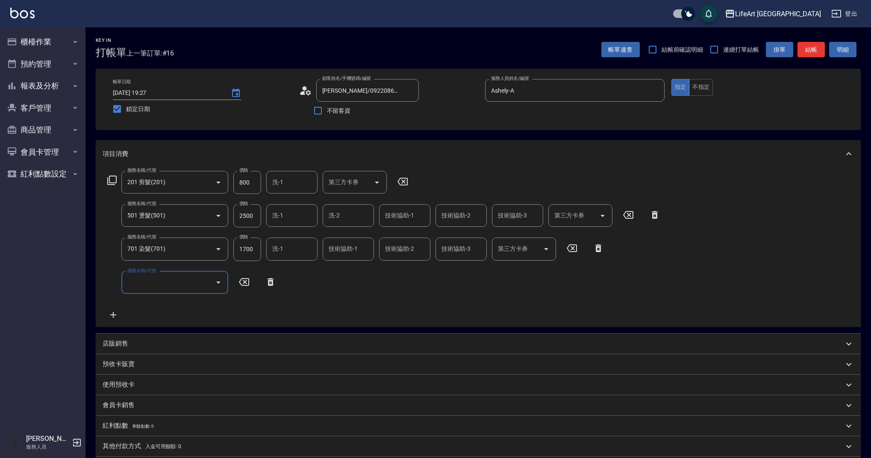
click at [172, 282] on input "服務名稱/代號" at bounding box center [168, 282] width 86 height 15
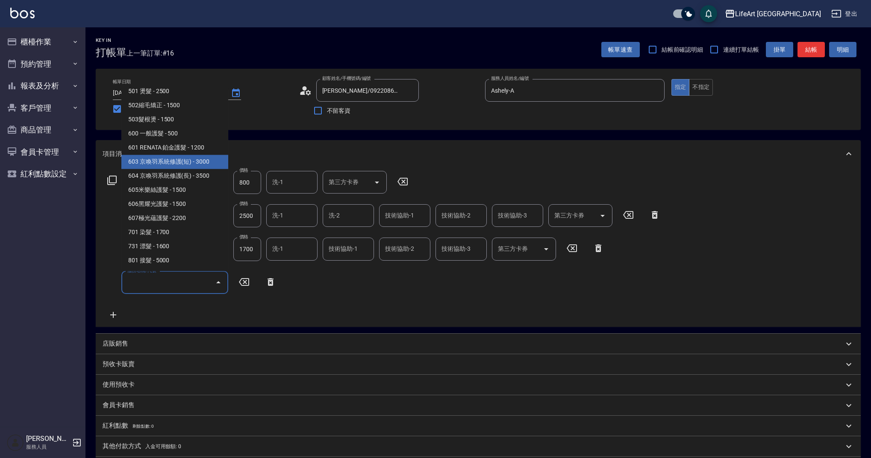
click at [183, 164] on span "603 京喚羽系統修護(短) - 3000" at bounding box center [174, 162] width 107 height 14
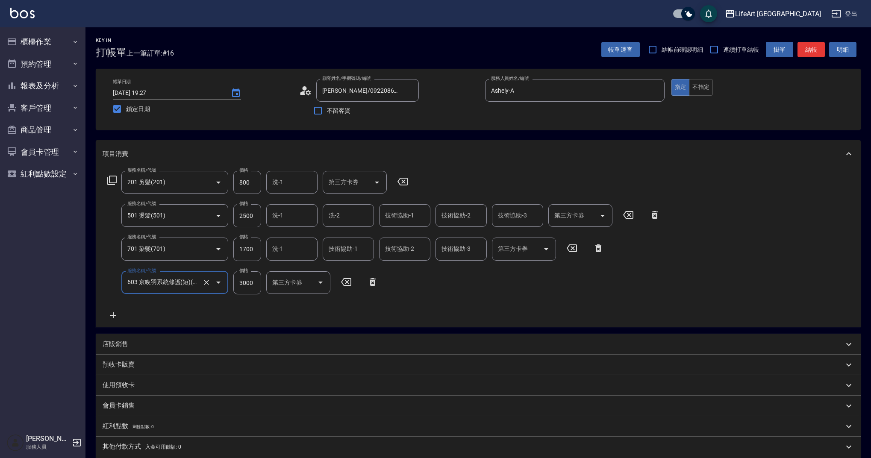
type input "603 京喚羽系統修護(短)(603)"
drag, startPoint x: 241, startPoint y: 281, endPoint x: 230, endPoint y: 280, distance: 10.8
click at [230, 280] on div "服務名稱/代號 603 京喚羽系統修護(短)(603) 服務名稱/代號 價格 3000 價格 技術協助-1 技術協助-1 技術協助-2 技術協助-2 技術協助…" at bounding box center [328, 282] width 450 height 23
type input "2500"
drag, startPoint x: 224, startPoint y: 251, endPoint x: 218, endPoint y: 251, distance: 6.0
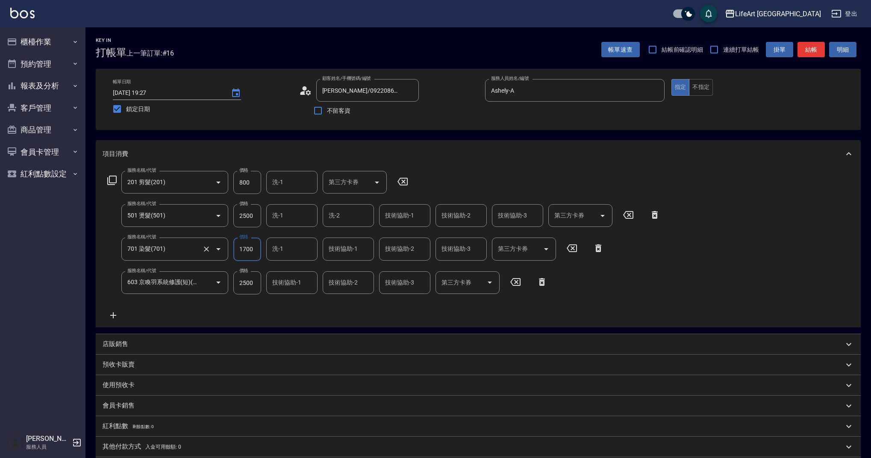
click at [218, 251] on div "服務名稱/代號 701 染髮(701) 服務名稱/代號 價格 1700 價格 洗-1 洗-1 技術協助-1 技術協助-1 技術協助-2 技術協助-2 技術協助…" at bounding box center [356, 249] width 507 height 23
type input "2740"
drag, startPoint x: 254, startPoint y: 183, endPoint x: 230, endPoint y: 181, distance: 24.0
click at [230, 181] on div "服務名稱/代號 201 剪髮(201) 服務名稱/代號 價格 800 價格 洗-1 洗-1 第三方卡券 第三方卡券" at bounding box center [258, 182] width 311 height 23
drag, startPoint x: 257, startPoint y: 213, endPoint x: 228, endPoint y: 218, distance: 29.6
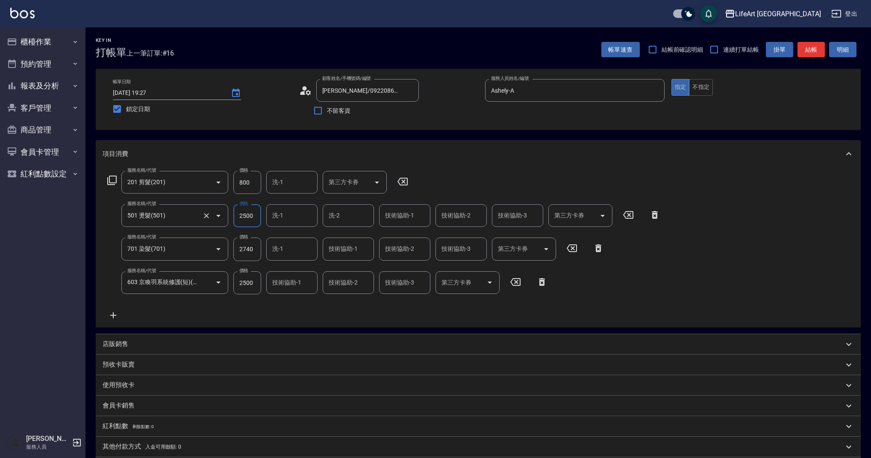
click at [228, 218] on div "服務名稱/代號 501 燙髮(501) 服務名稱/代號 價格 2500 價格 洗-1 洗-1 洗-2 洗-2 技術協助-1 技術協助-1 技術協助-2 技術協…" at bounding box center [384, 215] width 563 height 23
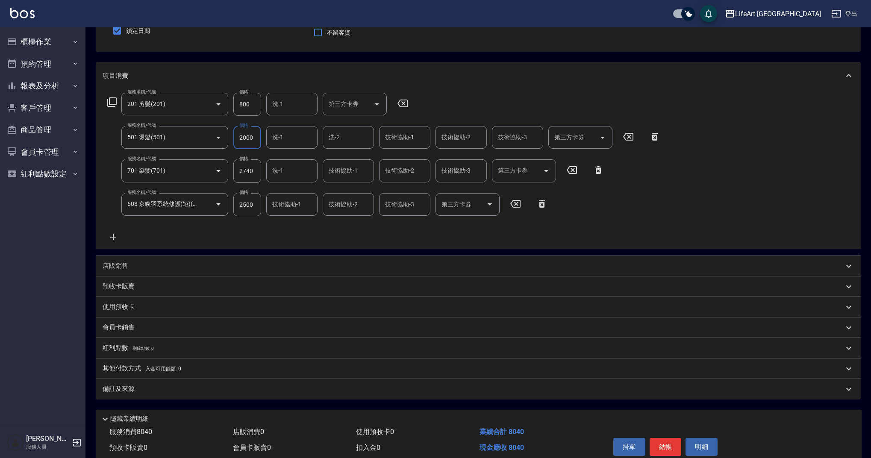
scroll to position [77, 0]
type input "2000"
click at [257, 172] on input "2740" at bounding box center [247, 172] width 28 height 23
drag, startPoint x: 234, startPoint y: 171, endPoint x: 223, endPoint y: 170, distance: 11.5
click at [223, 170] on div "服務名稱/代號 701 染髮(701) 服務名稱/代號 價格 2740 價格 洗-1 洗-1 技術協助-1 技術協助-1 技術協助-2 技術協助-2 技術協助…" at bounding box center [356, 172] width 507 height 23
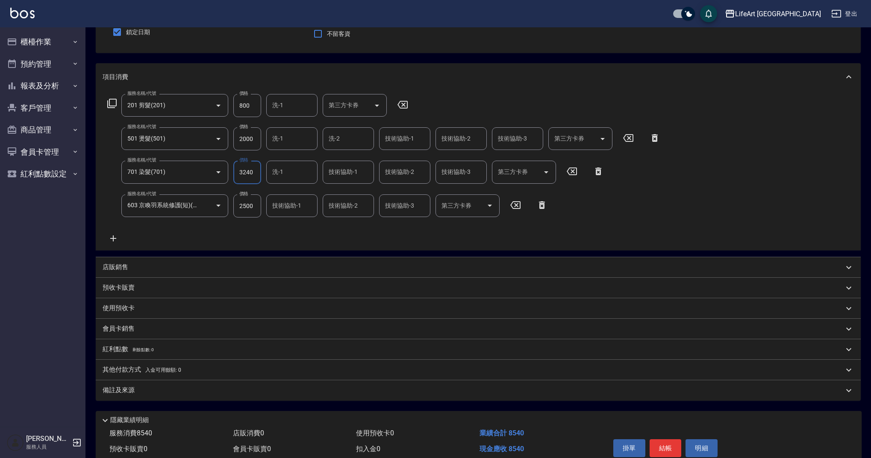
scroll to position [116, 0]
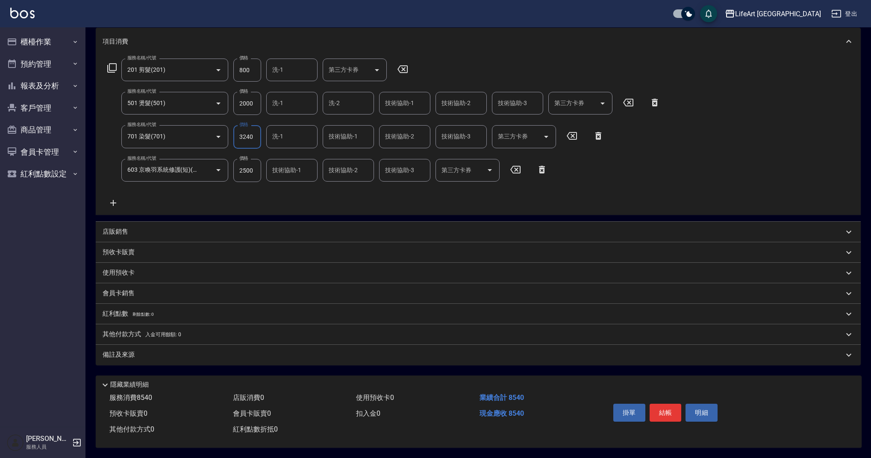
type input "3240"
click at [302, 98] on input "洗-1" at bounding box center [292, 103] width 44 height 15
click at [293, 321] on span "Lily (無代號)" at bounding box center [288, 325] width 31 height 9
type input "Lily(無代號)"
click at [361, 92] on div "洗-2" at bounding box center [348, 103] width 51 height 23
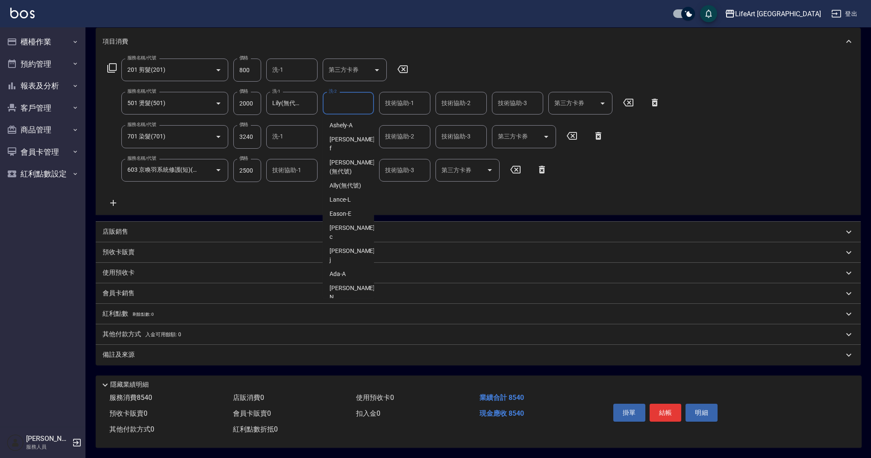
click at [349, 321] on span "Lily (無代號)" at bounding box center [345, 325] width 31 height 9
type input "Lily(無代號)"
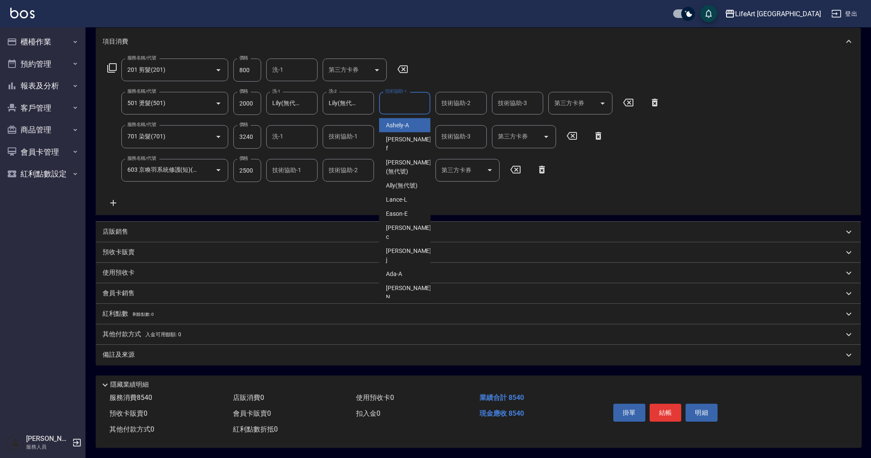
click at [422, 96] on input "技術協助-1" at bounding box center [405, 103] width 44 height 15
click at [392, 318] on div "Lily (無代號)" at bounding box center [404, 325] width 51 height 14
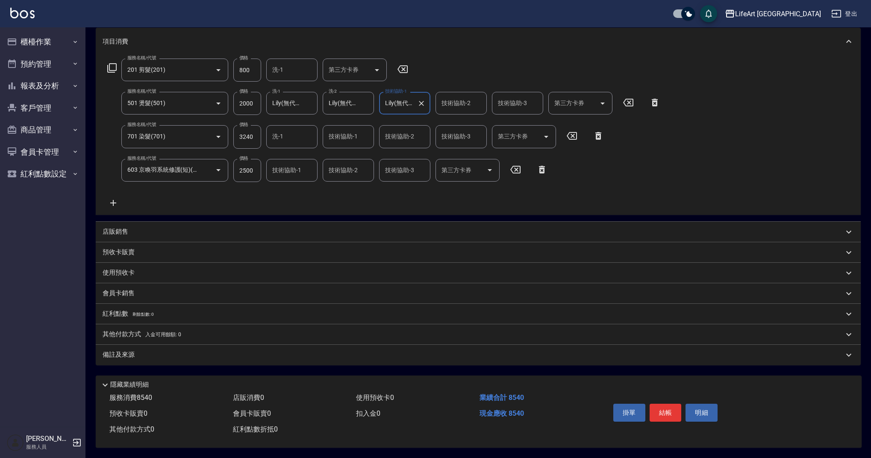
type input "Lily(無代號)"
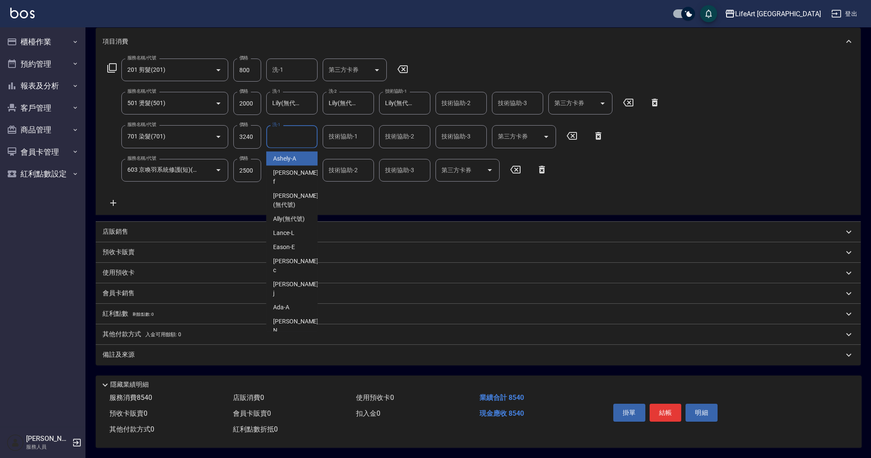
click at [280, 138] on input "洗-1" at bounding box center [292, 136] width 44 height 15
click at [302, 352] on div "Lily (無代號)" at bounding box center [291, 359] width 51 height 14
type input "Lily(無代號)"
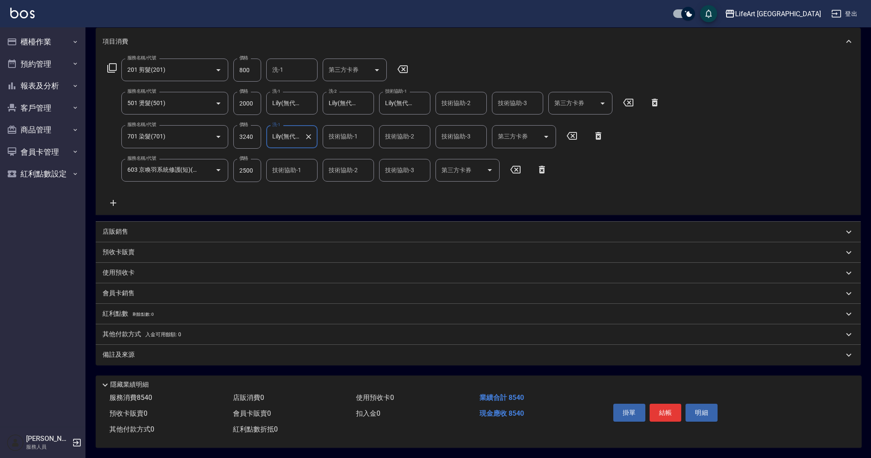
click at [336, 134] on div "技術協助-1 技術協助-1" at bounding box center [348, 136] width 51 height 23
click at [336, 352] on div "Lily (無代號)" at bounding box center [348, 359] width 51 height 14
type input "Lily(無代號)"
click at [412, 132] on div "技術協助-2 技術協助-2" at bounding box center [404, 136] width 51 height 23
click at [389, 354] on span "Lily (無代號)" at bounding box center [401, 358] width 31 height 9
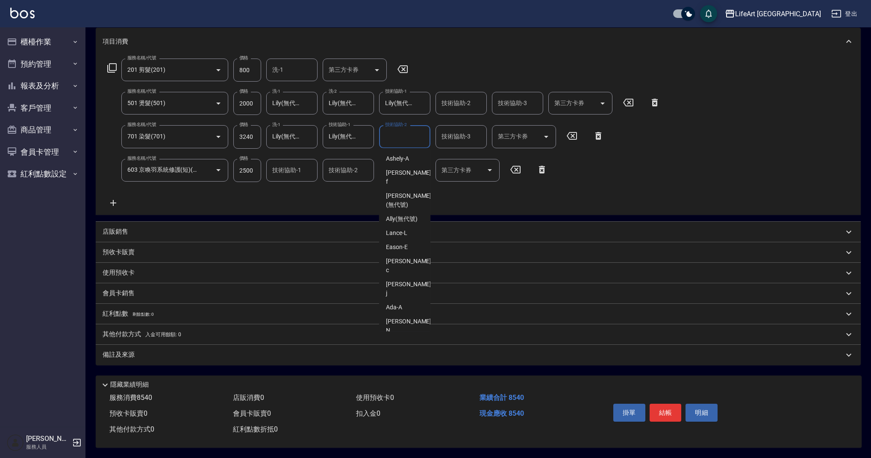
type input "Lily(無代號)"
click at [283, 170] on input "技術協助-1" at bounding box center [292, 170] width 44 height 15
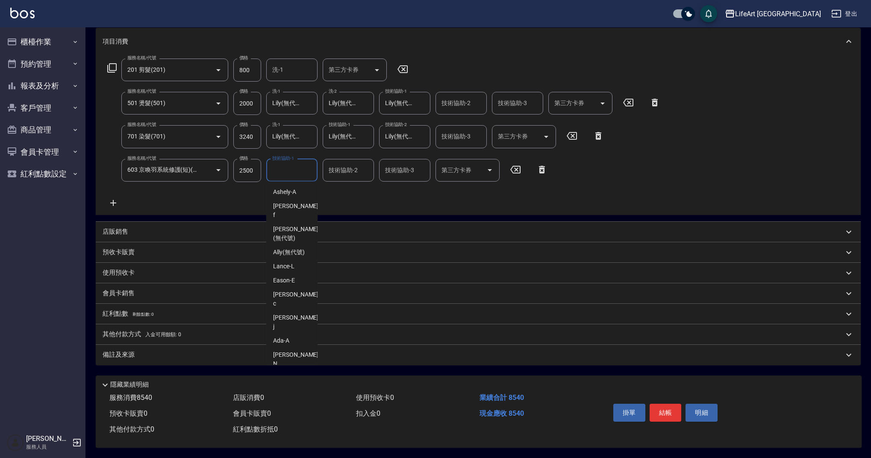
click at [303, 388] on span "Lily (無代號)" at bounding box center [288, 392] width 31 height 9
type input "Lily(無代號)"
click at [158, 355] on div "備註及來源" at bounding box center [473, 354] width 741 height 9
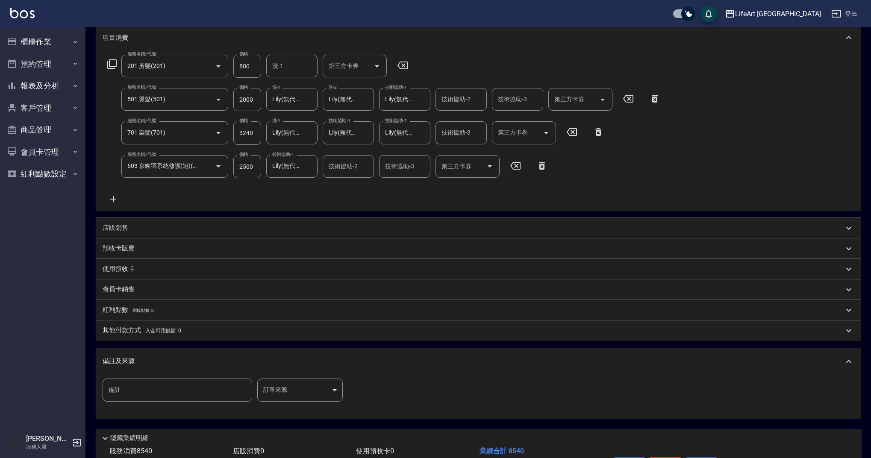
click at [305, 383] on body "LifeArt 蘆洲 登出 櫃檯作業 打帳單 帳單列表 現金收支登錄 高階收支登錄 材料自購登錄 每日結帳 排班表 現場電腦打卡 預約管理 預約管理 單日預約…" at bounding box center [435, 198] width 871 height 628
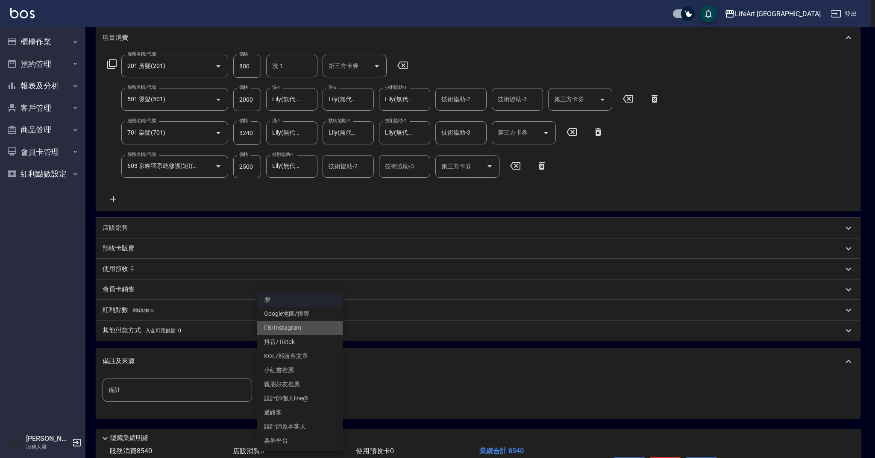
click at [297, 326] on li "FB/Instagram" at bounding box center [299, 328] width 85 height 14
type input "FB/Instagram"
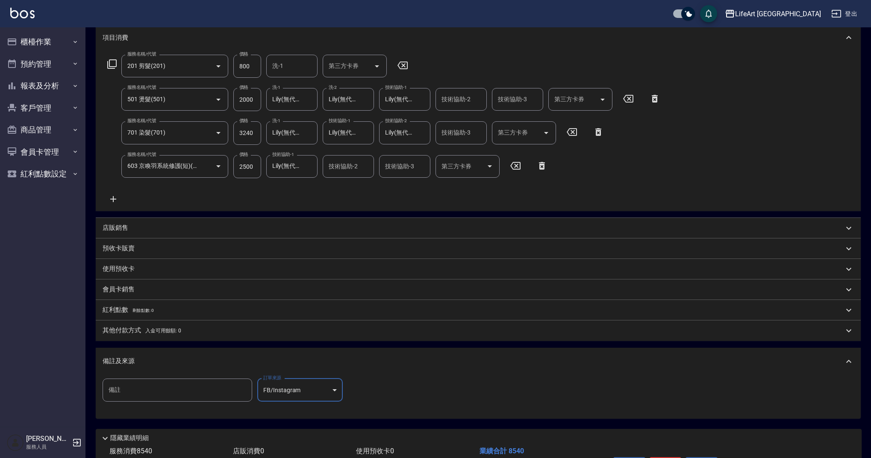
scroll to position [174, 0]
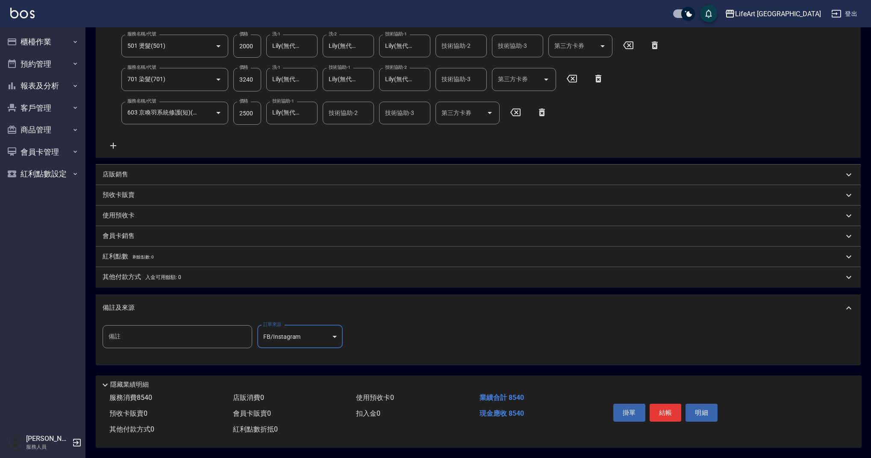
click at [117, 267] on div "其他付款方式 入金可用餘額: 0" at bounding box center [478, 277] width 765 height 21
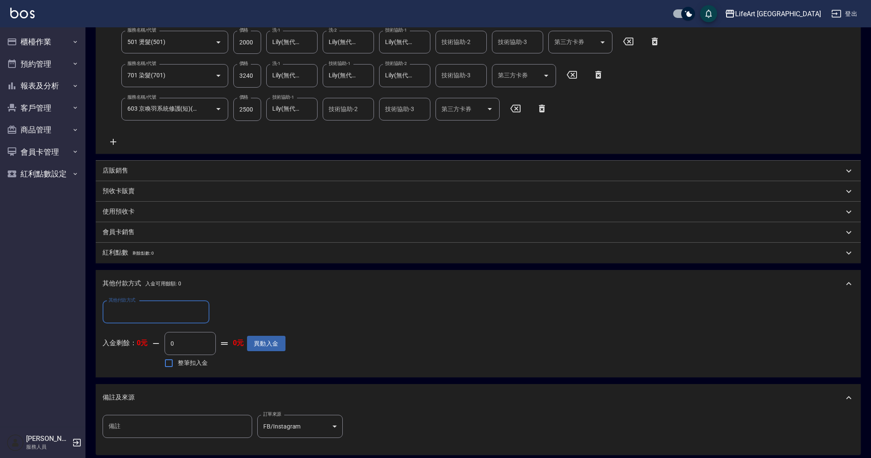
click at [175, 311] on input "其他付款方式" at bounding box center [155, 312] width 99 height 15
click at [150, 372] on span "信用卡" at bounding box center [156, 376] width 107 height 14
type input "信用卡"
drag, startPoint x: 233, startPoint y: 309, endPoint x: 212, endPoint y: 307, distance: 20.6
click at [212, 307] on div "其他付款方式 信用卡 其他付款方式 信用卡金額 0 信用卡金額" at bounding box center [194, 312] width 183 height 23
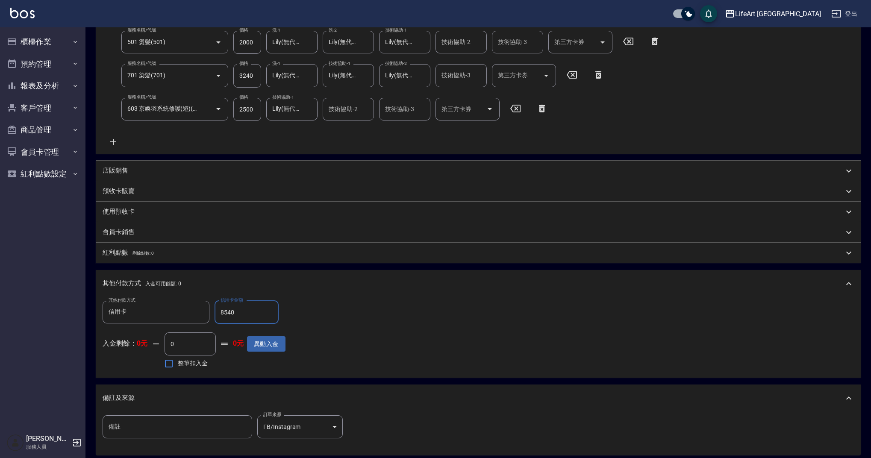
scroll to position [268, 0]
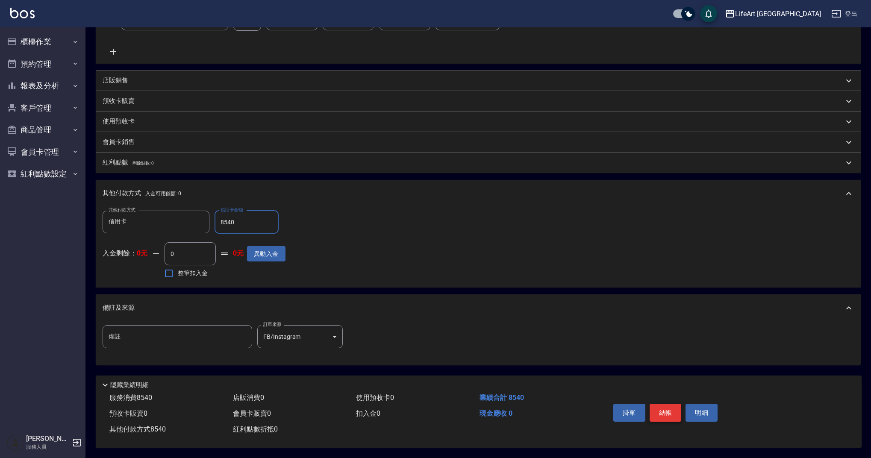
type input "8540"
click at [667, 417] on button "結帳" at bounding box center [666, 413] width 32 height 18
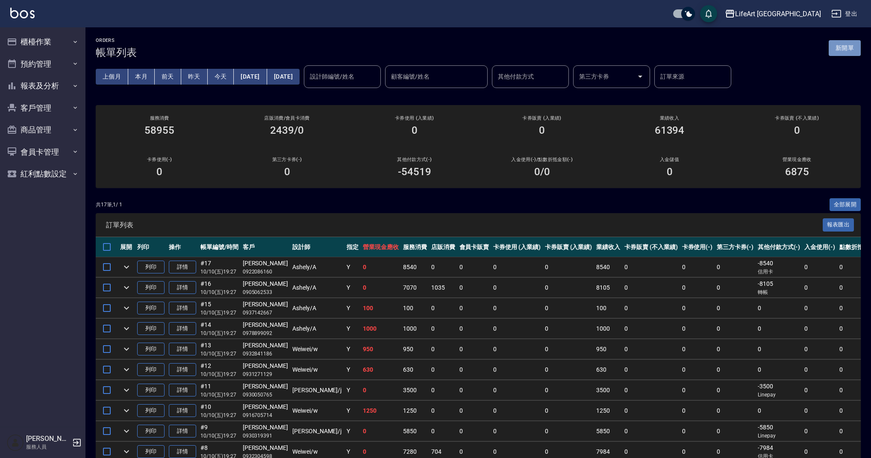
click at [852, 48] on button "新開單" at bounding box center [845, 48] width 32 height 16
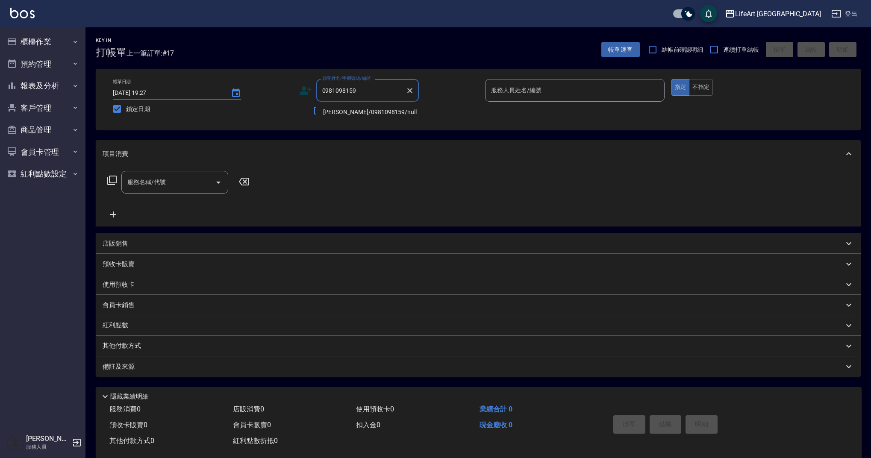
click at [361, 114] on li "[PERSON_NAME]/0981098159/null" at bounding box center [367, 112] width 103 height 14
type input "[PERSON_NAME]/0981098159/null"
type input "Ashely-A"
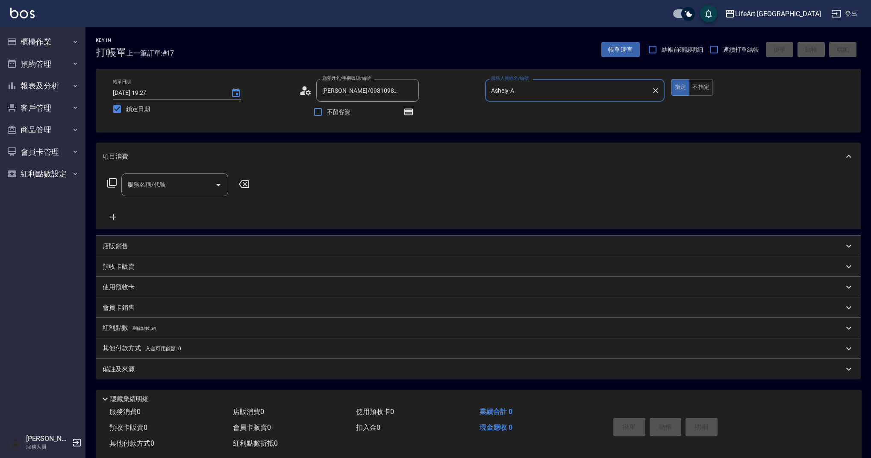
click at [412, 115] on icon "button" at bounding box center [408, 112] width 9 height 7
click at [153, 186] on input "服務名稱/代號" at bounding box center [168, 184] width 86 height 15
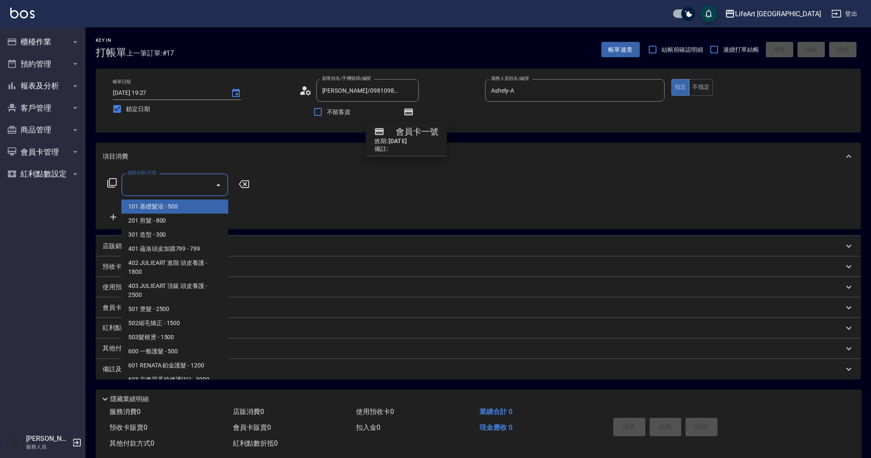
click at [172, 208] on span "101 基礎髮浴 - 500" at bounding box center [174, 207] width 107 height 14
type input "101 基礎髮浴 (101)"
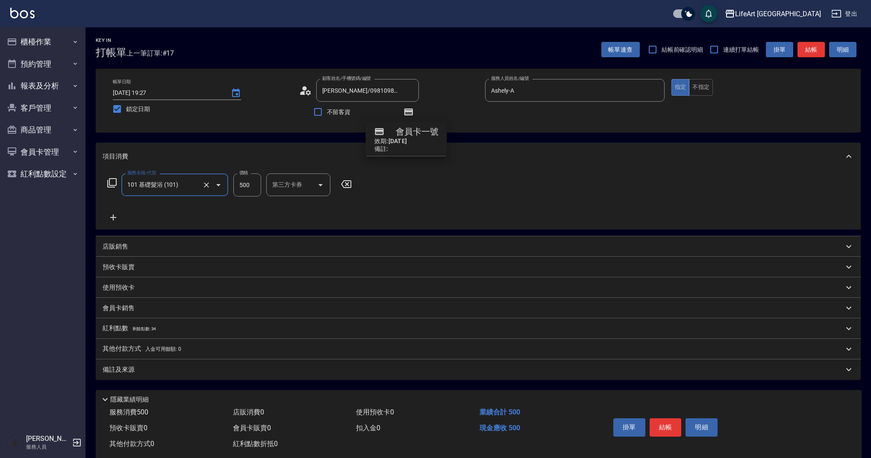
click at [119, 215] on icon at bounding box center [113, 217] width 21 height 10
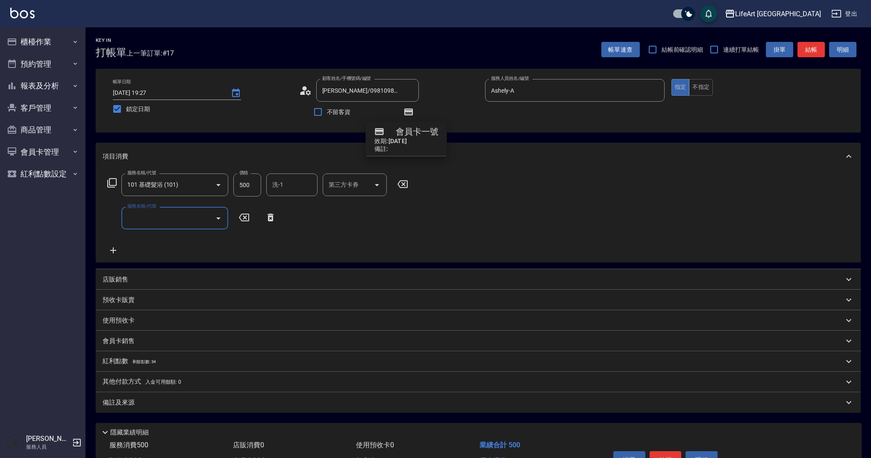
click at [156, 215] on input "服務名稱/代號" at bounding box center [168, 218] width 86 height 15
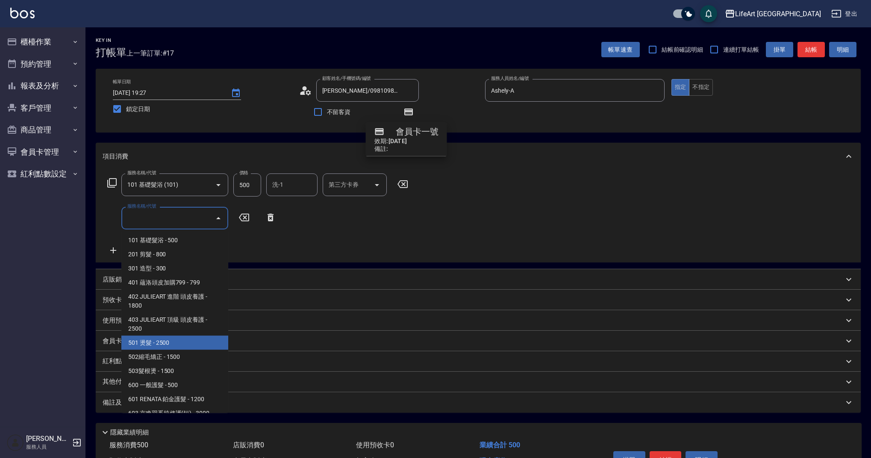
click at [183, 338] on span "501 燙髮 - 2500" at bounding box center [174, 343] width 107 height 14
type input "501 燙髮(501)"
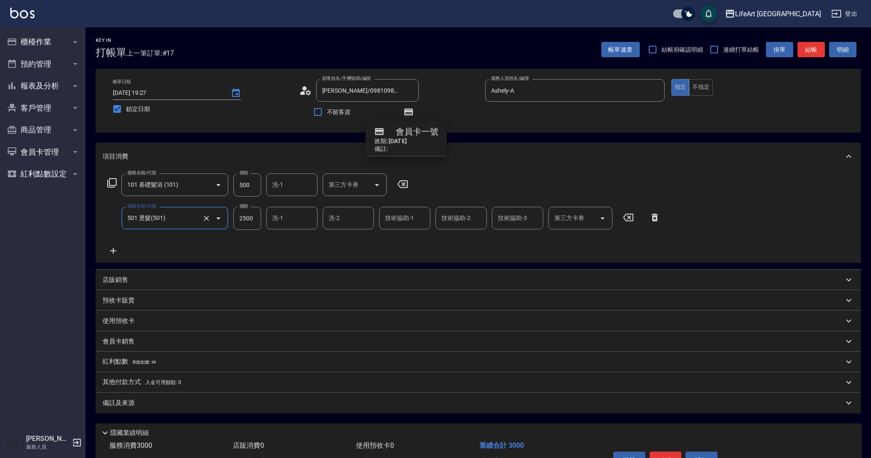
click at [116, 247] on icon at bounding box center [113, 251] width 21 height 10
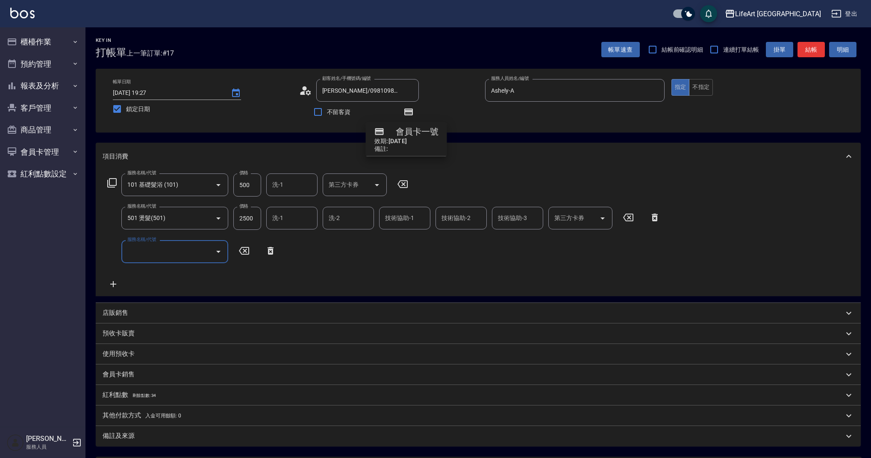
click at [186, 253] on input "服務名稱/代號" at bounding box center [168, 251] width 86 height 15
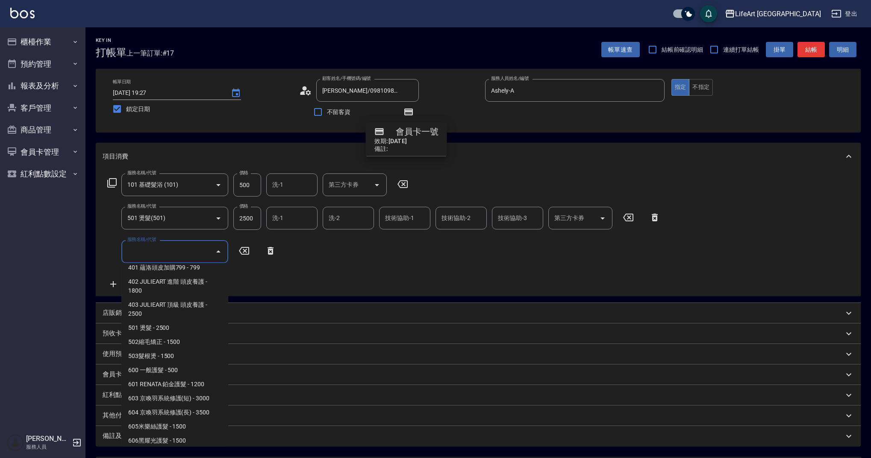
scroll to position [109, 0]
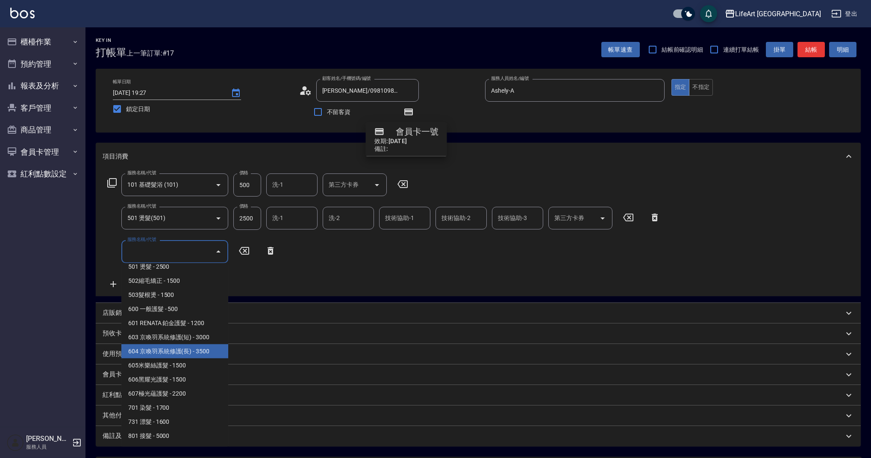
click at [197, 359] on span "605米樂絲護髮 - 1500" at bounding box center [174, 366] width 107 height 14
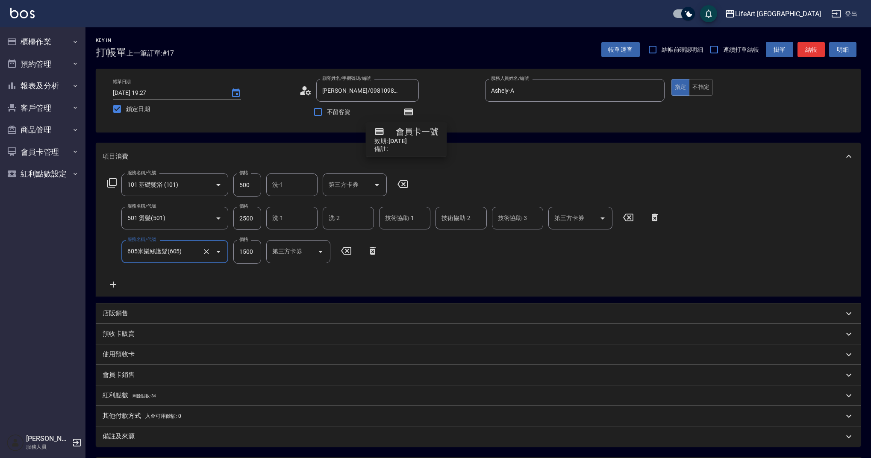
type input "605米樂絲護髮(605)"
drag, startPoint x: 255, startPoint y: 219, endPoint x: 217, endPoint y: 219, distance: 37.6
click at [217, 219] on div "服務名稱/代號 501 燙髮(501) 服務名稱/代號 價格 2500 價格 洗-1 洗-1 洗-2 洗-2 技術協助-1 技術協助-1 技術協助-2 技術協…" at bounding box center [384, 218] width 563 height 23
type input "1500"
drag, startPoint x: 254, startPoint y: 217, endPoint x: 226, endPoint y: 224, distance: 28.6
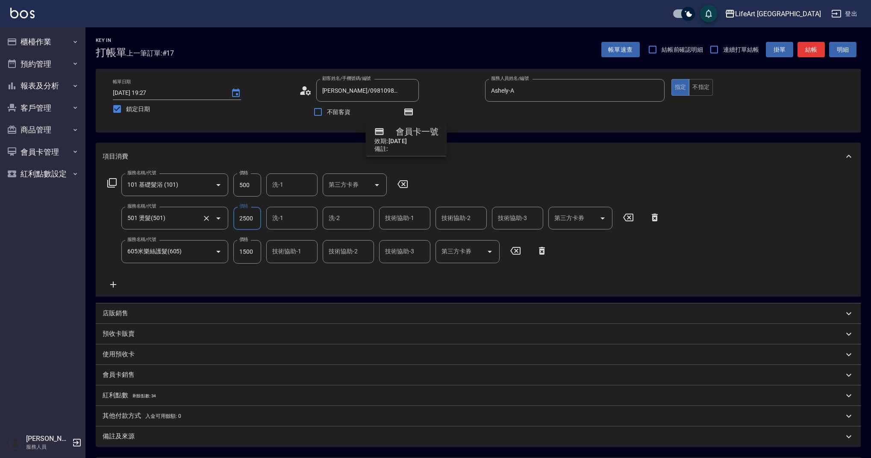
click at [226, 224] on div "服務名稱/代號 501 燙髮(501) 服務名稱/代號 價格 2500 價格 洗-1 洗-1 洗-2 洗-2 技術協助-1 技術協助-1 技術協助-2 技術協…" at bounding box center [384, 218] width 563 height 23
type input "3500"
drag, startPoint x: 250, startPoint y: 184, endPoint x: 214, endPoint y: 184, distance: 35.5
click at [214, 184] on div "服務名稱/代號 101 基礎髮浴 (101) 服務名稱/代號 價格 500 價格 洗-1 洗-1 第三方卡券 第三方卡券" at bounding box center [258, 185] width 311 height 23
type input "350"
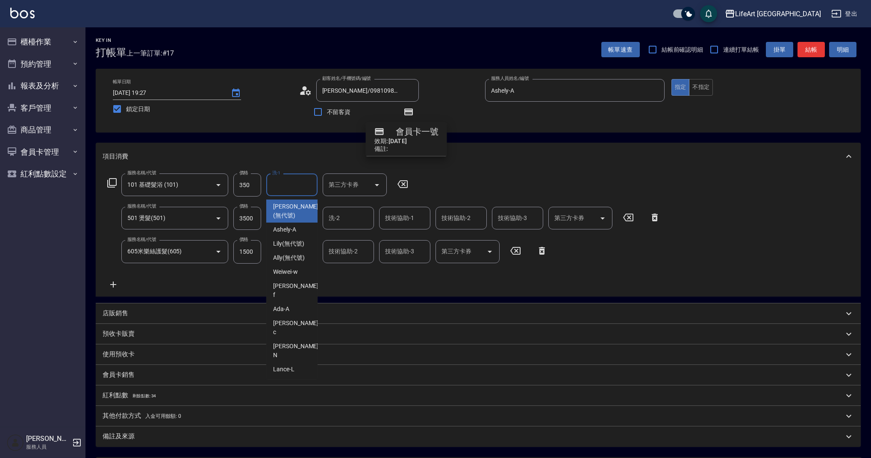
click at [289, 188] on input "洗-1" at bounding box center [292, 184] width 44 height 15
click at [290, 319] on span "Casey -c" at bounding box center [296, 328] width 47 height 18
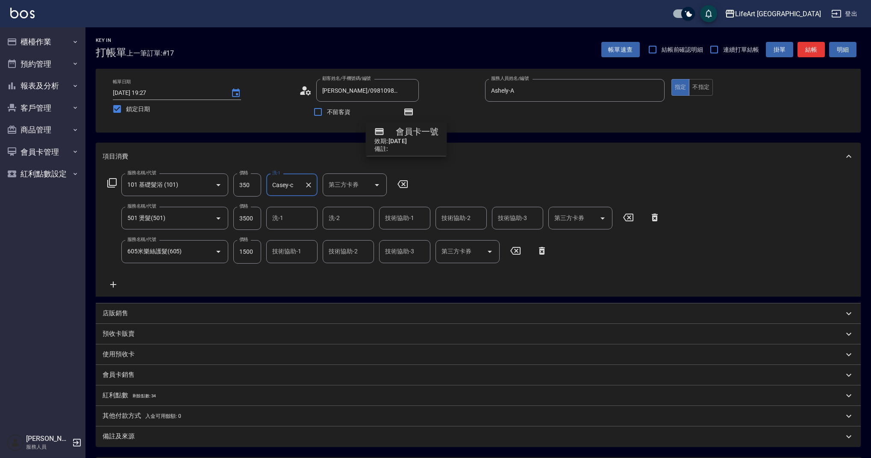
type input "Casey-c"
click at [290, 219] on input "洗-1" at bounding box center [292, 218] width 44 height 15
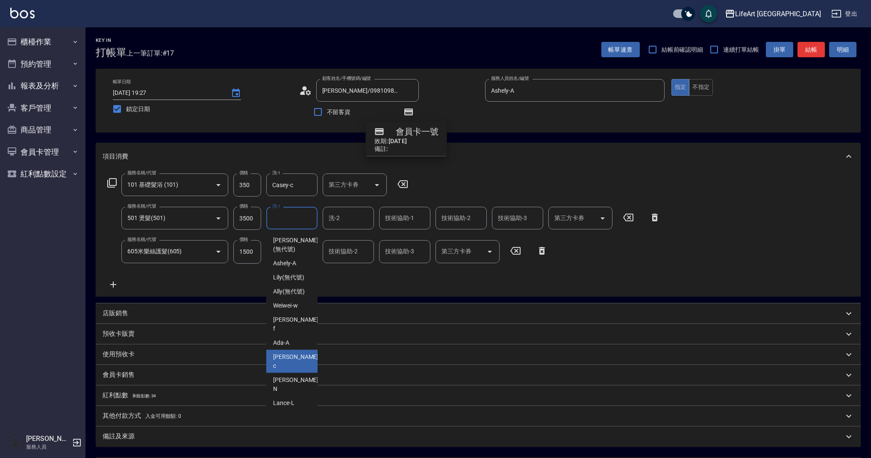
click at [289, 353] on span "Casey -c" at bounding box center [296, 362] width 47 height 18
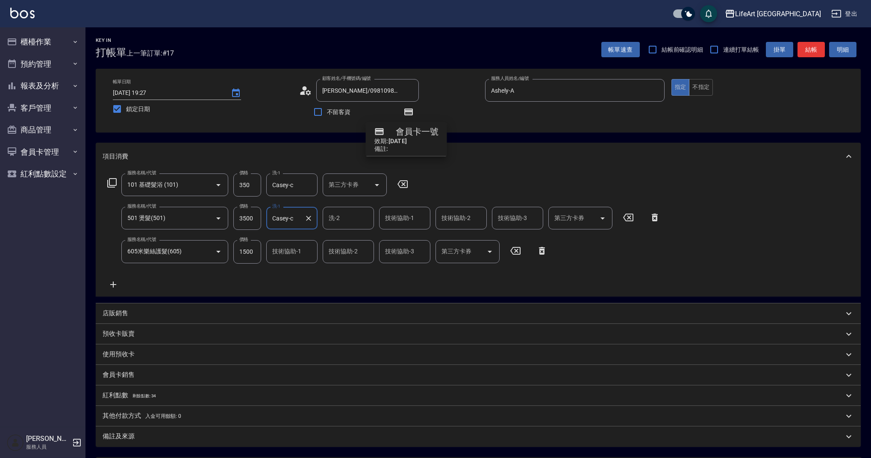
type input "Casey-c"
click at [348, 220] on input "洗-2" at bounding box center [349, 218] width 44 height 15
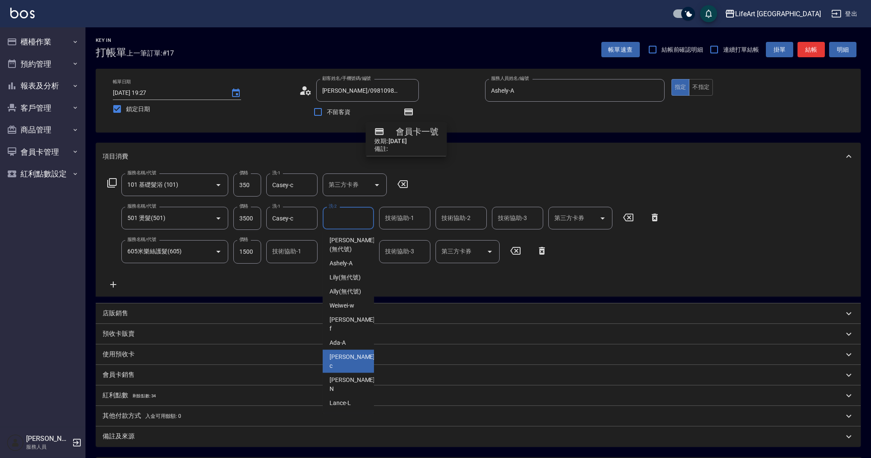
click at [342, 353] on span "Casey -c" at bounding box center [353, 362] width 47 height 18
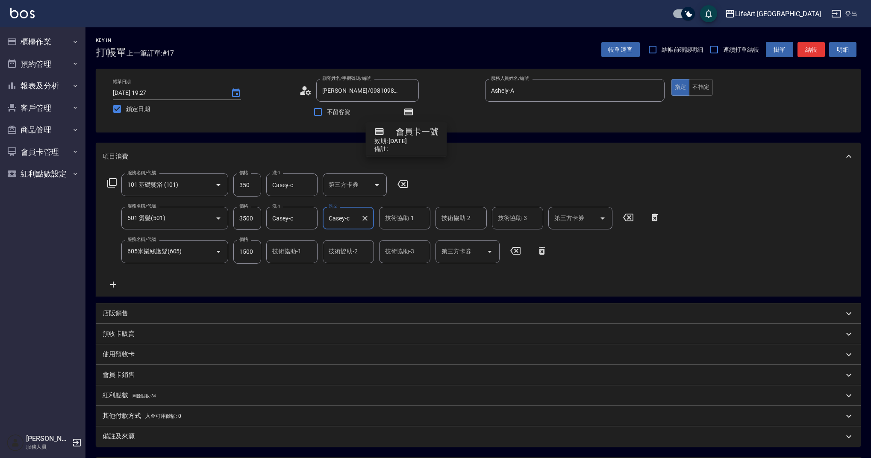
type input "Casey-c"
drag, startPoint x: 412, startPoint y: 218, endPoint x: 408, endPoint y: 221, distance: 4.6
click at [412, 218] on div "技術協助-1 技術協助-1" at bounding box center [404, 218] width 51 height 23
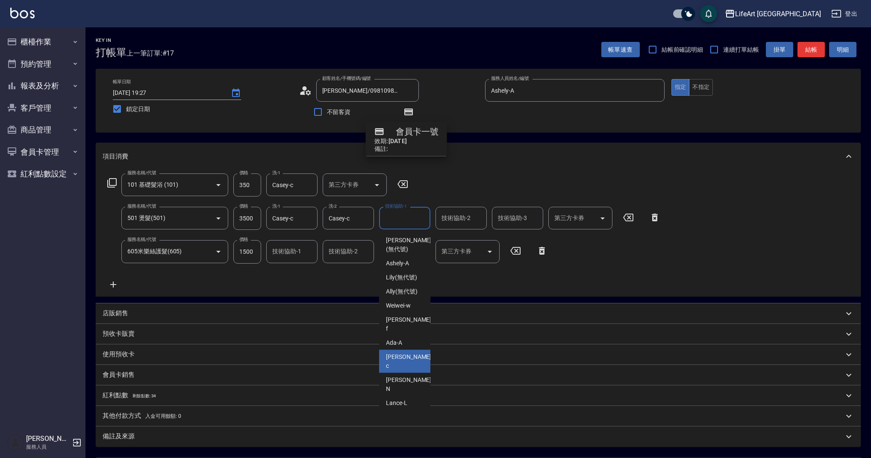
click at [398, 353] on span "Casey -c" at bounding box center [409, 362] width 47 height 18
type input "Casey-c"
click at [282, 252] on input "技術協助-1" at bounding box center [292, 251] width 44 height 15
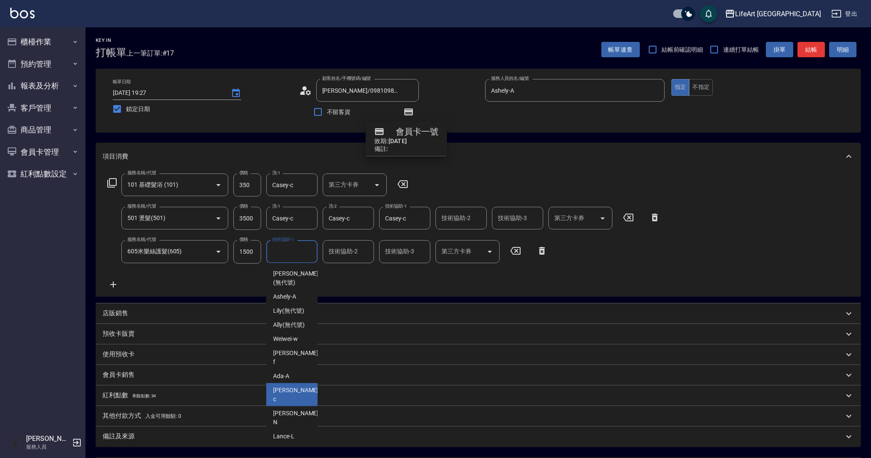
click at [301, 383] on div "Casey -c" at bounding box center [291, 394] width 51 height 23
type input "Casey-c"
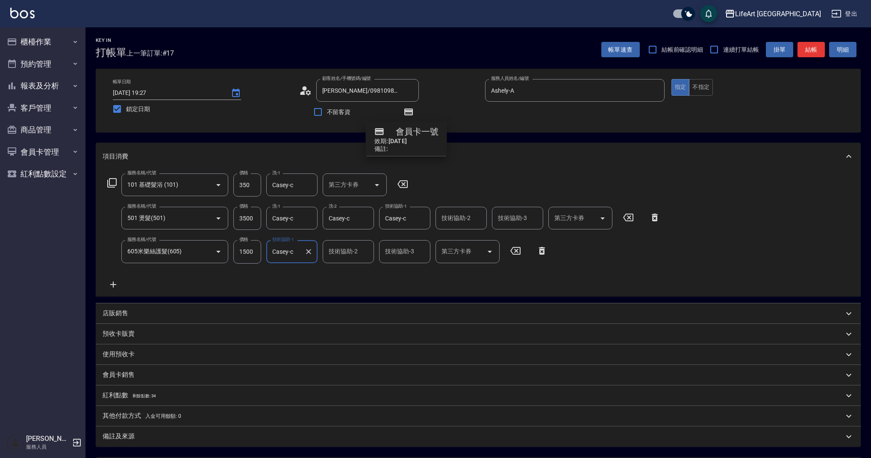
scroll to position [85, 0]
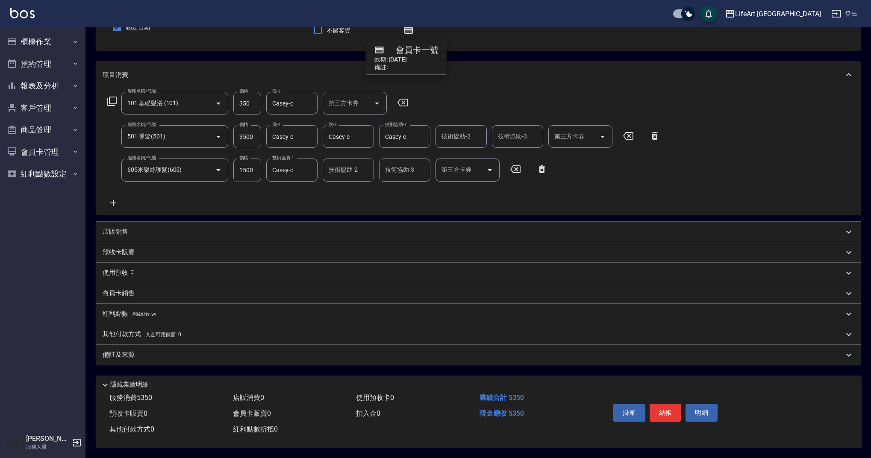
click at [131, 350] on p "備註及來源" at bounding box center [119, 354] width 32 height 9
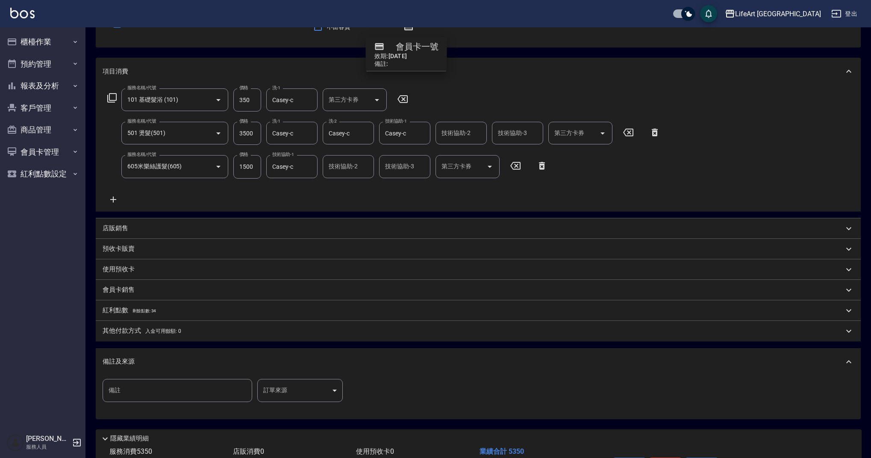
click at [288, 390] on body "LifeArt 蘆洲 登出 櫃檯作業 打帳單 帳單列表 現金收支登錄 高階收支登錄 材料自購登錄 每日結帳 排班表 現場電腦打卡 預約管理 預約管理 單日預約…" at bounding box center [435, 213] width 871 height 597
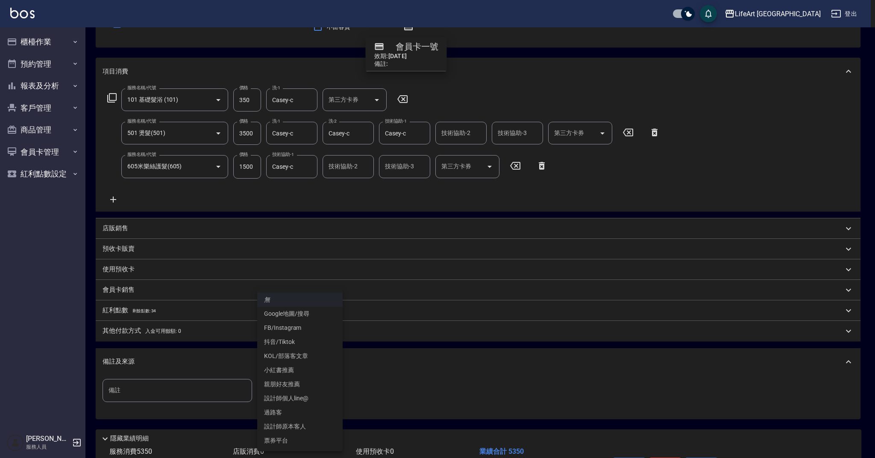
click at [300, 424] on li "設計師原本客人" at bounding box center [299, 427] width 85 height 14
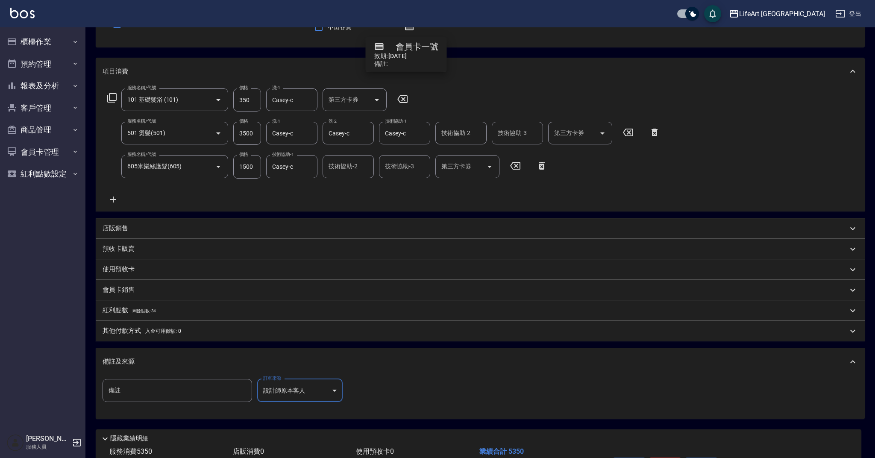
type input "設計師原本客人"
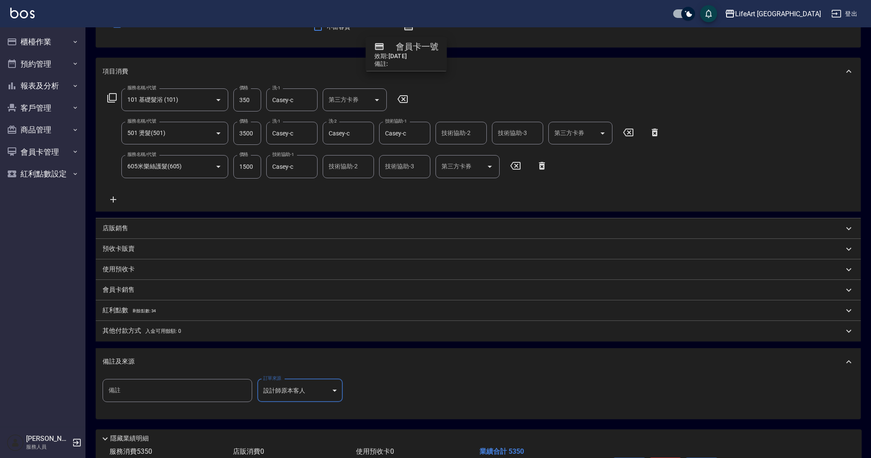
scroll to position [143, 0]
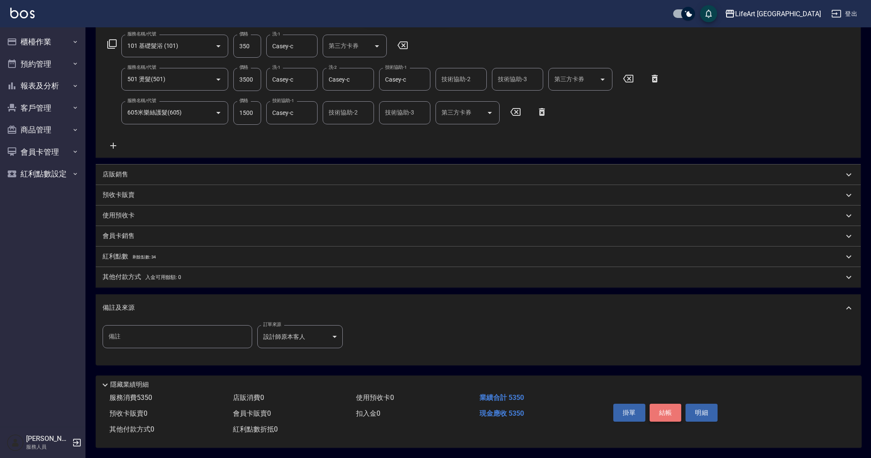
click at [661, 404] on button "結帳" at bounding box center [666, 413] width 32 height 18
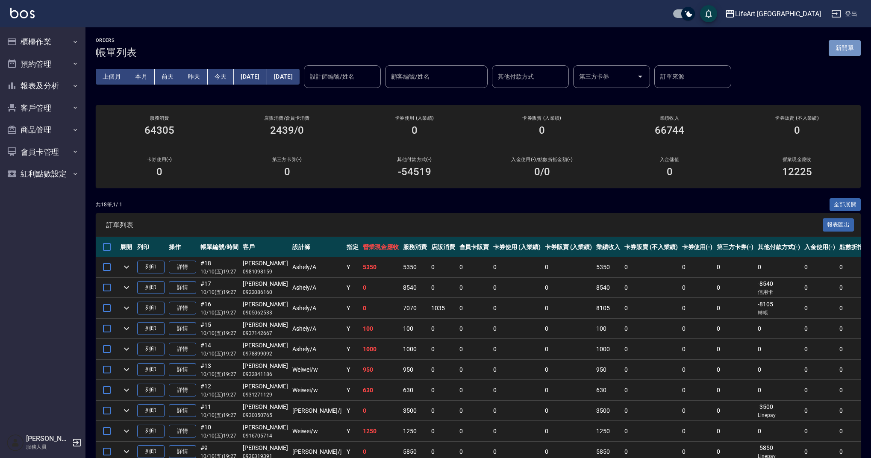
click at [849, 51] on button "新開單" at bounding box center [845, 48] width 32 height 16
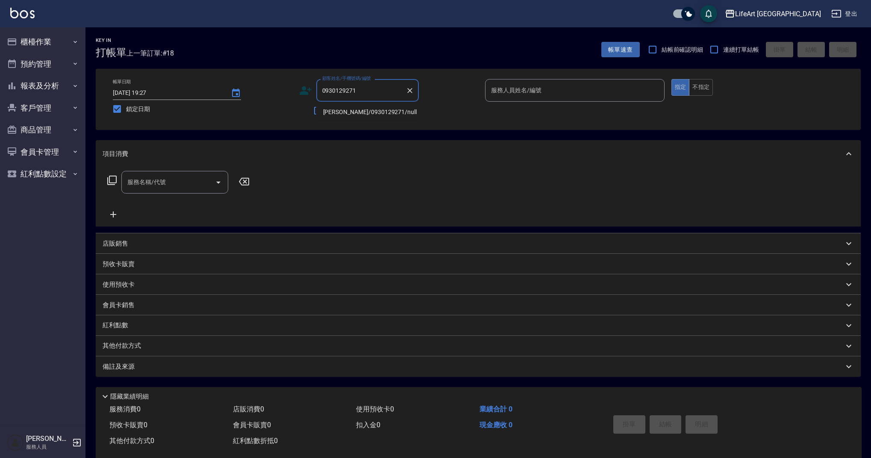
click at [389, 113] on li "[PERSON_NAME]/0930129271/null" at bounding box center [367, 112] width 103 height 14
type input "[PERSON_NAME]/0930129271/null"
click at [521, 95] on input "服務人員姓名/編號" at bounding box center [575, 90] width 172 height 15
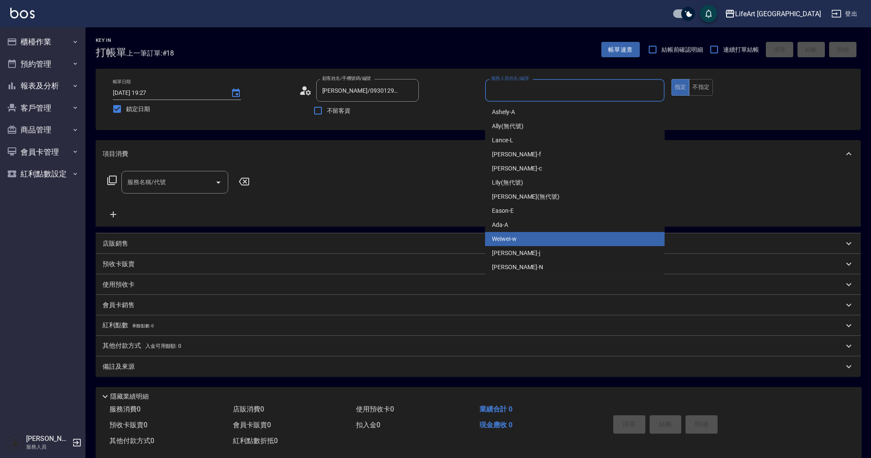
click at [507, 243] on span "Weiwei -w" at bounding box center [504, 239] width 25 height 9
type input "Weiwei-w"
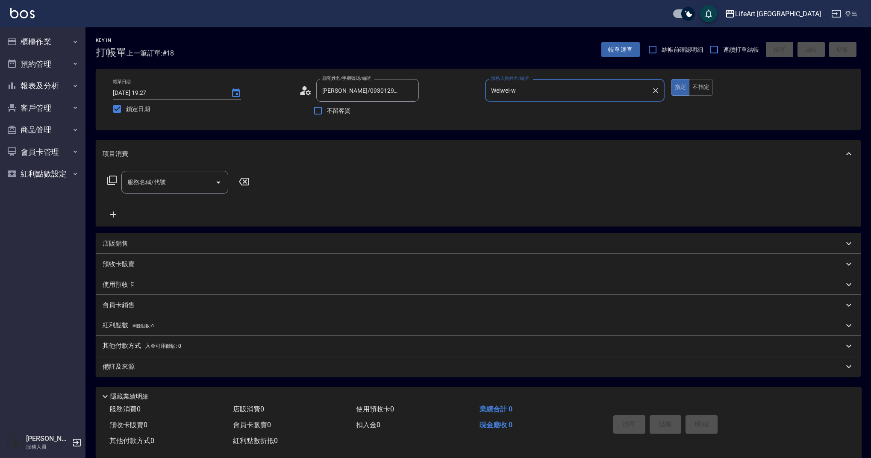
click at [158, 181] on div "服務名稱/代號 服務名稱/代號" at bounding box center [174, 182] width 107 height 23
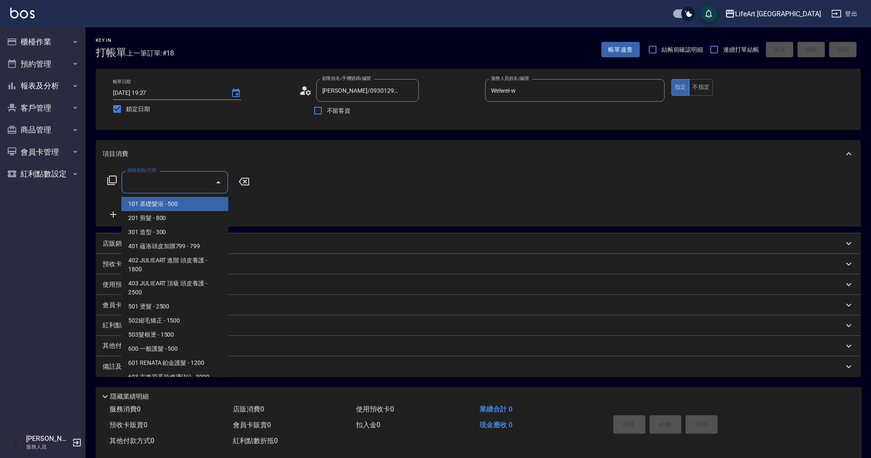
click at [177, 206] on span "101 基礎髮浴 - 500" at bounding box center [174, 204] width 107 height 14
type input "101 基礎髮浴 (101)"
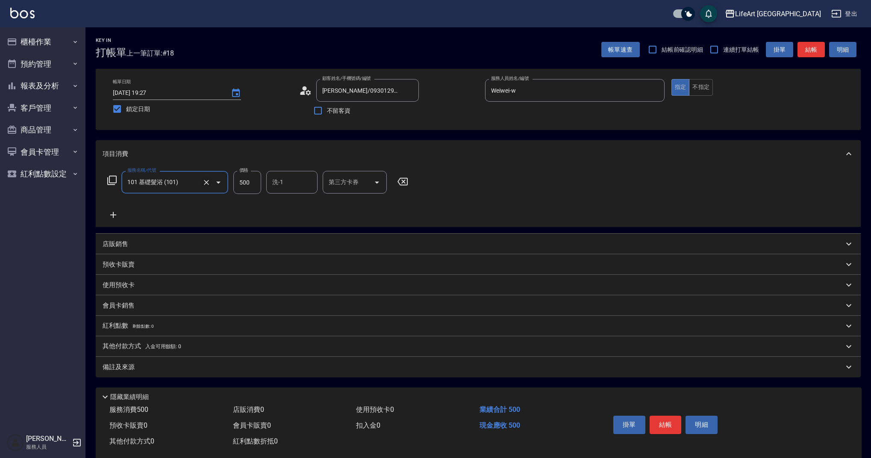
click at [209, 182] on icon "Clear" at bounding box center [206, 182] width 9 height 9
click at [173, 186] on input "服務名稱/代號" at bounding box center [162, 182] width 75 height 15
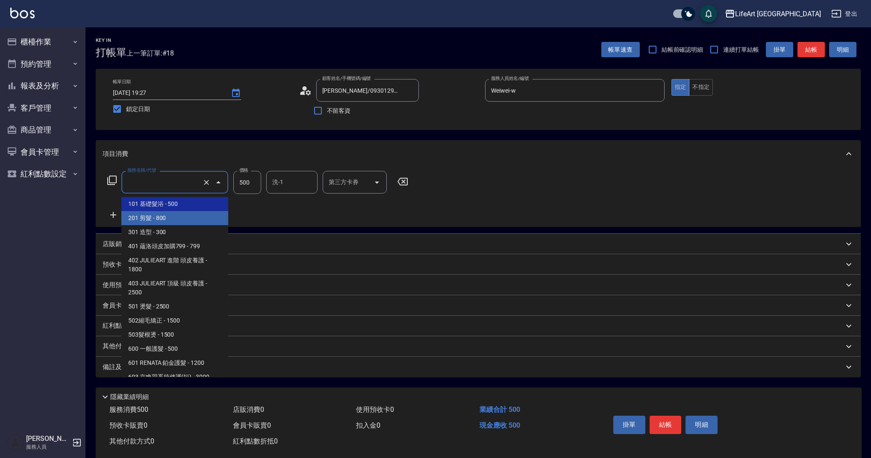
click at [165, 216] on span "201 剪髮 - 800" at bounding box center [174, 218] width 107 height 14
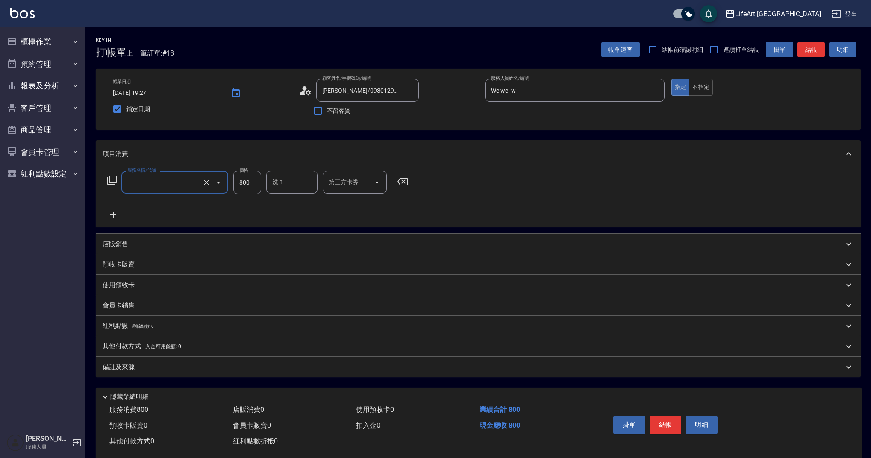
type input "201 剪髮(201)"
type input "800"
click at [115, 216] on icon at bounding box center [113, 215] width 21 height 10
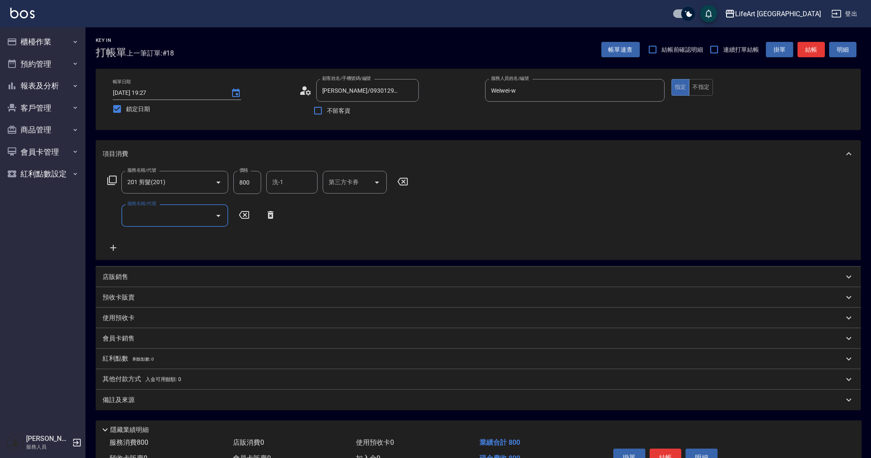
click at [178, 209] on input "服務名稱/代號" at bounding box center [168, 215] width 86 height 15
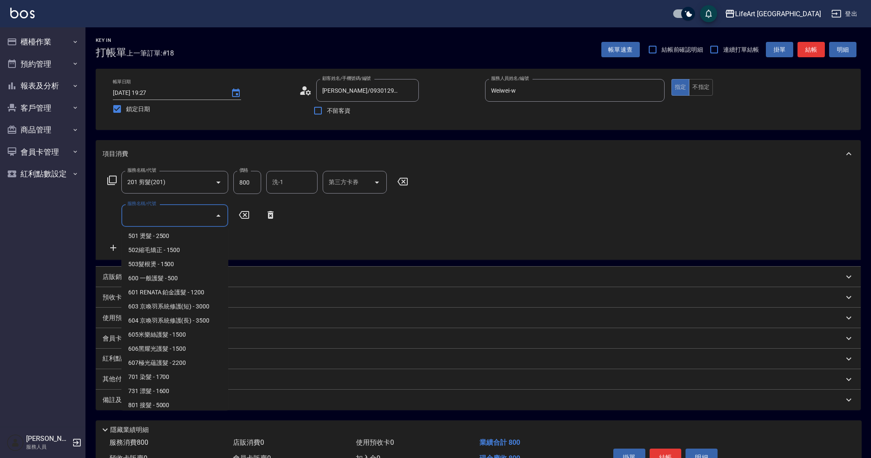
scroll to position [109, 0]
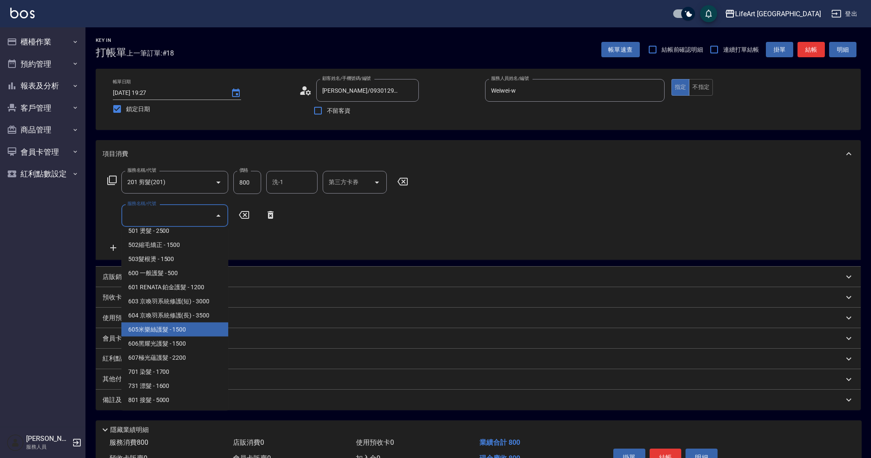
click at [177, 327] on span "605米樂絲護髮 - 1500" at bounding box center [174, 330] width 107 height 14
type input "605米樂絲護髮(605)"
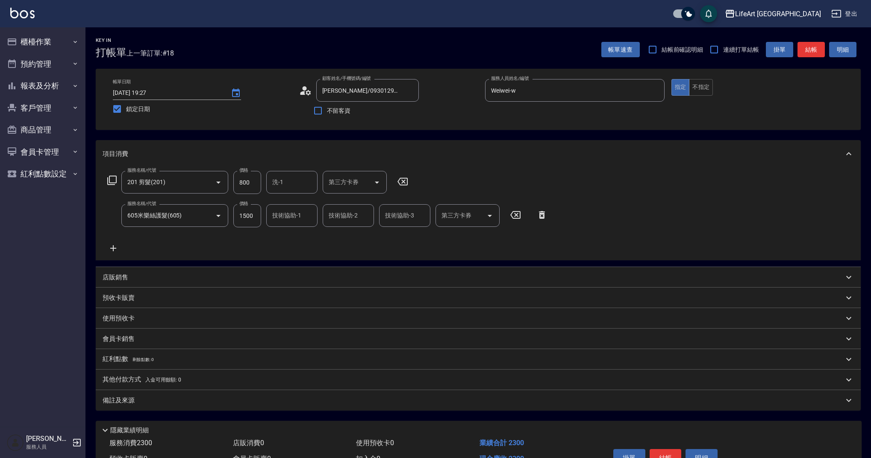
click at [113, 247] on icon at bounding box center [113, 248] width 6 height 6
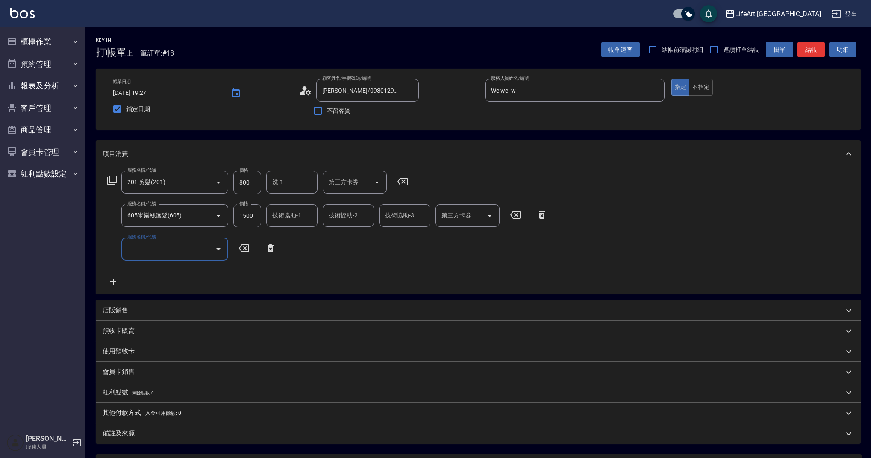
click at [177, 253] on input "服務名稱/代號" at bounding box center [168, 248] width 86 height 15
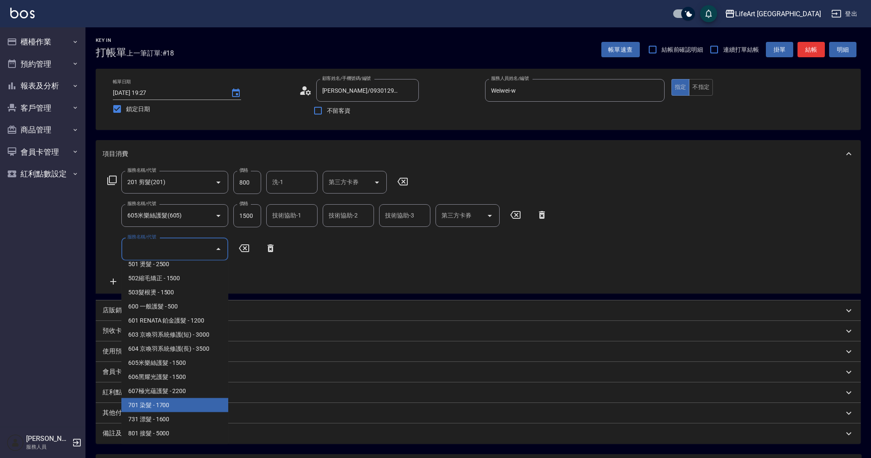
drag, startPoint x: 178, startPoint y: 406, endPoint x: 252, endPoint y: 178, distance: 239.9
click at [177, 406] on span "701 染髮 - 1700" at bounding box center [174, 405] width 107 height 14
type input "701 染髮(701)"
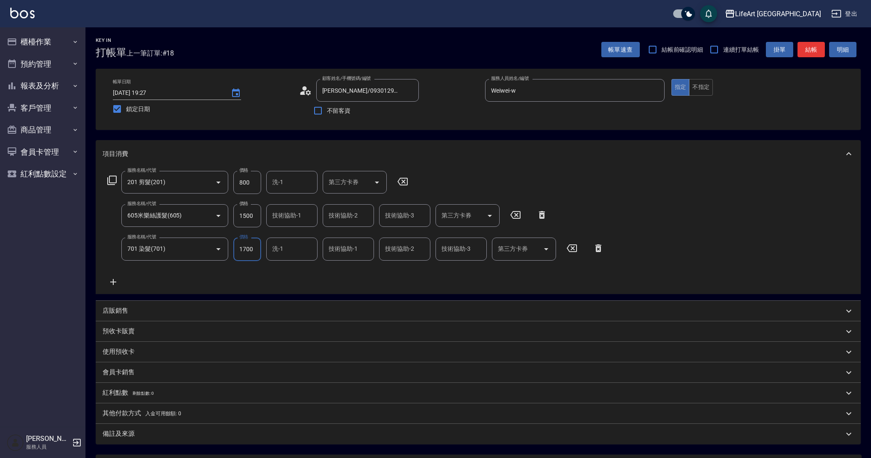
drag, startPoint x: 252, startPoint y: 180, endPoint x: 233, endPoint y: 183, distance: 20.0
click at [233, 183] on div "服務名稱/代號 201 剪髮(201) 服務名稱/代號 價格 800 價格 洗-1 洗-1 第三方卡券 第三方卡券" at bounding box center [258, 182] width 311 height 23
drag, startPoint x: 236, startPoint y: 183, endPoint x: 283, endPoint y: 179, distance: 47.7
click at [283, 179] on div "服務名稱/代號 201 剪髮(201) 服務名稱/代號 價格 800 價格 洗-1 洗-1 第三方卡券 第三方卡券" at bounding box center [258, 182] width 311 height 23
type input "1000"
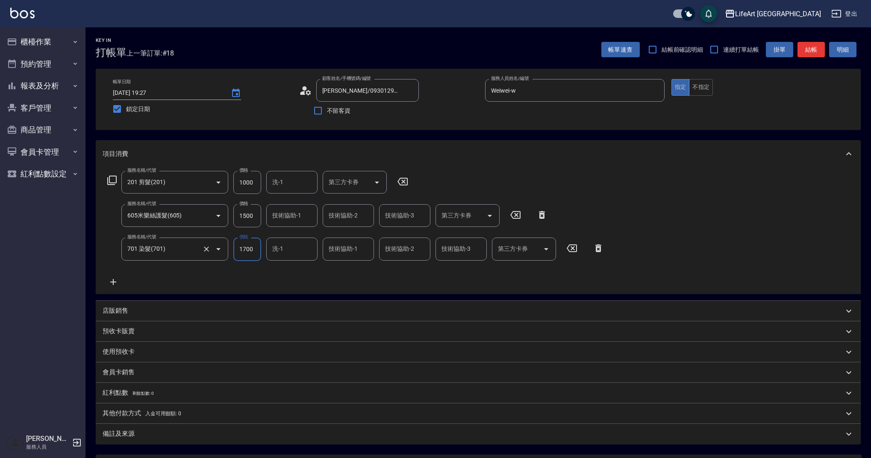
drag, startPoint x: 256, startPoint y: 249, endPoint x: 206, endPoint y: 246, distance: 50.6
click at [206, 246] on div "服務名稱/代號 701 染髮(701) 服務名稱/代號 價格 1700 價格 洗-1 洗-1 技術協助-1 技術協助-1 技術協助-2 技術協助-2 技術協助…" at bounding box center [356, 249] width 507 height 23
type input "1800"
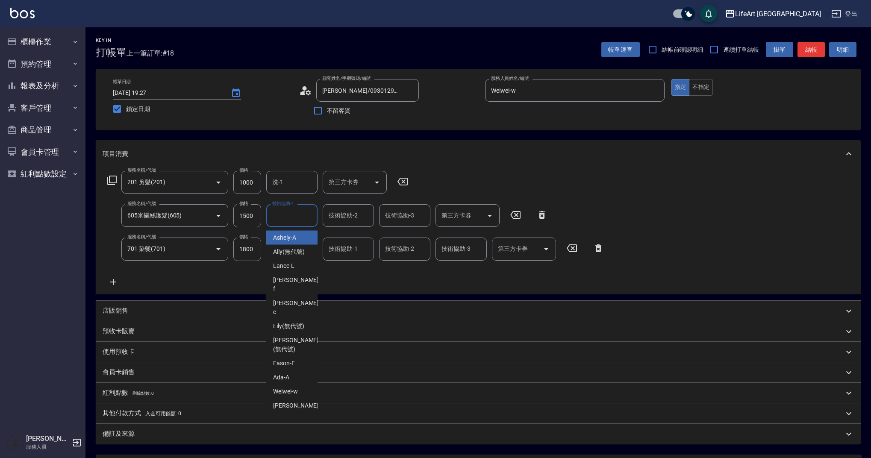
click at [283, 214] on div "技術協助-1 技術協助-1" at bounding box center [291, 215] width 51 height 23
click at [290, 299] on span "Casey -c" at bounding box center [296, 308] width 47 height 18
type input "Casey-c"
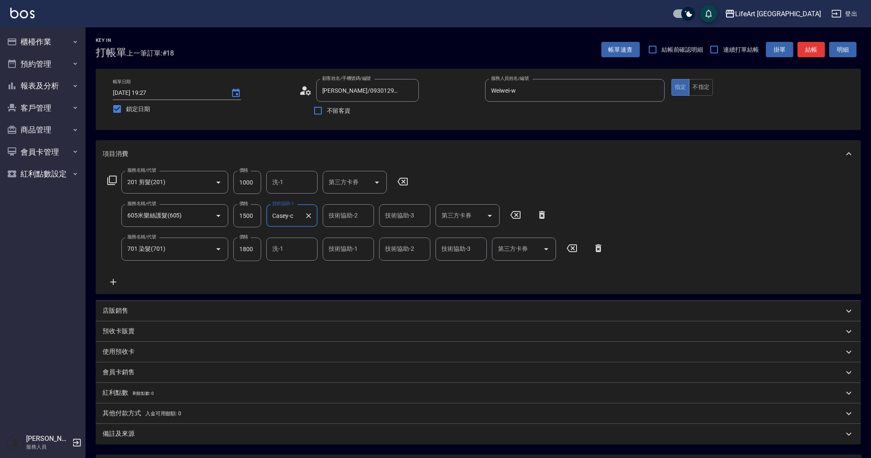
click at [332, 225] on div "技術協助-2" at bounding box center [348, 215] width 51 height 23
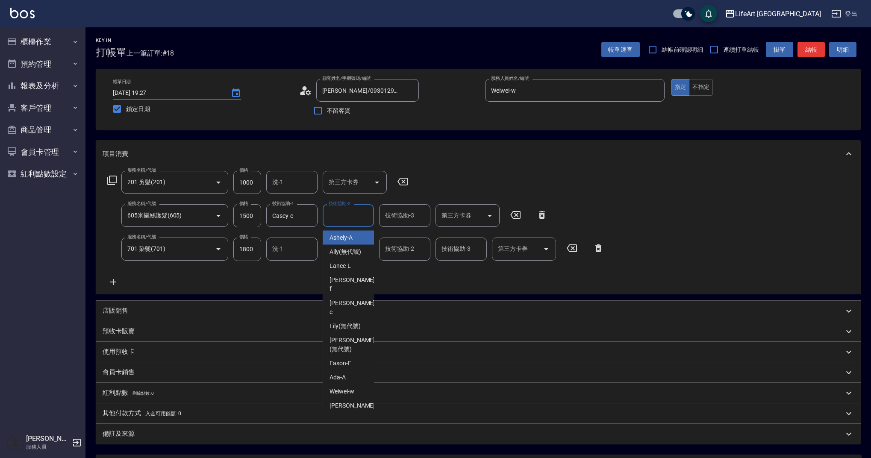
click at [286, 256] on input "洗-1" at bounding box center [292, 248] width 44 height 15
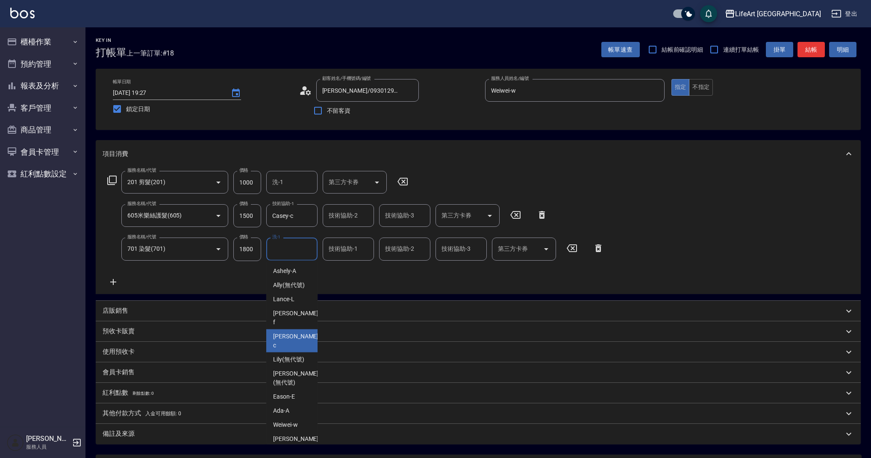
click at [289, 332] on span "Casey -c" at bounding box center [296, 341] width 47 height 18
type input "Casey-c"
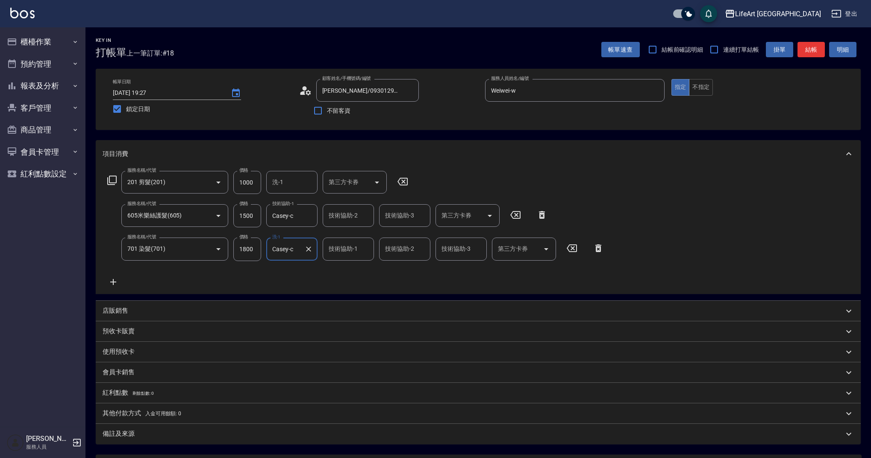
click at [344, 257] on div "技術協助-1" at bounding box center [348, 249] width 51 height 23
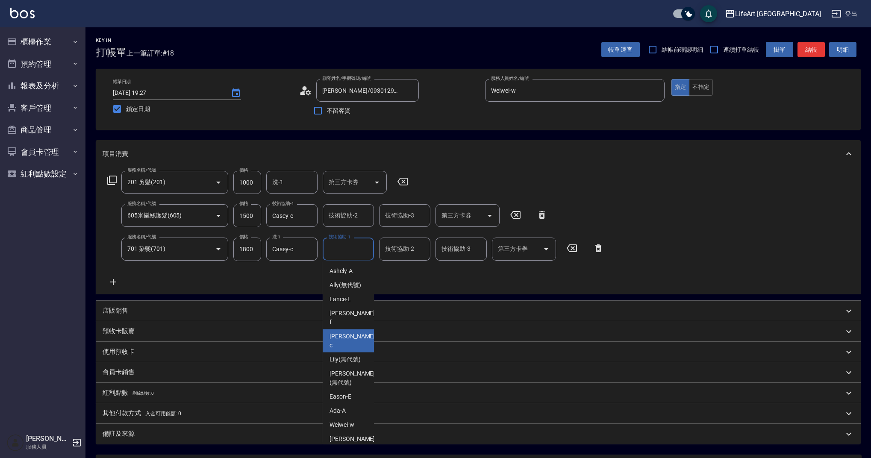
click at [336, 332] on span "Casey -c" at bounding box center [353, 341] width 47 height 18
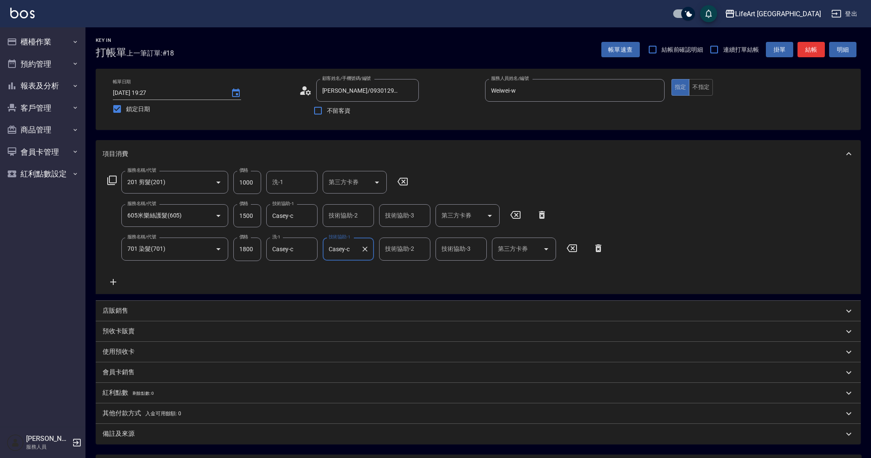
type input "Casey-c"
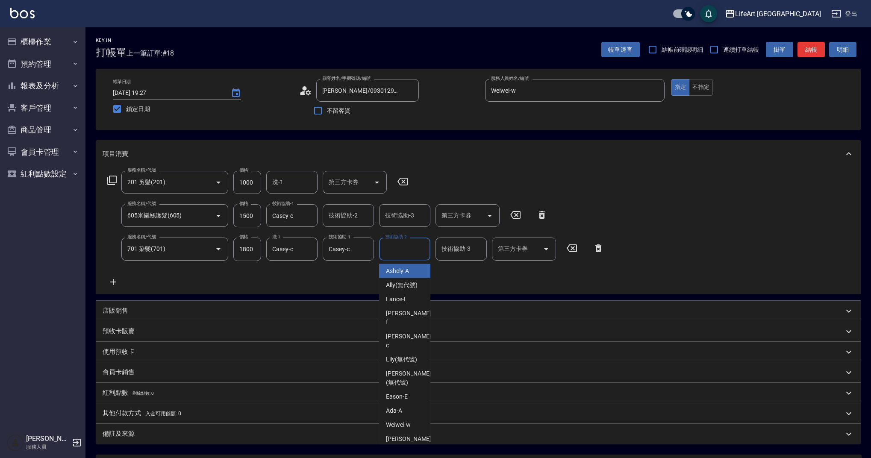
click at [396, 252] on input "技術協助-2" at bounding box center [405, 248] width 44 height 15
click at [394, 332] on span "Casey -c" at bounding box center [409, 341] width 47 height 18
type input "Casey-c"
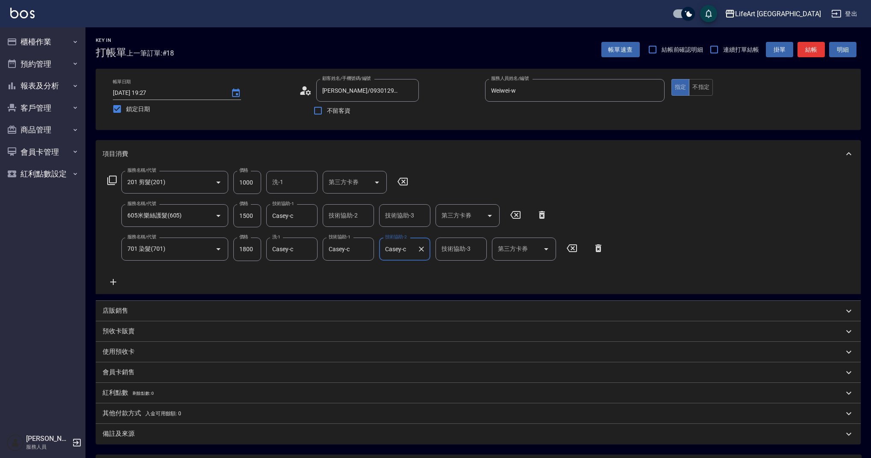
scroll to position [82, 0]
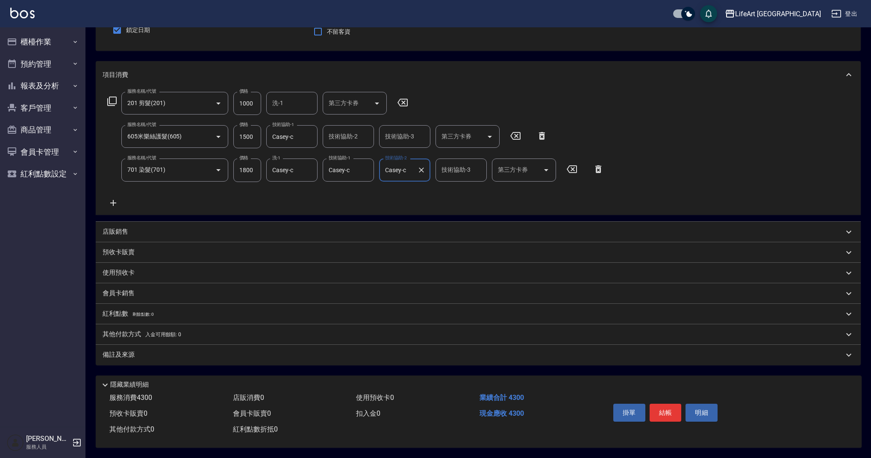
click at [148, 352] on div "備註及來源" at bounding box center [473, 354] width 741 height 9
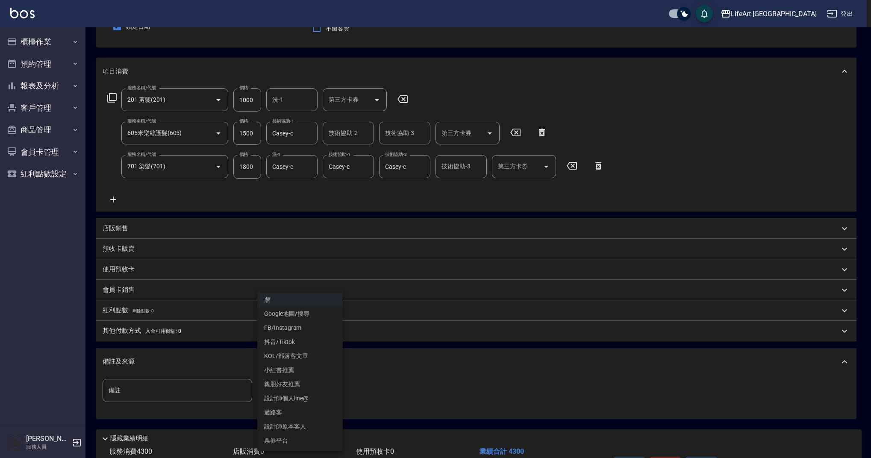
click at [295, 394] on body "LifeArt 蘆洲 登出 櫃檯作業 打帳單 帳單列表 現金收支登錄 高階收支登錄 材料自購登錄 每日結帳 排班表 現場電腦打卡 預約管理 預約管理 單日預約…" at bounding box center [435, 215] width 871 height 595
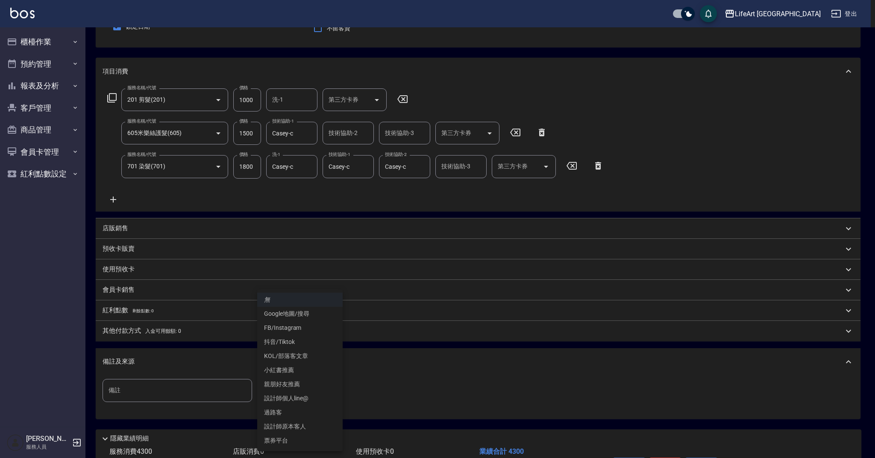
drag, startPoint x: 306, startPoint y: 421, endPoint x: 317, endPoint y: 331, distance: 90.8
click at [317, 331] on ul "無 Google地圖/搜尋 FB/Instagram 抖音/Tiktok KOL/部落客文章 小紅書推薦 親朋好友推薦 設計師個人line@ 過路客 設計師原…" at bounding box center [299, 370] width 85 height 162
click at [314, 330] on li "FB/Instagram" at bounding box center [299, 328] width 85 height 14
type input "FB/Instagram"
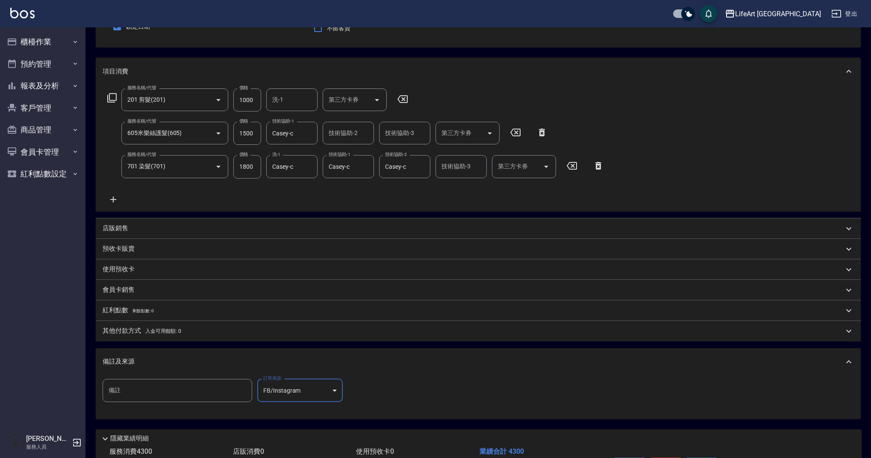
click at [112, 327] on p "其他付款方式 入金可用餘額: 0" at bounding box center [142, 331] width 79 height 9
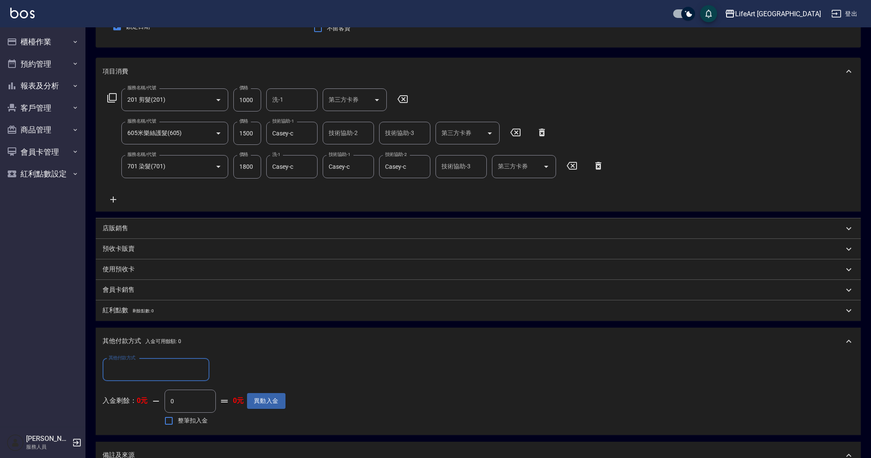
click at [197, 377] on input "其他付款方式" at bounding box center [155, 369] width 99 height 15
click at [168, 392] on span "轉帳" at bounding box center [156, 392] width 107 height 14
type input "轉帳"
drag, startPoint x: 235, startPoint y: 369, endPoint x: 202, endPoint y: 368, distance: 33.4
click at [202, 368] on div "其他付款方式 轉帳 其他付款方式 轉帳金額 0 轉帳金額" at bounding box center [194, 370] width 183 height 23
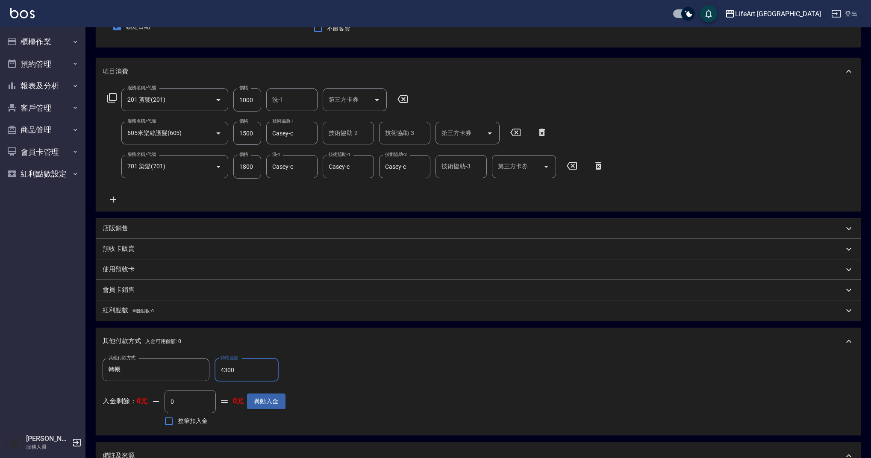
scroll to position [234, 0]
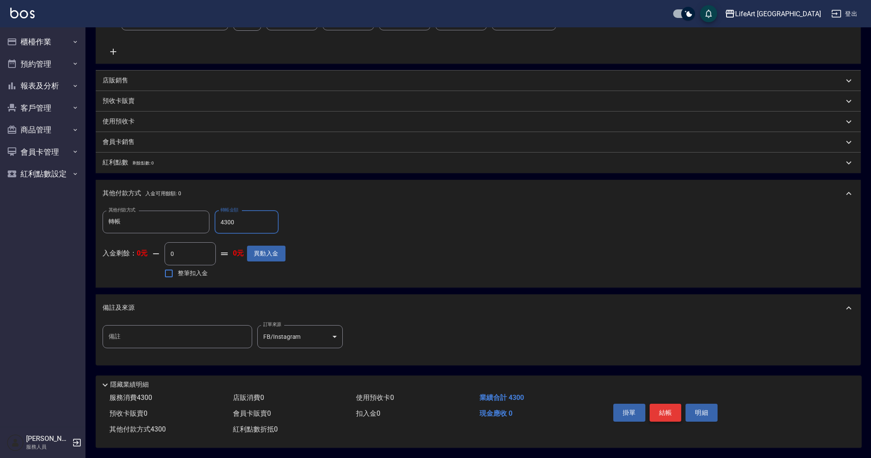
type input "4300"
click at [673, 411] on button "結帳" at bounding box center [666, 413] width 32 height 18
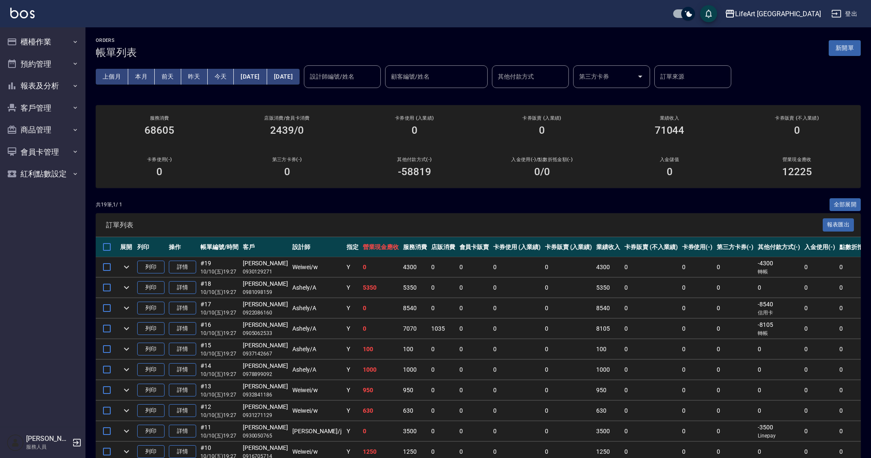
click at [846, 43] on button "新開單" at bounding box center [845, 48] width 32 height 16
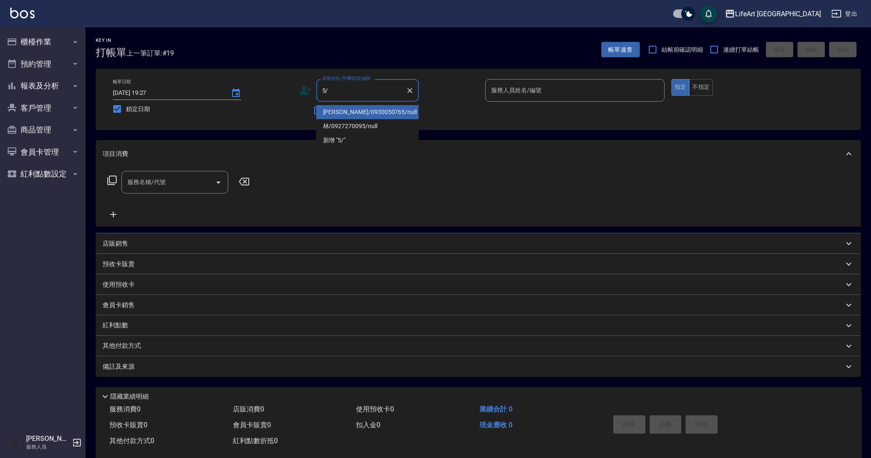
type input "5"
click at [394, 108] on li "[PERSON_NAME]/0933715037/" at bounding box center [367, 112] width 103 height 14
type input "[PERSON_NAME]/0933715037/"
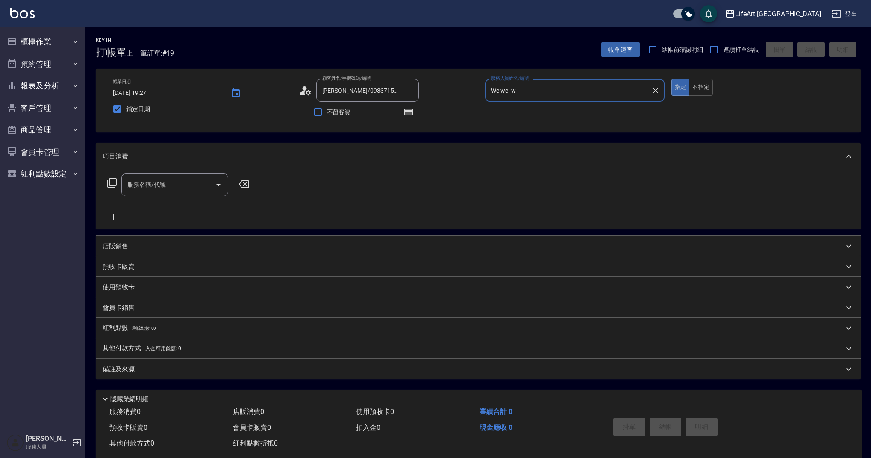
type input "Weiwei-w"
click at [405, 110] on icon "button" at bounding box center [408, 112] width 9 height 7
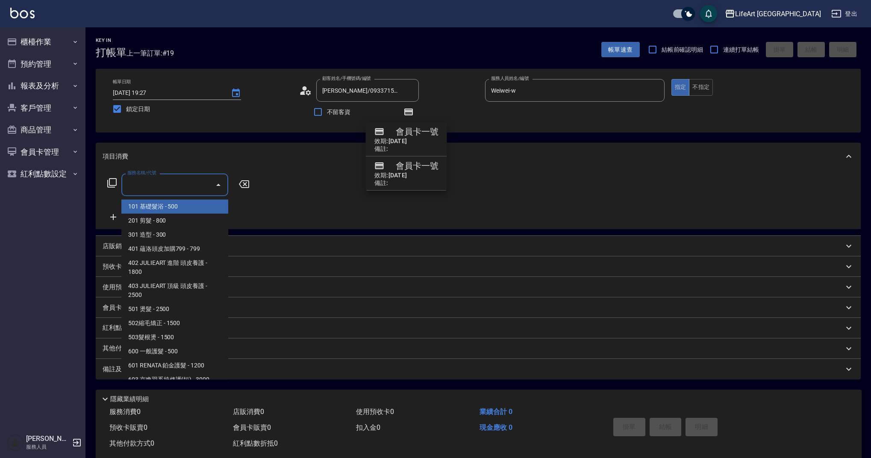
click at [186, 191] on input "服務名稱/代號" at bounding box center [168, 184] width 86 height 15
click at [182, 225] on span "201 剪髮 - 800" at bounding box center [174, 221] width 107 height 14
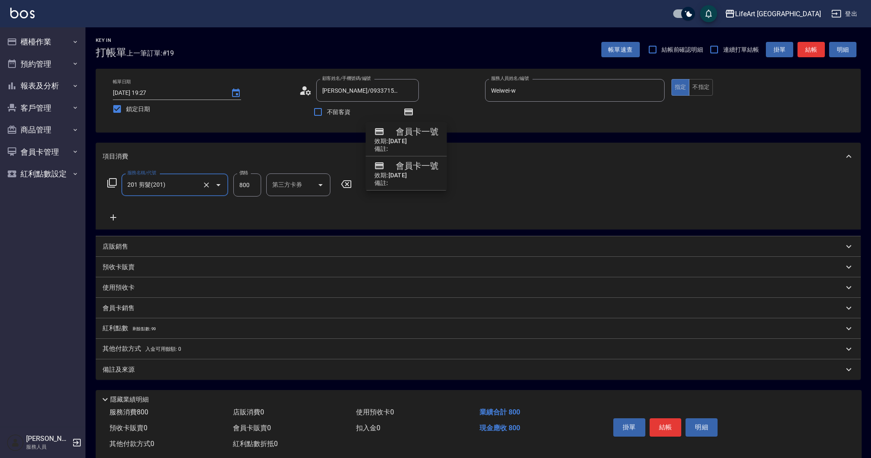
type input "201 剪髮(201)"
drag, startPoint x: 254, startPoint y: 185, endPoint x: 225, endPoint y: 182, distance: 29.2
click at [225, 182] on div "服務名稱/代號 201 剪髮(201) 服務名稱/代號 價格 800 價格 洗-1 洗-1 第三方卡券 第三方卡券" at bounding box center [258, 185] width 311 height 23
type input "900"
click at [142, 327] on span "剩餘點數: 99" at bounding box center [145, 329] width 24 height 5
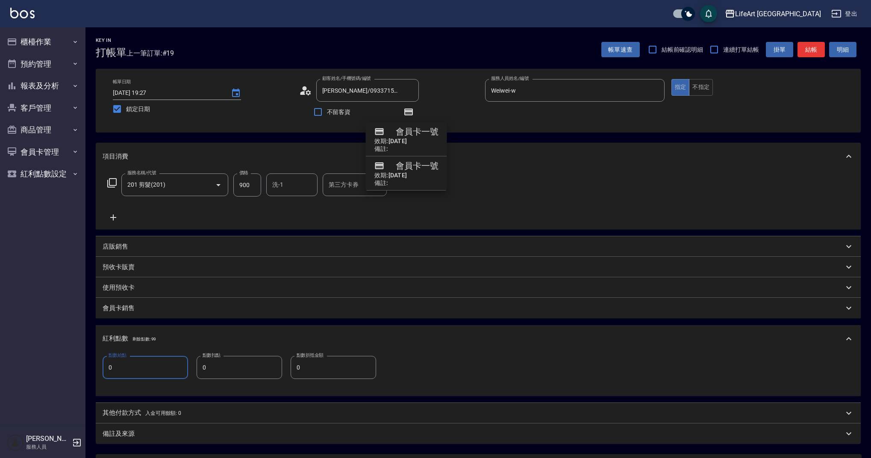
drag, startPoint x: 151, startPoint y: 368, endPoint x: 105, endPoint y: 368, distance: 46.2
click at [105, 368] on input "0" at bounding box center [145, 367] width 85 height 23
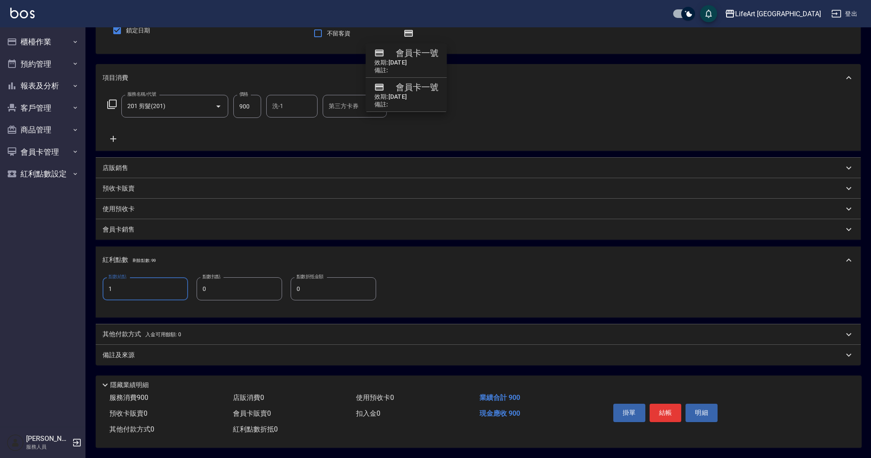
type input "1"
click at [251, 357] on div "備註及來源" at bounding box center [478, 355] width 765 height 21
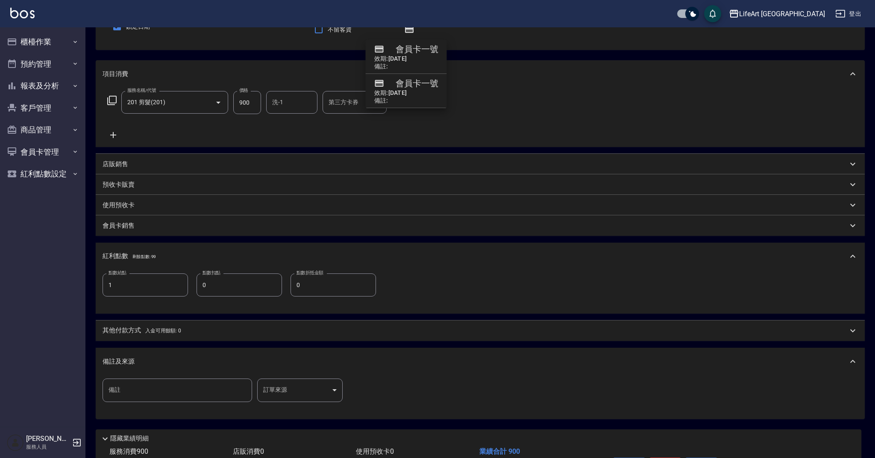
click at [279, 393] on body "LifeArt 蘆洲 登出 櫃檯作業 打帳單 帳單列表 現金收支登錄 高階收支登錄 材料自購登錄 每日結帳 排班表 現場電腦打卡 預約管理 預約管理 單日預約…" at bounding box center [437, 215] width 875 height 595
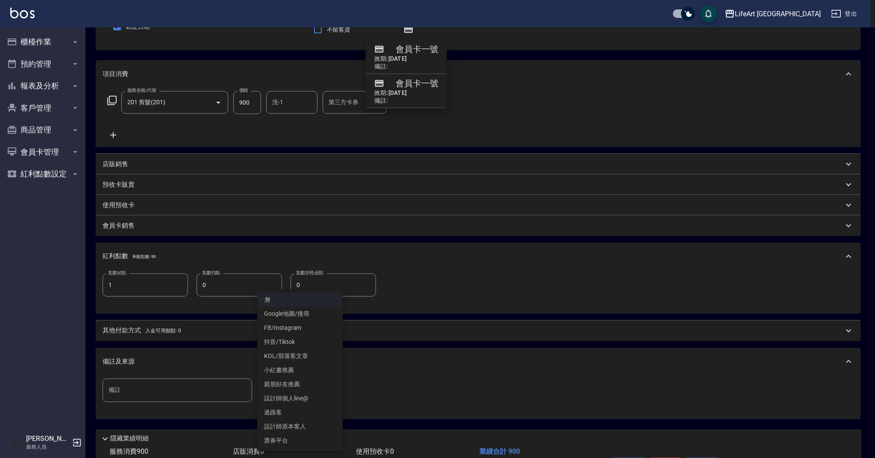
click at [295, 422] on li "設計師原本客人" at bounding box center [299, 427] width 85 height 14
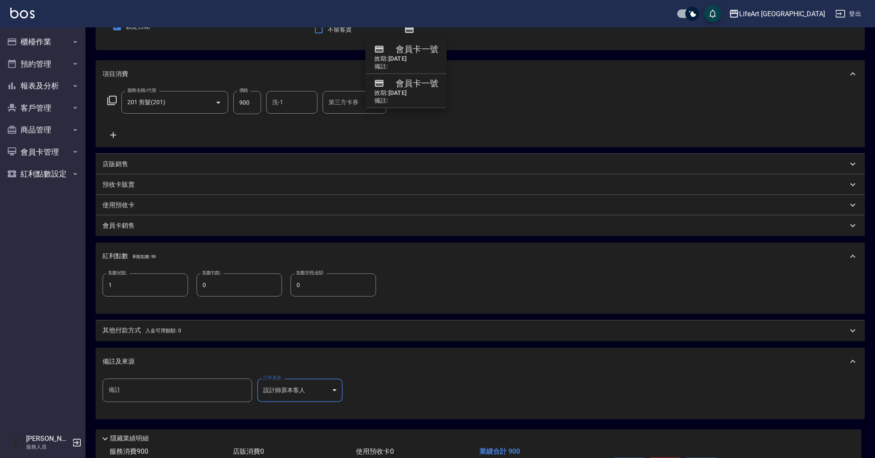
type input "設計師原本客人"
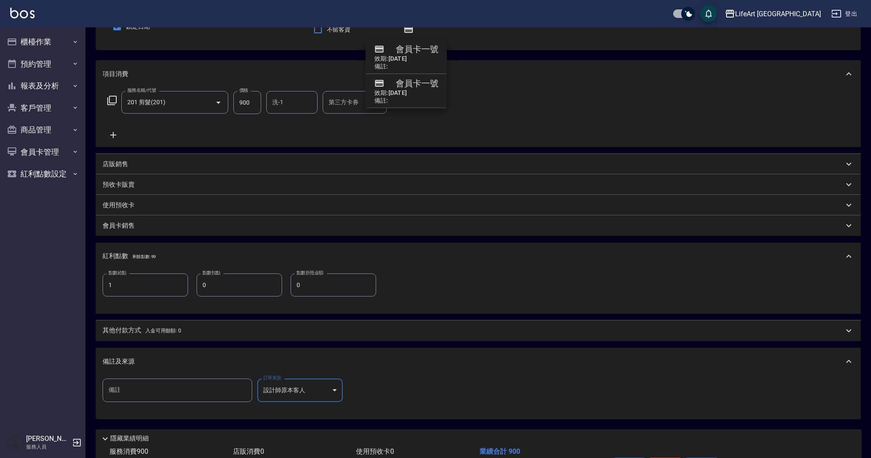
scroll to position [140, 0]
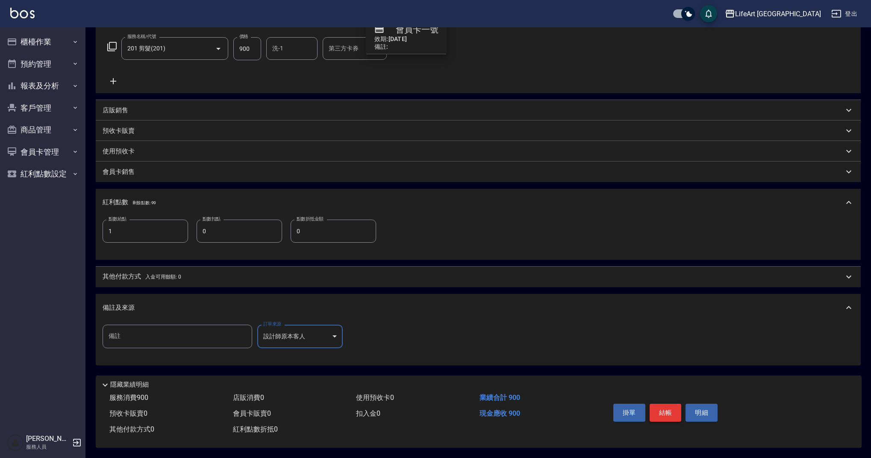
click at [663, 406] on button "結帳" at bounding box center [666, 413] width 32 height 18
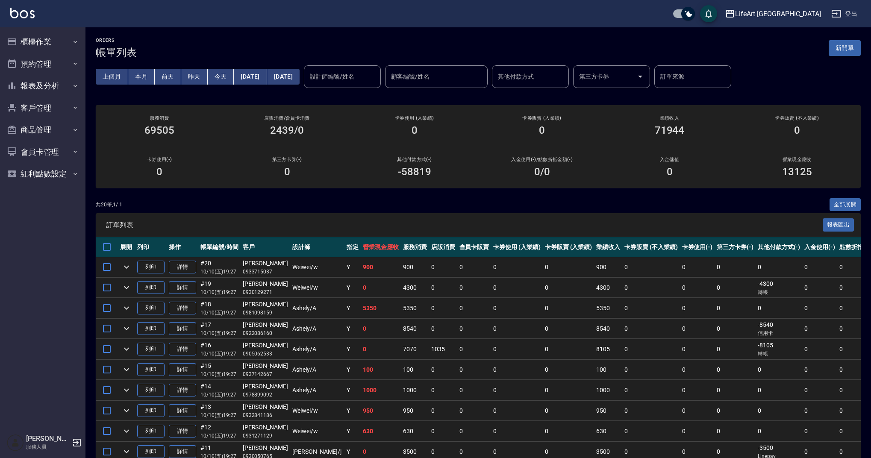
click at [849, 48] on button "新開單" at bounding box center [845, 48] width 32 height 16
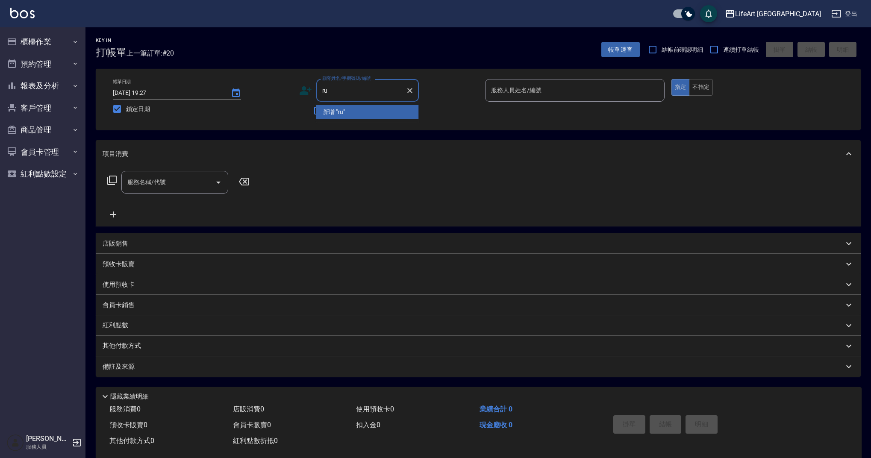
type input "r"
drag, startPoint x: 395, startPoint y: 108, endPoint x: 549, endPoint y: 92, distance: 155.2
click at [395, 108] on li "嬌毛/0928001431/" at bounding box center [367, 112] width 103 height 14
type input "嬌毛/0928001431/"
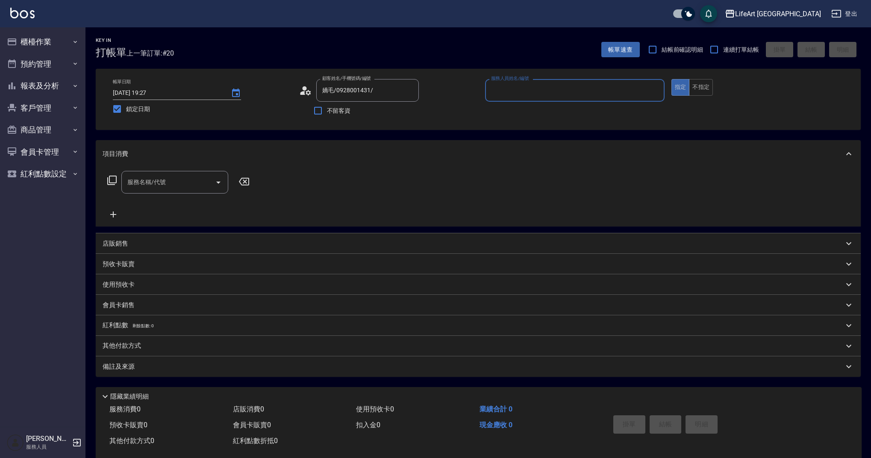
type input "Weiwei-w"
drag, startPoint x: 153, startPoint y: 183, endPoint x: 153, endPoint y: 193, distance: 9.4
click at [153, 183] on input "服務名稱/代號" at bounding box center [168, 182] width 86 height 15
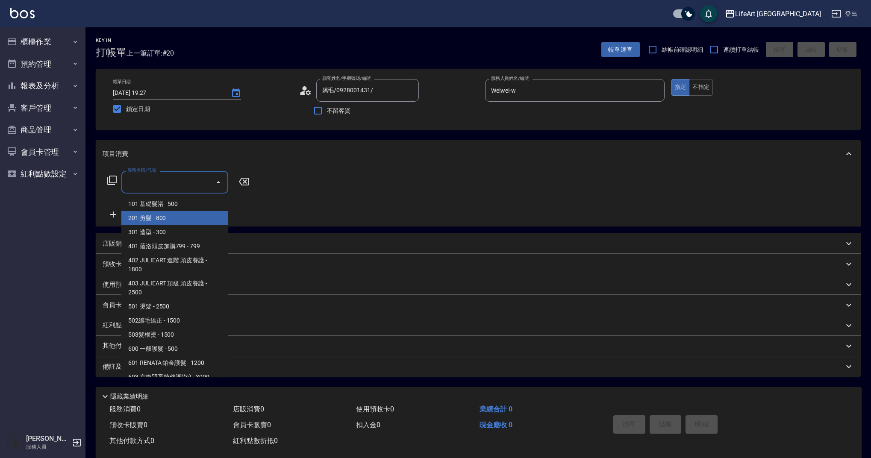
click at [160, 217] on span "201 剪髮 - 800" at bounding box center [174, 218] width 107 height 14
type input "201 剪髮(201)"
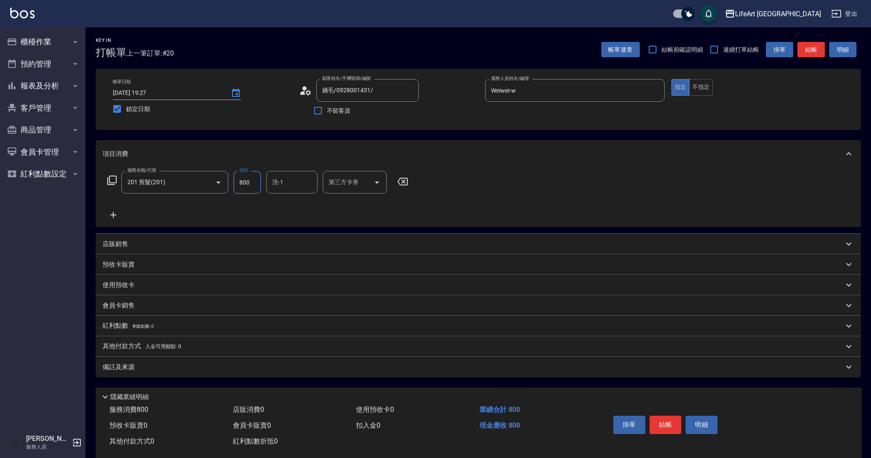
drag, startPoint x: 253, startPoint y: 180, endPoint x: 228, endPoint y: 181, distance: 25.2
click at [234, 183] on input "800" at bounding box center [247, 182] width 28 height 23
type input "630"
drag, startPoint x: 246, startPoint y: 375, endPoint x: 269, endPoint y: 381, distance: 23.8
click at [246, 375] on div "備註及來源" at bounding box center [478, 367] width 765 height 21
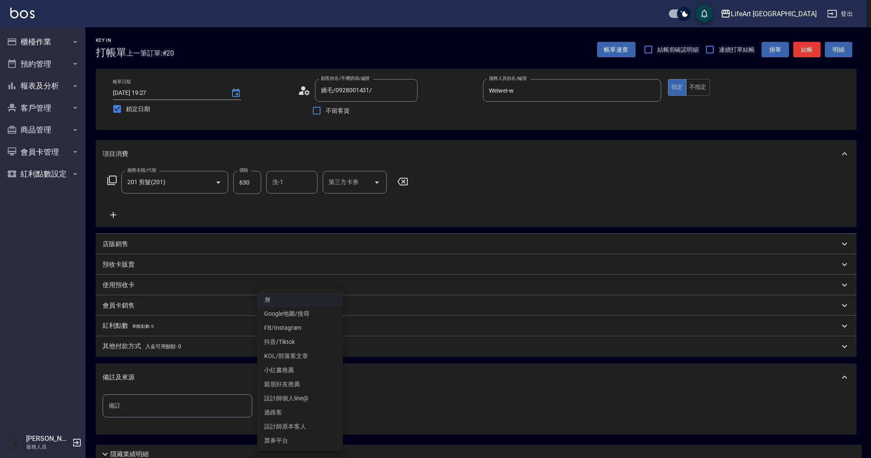
drag, startPoint x: 307, startPoint y: 398, endPoint x: 317, endPoint y: 407, distance: 13.0
click at [307, 398] on body "LifeArt 蘆洲 登出 櫃檯作業 打帳單 帳單列表 現金收支登錄 高階收支登錄 材料自購登錄 每日結帳 排班表 現場電腦打卡 預約管理 預約管理 單日預約…" at bounding box center [435, 263] width 871 height 527
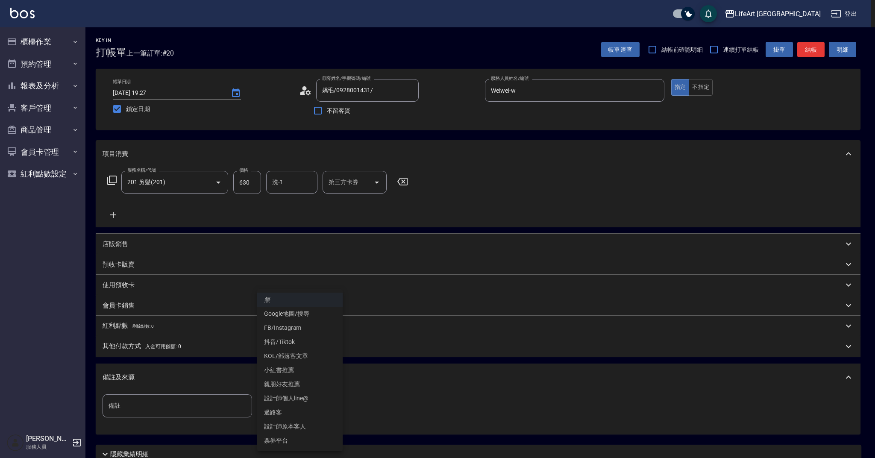
click at [307, 422] on li "設計師原本客人" at bounding box center [299, 427] width 85 height 14
type input "設計師原本客人"
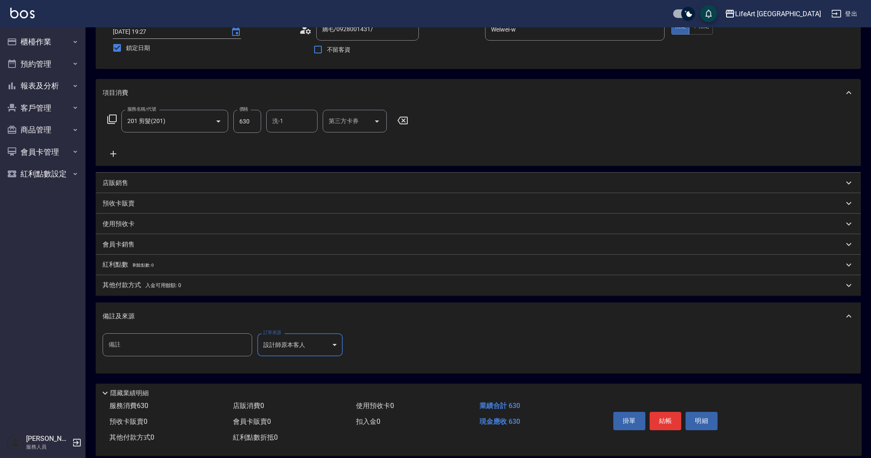
scroll to position [73, 0]
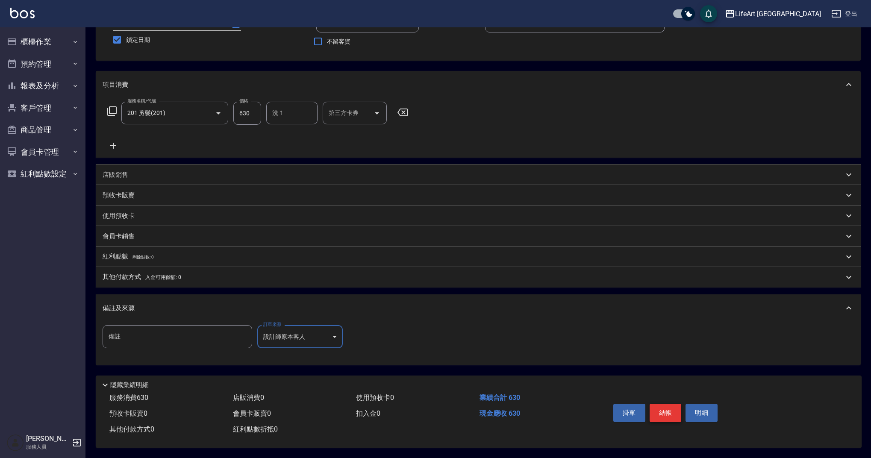
click at [665, 406] on button "結帳" at bounding box center [666, 413] width 32 height 18
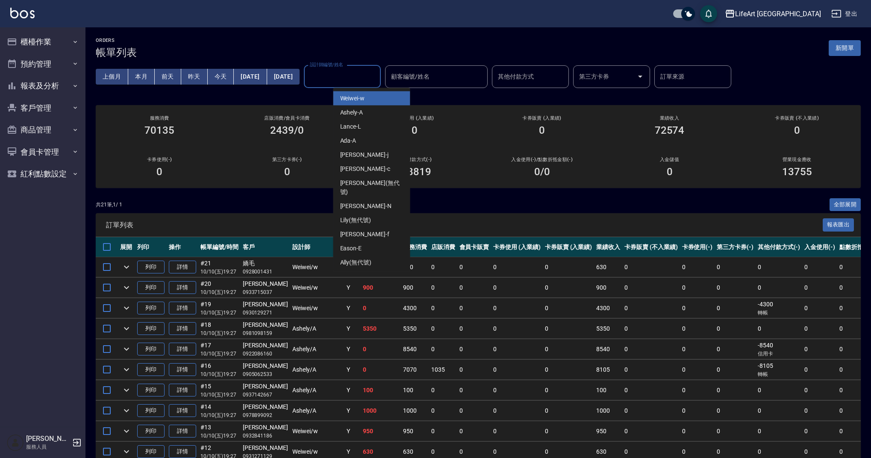
click at [366, 80] on input "設計師編號/姓名" at bounding box center [342, 76] width 69 height 15
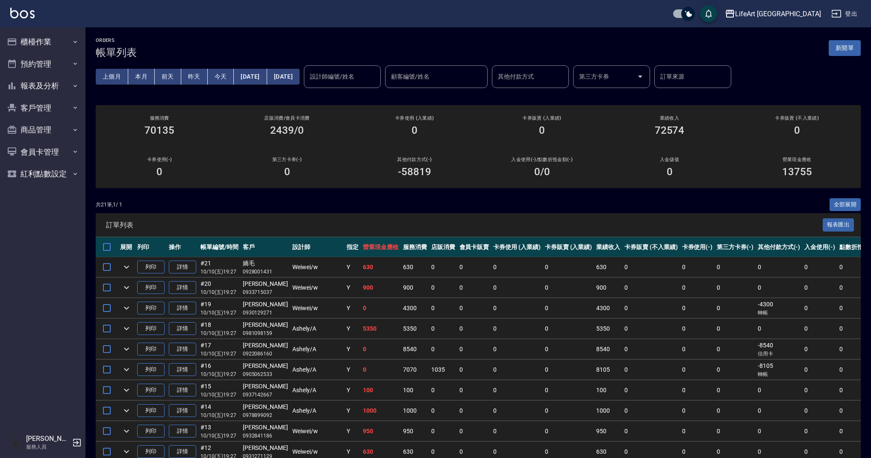
click at [680, 311] on td "0" at bounding box center [697, 308] width 35 height 20
drag, startPoint x: 485, startPoint y: 301, endPoint x: 261, endPoint y: 299, distance: 224.0
click at [261, 299] on tr "列印 詳情 #19 10/10 (五) 19:27 [PERSON_NAME]0930129271 Weiwei /w Y 0 4300 0 0 0 0 43…" at bounding box center [568, 308] width 944 height 20
click at [374, 85] on div "設計師編號/姓名" at bounding box center [342, 76] width 77 height 23
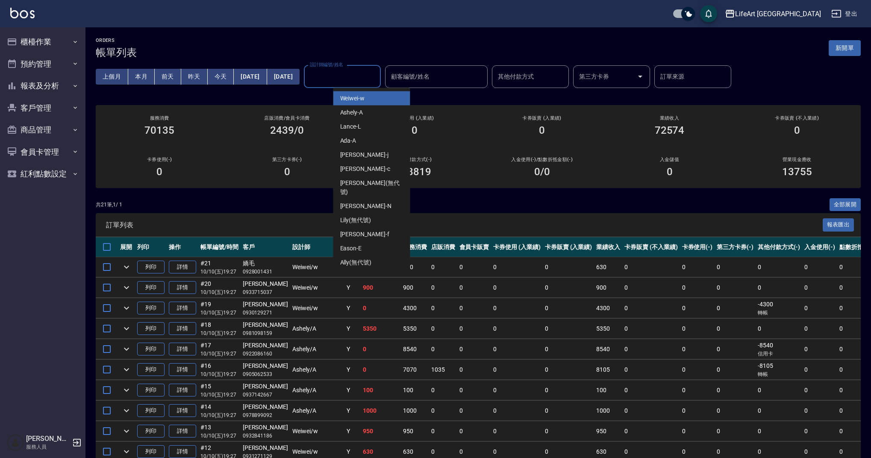
click at [368, 102] on div "Weiwei -w" at bounding box center [371, 98] width 77 height 14
type input "Weiwei-w"
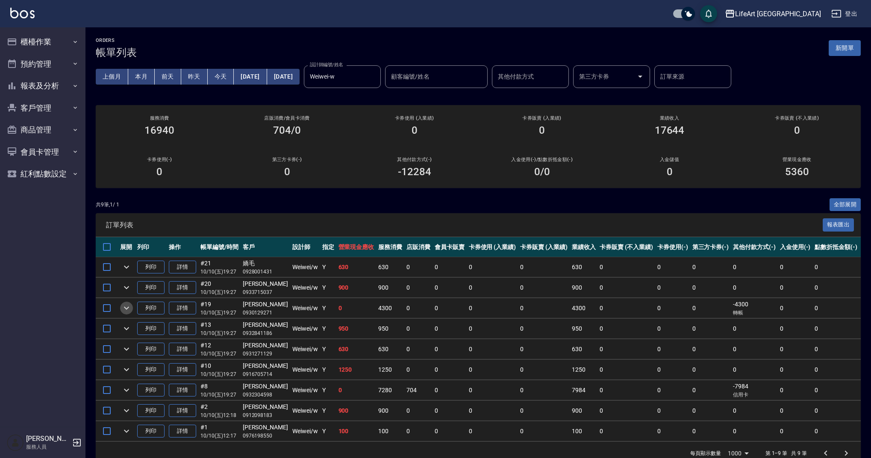
click at [132, 308] on button "expand row" at bounding box center [126, 308] width 13 height 13
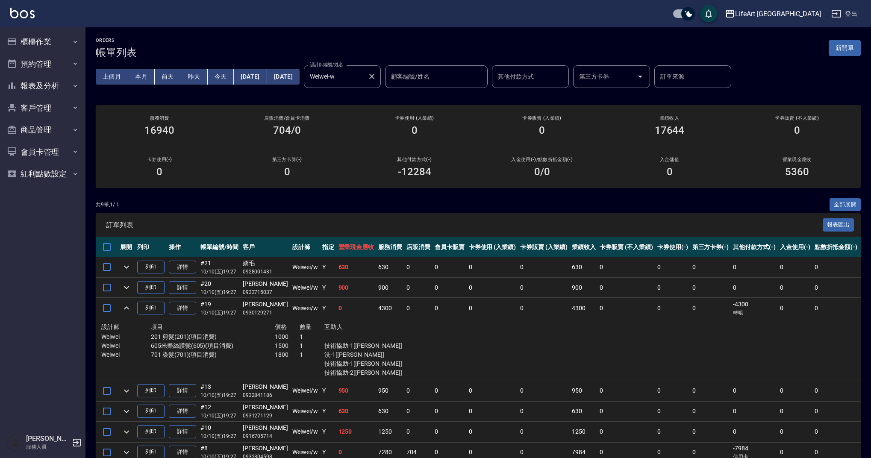
click at [376, 74] on icon "Clear" at bounding box center [372, 76] width 9 height 9
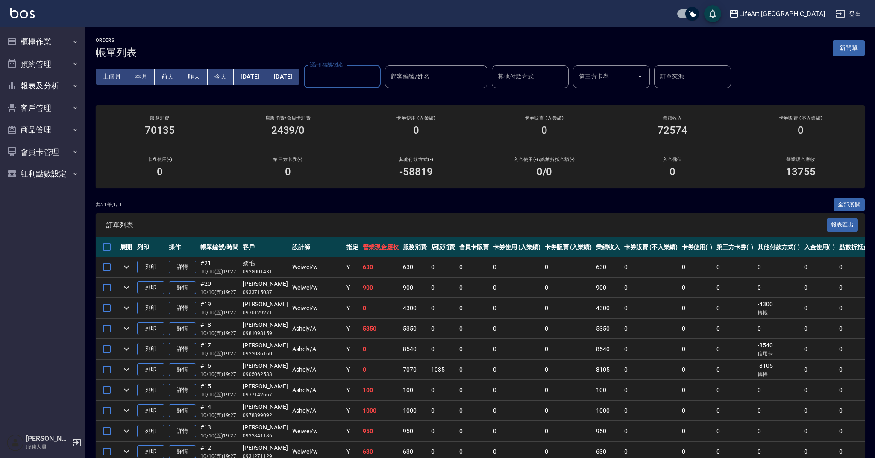
drag, startPoint x: 380, startPoint y: 82, endPoint x: 379, endPoint y: 87, distance: 4.8
click at [377, 82] on input "設計師編號/姓名" at bounding box center [342, 76] width 69 height 15
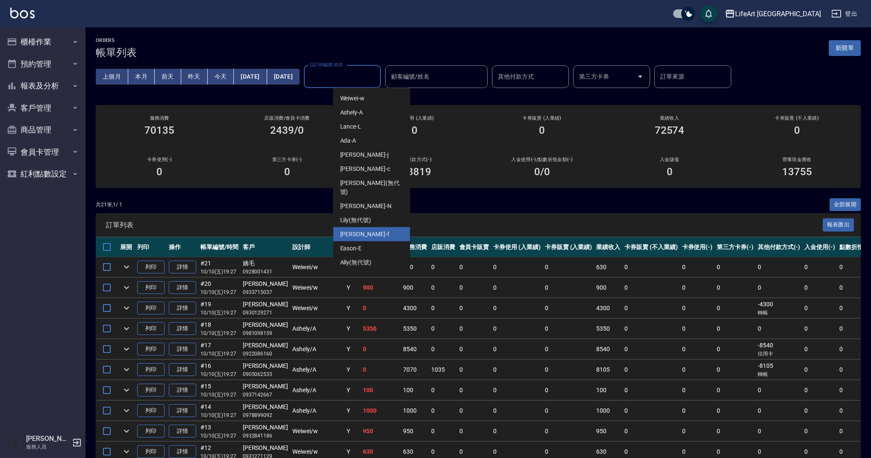
click at [369, 228] on div "Finney -f" at bounding box center [371, 234] width 77 height 14
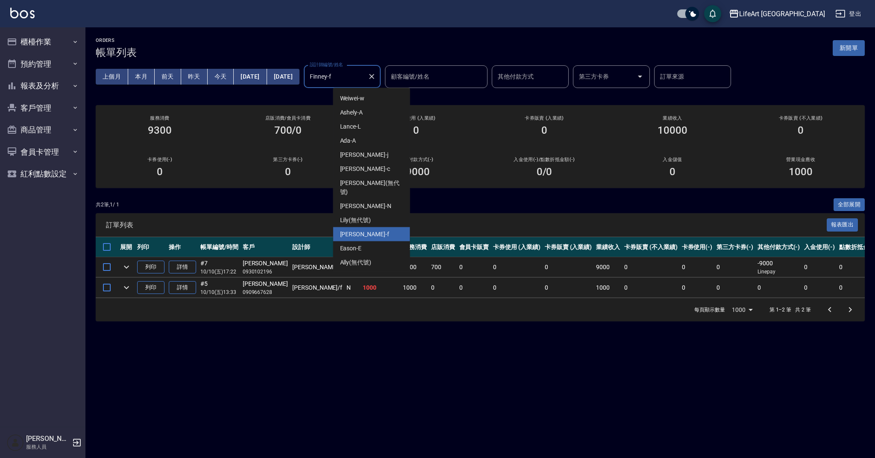
click at [364, 82] on input "Finney-f" at bounding box center [336, 76] width 56 height 15
click at [370, 153] on div "[PERSON_NAME]" at bounding box center [371, 155] width 77 height 14
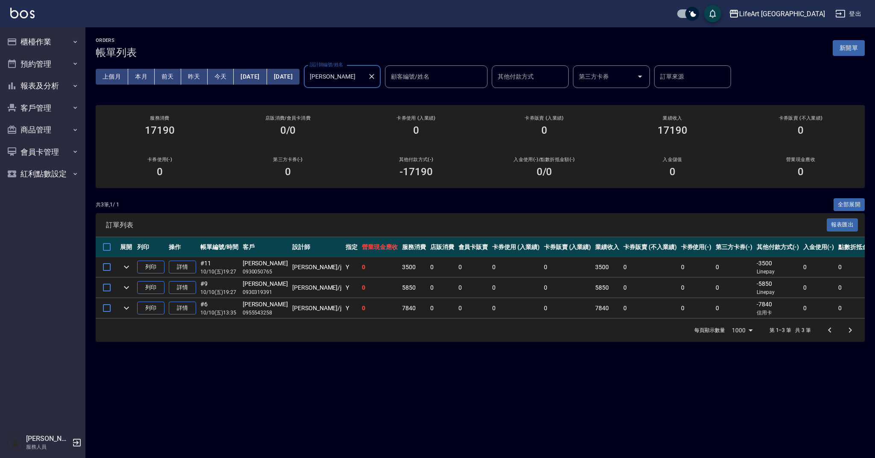
click at [364, 71] on input "[PERSON_NAME]" at bounding box center [336, 76] width 56 height 15
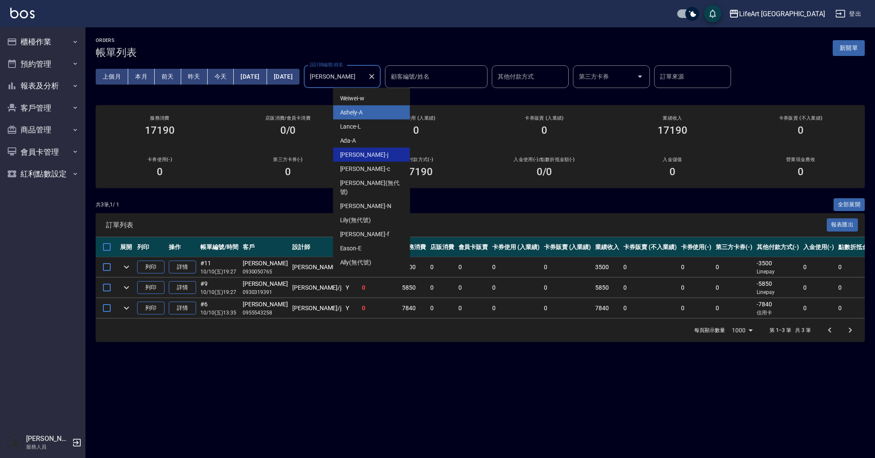
click at [372, 107] on div "Ashely -A" at bounding box center [371, 113] width 77 height 14
type input "Ashely-A"
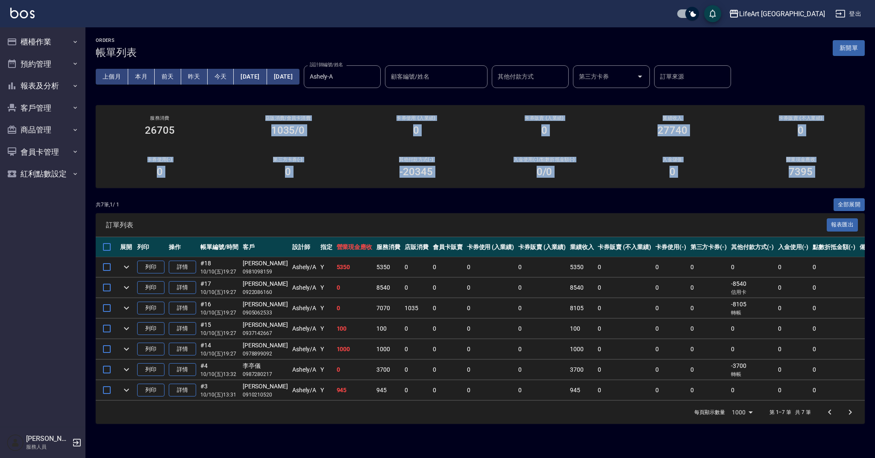
drag, startPoint x: 875, startPoint y: 145, endPoint x: 557, endPoint y: 283, distance: 346.3
click at [871, 192] on div "ORDERS 帳單列表 新開單 上個月 本月 [DATE] [DATE] [DATE] [DATE] [DATE] 設計師編號/姓名 [PERSON_NAME…" at bounding box center [480, 230] width 790 height 407
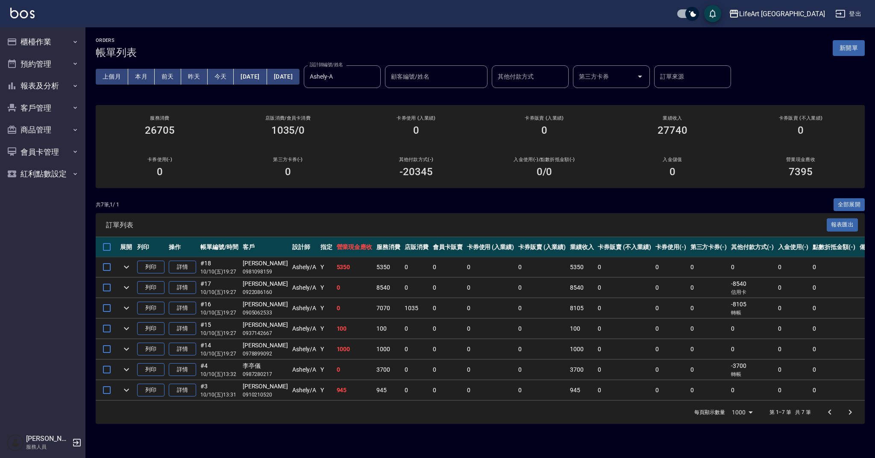
click at [318, 353] on td "Y" at bounding box center [326, 349] width 16 height 20
click at [57, 86] on button "報表及分析" at bounding box center [42, 86] width 79 height 22
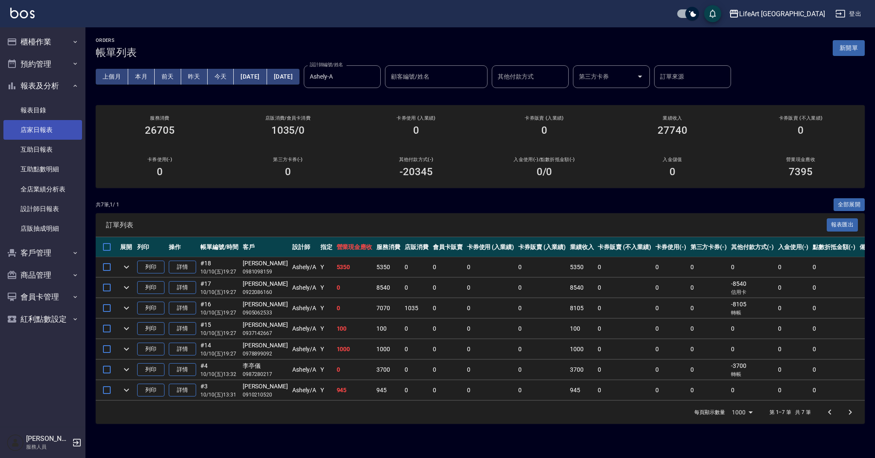
click at [45, 122] on link "店家日報表" at bounding box center [42, 130] width 79 height 20
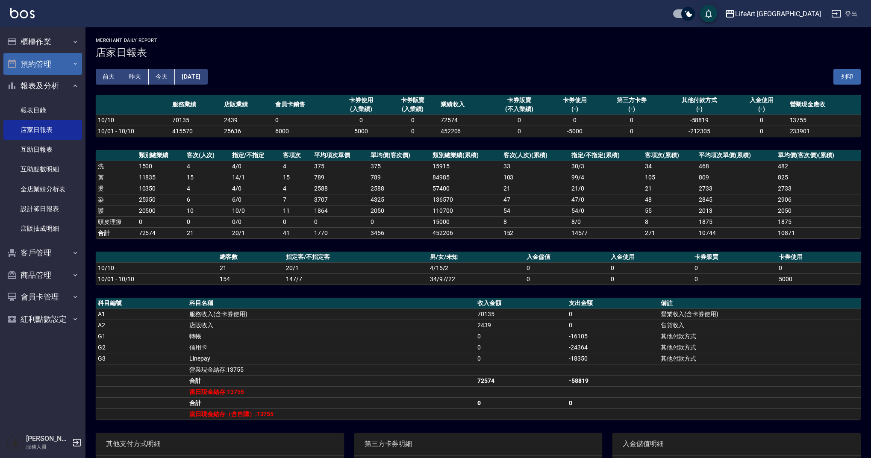
click at [54, 58] on button "預約管理" at bounding box center [42, 64] width 79 height 22
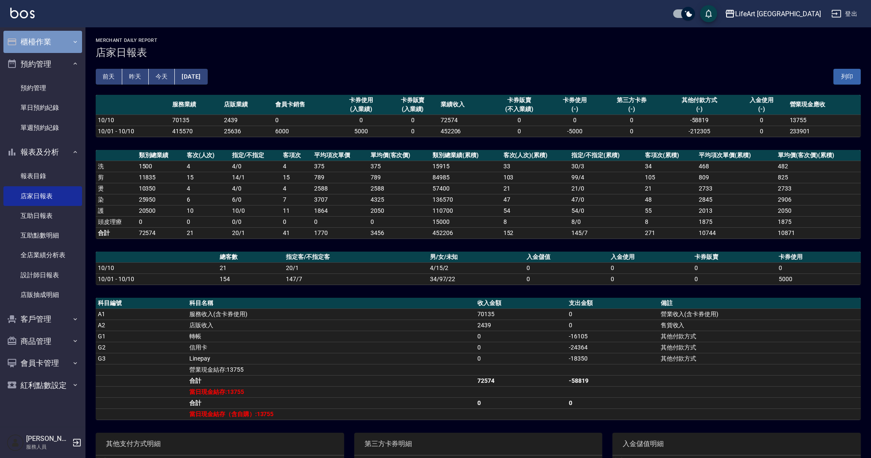
click at [53, 49] on button "櫃檯作業" at bounding box center [42, 42] width 79 height 22
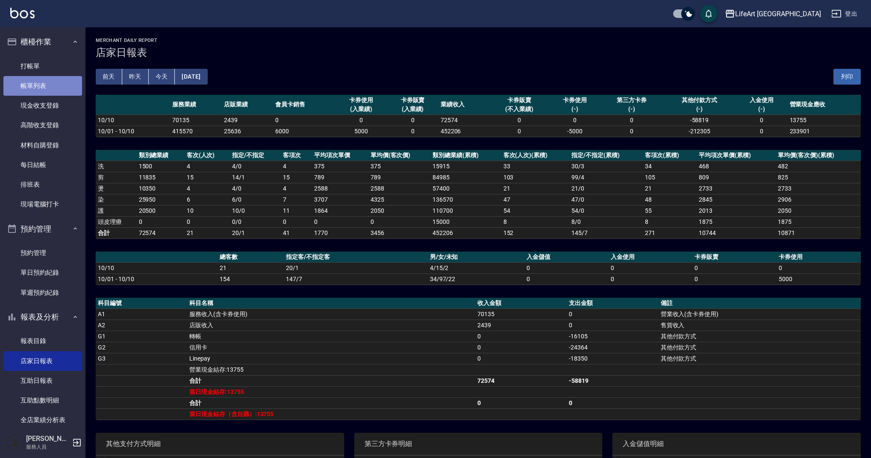
click at [45, 85] on link "帳單列表" at bounding box center [42, 86] width 79 height 20
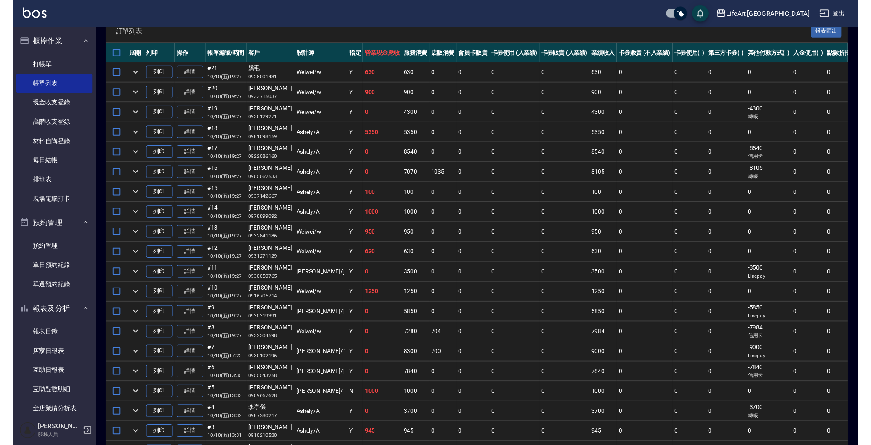
scroll to position [236, 0]
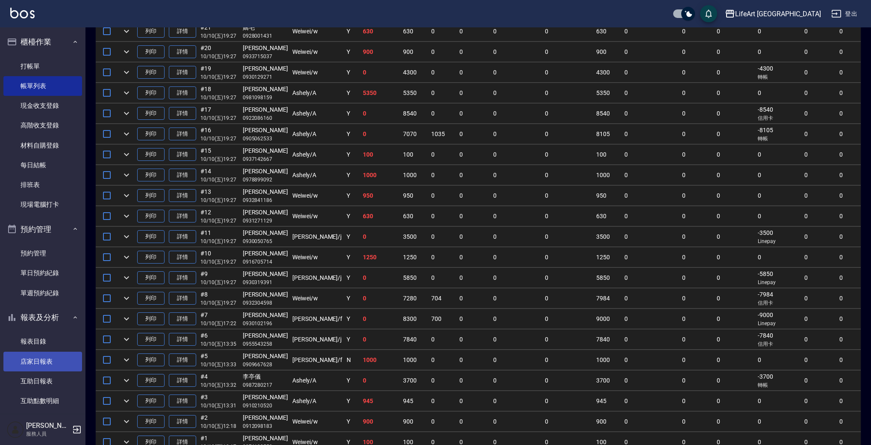
click at [44, 352] on link "店家日報表" at bounding box center [42, 361] width 79 height 20
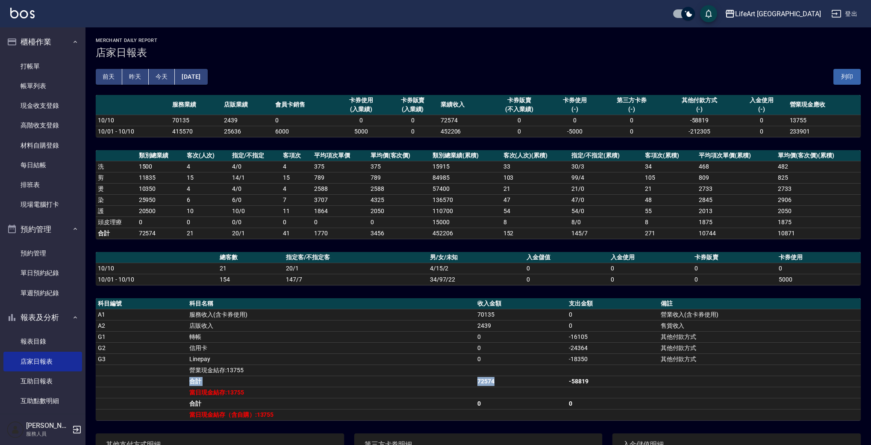
drag, startPoint x: 507, startPoint y: 382, endPoint x: 471, endPoint y: 375, distance: 36.1
click at [471, 375] on tbody "A1 服務收入(含卡券使用) 70135 0 營業收入(含卡券使用) A2 店販收入 2439 0 售貨收入 G1 轉帳 0 -16105 其他付款方式 G2…" at bounding box center [478, 364] width 765 height 111
drag, startPoint x: 600, startPoint y: 358, endPoint x: 566, endPoint y: 354, distance: 34.0
click at [566, 354] on tr "G3 Linepay 0 -18350 其他付款方式" at bounding box center [478, 358] width 765 height 11
drag, startPoint x: 599, startPoint y: 346, endPoint x: 573, endPoint y: 346, distance: 26.1
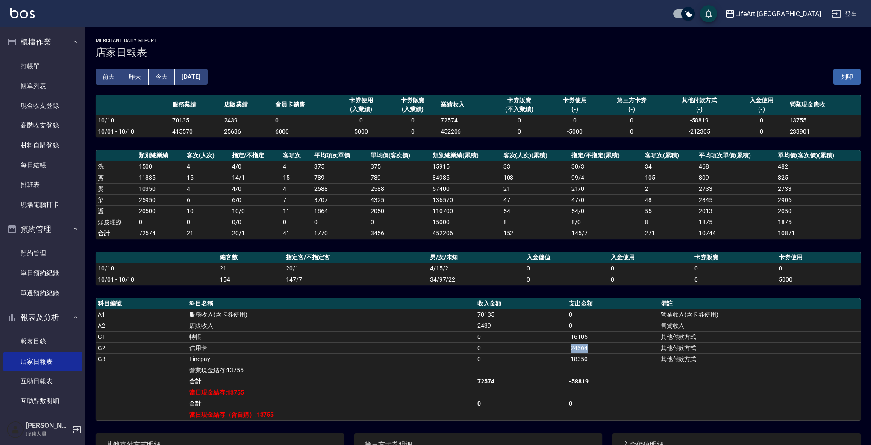
click at [571, 347] on td "-24364" at bounding box center [612, 347] width 91 height 11
drag, startPoint x: 603, startPoint y: 336, endPoint x: 567, endPoint y: 337, distance: 36.4
click at [567, 337] on tr "G1 轉帳 0 -16105 其他付款方式" at bounding box center [478, 336] width 765 height 11
drag, startPoint x: 498, startPoint y: 326, endPoint x: 480, endPoint y: 326, distance: 18.0
click at [480, 326] on td "2439" at bounding box center [520, 325] width 91 height 11
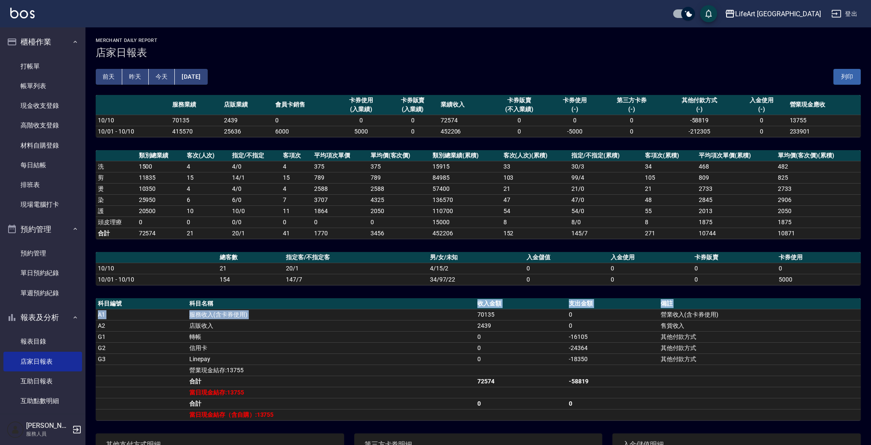
drag, startPoint x: 526, startPoint y: 310, endPoint x: 474, endPoint y: 306, distance: 51.5
click at [474, 306] on table "科目編號 科目名稱 收入金額 支出金額 備註 A1 服務收入(含卡券使用) 70135 0 營業收入(含卡券使用) A2 店販收入 2439 0 售貨收入 G…" at bounding box center [478, 359] width 765 height 122
click at [601, 51] on h3 "店家日報表" at bounding box center [478, 53] width 765 height 12
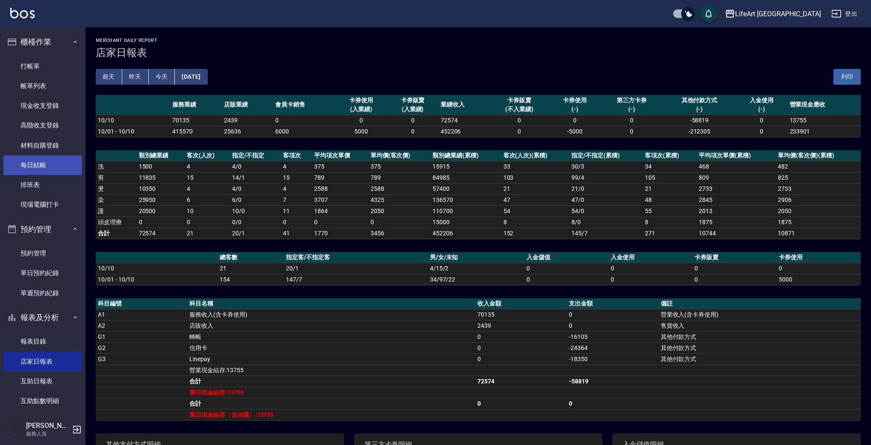
click at [52, 171] on link "每日結帳" at bounding box center [42, 165] width 79 height 20
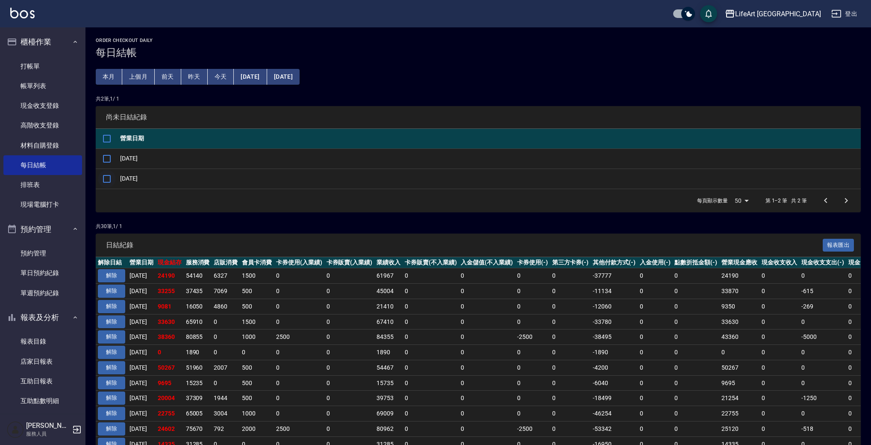
click at [108, 176] on input "checkbox" at bounding box center [107, 179] width 18 height 18
checkbox input "true"
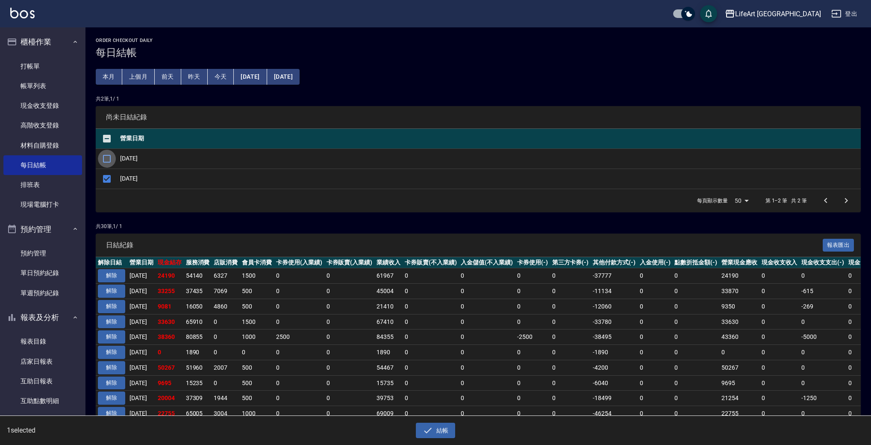
click at [107, 160] on input "checkbox" at bounding box center [107, 159] width 18 height 18
checkbox input "true"
click at [446, 431] on button "結帳" at bounding box center [436, 430] width 40 height 16
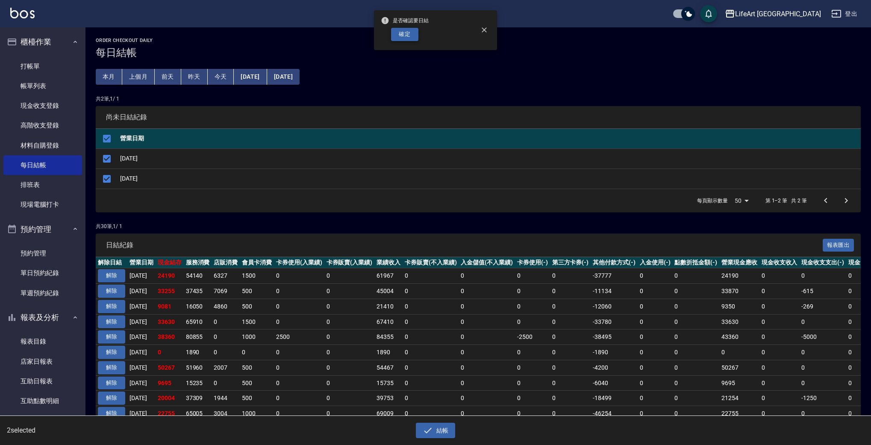
click at [407, 30] on button "確定" at bounding box center [404, 34] width 27 height 13
checkbox input "false"
